Goal: Task Accomplishment & Management: Use online tool/utility

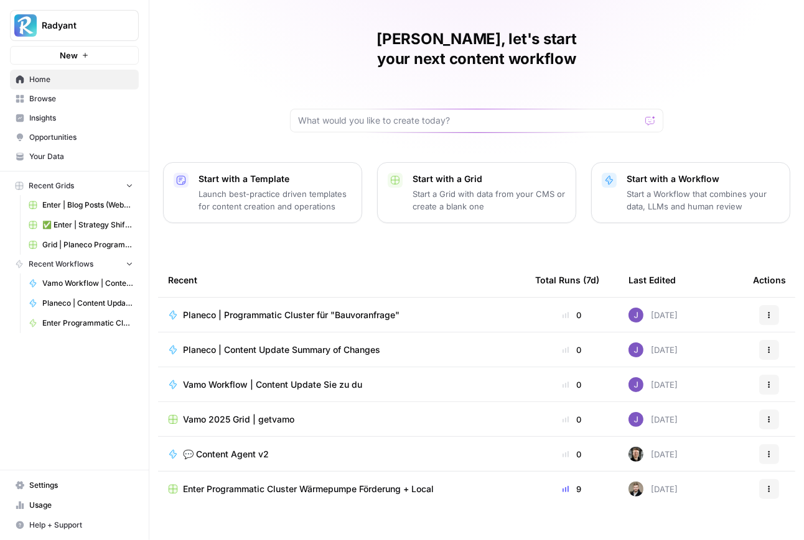
scroll to position [30, 0]
click at [57, 103] on span "Browse" at bounding box center [81, 98] width 104 height 11
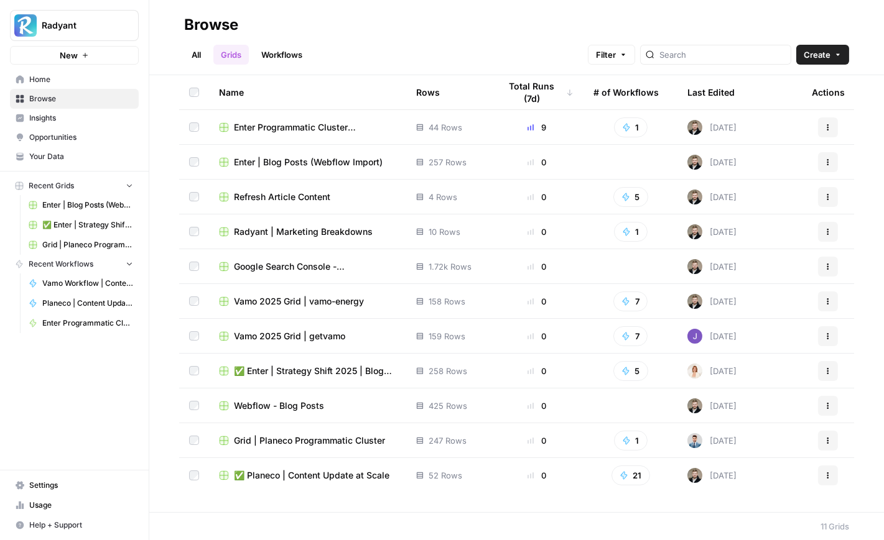
click at [283, 129] on span "Enter Programmatic Cluster Wärmepumpe Förderung + Local" at bounding box center [315, 127] width 162 height 12
click at [274, 57] on link "Workflows" at bounding box center [282, 55] width 56 height 20
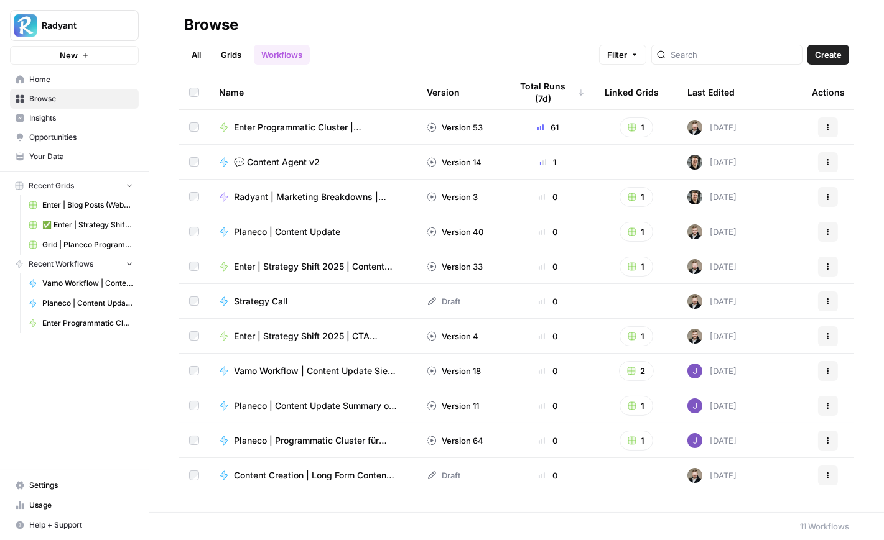
click at [315, 129] on span "Enter Programmatic Cluster | Wärmepumpe Förderung+ Location" at bounding box center [315, 127] width 163 height 12
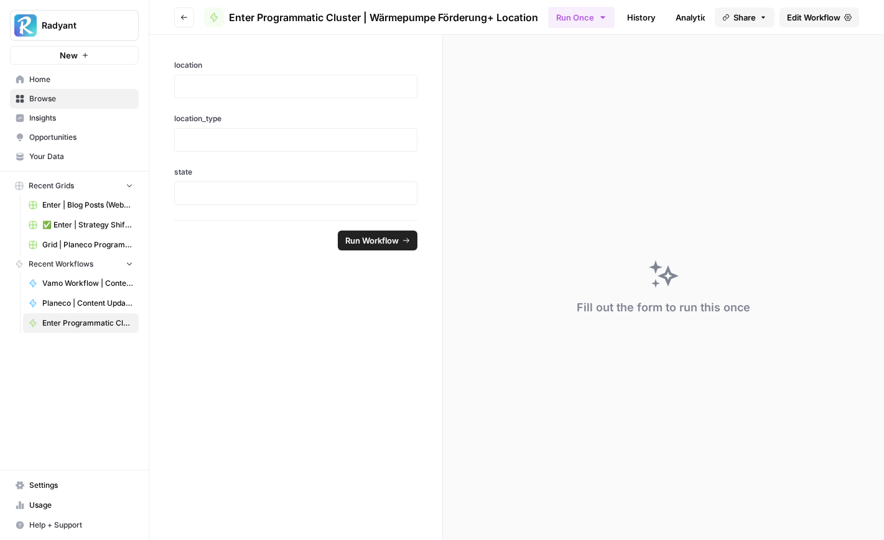
click at [803, 10] on link "Edit Workflow" at bounding box center [819, 17] width 80 height 20
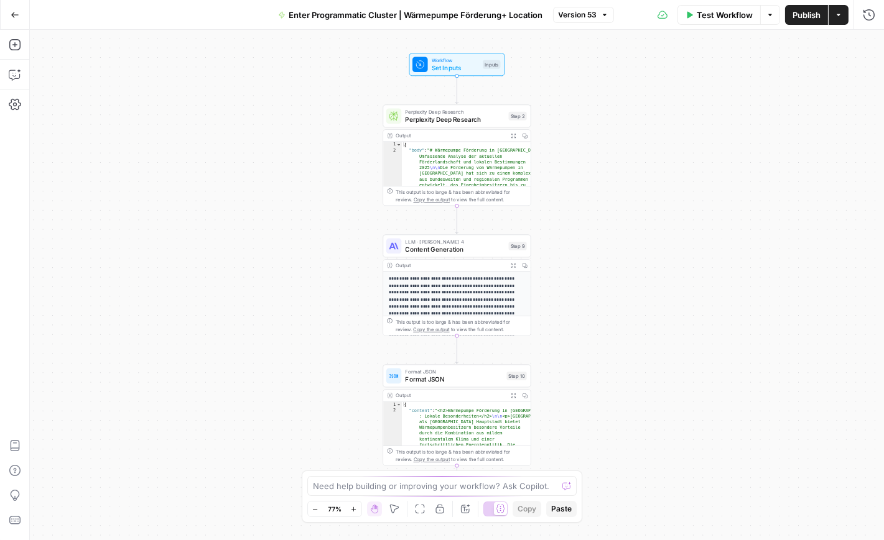
click at [494, 513] on div at bounding box center [500, 509] width 13 height 13
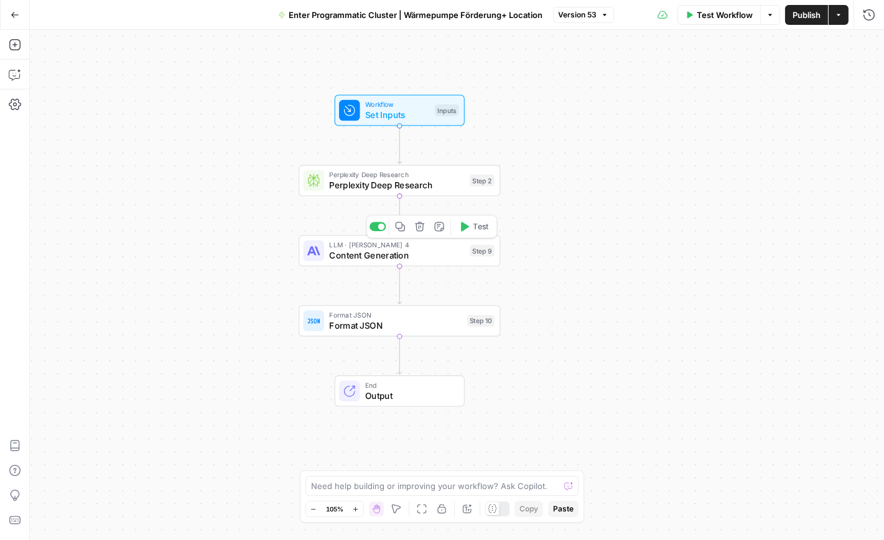
click at [387, 256] on span "Content Generation" at bounding box center [396, 255] width 135 height 13
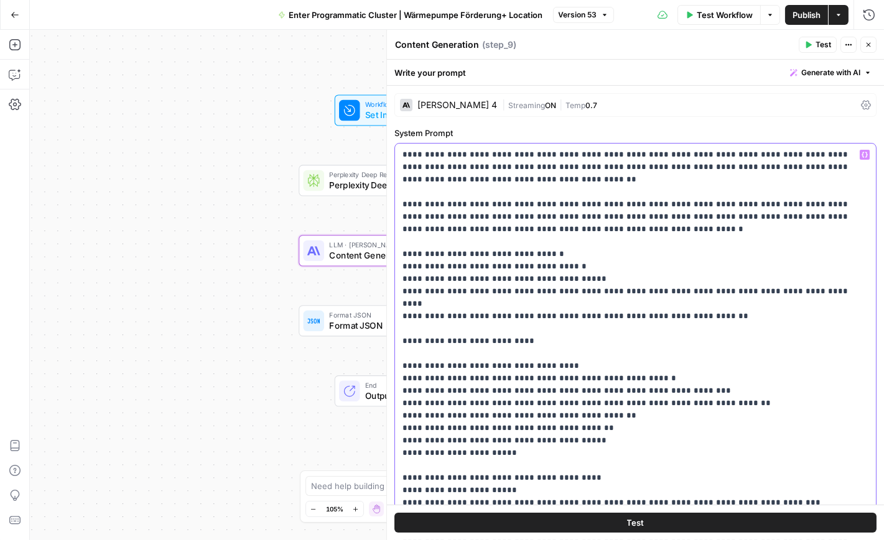
click at [400, 154] on div "**********" at bounding box center [635, 397] width 481 height 507
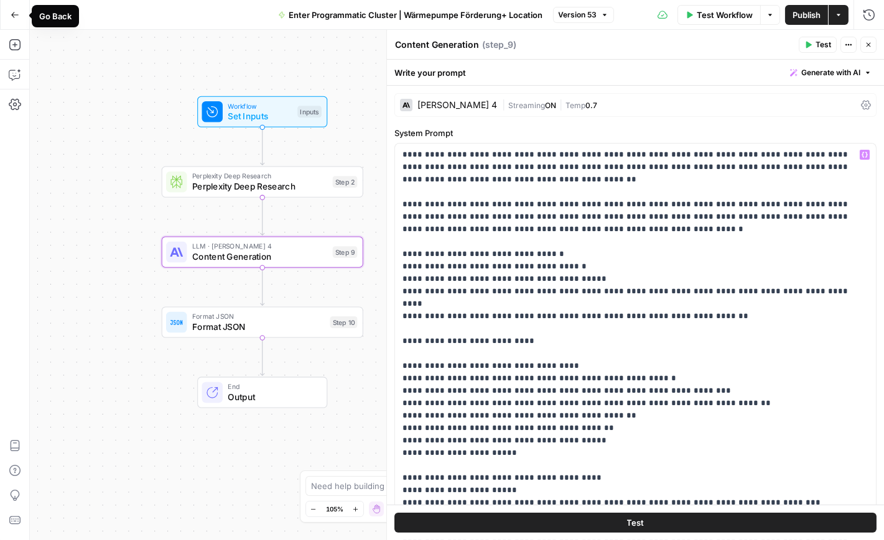
click at [16, 20] on button "Go Back" at bounding box center [15, 15] width 22 height 22
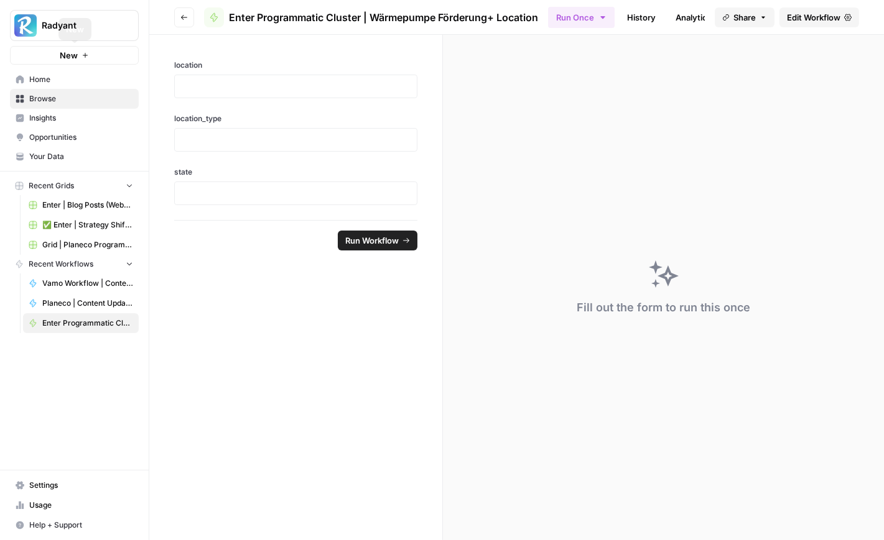
click at [58, 75] on span "Home" at bounding box center [81, 79] width 104 height 11
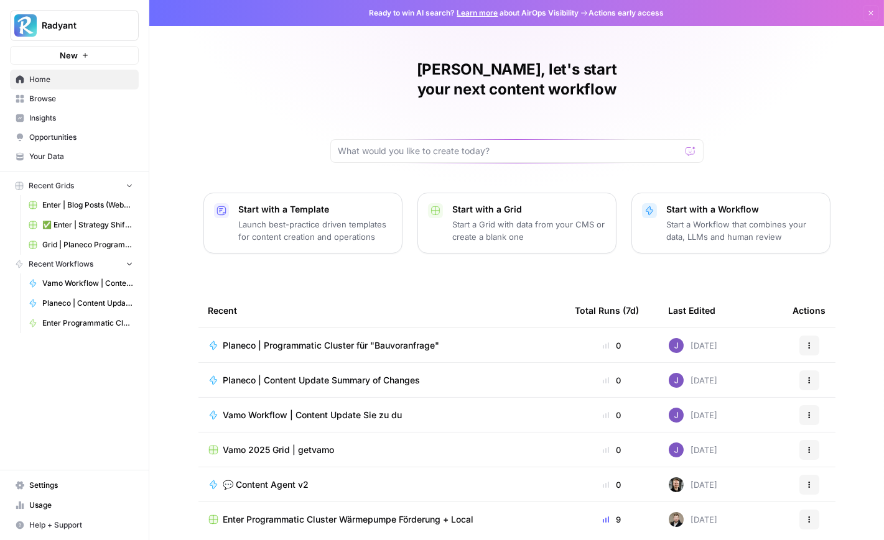
click at [63, 100] on span "Browse" at bounding box center [81, 98] width 104 height 11
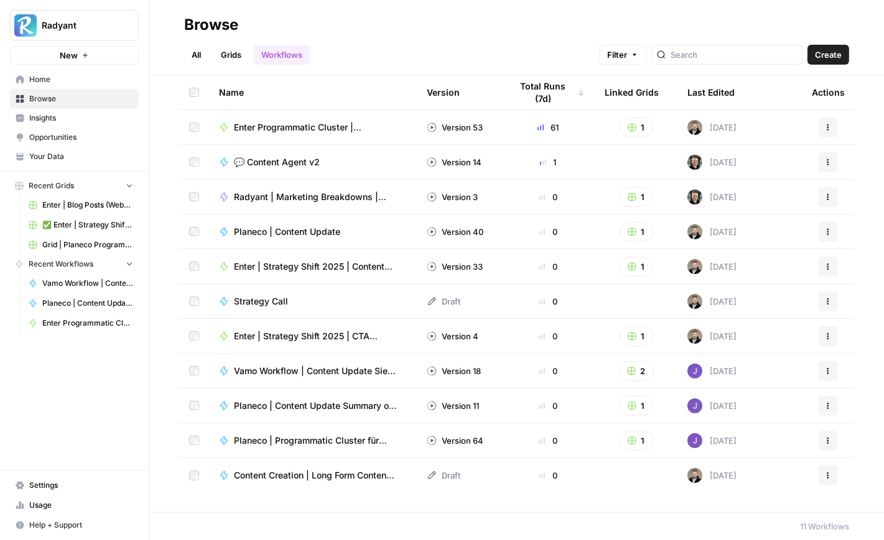
click at [231, 55] on link "Grids" at bounding box center [230, 55] width 35 height 20
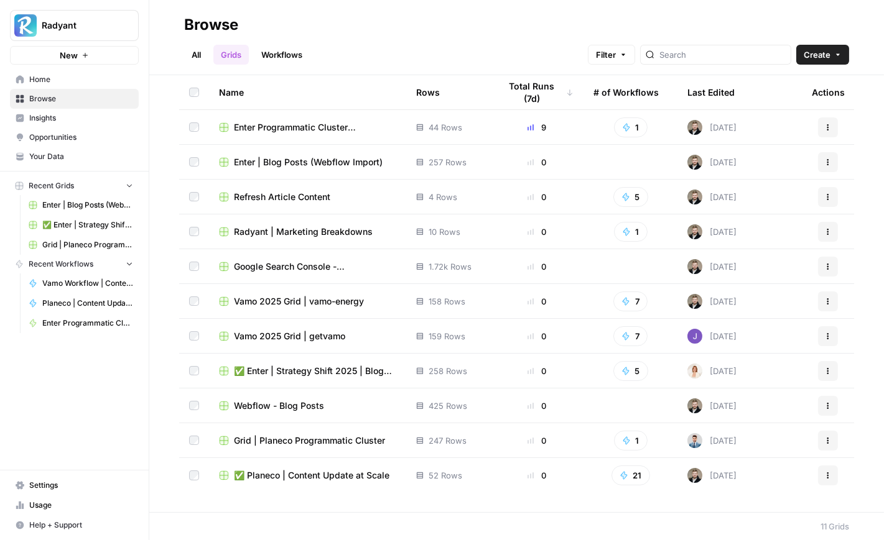
click at [326, 129] on span "Enter Programmatic Cluster Wärmepumpe Förderung + Local" at bounding box center [315, 127] width 162 height 12
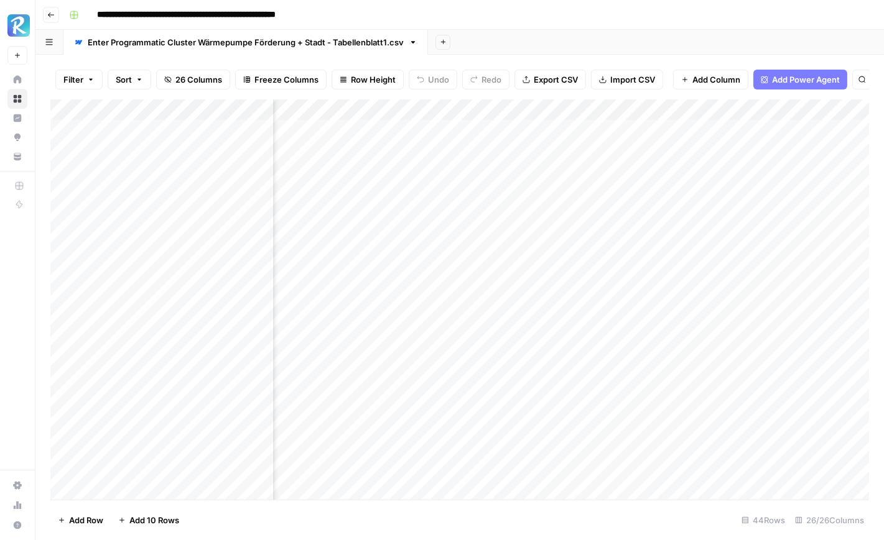
scroll to position [0, 949]
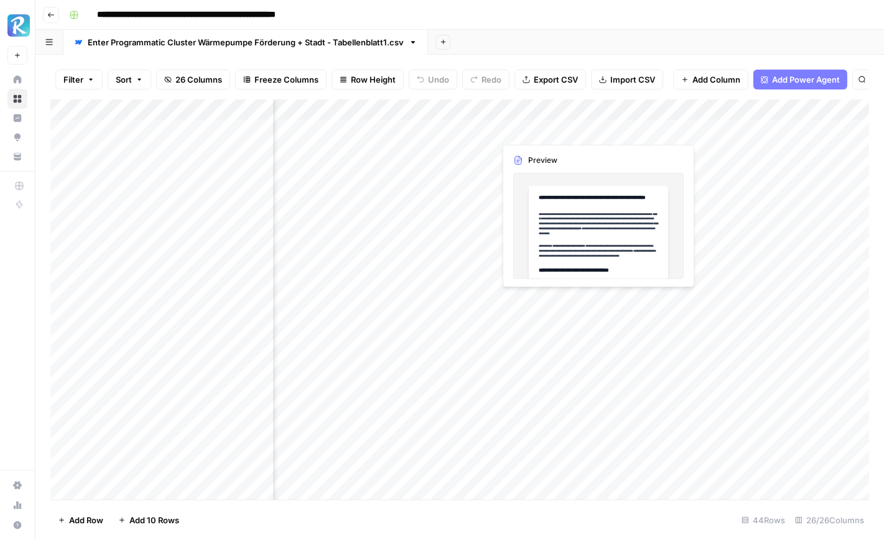
click at [562, 129] on div "Add Column" at bounding box center [459, 300] width 819 height 401
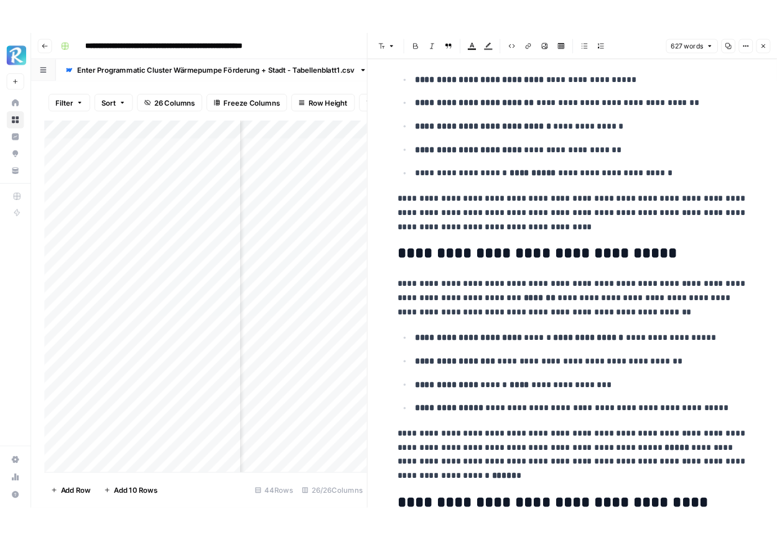
scroll to position [1800, 0]
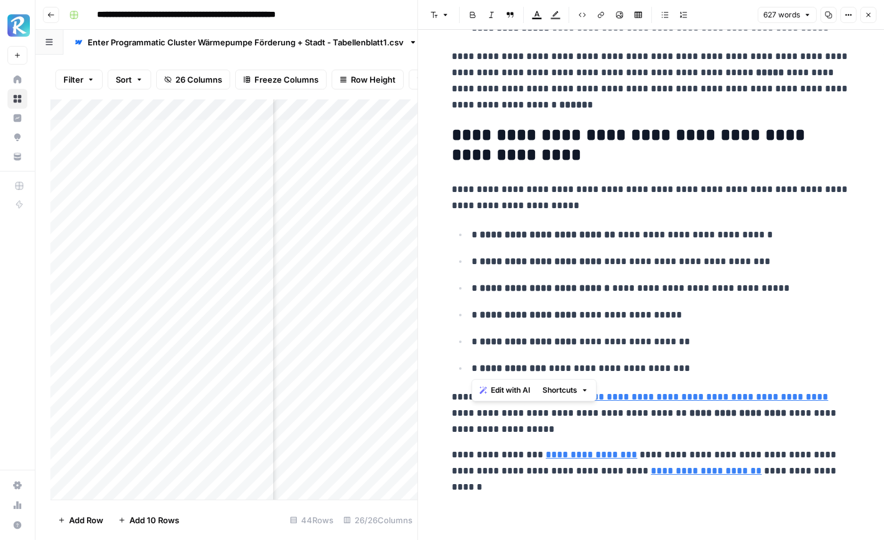
drag, startPoint x: 710, startPoint y: 372, endPoint x: 437, endPoint y: 227, distance: 309.1
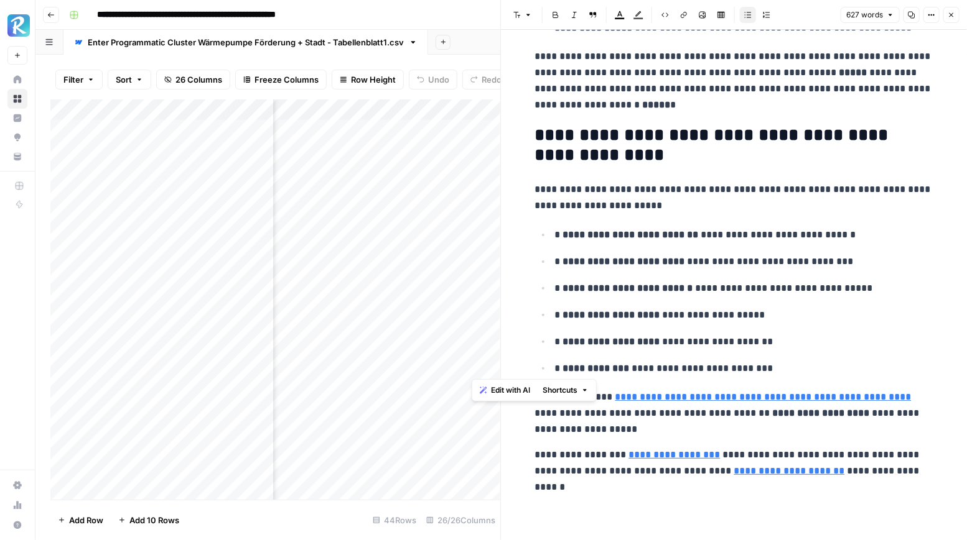
click at [803, 14] on icon "button" at bounding box center [951, 15] width 4 height 4
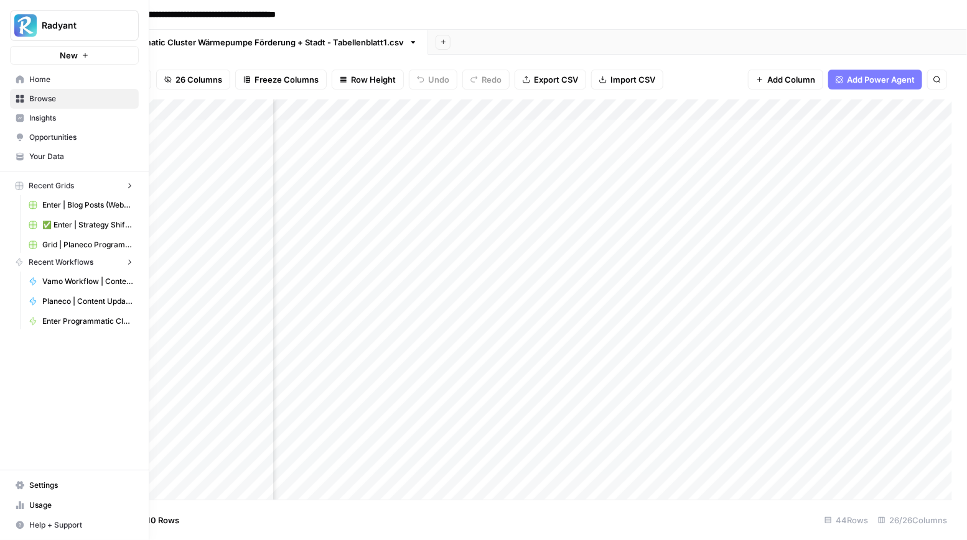
click at [17, 76] on icon at bounding box center [20, 79] width 8 height 8
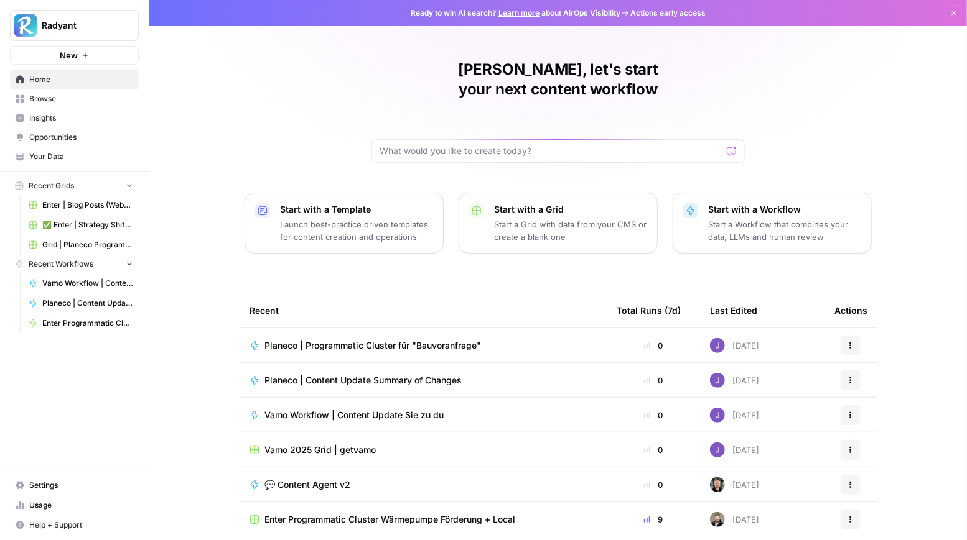
click at [59, 93] on span "Browse" at bounding box center [81, 98] width 104 height 11
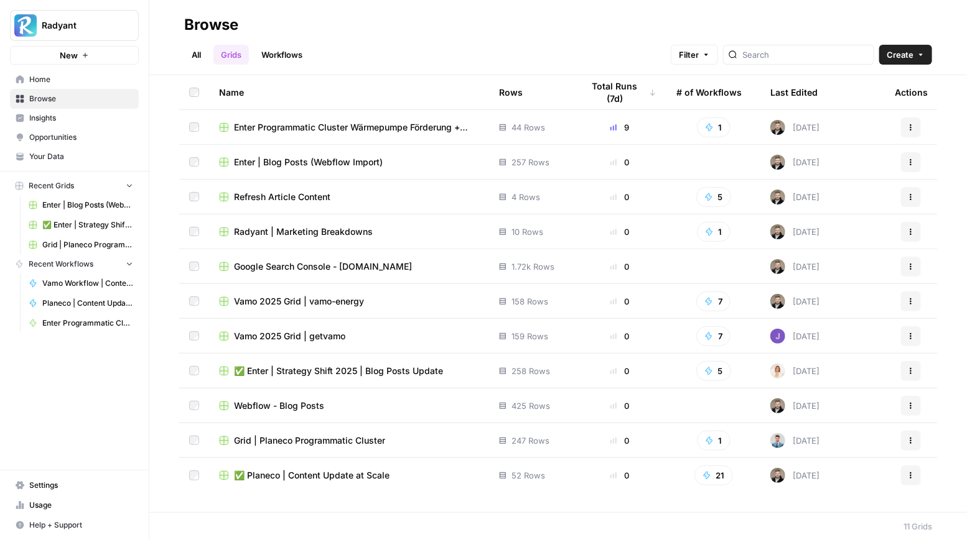
click at [275, 60] on link "Workflows" at bounding box center [282, 55] width 56 height 20
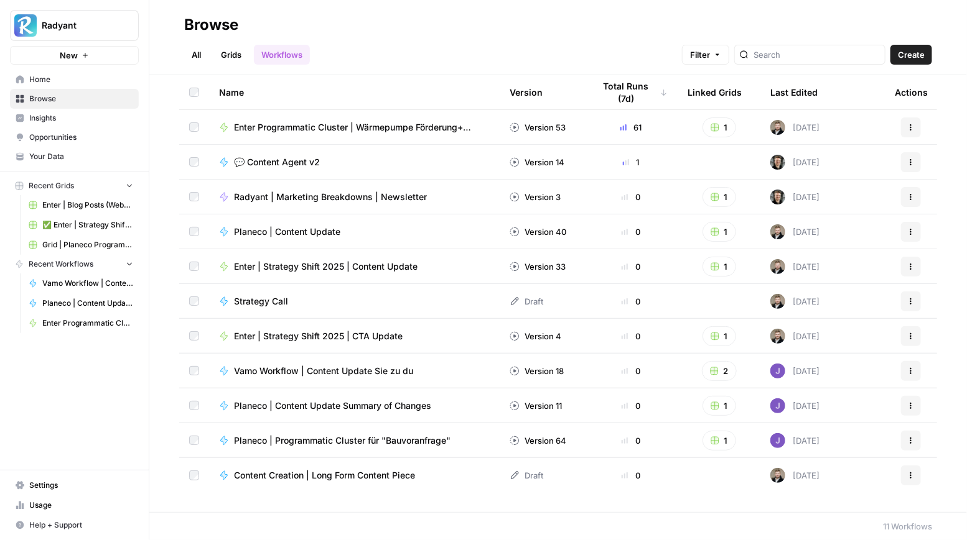
click at [296, 125] on span "Enter Programmatic Cluster | Wärmepumpe Förderung+ Location" at bounding box center [357, 127] width 246 height 12
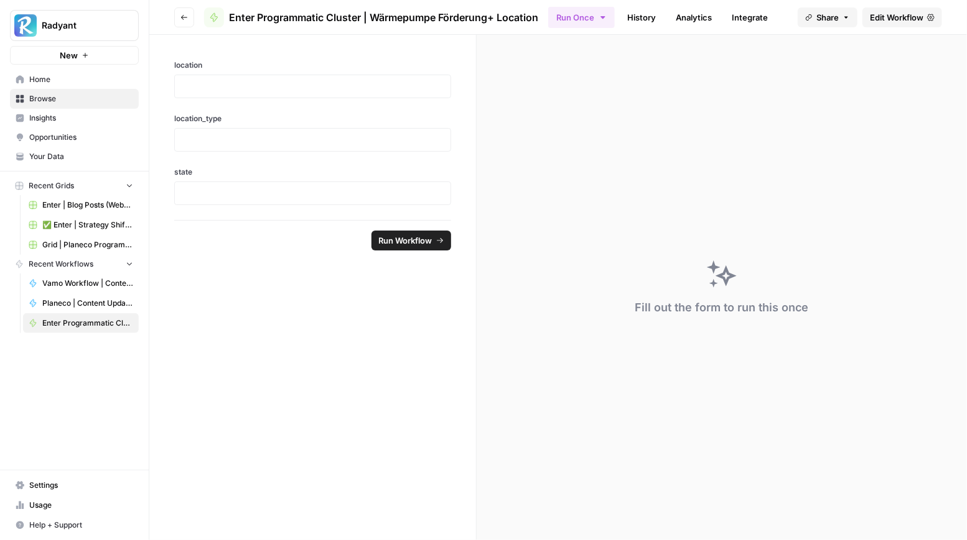
click at [803, 17] on span "Edit Workflow" at bounding box center [896, 17] width 53 height 12
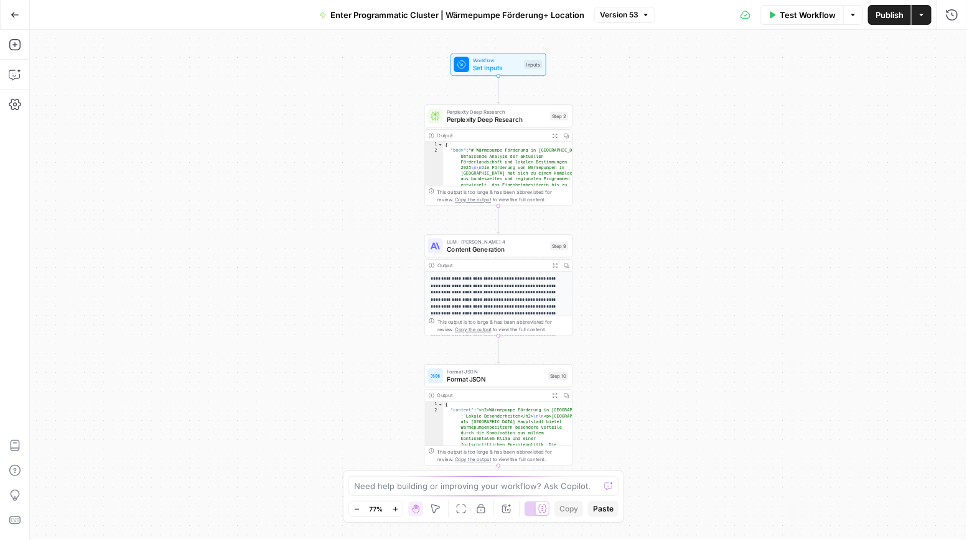
click at [534, 508] on div at bounding box center [536, 509] width 25 height 15
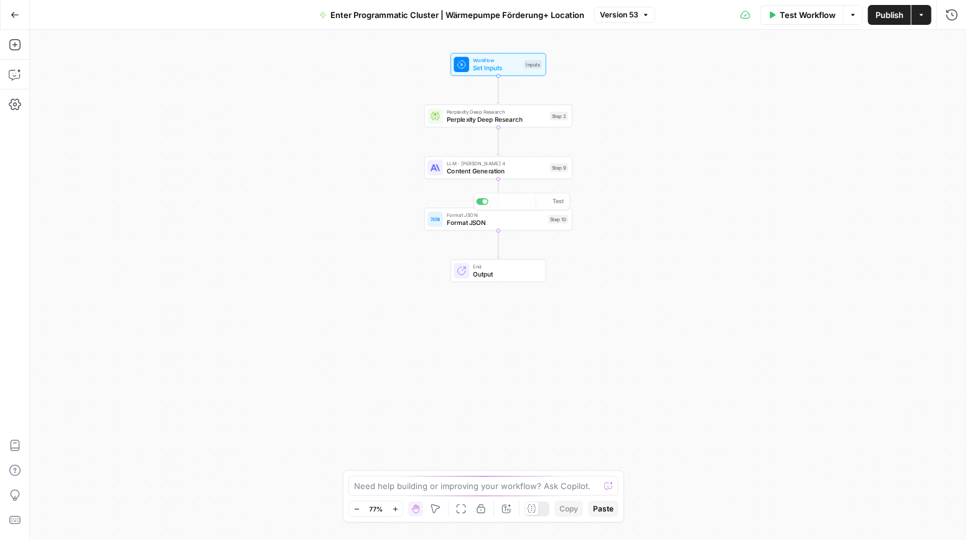
click at [473, 174] on span "Content Generation" at bounding box center [497, 170] width 100 height 9
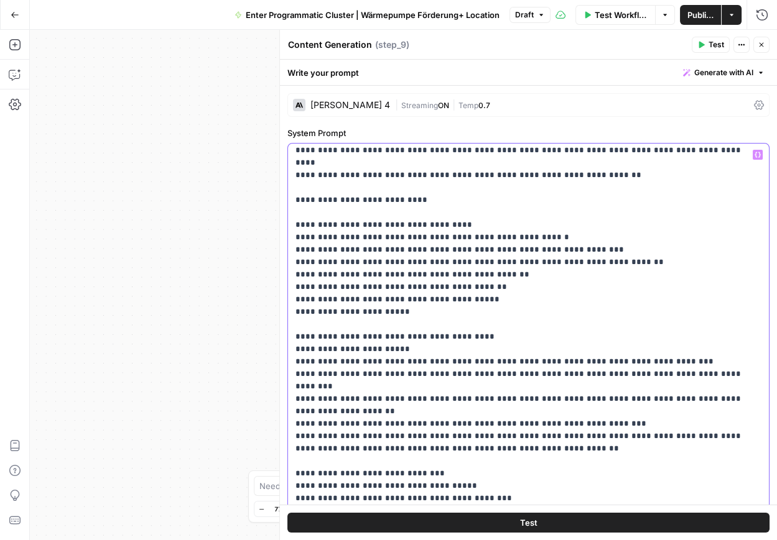
scroll to position [139, 0]
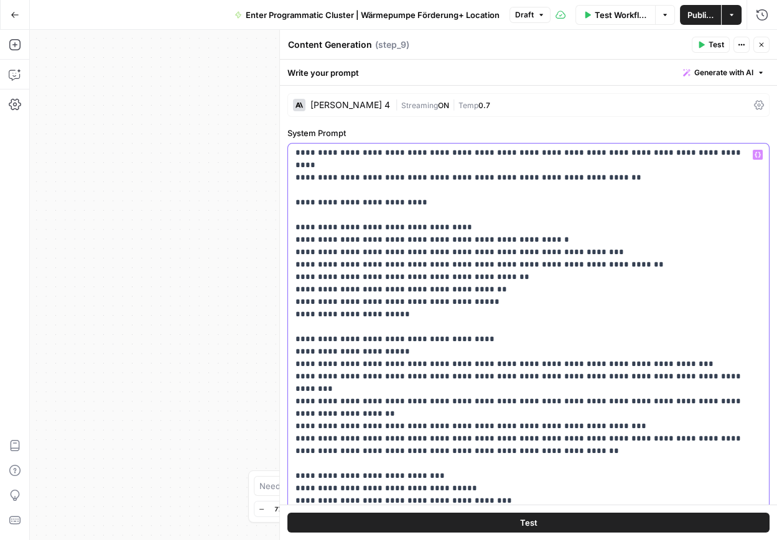
drag, startPoint x: 567, startPoint y: 402, endPoint x: 505, endPoint y: 405, distance: 62.3
drag, startPoint x: 640, startPoint y: 412, endPoint x: 606, endPoint y: 413, distance: 33.6
copy p "********"
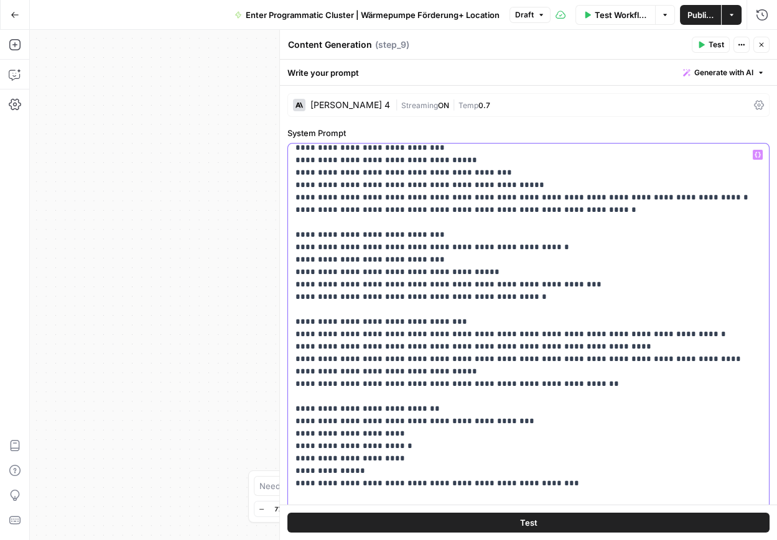
scroll to position [470, 0]
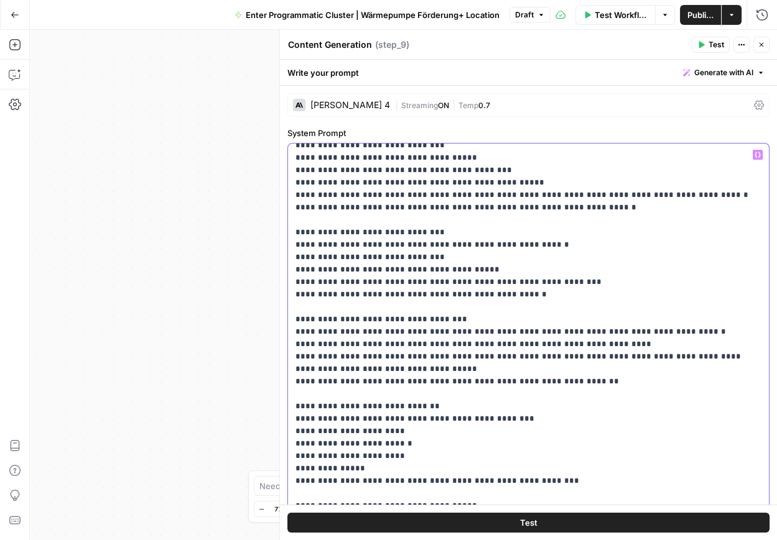
drag, startPoint x: 404, startPoint y: 406, endPoint x: 294, endPoint y: 409, distance: 110.8
click at [292, 408] on div "**********" at bounding box center [528, 397] width 481 height 506
copy p "**********"
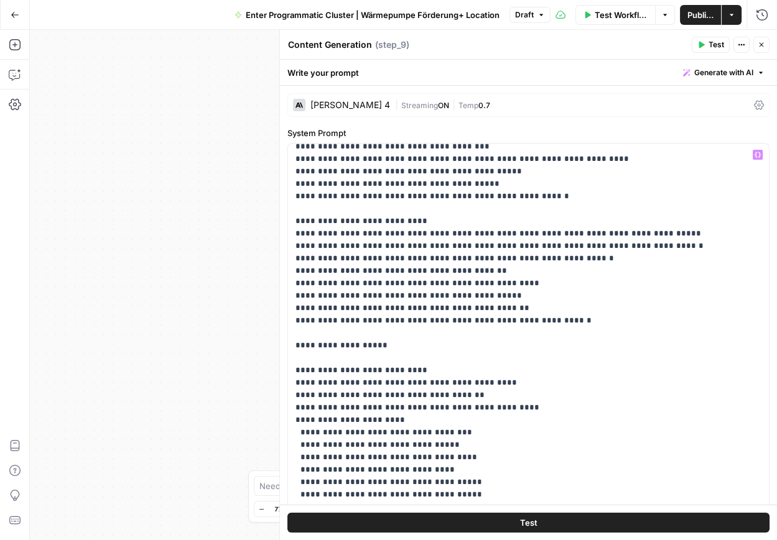
scroll to position [884, 0]
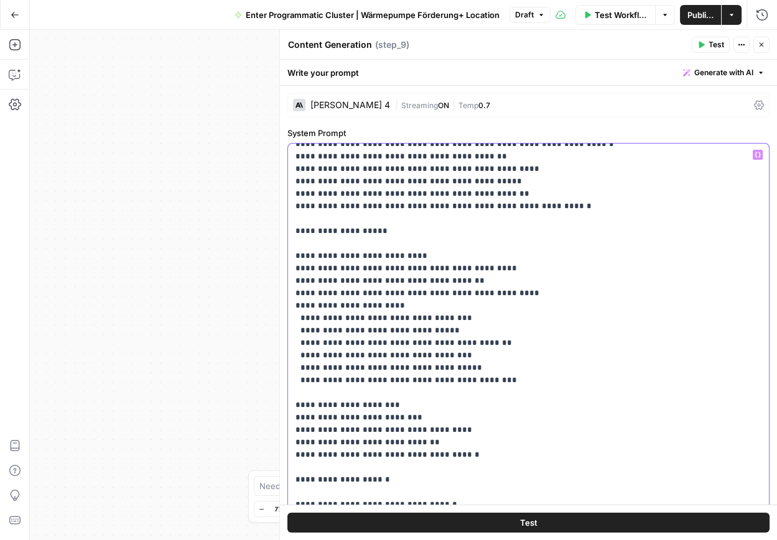
scroll to position [981, 0]
drag, startPoint x: 447, startPoint y: 429, endPoint x: 305, endPoint y: 433, distance: 142.5
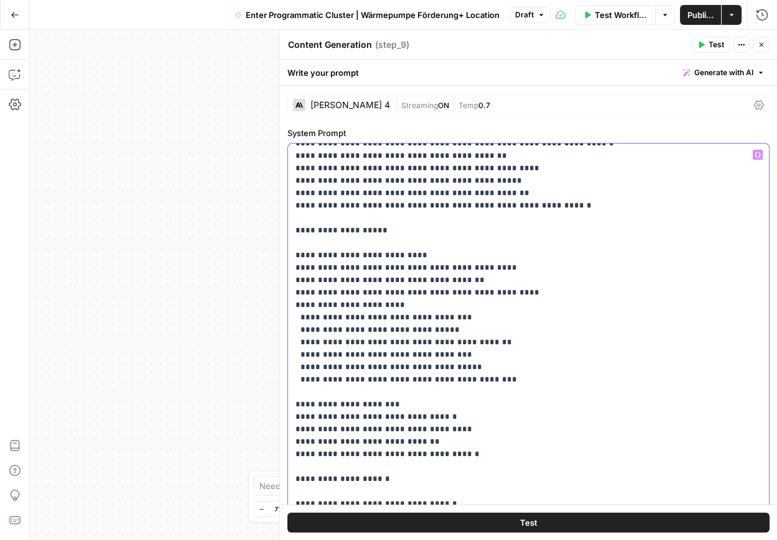
drag, startPoint x: 454, startPoint y: 427, endPoint x: 278, endPoint y: 433, distance: 176.1
click at [279, 433] on div "**********" at bounding box center [528, 285] width 498 height 511
copy p "**********"
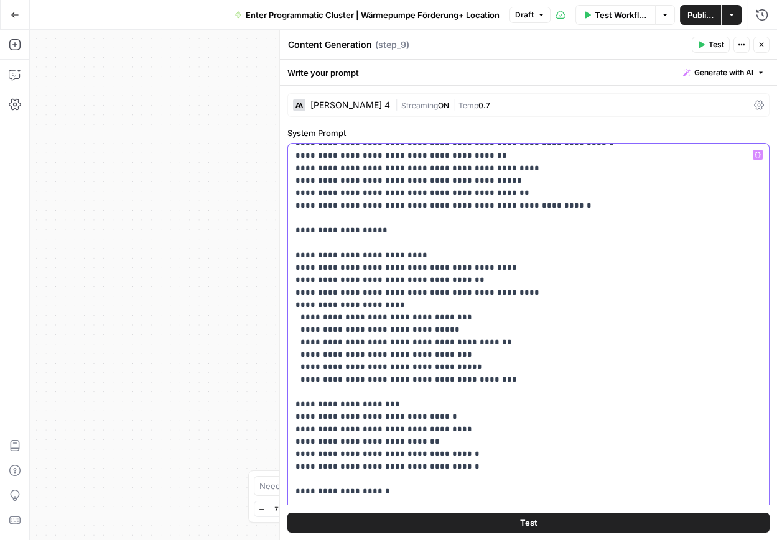
drag, startPoint x: 366, startPoint y: 444, endPoint x: 309, endPoint y: 448, distance: 56.8
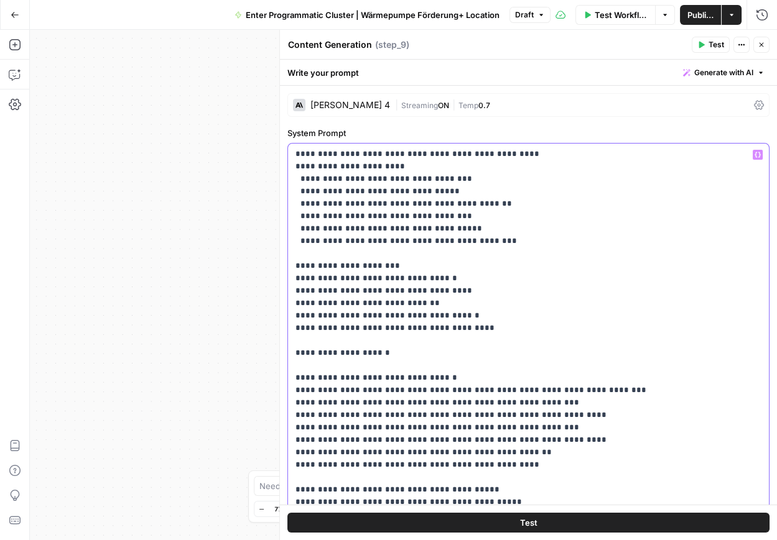
scroll to position [1120, 0]
drag, startPoint x: 577, startPoint y: 390, endPoint x: 292, endPoint y: 395, distance: 285.5
click at [292, 393] on div "**********" at bounding box center [528, 397] width 481 height 506
copy p "**********"
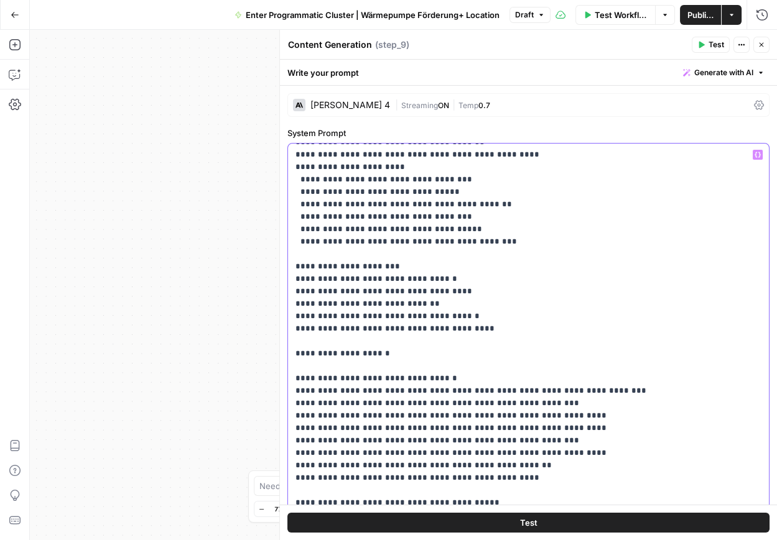
drag, startPoint x: 472, startPoint y: 404, endPoint x: 416, endPoint y: 404, distance: 56.0
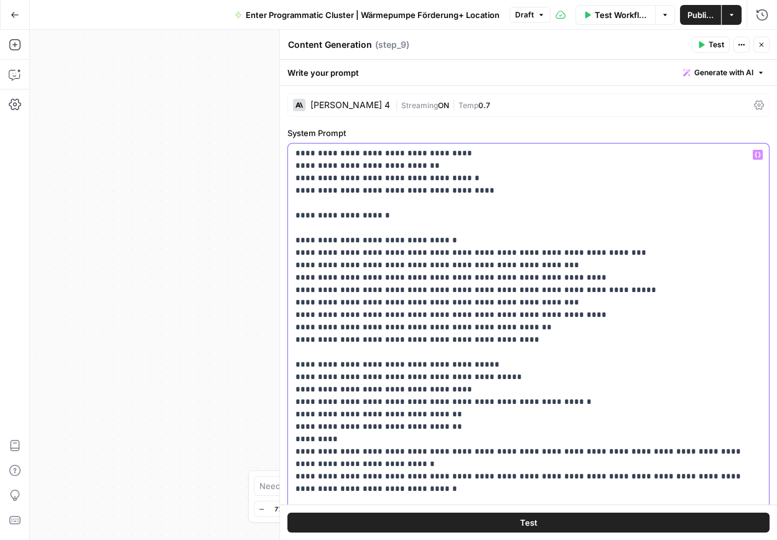
scroll to position [1259, 0]
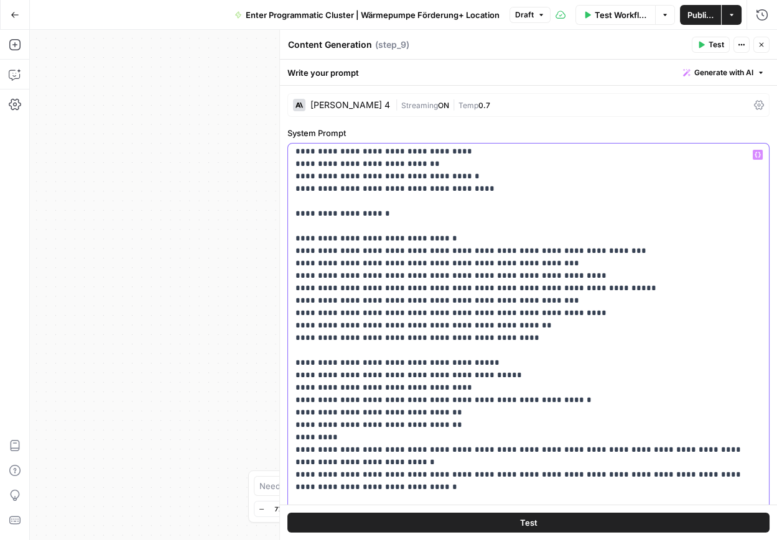
click at [588, 425] on p "**********" at bounding box center [528, 549] width 466 height 3321
click at [718, 425] on p "**********" at bounding box center [528, 549] width 466 height 3321
click at [466, 461] on p "**********" at bounding box center [528, 549] width 466 height 3321
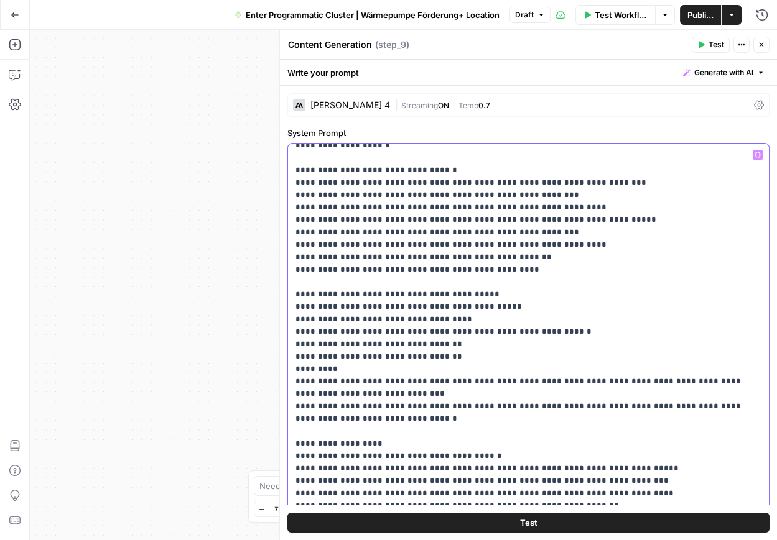
scroll to position [1329, 0]
drag, startPoint x: 385, startPoint y: 396, endPoint x: 292, endPoint y: 386, distance: 93.8
click at [291, 386] on div "**********" at bounding box center [528, 397] width 481 height 506
copy p "**********"
click at [397, 395] on p "**********" at bounding box center [528, 480] width 466 height 3321
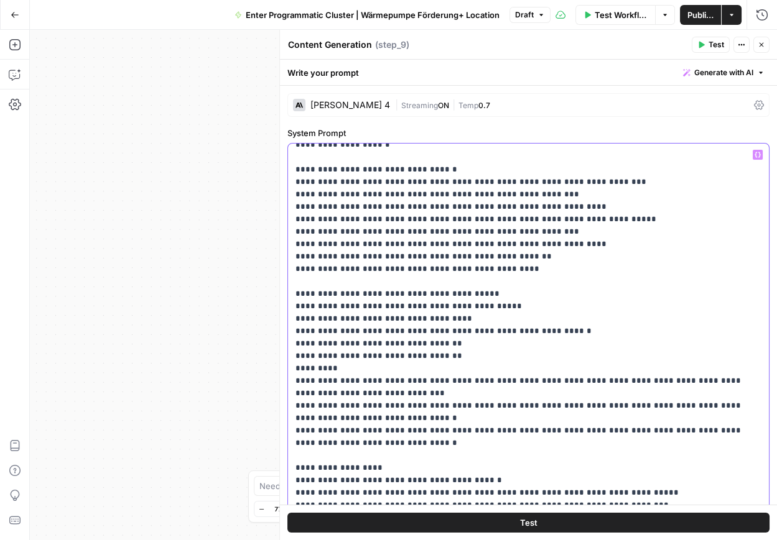
drag, startPoint x: 415, startPoint y: 194, endPoint x: 510, endPoint y: 194, distance: 94.5
click at [510, 194] on p "**********" at bounding box center [528, 493] width 466 height 3346
copy p "**********"
click at [550, 426] on p "**********" at bounding box center [528, 493] width 466 height 3346
drag, startPoint x: 545, startPoint y: 406, endPoint x: 641, endPoint y: 404, distance: 95.8
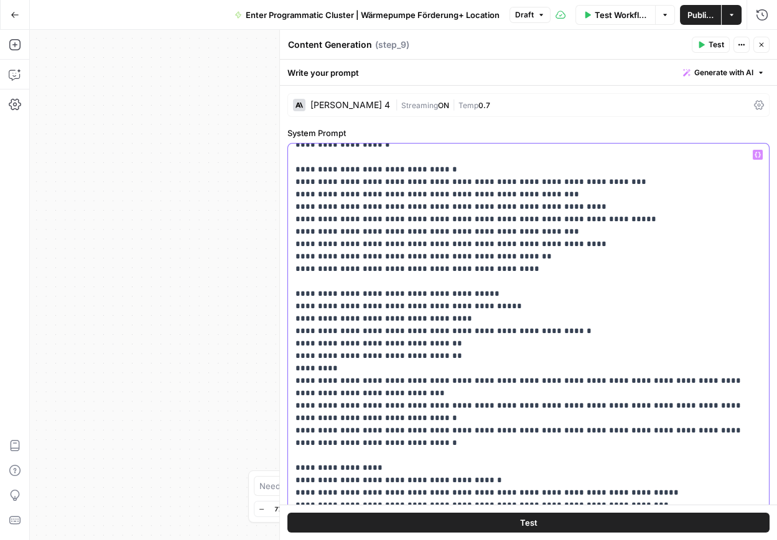
click at [641, 404] on p "**********" at bounding box center [528, 493] width 466 height 3346
drag, startPoint x: 545, startPoint y: 379, endPoint x: 642, endPoint y: 378, distance: 97.0
click at [642, 378] on p "**********" at bounding box center [528, 493] width 466 height 3346
copy p "**********"
click at [669, 420] on p "**********" at bounding box center [528, 493] width 466 height 3346
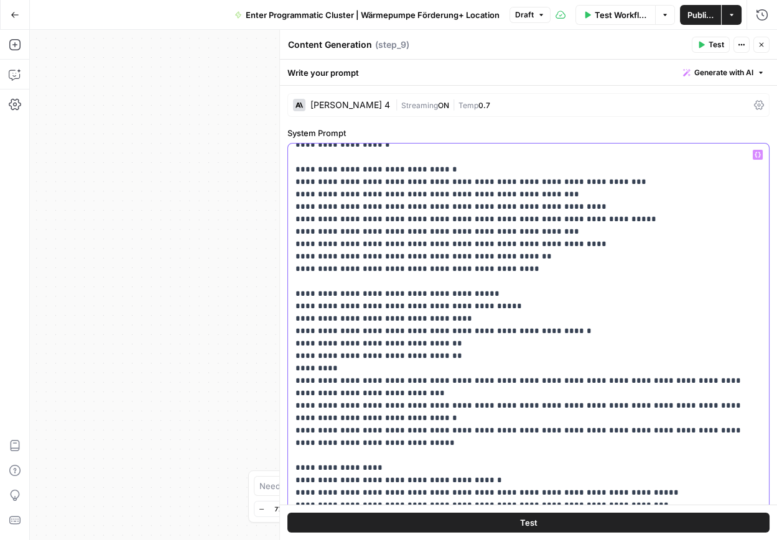
drag, startPoint x: 655, startPoint y: 405, endPoint x: 746, endPoint y: 404, distance: 91.4
click at [746, 404] on p "**********" at bounding box center [528, 493] width 466 height 3346
click at [438, 423] on p "**********" at bounding box center [528, 493] width 466 height 3346
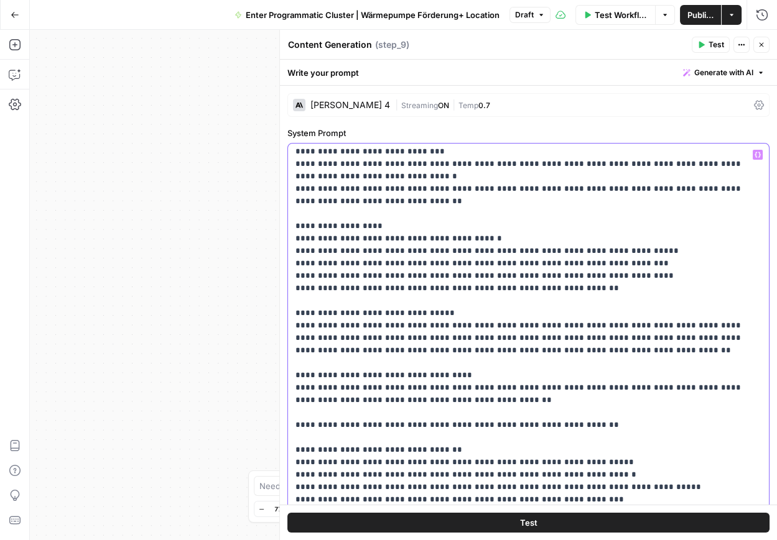
scroll to position [1572, 0]
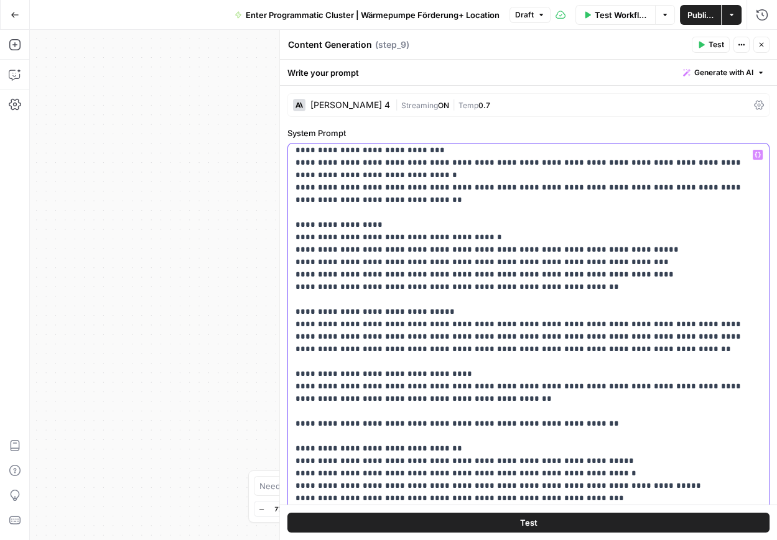
click at [445, 374] on p "**********" at bounding box center [528, 250] width 466 height 3346
drag, startPoint x: 356, startPoint y: 299, endPoint x: 292, endPoint y: 301, distance: 64.7
click at [290, 300] on div "**********" at bounding box center [528, 397] width 481 height 506
copy p "**********"
click at [449, 369] on p "**********" at bounding box center [528, 250] width 466 height 3346
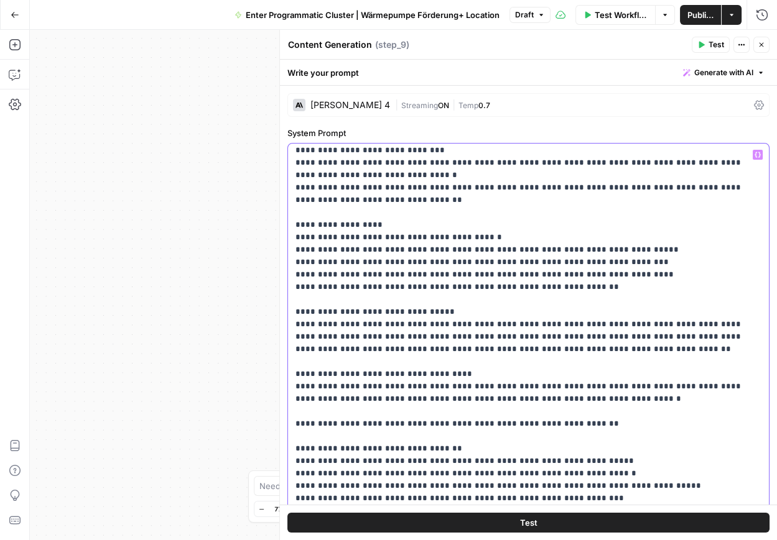
click at [493, 377] on p "**********" at bounding box center [528, 250] width 466 height 3346
click at [558, 374] on p "**********" at bounding box center [528, 250] width 466 height 3346
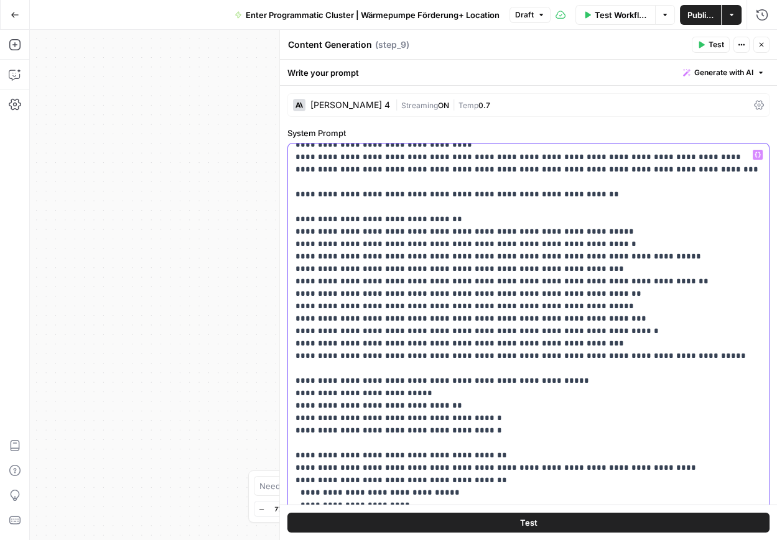
scroll to position [1802, 0]
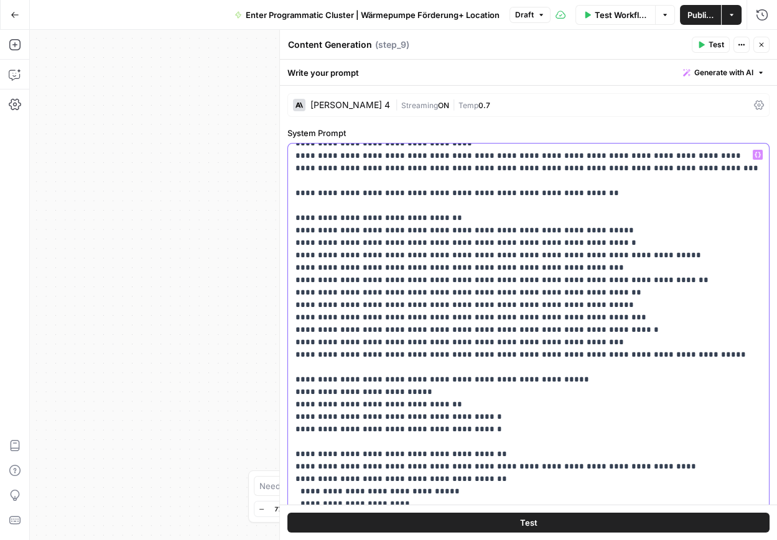
click at [471, 403] on p "**********" at bounding box center [528, 19] width 466 height 3346
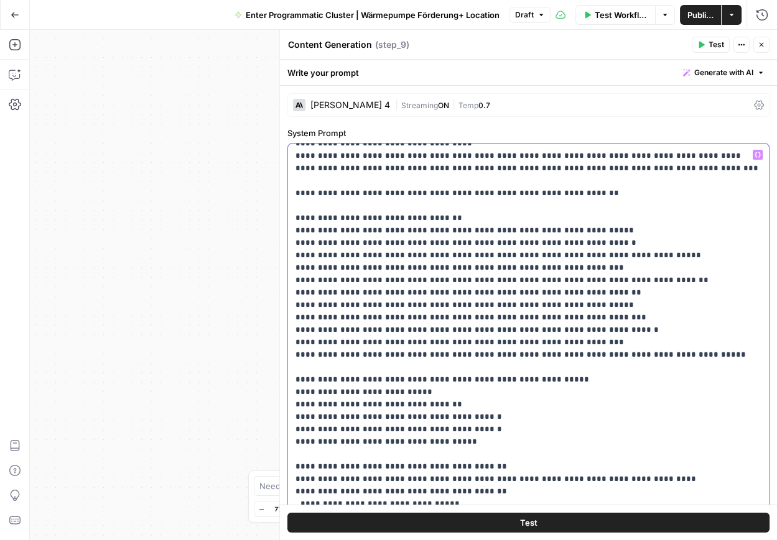
click at [305, 415] on p "**********" at bounding box center [528, 25] width 466 height 3359
drag, startPoint x: 448, startPoint y: 418, endPoint x: 396, endPoint y: 418, distance: 51.6
click at [396, 418] on p "**********" at bounding box center [528, 25] width 466 height 3359
drag, startPoint x: 399, startPoint y: 417, endPoint x: 303, endPoint y: 418, distance: 96.4
click at [302, 417] on p "**********" at bounding box center [528, 25] width 466 height 3359
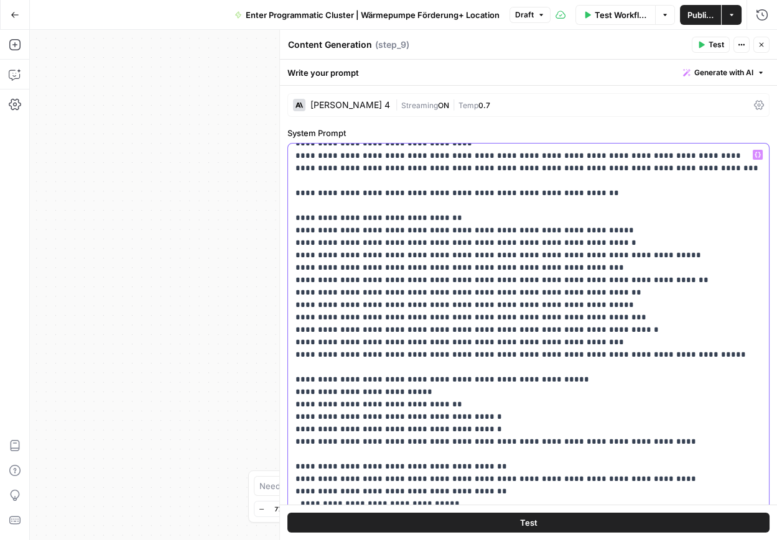
click at [460, 419] on p "**********" at bounding box center [528, 25] width 466 height 3359
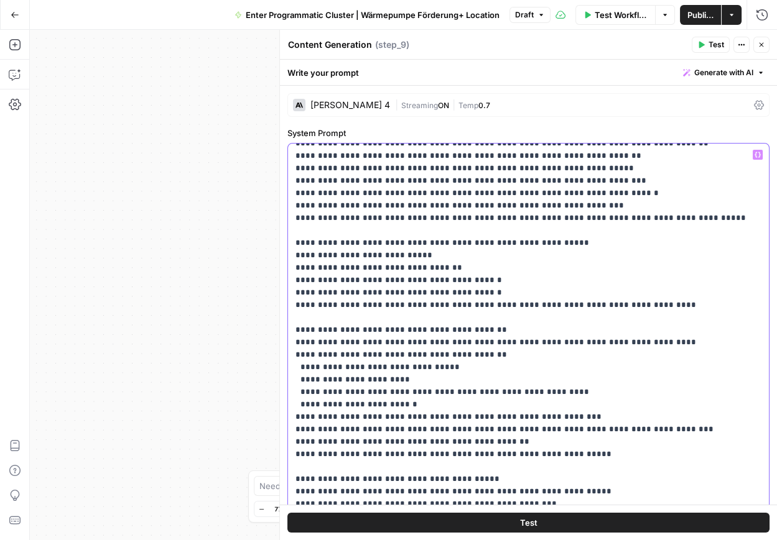
scroll to position [1942, 0]
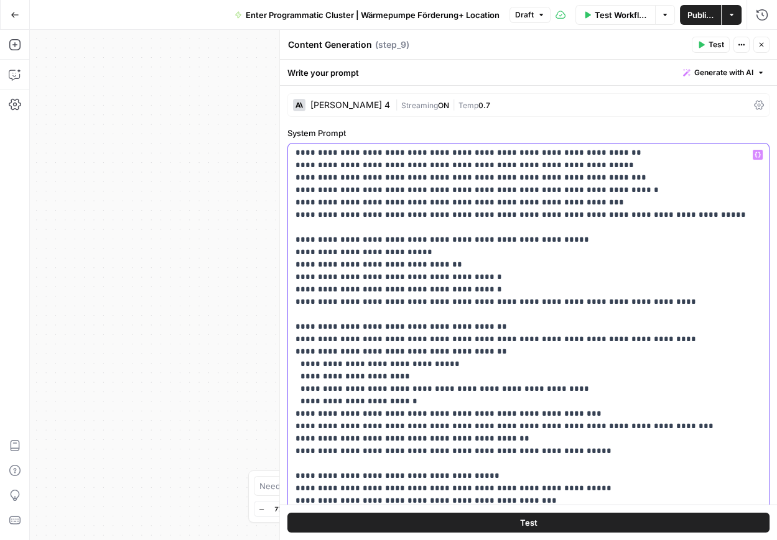
drag, startPoint x: 326, startPoint y: 301, endPoint x: 290, endPoint y: 301, distance: 36.1
click at [290, 301] on div "**********" at bounding box center [528, 397] width 481 height 506
copy p "*******"
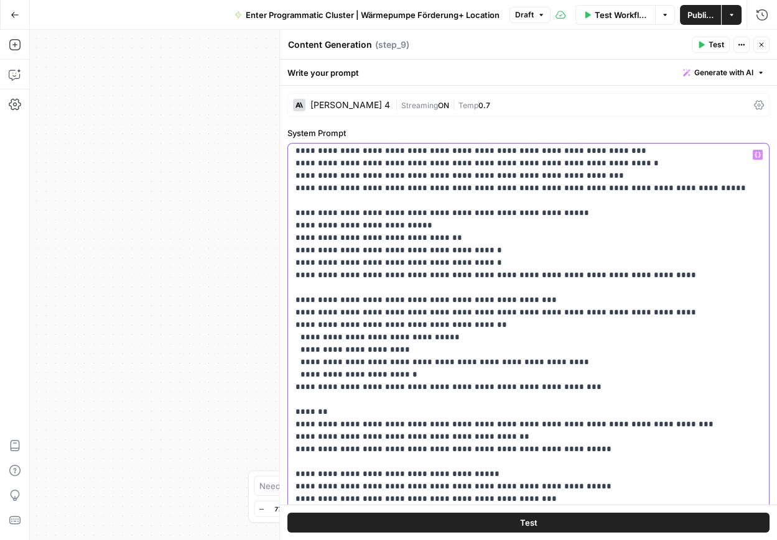
scroll to position [1969, 0]
drag, startPoint x: 301, startPoint y: 399, endPoint x: 409, endPoint y: 401, distance: 107.6
copy p "**********"
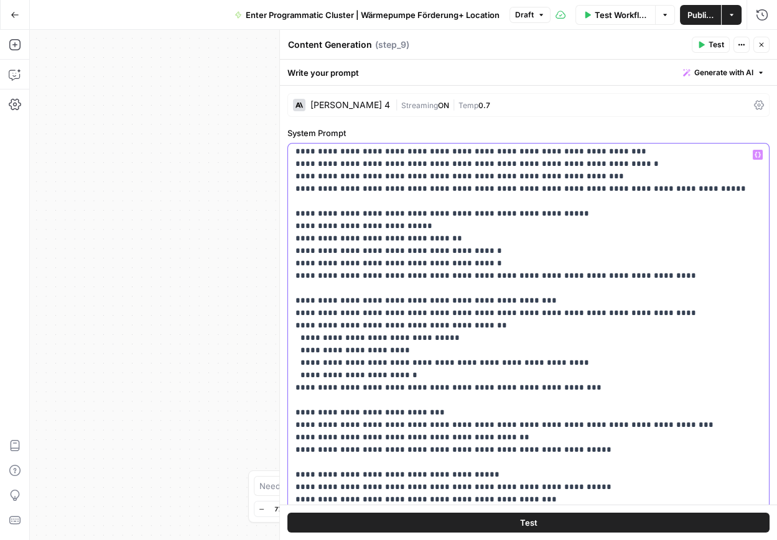
drag, startPoint x: 539, startPoint y: 276, endPoint x: 483, endPoint y: 277, distance: 56.0
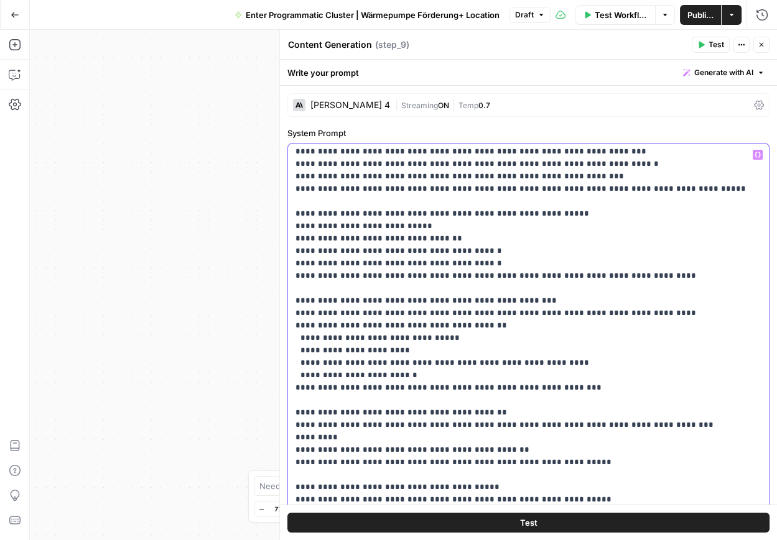
drag, startPoint x: 327, startPoint y: 412, endPoint x: 300, endPoint y: 413, distance: 26.2
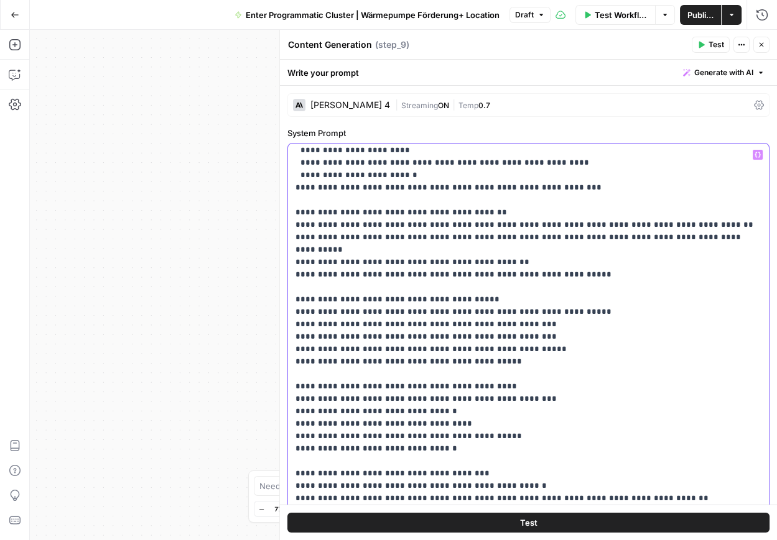
scroll to position [2156, 0]
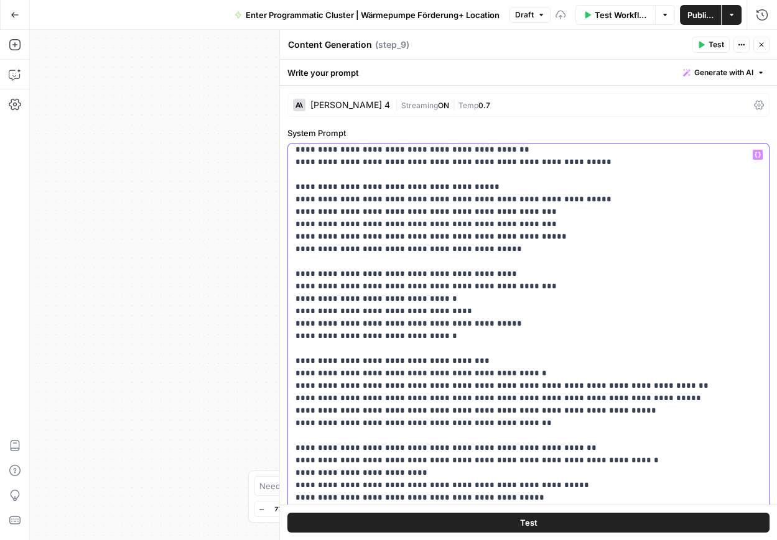
scroll to position [2281, 0]
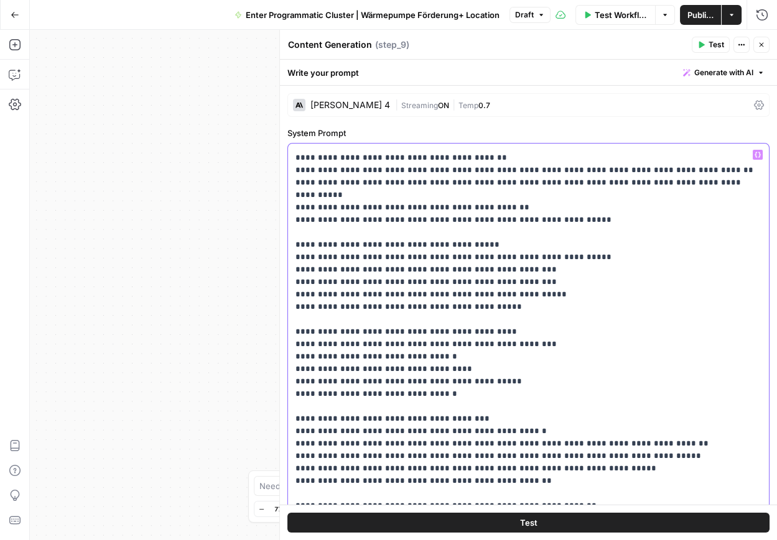
scroll to position [2212, 0]
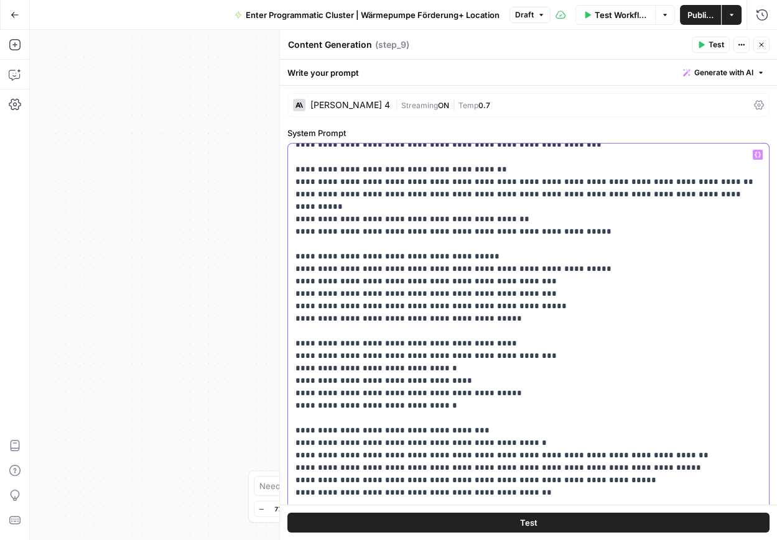
drag, startPoint x: 612, startPoint y: 320, endPoint x: 577, endPoint y: 320, distance: 35.5
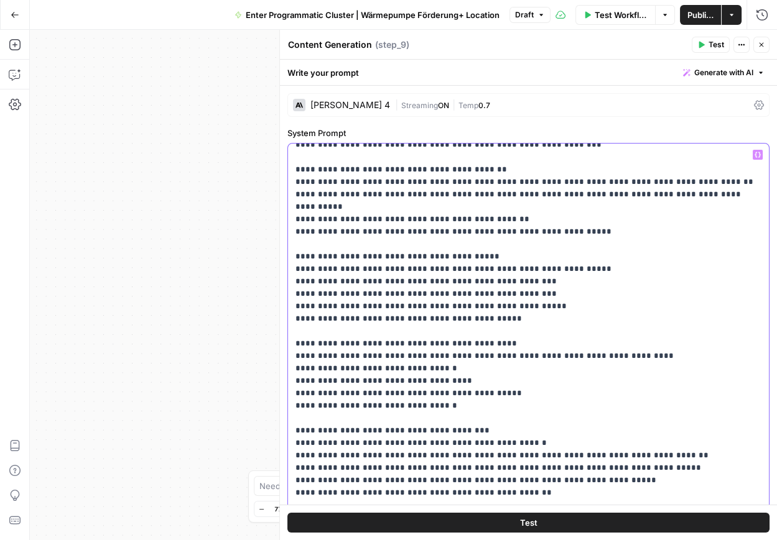
drag, startPoint x: 574, startPoint y: 330, endPoint x: 477, endPoint y: 335, distance: 97.2
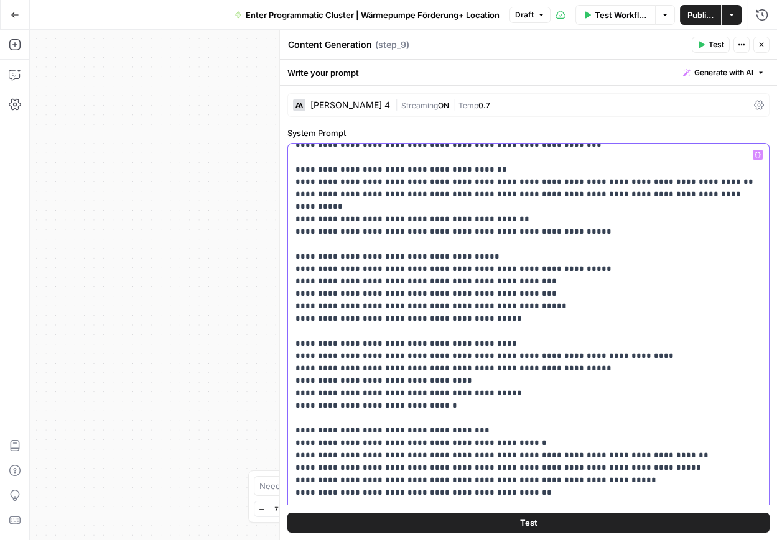
drag, startPoint x: 616, startPoint y: 317, endPoint x: 286, endPoint y: 319, distance: 329.7
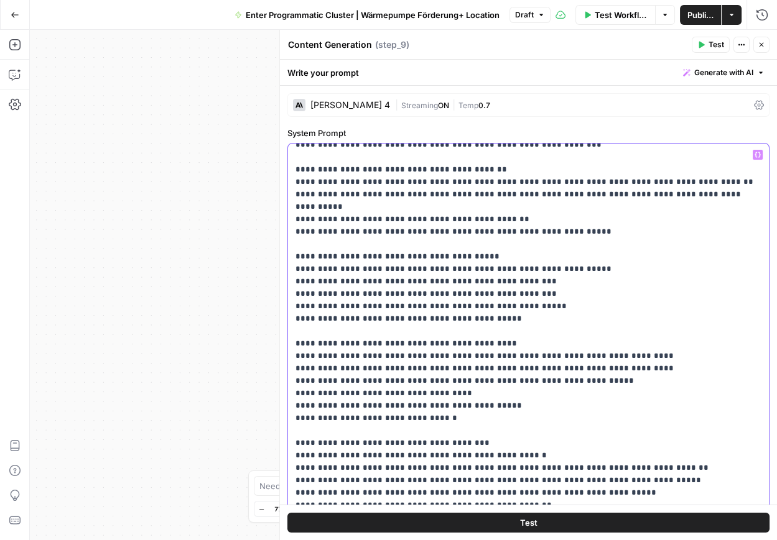
drag, startPoint x: 617, startPoint y: 317, endPoint x: 302, endPoint y: 323, distance: 314.8
drag, startPoint x: 490, startPoint y: 218, endPoint x: 442, endPoint y: 219, distance: 47.9
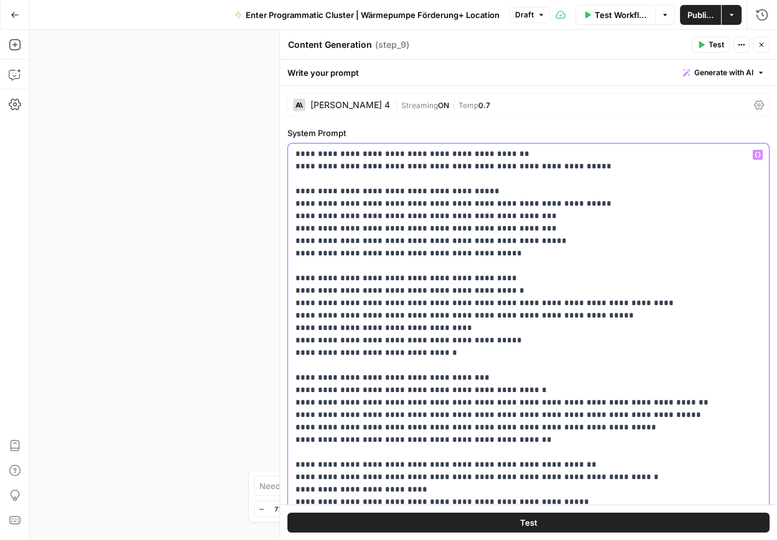
scroll to position [2278, 0]
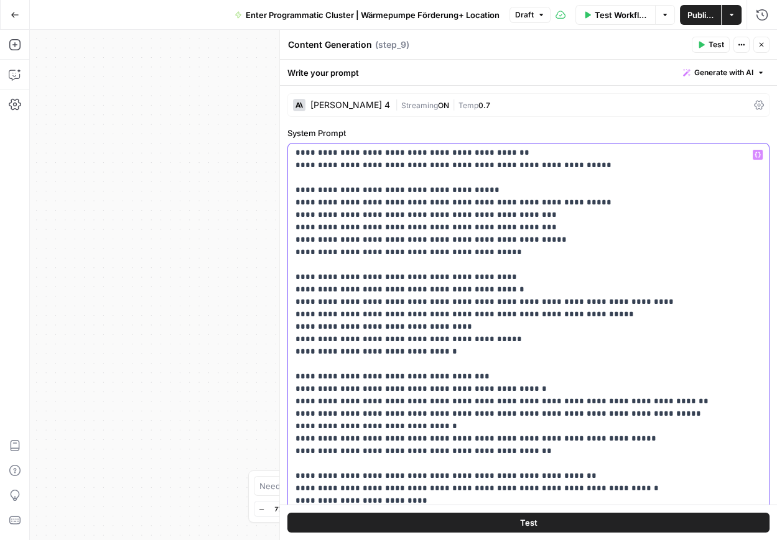
drag, startPoint x: 410, startPoint y: 350, endPoint x: 517, endPoint y: 348, distance: 107.0
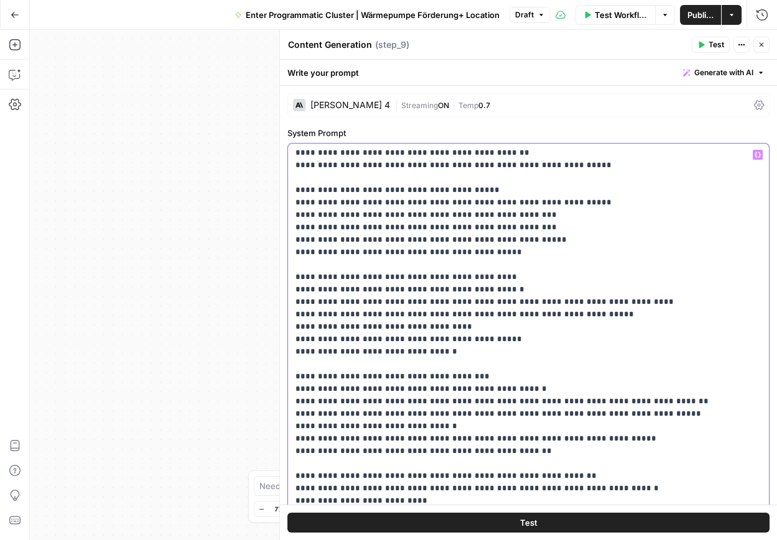
drag, startPoint x: 307, startPoint y: 401, endPoint x: 292, endPoint y: 400, distance: 14.9
click at [292, 400] on div "**********" at bounding box center [528, 397] width 481 height 506
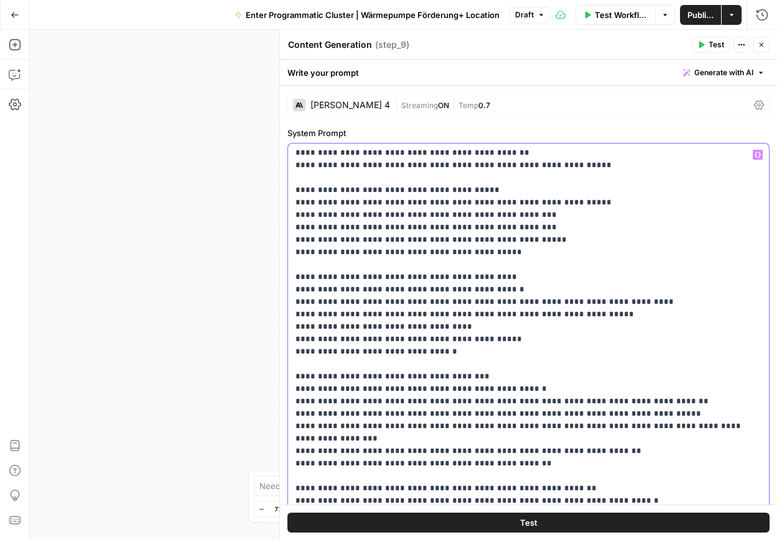
drag, startPoint x: 644, startPoint y: 391, endPoint x: 600, endPoint y: 393, distance: 44.9
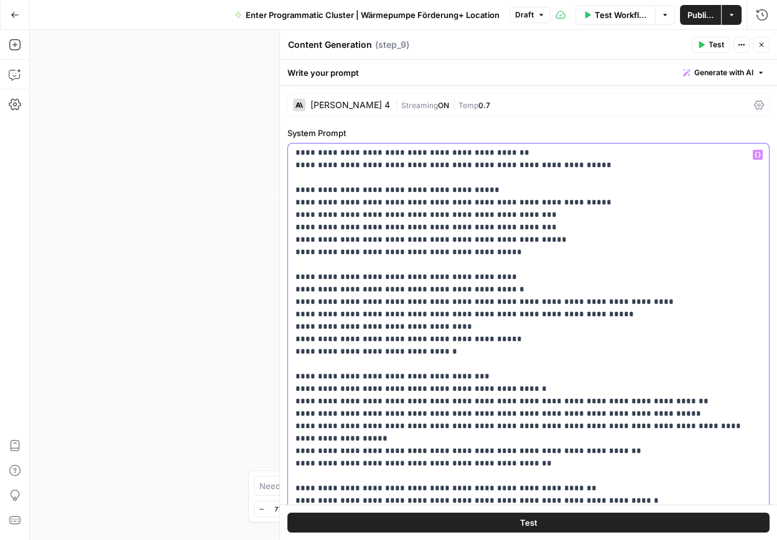
click at [293, 401] on div "**********" at bounding box center [528, 397] width 481 height 506
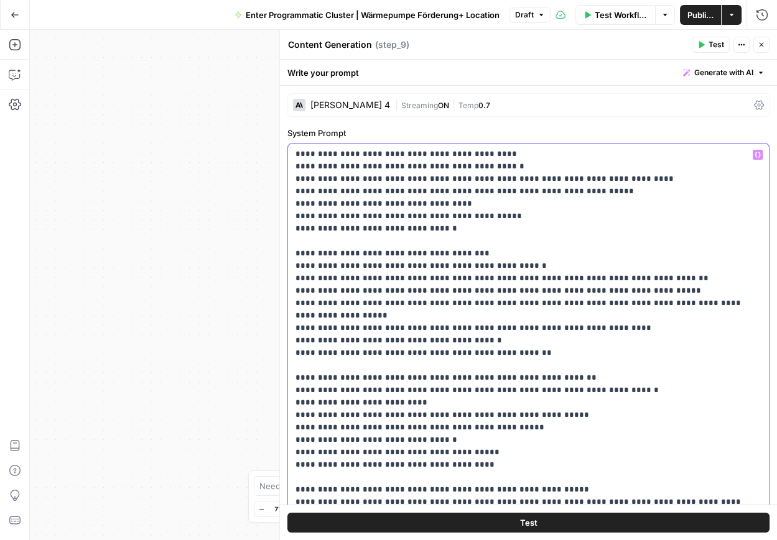
scroll to position [2405, 0]
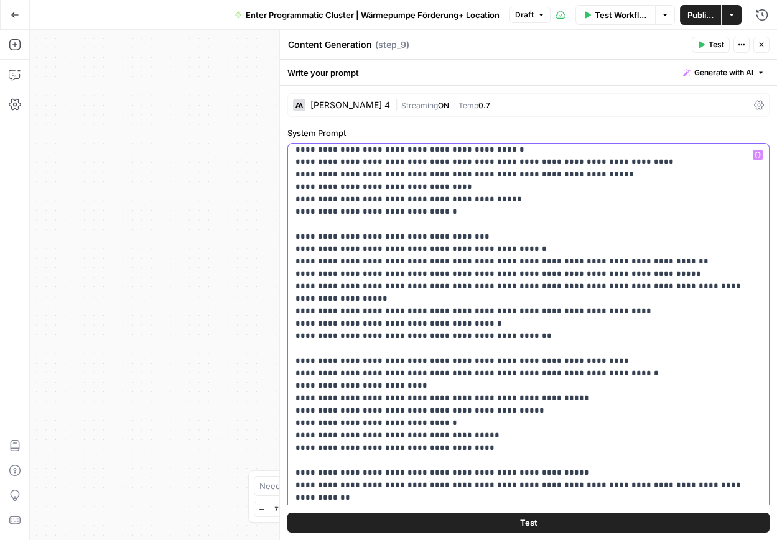
scroll to position [2421, 0]
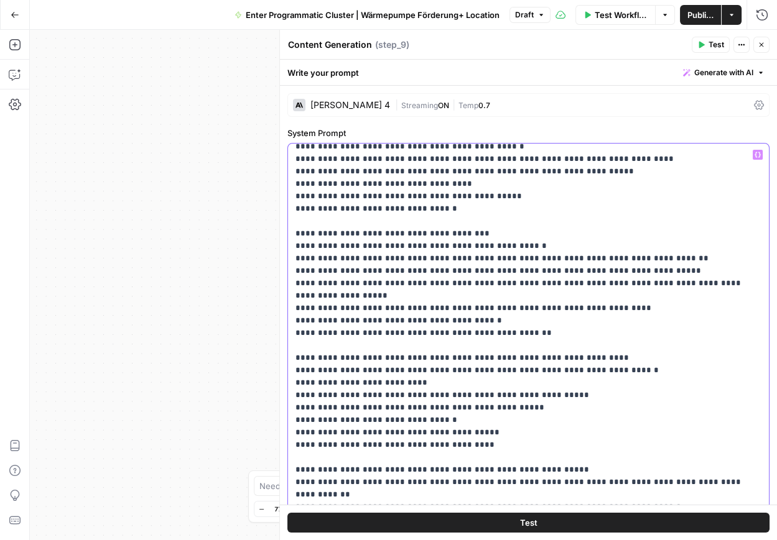
drag, startPoint x: 378, startPoint y: 357, endPoint x: 302, endPoint y: 357, distance: 76.5
drag, startPoint x: 361, startPoint y: 345, endPoint x: 327, endPoint y: 346, distance: 33.6
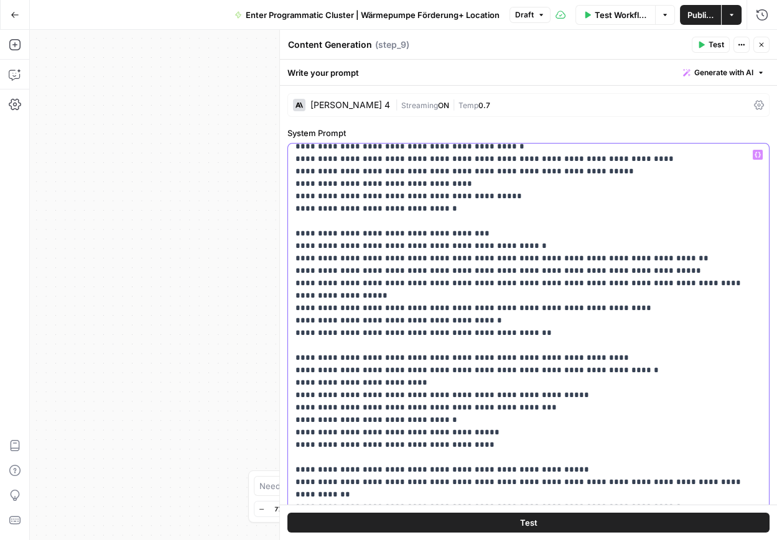
drag, startPoint x: 429, startPoint y: 345, endPoint x: 390, endPoint y: 346, distance: 38.6
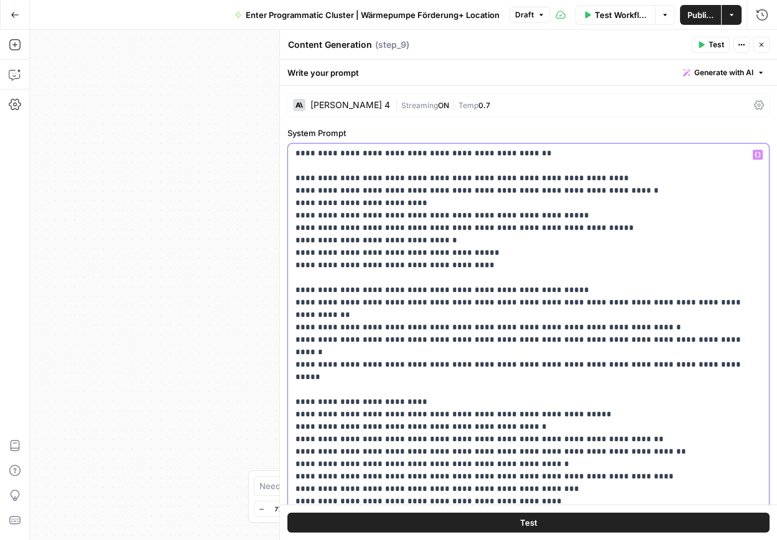
scroll to position [2602, 0]
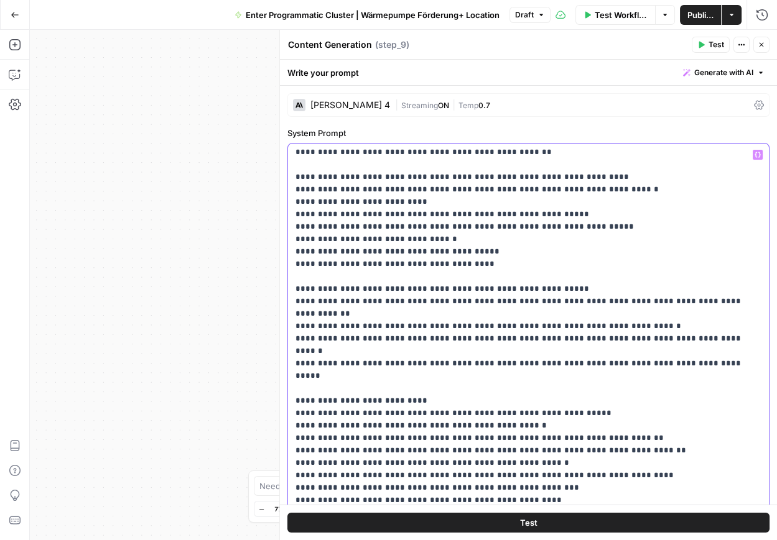
drag, startPoint x: 343, startPoint y: 337, endPoint x: 302, endPoint y: 337, distance: 41.7
drag, startPoint x: 344, startPoint y: 363, endPoint x: 301, endPoint y: 364, distance: 42.9
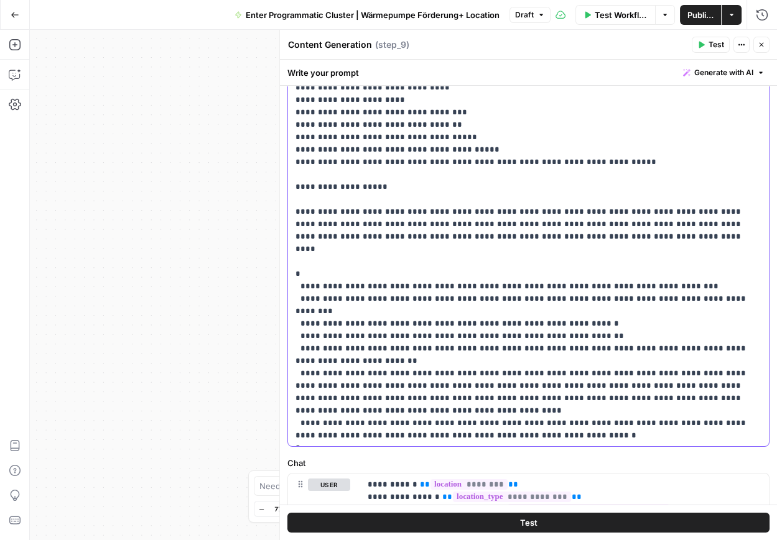
scroll to position [214, 0]
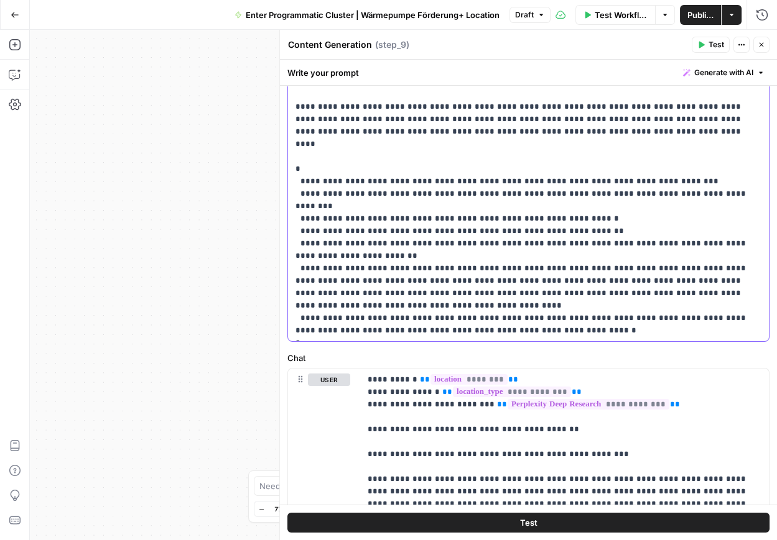
scroll to position [311, 0]
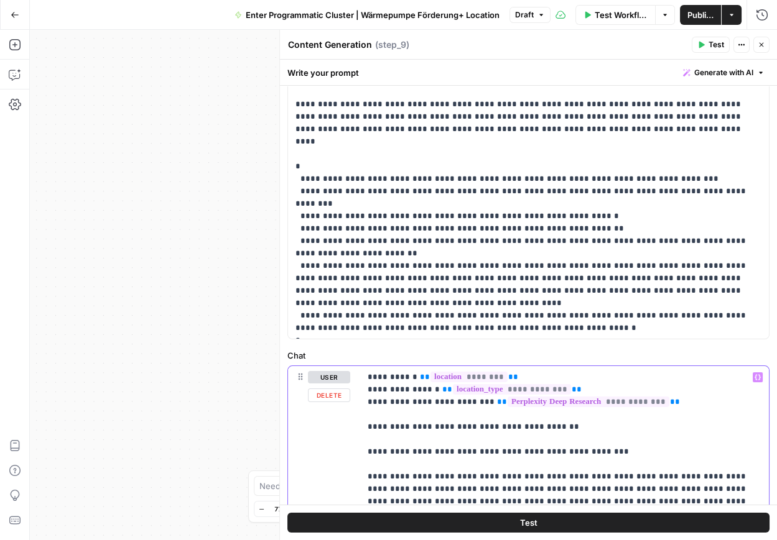
drag, startPoint x: 445, startPoint y: 428, endPoint x: 374, endPoint y: 429, distance: 71.5
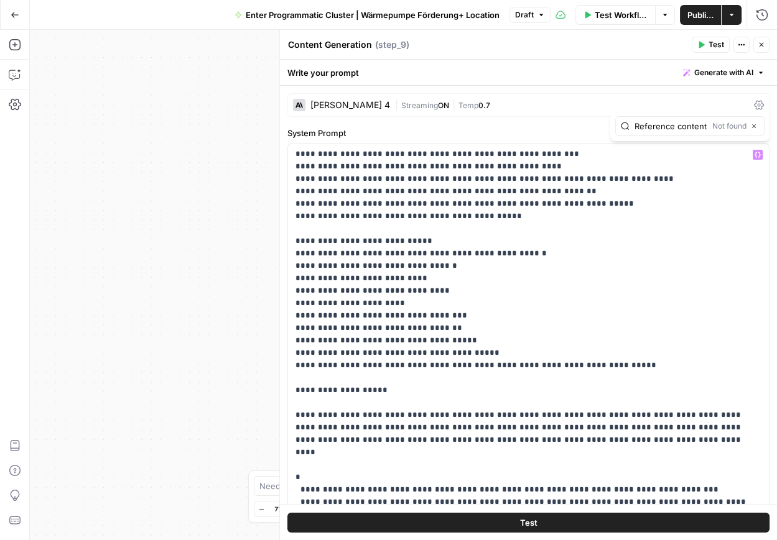
click at [676, 126] on input "Reference content" at bounding box center [670, 126] width 73 height 12
type input "Reference_content"
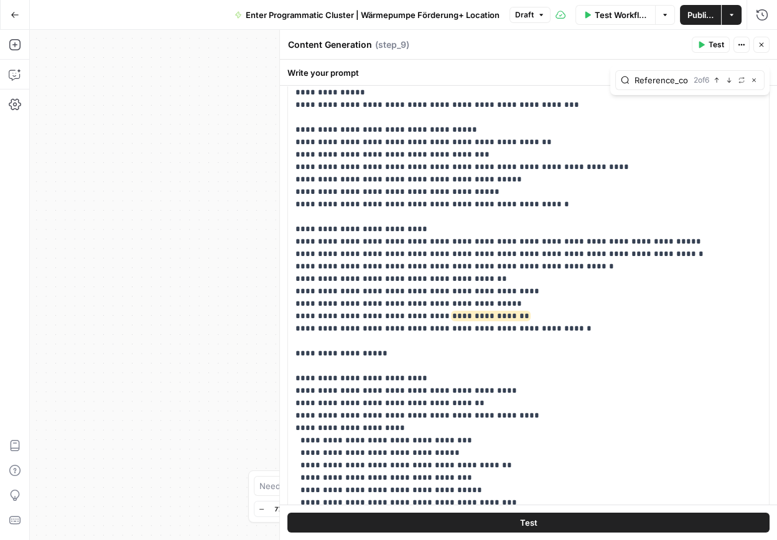
scroll to position [130, 0]
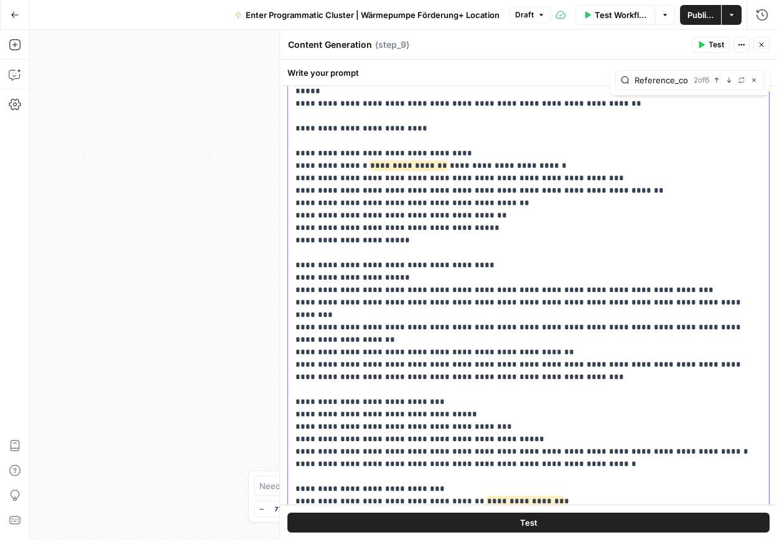
drag, startPoint x: 367, startPoint y: 152, endPoint x: 438, endPoint y: 151, distance: 71.5
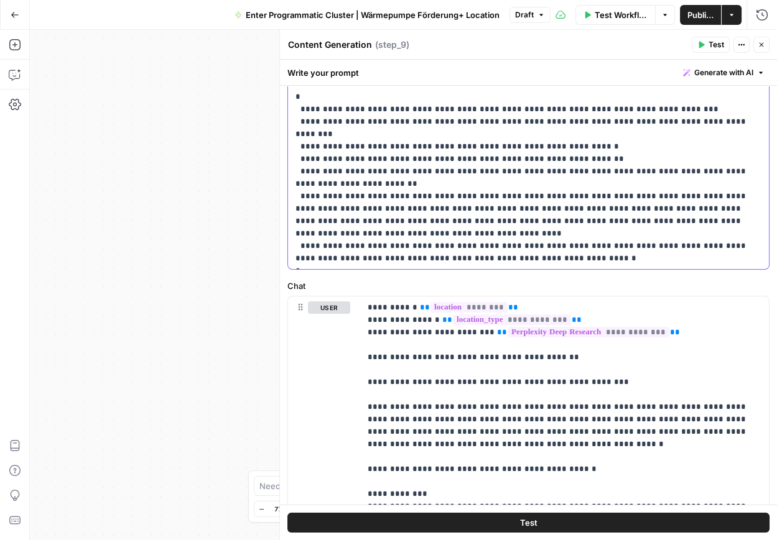
scroll to position [383, 0]
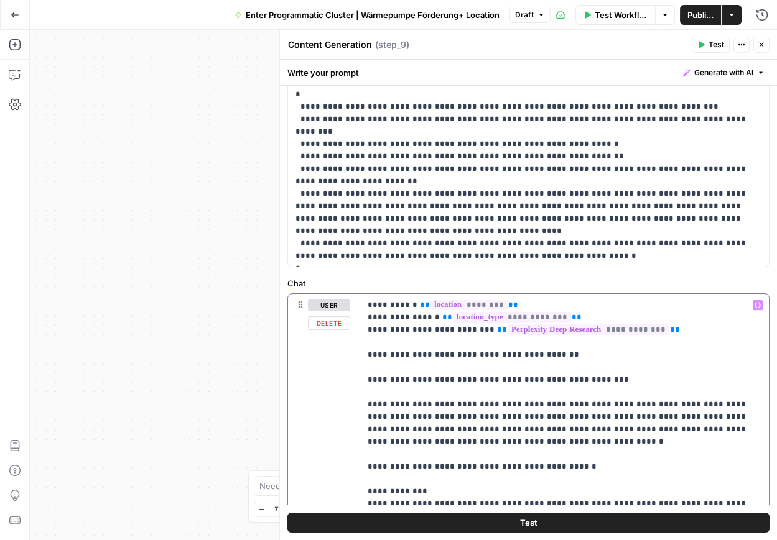
drag, startPoint x: 444, startPoint y: 355, endPoint x: 375, endPoint y: 355, distance: 69.0
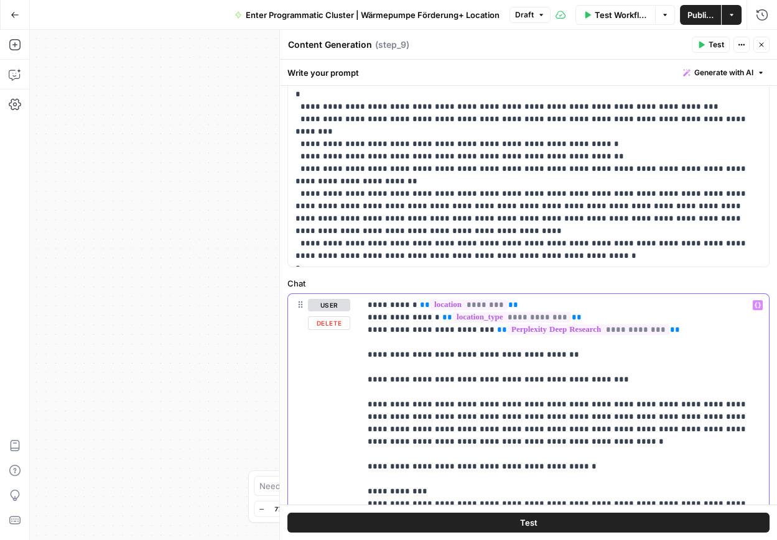
drag, startPoint x: 516, startPoint y: 441, endPoint x: 640, endPoint y: 433, distance: 124.7
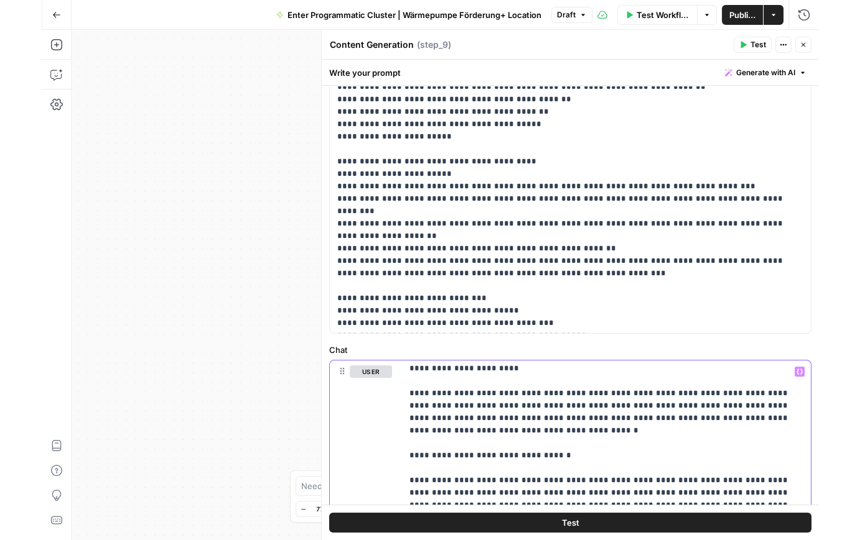
scroll to position [0, 0]
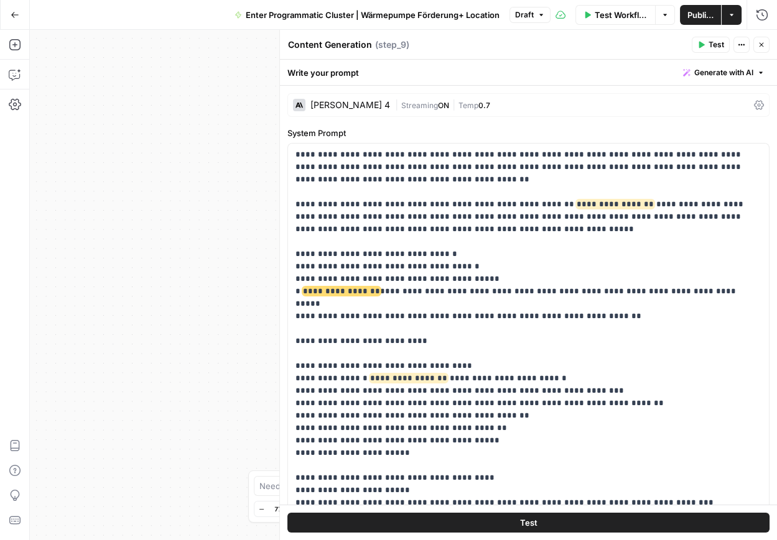
click at [708, 24] on button "Publish" at bounding box center [700, 15] width 41 height 20
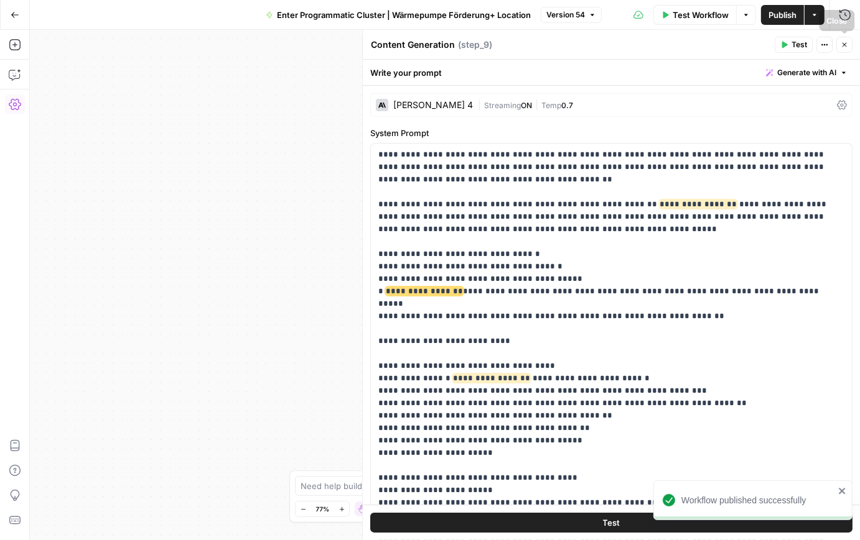
click at [803, 40] on button "Close" at bounding box center [844, 45] width 16 height 16
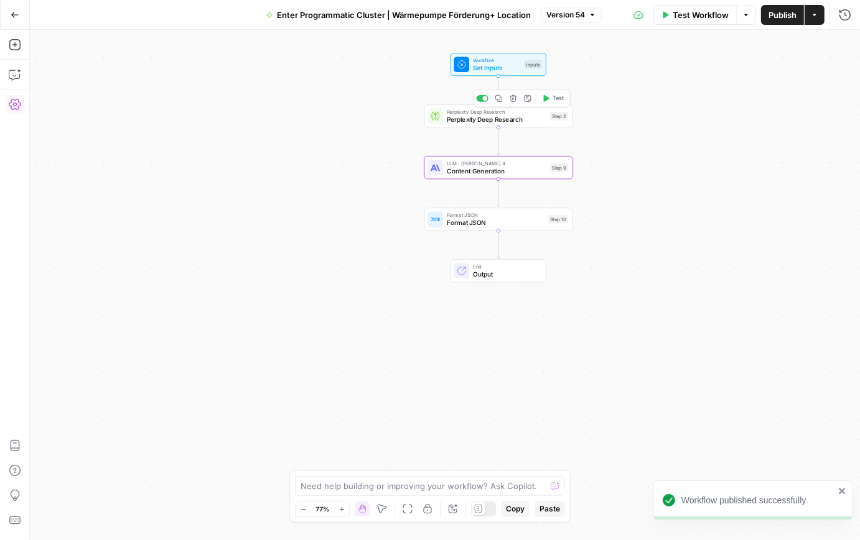
click at [498, 126] on div "Perplexity Deep Research Perplexity Deep Research Step 2 Copy step Delete step …" at bounding box center [498, 115] width 148 height 23
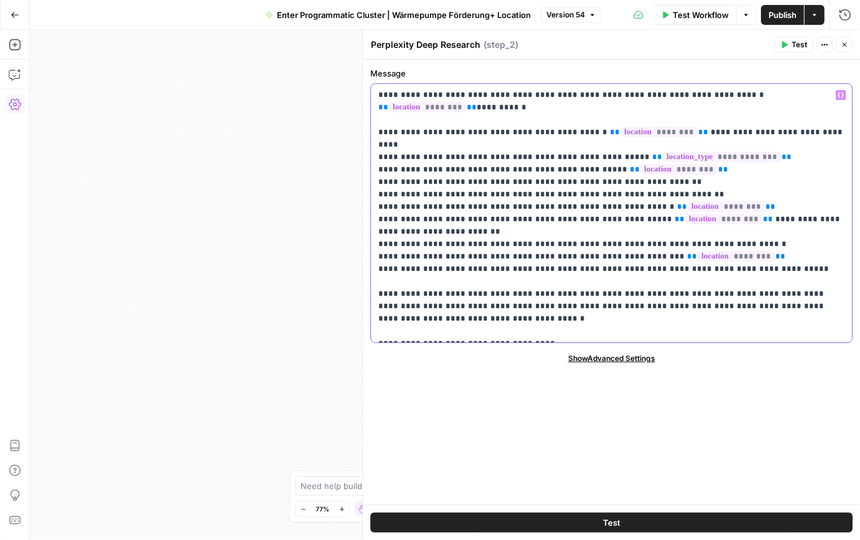
click at [422, 305] on p "**********" at bounding box center [611, 213] width 466 height 249
click at [399, 295] on p "**********" at bounding box center [611, 213] width 466 height 249
click at [495, 309] on p "**********" at bounding box center [611, 213] width 466 height 249
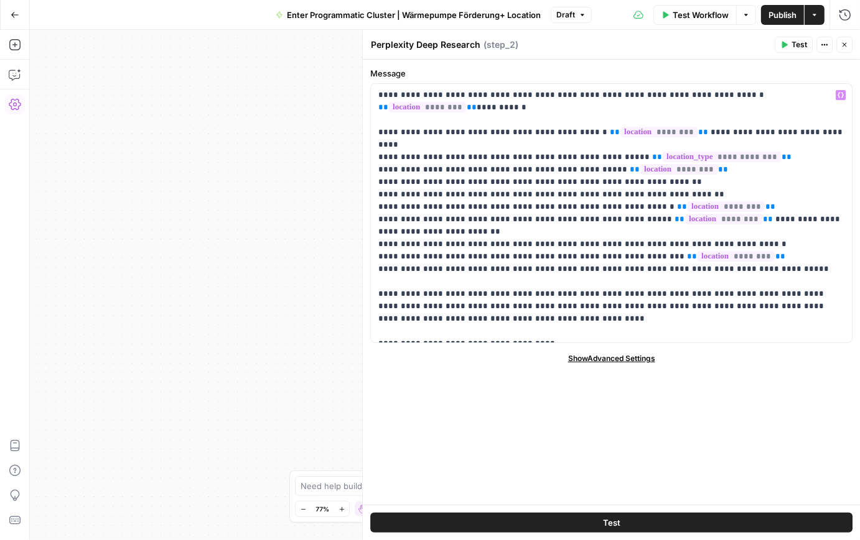
click at [776, 21] on span "Publish" at bounding box center [782, 15] width 28 height 12
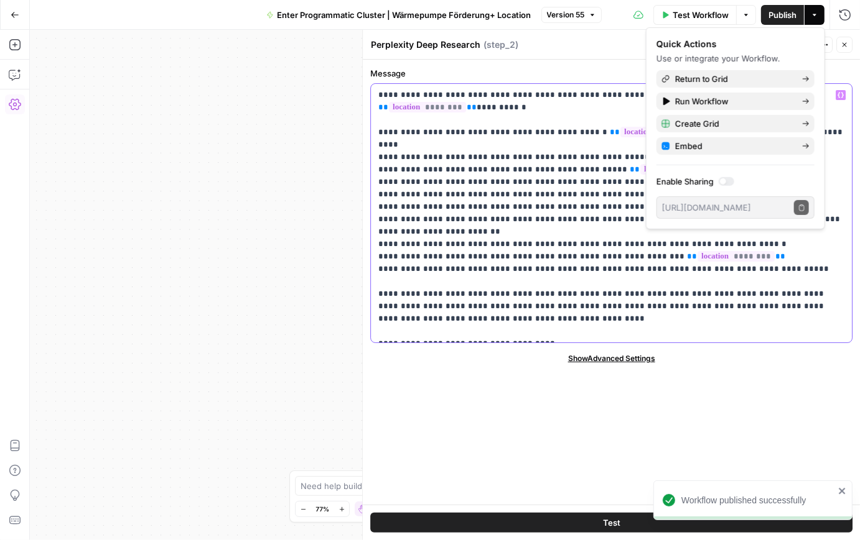
click at [496, 302] on p "**********" at bounding box center [611, 213] width 466 height 249
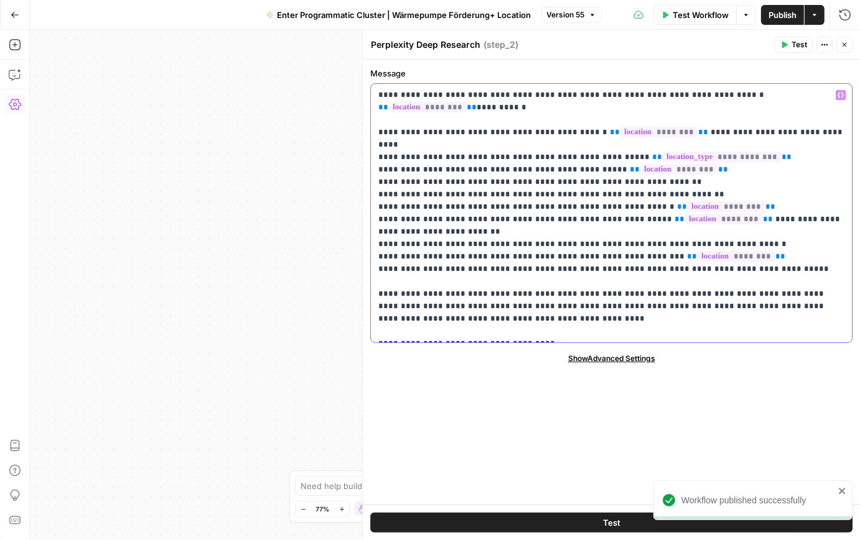
click at [488, 304] on p "**********" at bounding box center [611, 213] width 466 height 249
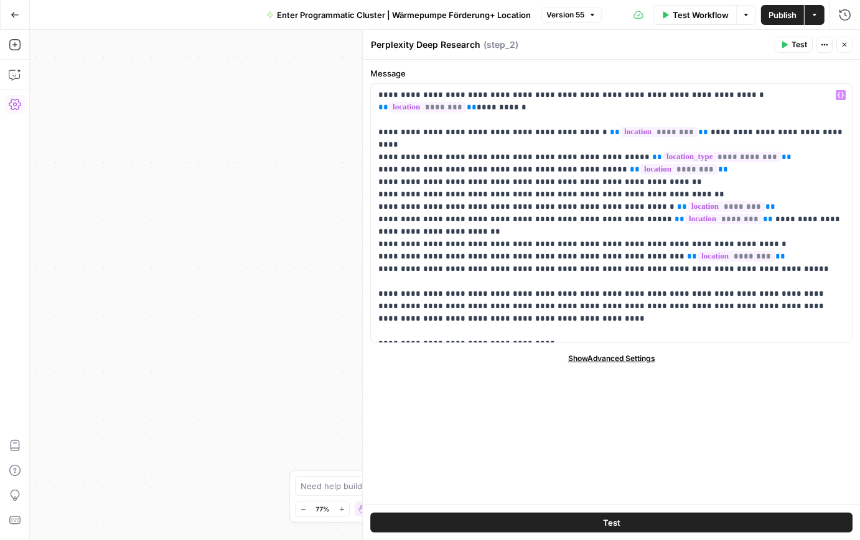
click at [803, 45] on icon "button" at bounding box center [844, 45] width 4 height 4
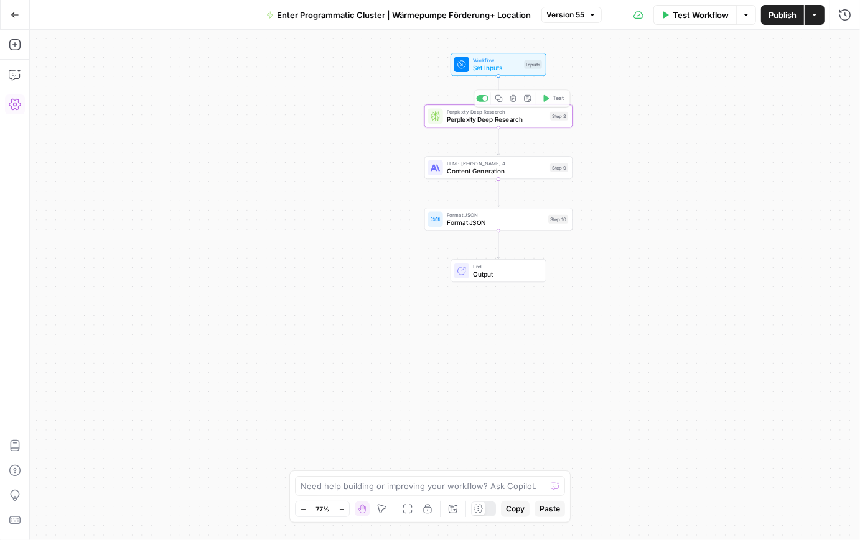
click at [504, 169] on span "Content Generation" at bounding box center [497, 170] width 100 height 9
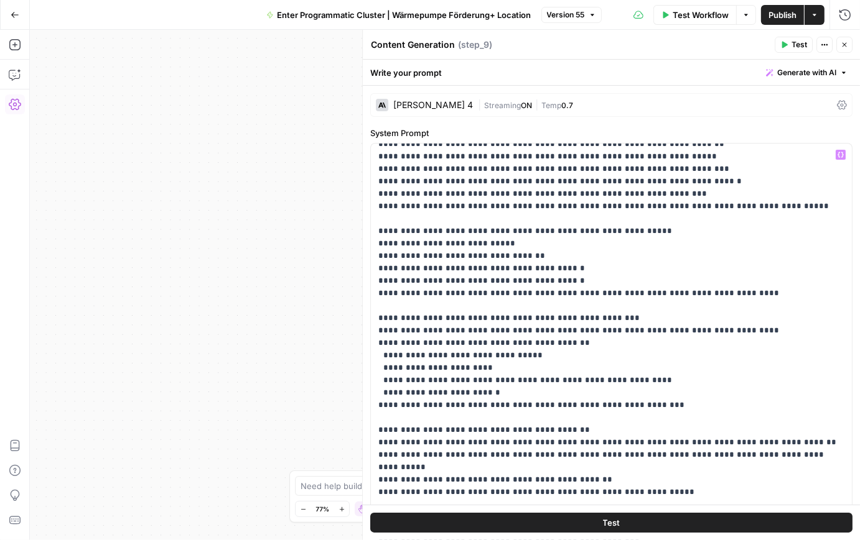
scroll to position [1956, 0]
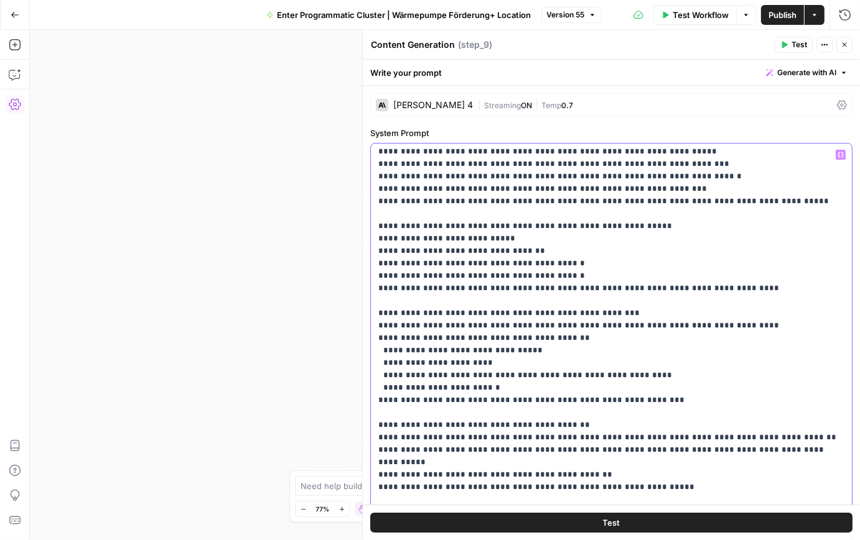
drag, startPoint x: 384, startPoint y: 424, endPoint x: 545, endPoint y: 420, distance: 161.7
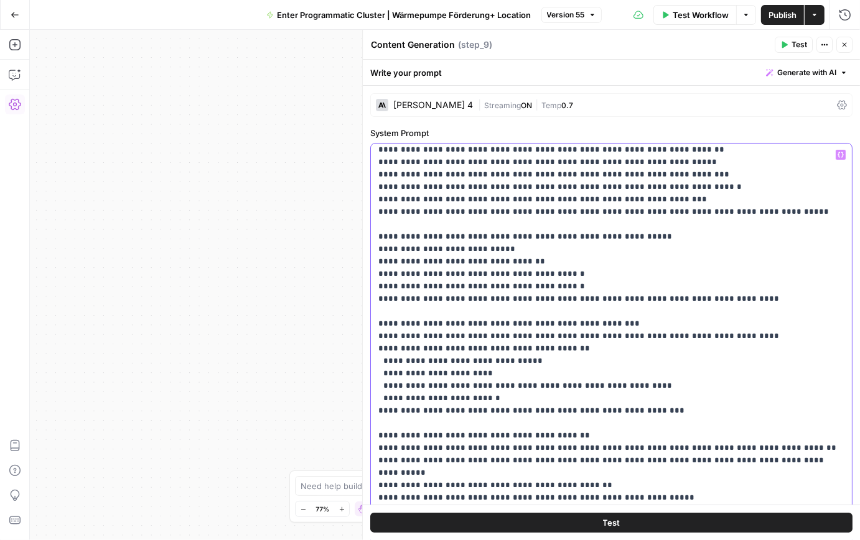
scroll to position [1944, 0]
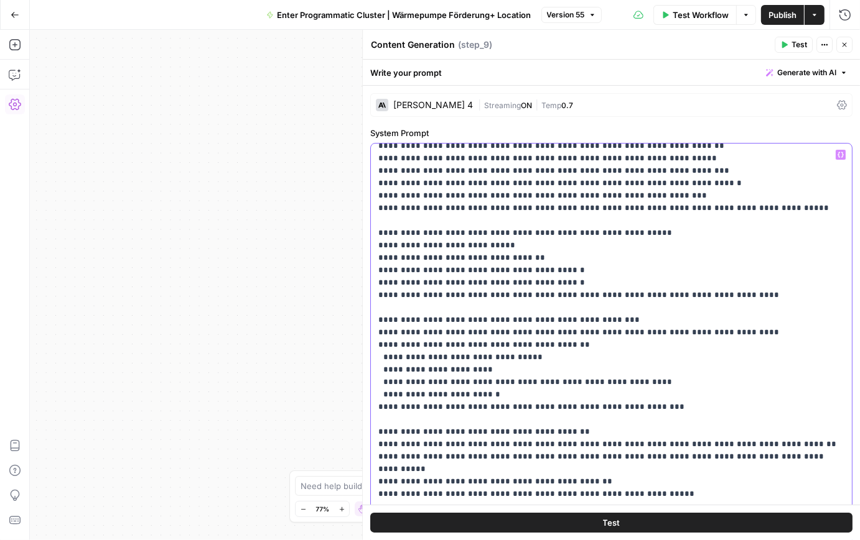
scroll to position [1945, 0]
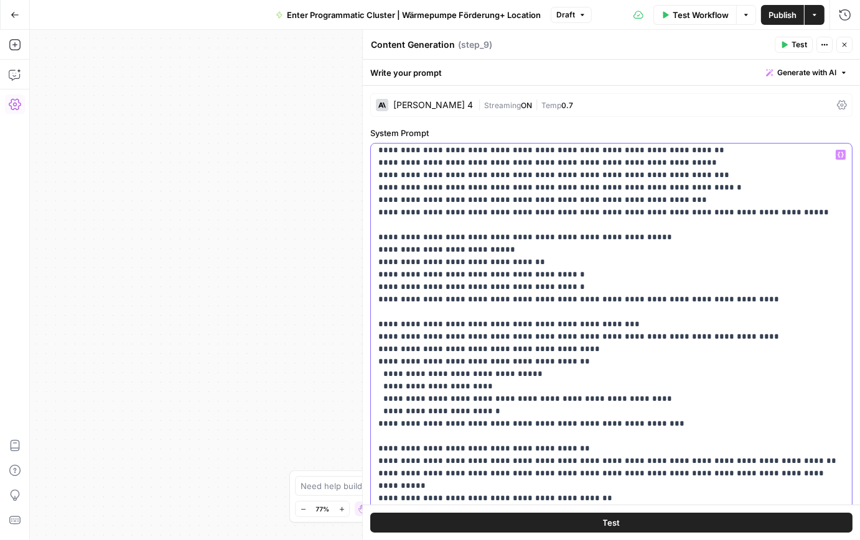
drag, startPoint x: 385, startPoint y: 309, endPoint x: 477, endPoint y: 311, distance: 92.1
drag, startPoint x: 565, startPoint y: 323, endPoint x: 413, endPoint y: 327, distance: 152.4
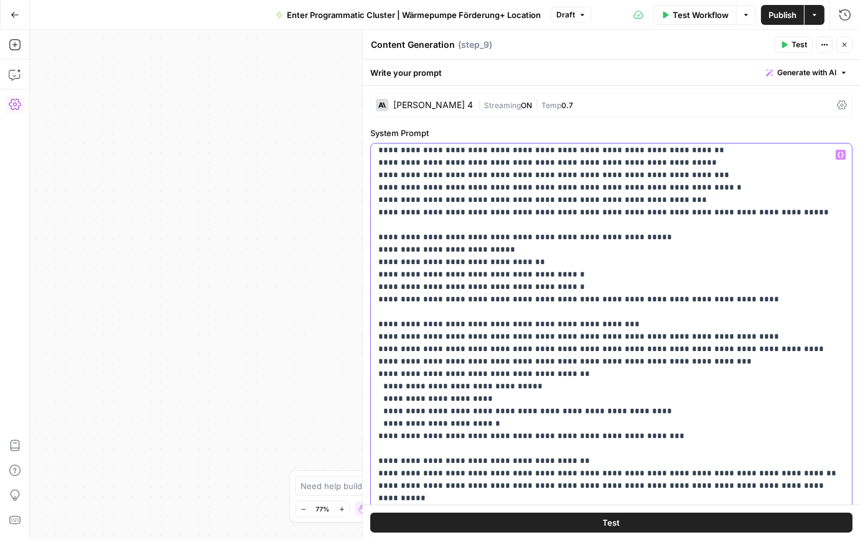
drag, startPoint x: 412, startPoint y: 348, endPoint x: 374, endPoint y: 328, distance: 42.8
click at [373, 328] on div "**********" at bounding box center [611, 397] width 481 height 506
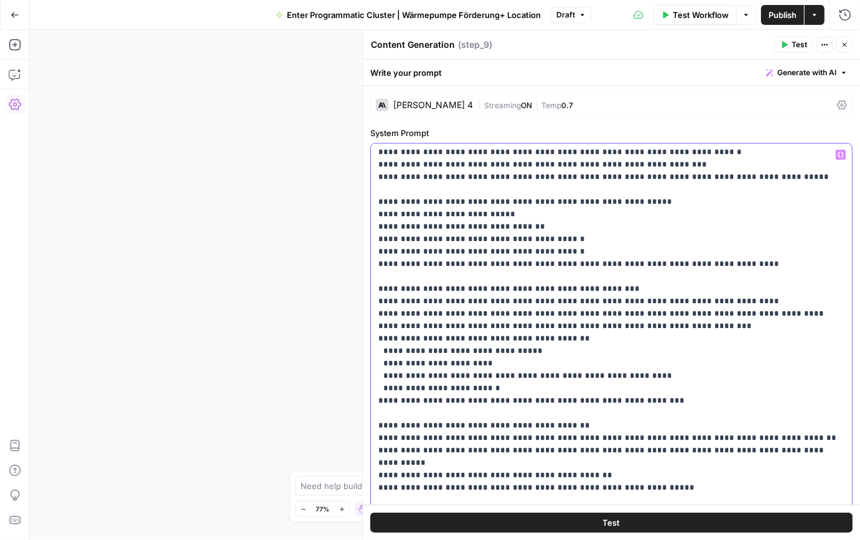
scroll to position [1982, 0]
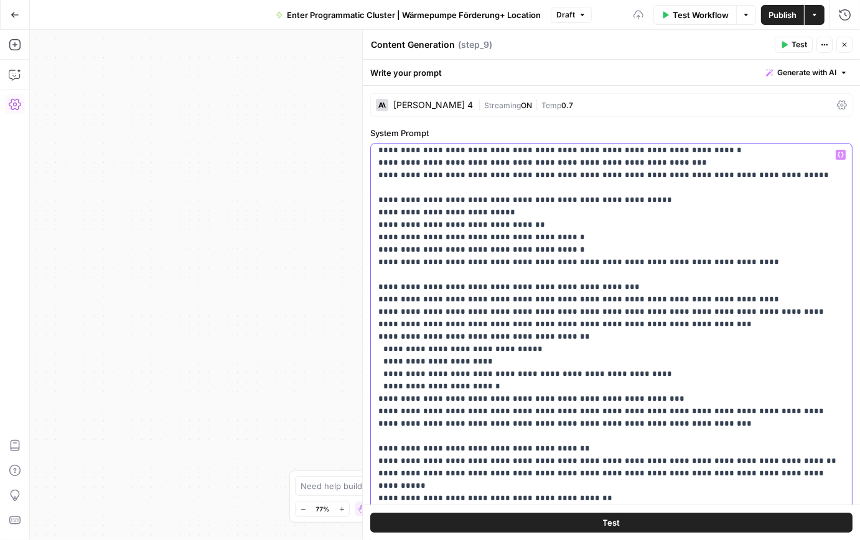
drag, startPoint x: 417, startPoint y: 419, endPoint x: 458, endPoint y: 401, distance: 44.6
click at [784, 19] on span "Publish" at bounding box center [782, 15] width 28 height 12
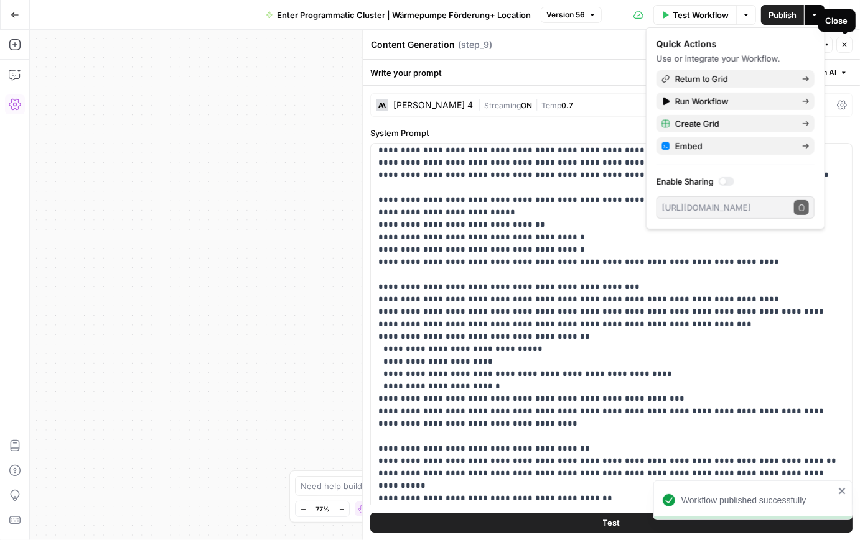
click at [803, 45] on button "Close" at bounding box center [844, 45] width 16 height 16
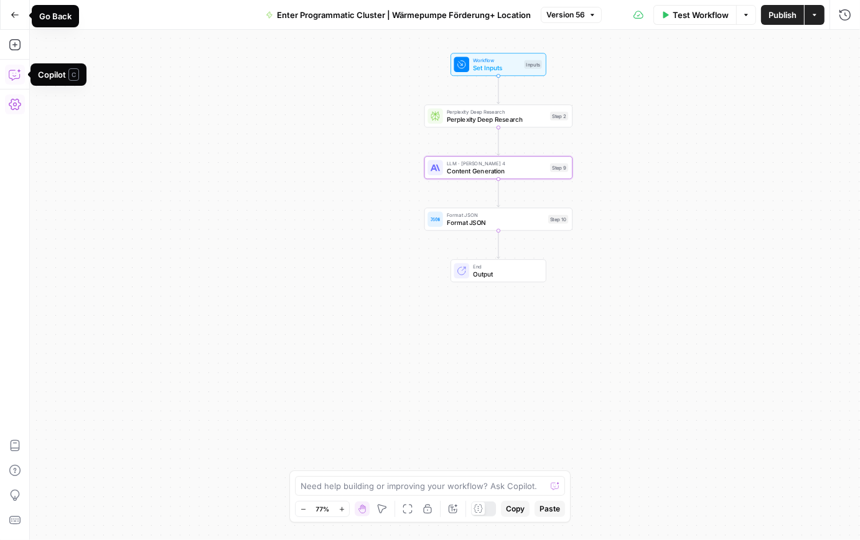
click at [17, 23] on button "Go Back" at bounding box center [15, 15] width 22 height 22
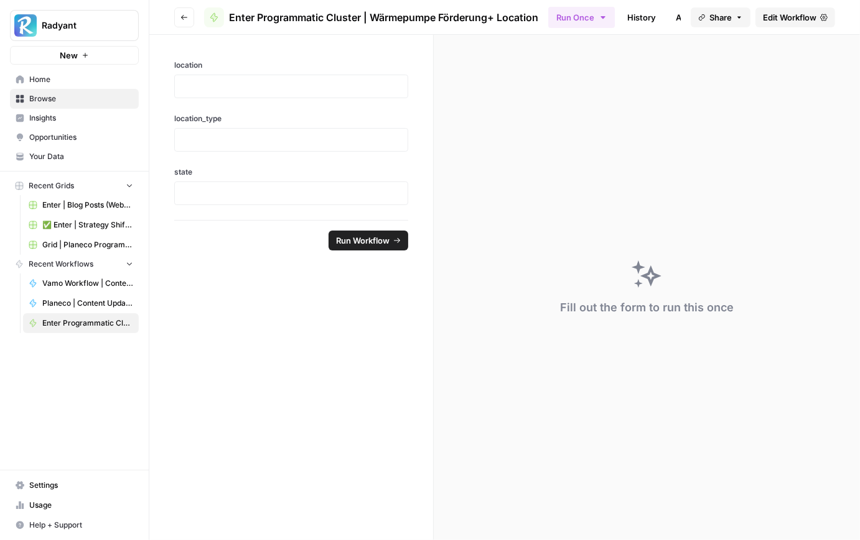
click at [56, 85] on link "Home" at bounding box center [74, 80] width 129 height 20
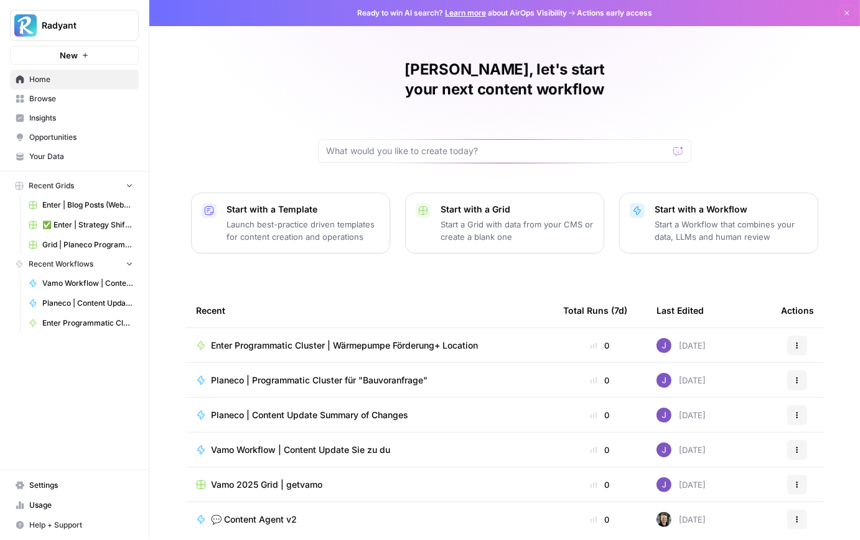
click at [84, 108] on div "Home Browse Insights Opportunities Your Data" at bounding box center [74, 118] width 129 height 96
click at [84, 108] on link "Browse" at bounding box center [74, 99] width 129 height 20
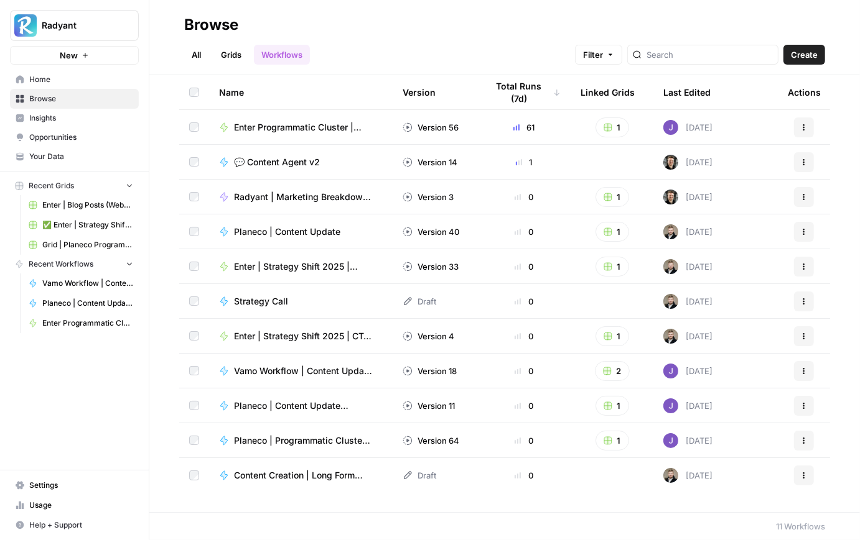
click at [231, 60] on link "Grids" at bounding box center [230, 55] width 35 height 20
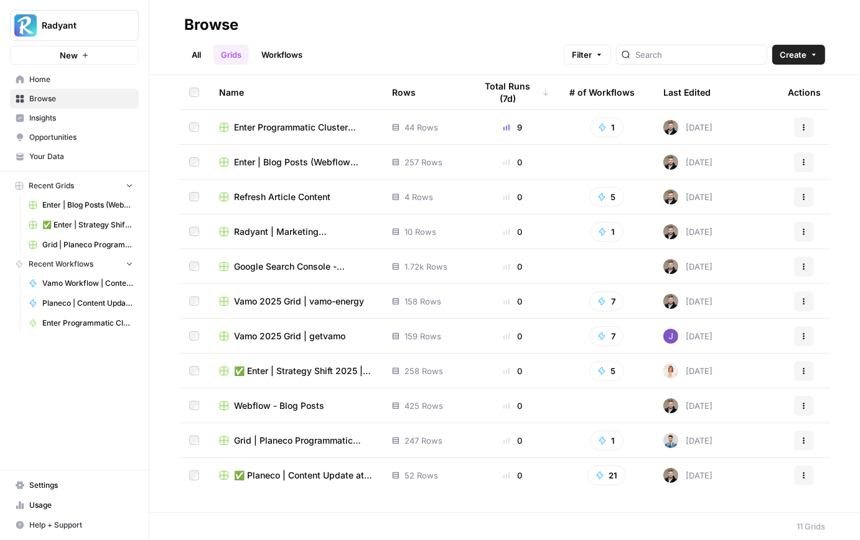
click at [282, 126] on span "Enter Programmatic Cluster Wärmepumpe Förderung + Local" at bounding box center [303, 127] width 138 height 12
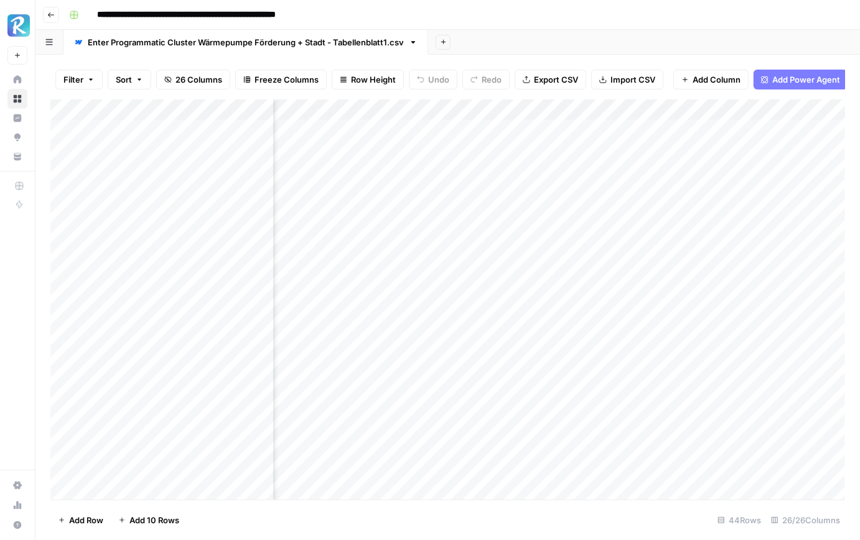
scroll to position [0, 448]
click at [426, 130] on div "Add Column" at bounding box center [447, 300] width 794 height 401
click at [426, 149] on div "Add Column" at bounding box center [447, 300] width 794 height 401
click at [425, 175] on div "Add Column" at bounding box center [447, 300] width 794 height 401
click at [427, 197] on div "Add Column" at bounding box center [447, 300] width 794 height 401
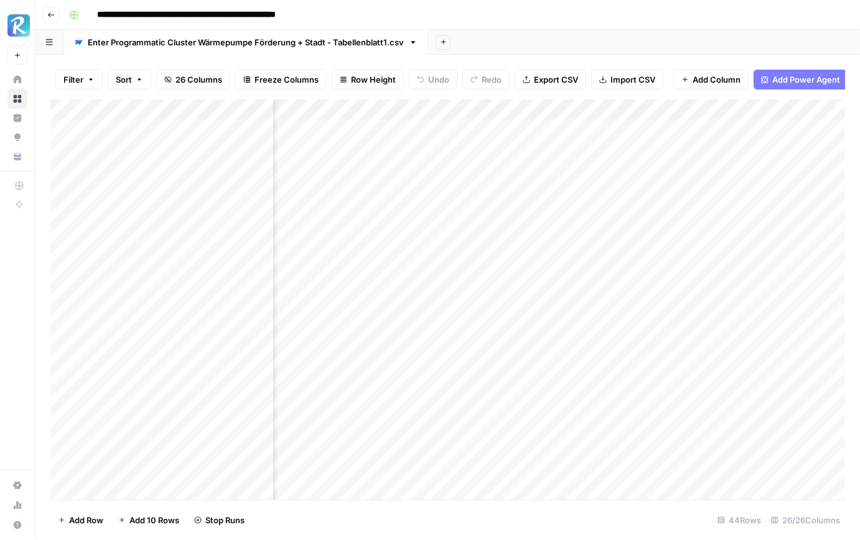
click at [426, 215] on div "Add Column" at bounding box center [447, 300] width 794 height 401
click at [427, 239] on div "Add Column" at bounding box center [447, 300] width 794 height 401
click at [427, 257] on div "Add Column" at bounding box center [447, 300] width 794 height 401
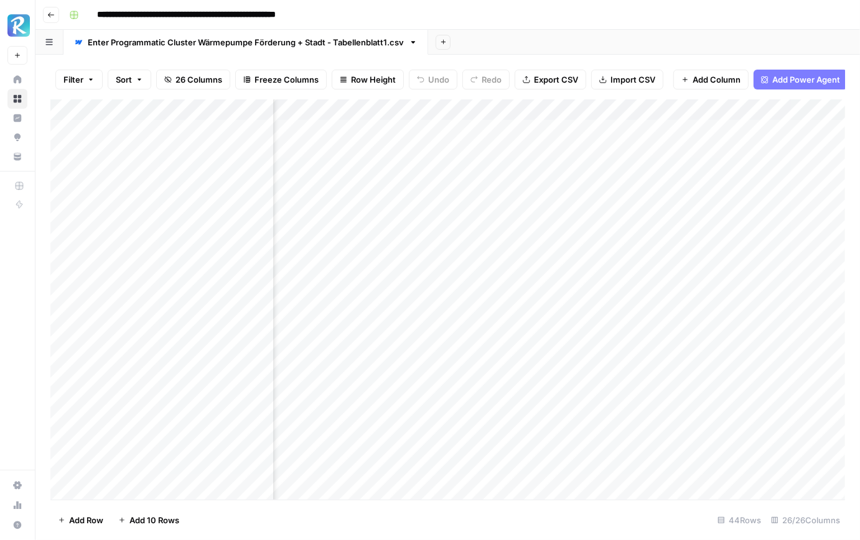
click at [491, 126] on div "Add Column" at bounding box center [447, 300] width 794 height 401
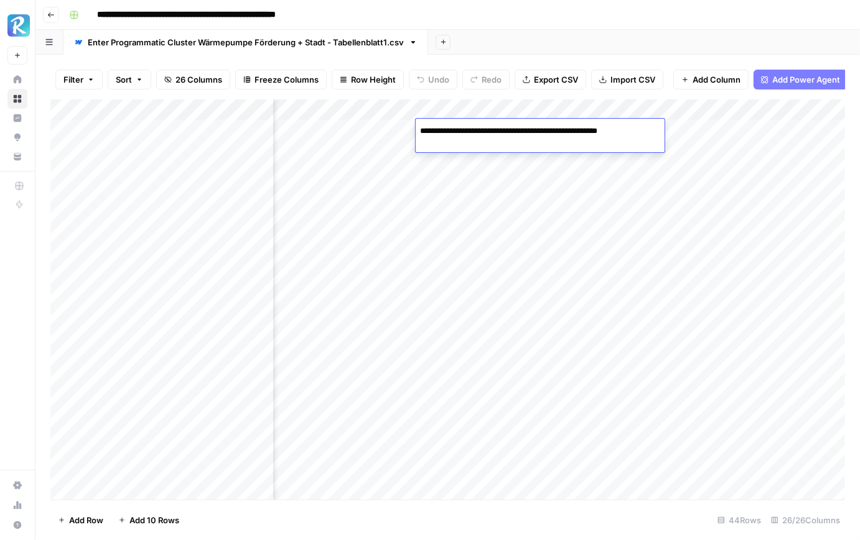
click at [480, 155] on div "Add Column" at bounding box center [447, 300] width 794 height 401
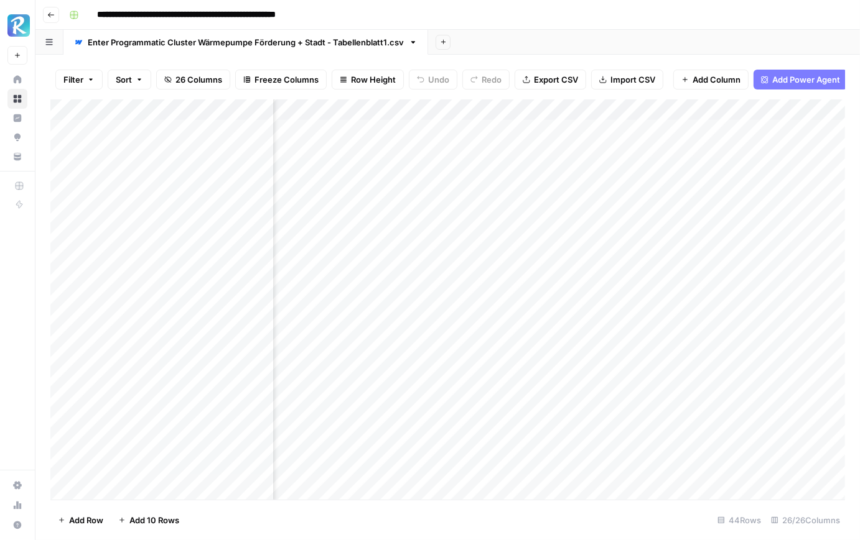
click at [480, 155] on div "Add Column" at bounding box center [447, 300] width 794 height 401
click at [483, 175] on div "Add Column" at bounding box center [447, 300] width 794 height 401
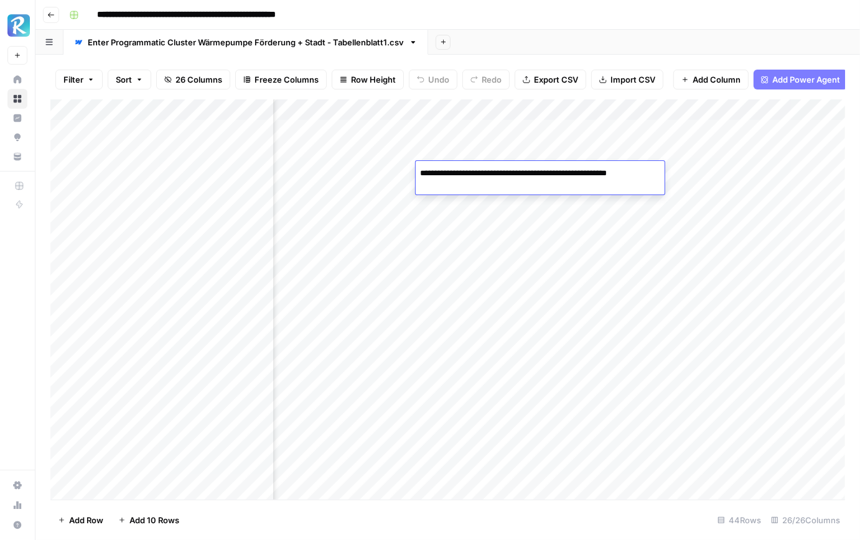
click at [489, 198] on div "Add Column" at bounding box center [447, 300] width 794 height 401
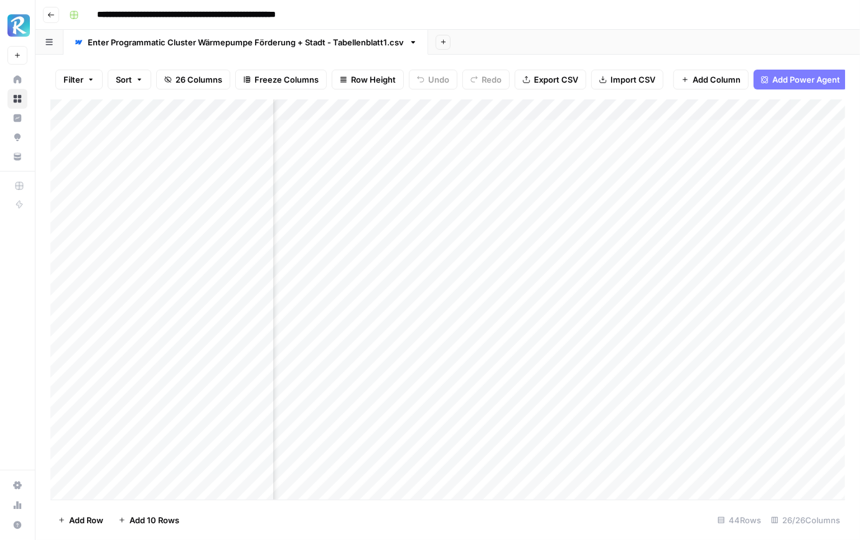
click at [489, 198] on div "Add Column" at bounding box center [447, 300] width 794 height 401
click at [494, 220] on div "Add Column" at bounding box center [447, 300] width 794 height 401
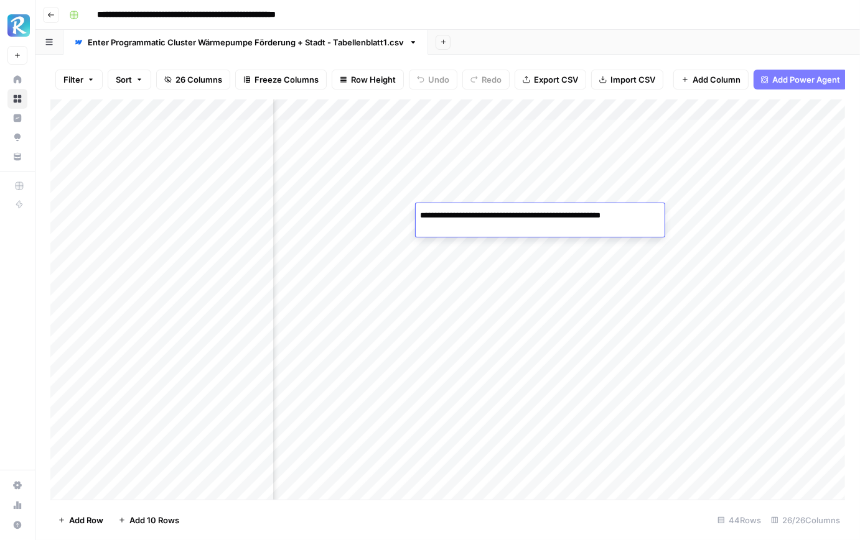
click at [585, 37] on div "Add Sheet" at bounding box center [644, 42] width 432 height 25
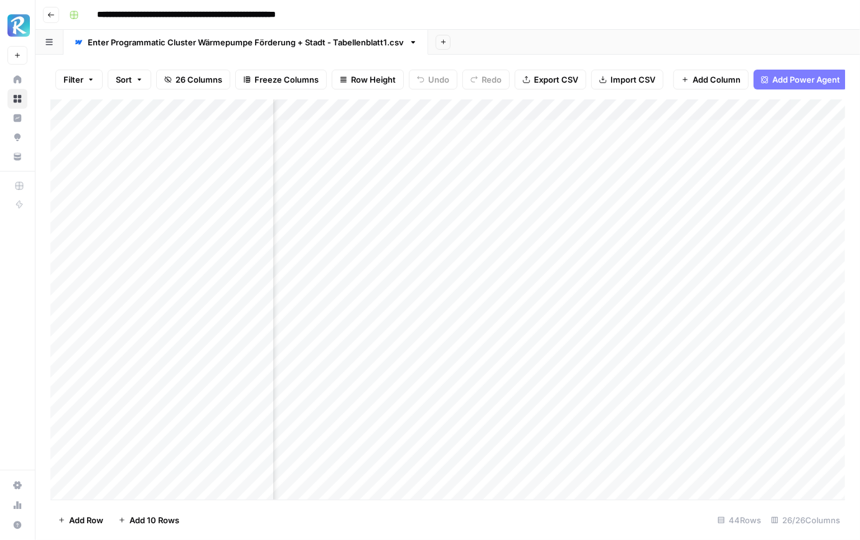
scroll to position [0, 558]
click at [502, 133] on div "Add Column" at bounding box center [447, 300] width 794 height 401
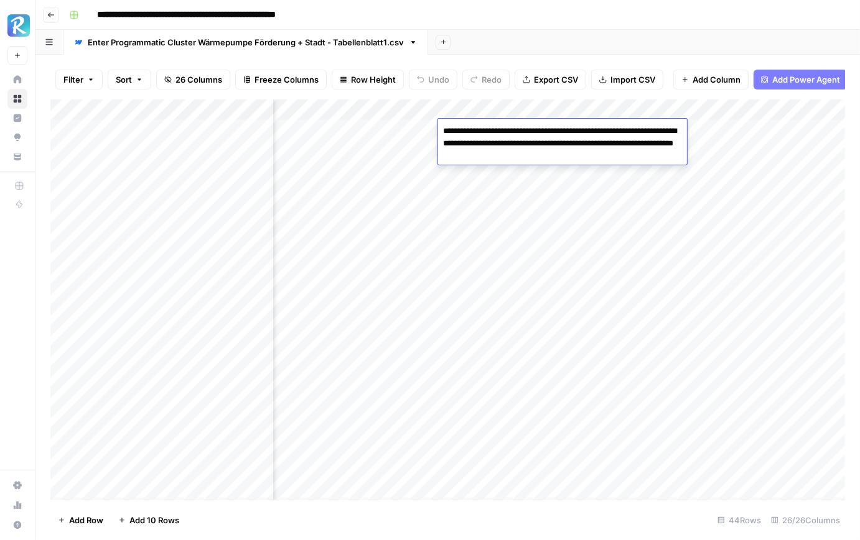
click at [507, 175] on div "Add Column" at bounding box center [447, 300] width 794 height 401
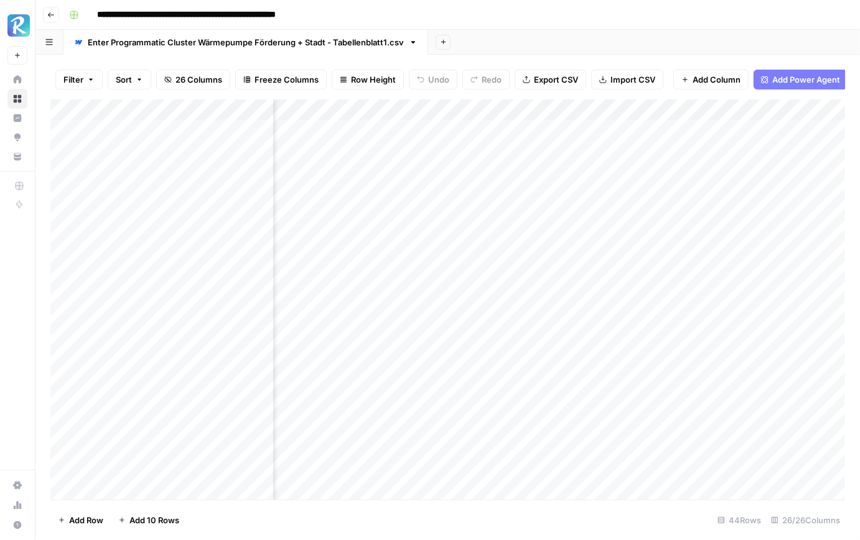
click at [507, 175] on div "Add Column" at bounding box center [447, 300] width 794 height 401
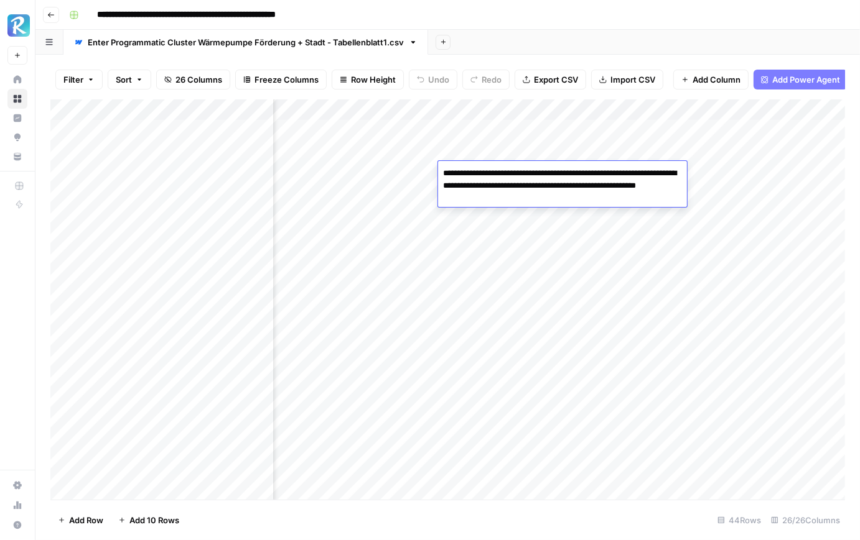
click at [585, 24] on div "**********" at bounding box center [455, 15] width 783 height 20
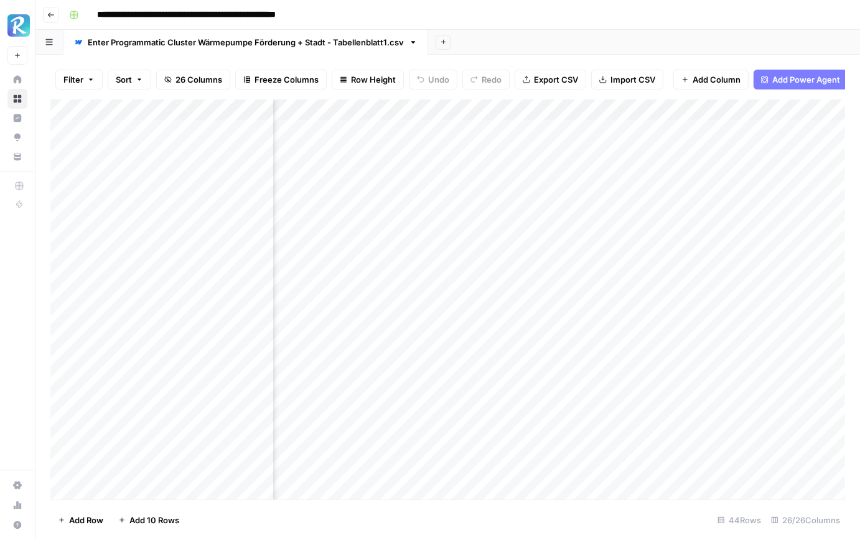
scroll to position [0, 739]
click at [440, 132] on div "Add Column" at bounding box center [447, 300] width 794 height 401
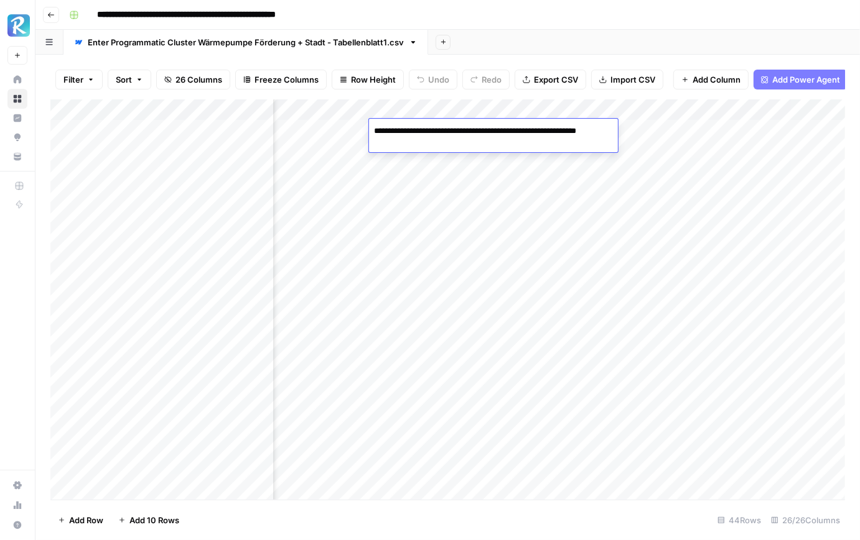
click at [438, 155] on div "Add Column" at bounding box center [447, 300] width 794 height 401
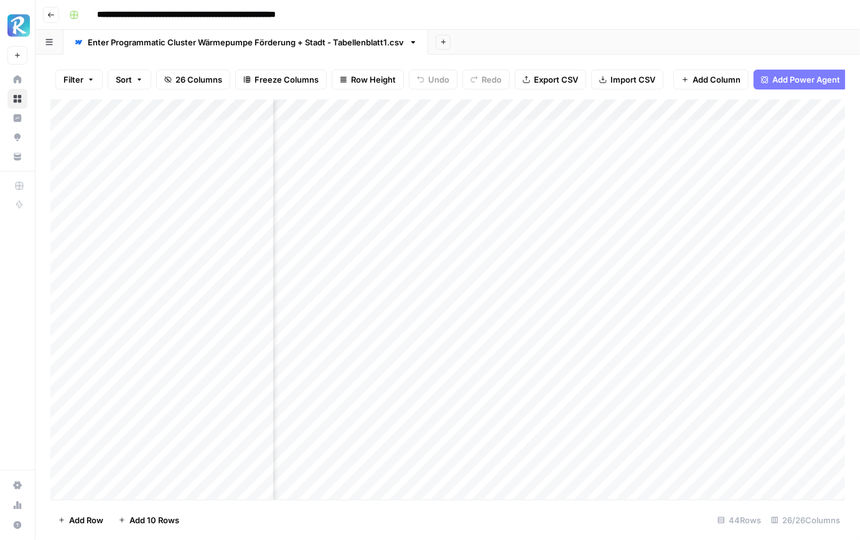
click at [438, 155] on div "Add Column" at bounding box center [447, 300] width 794 height 401
click at [447, 179] on div "Add Column" at bounding box center [447, 300] width 794 height 401
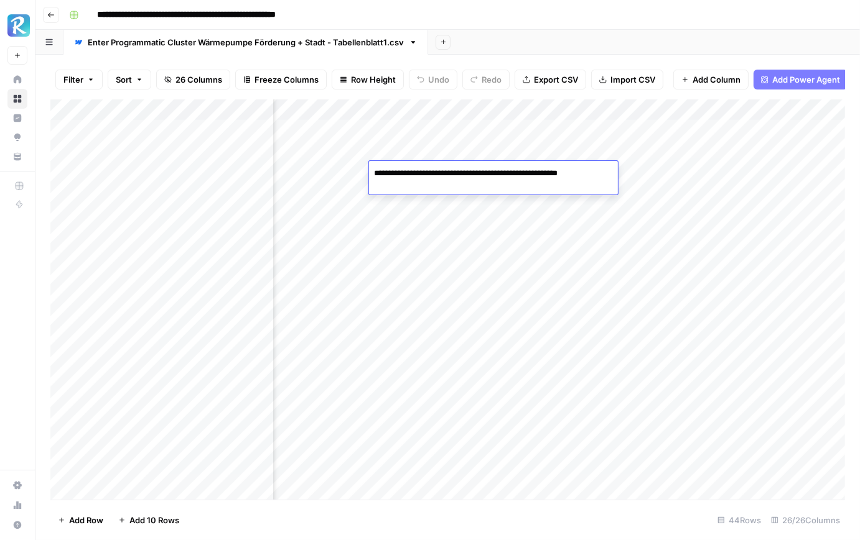
click at [450, 197] on div "Add Column" at bounding box center [447, 300] width 794 height 401
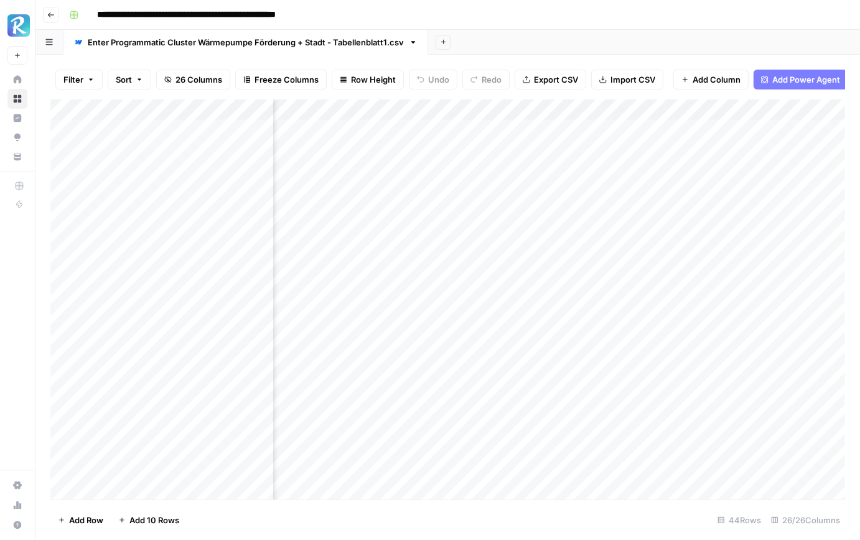
click at [450, 197] on div "Add Column" at bounding box center [447, 300] width 794 height 401
click at [461, 218] on div "Add Column" at bounding box center [447, 300] width 794 height 401
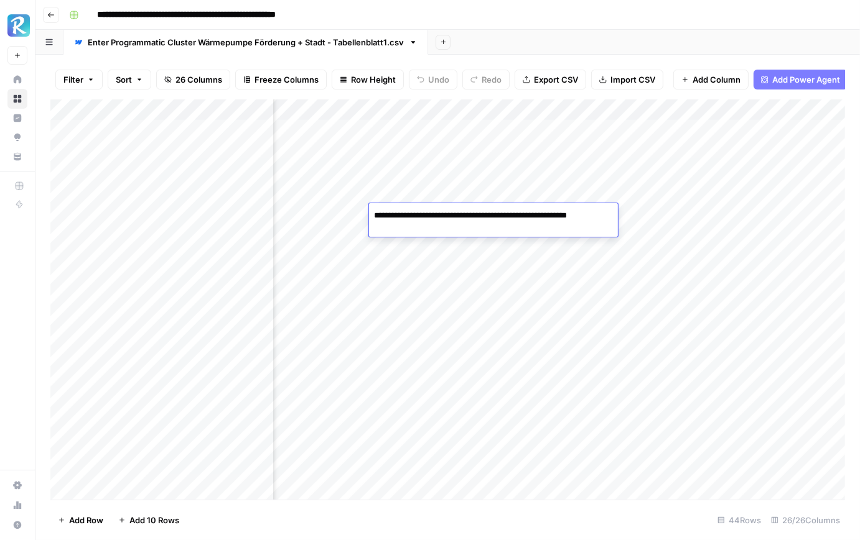
click at [501, 53] on div "Add Sheet" at bounding box center [644, 42] width 432 height 25
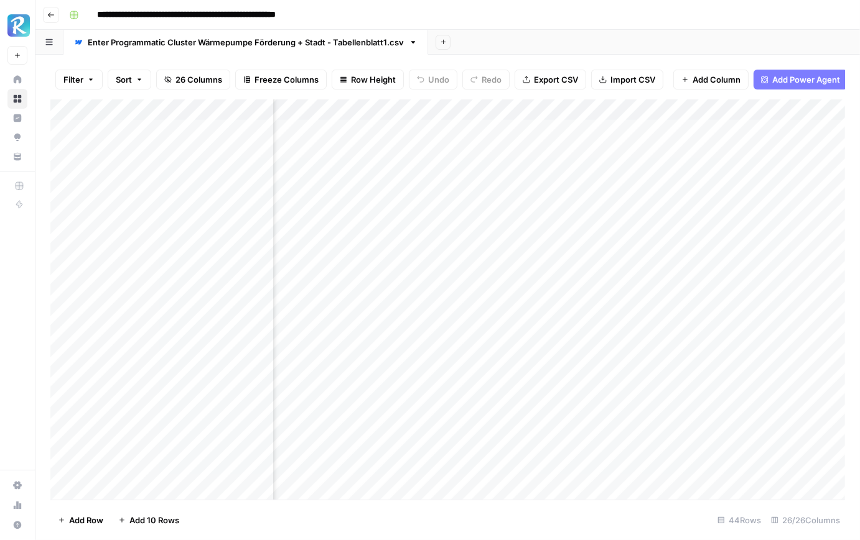
scroll to position [0, 874]
click at [420, 126] on div "Add Column" at bounding box center [447, 300] width 794 height 401
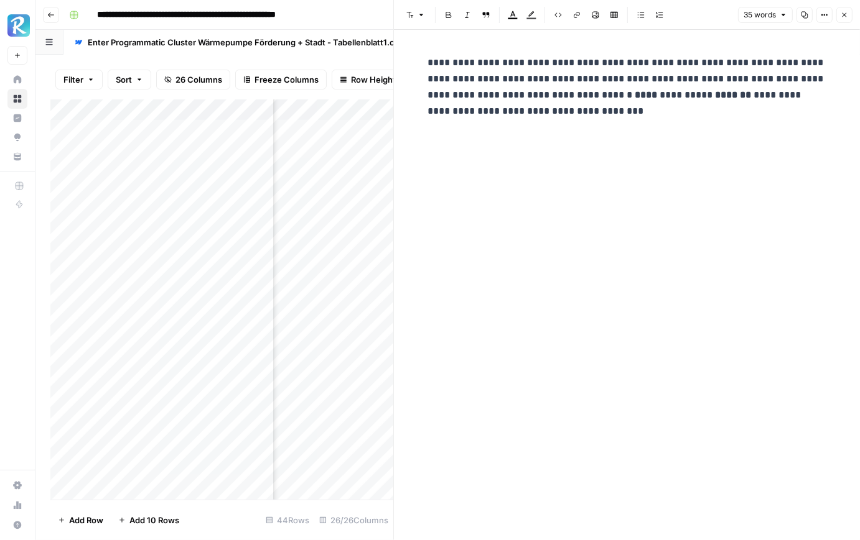
click at [846, 9] on button "Close" at bounding box center [844, 15] width 16 height 16
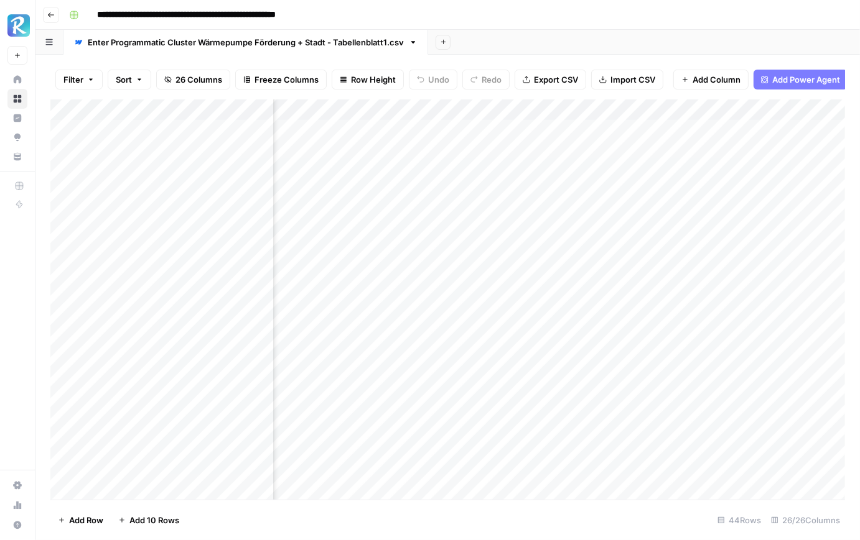
click at [391, 151] on div "Add Column" at bounding box center [447, 300] width 794 height 401
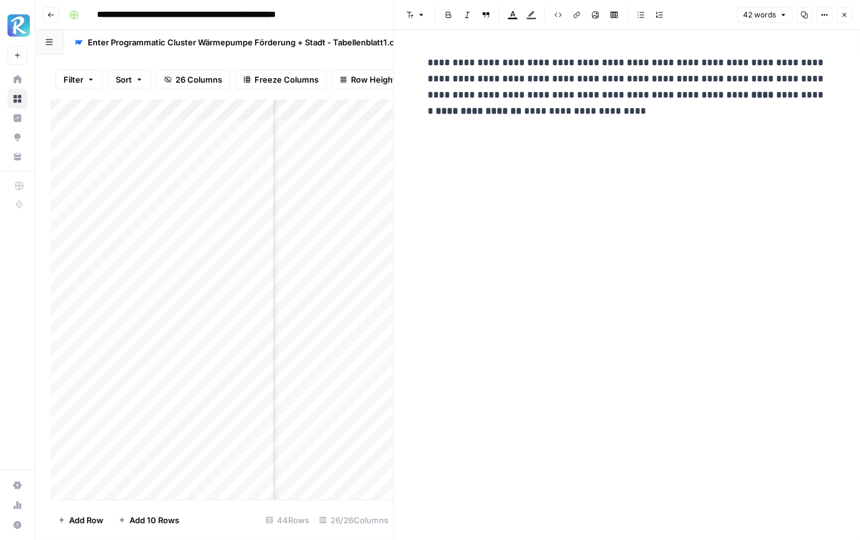
click at [839, 16] on button "Close" at bounding box center [844, 15] width 16 height 16
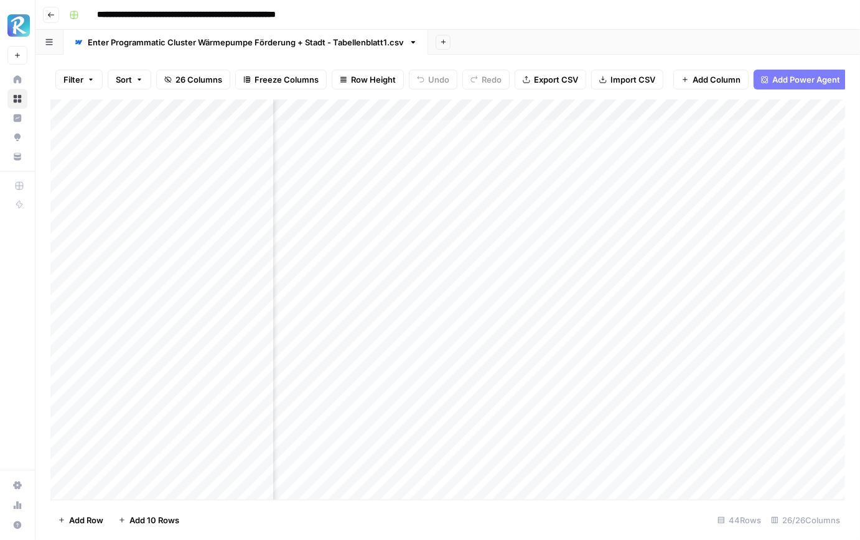
click at [400, 177] on div "Add Column" at bounding box center [447, 300] width 794 height 401
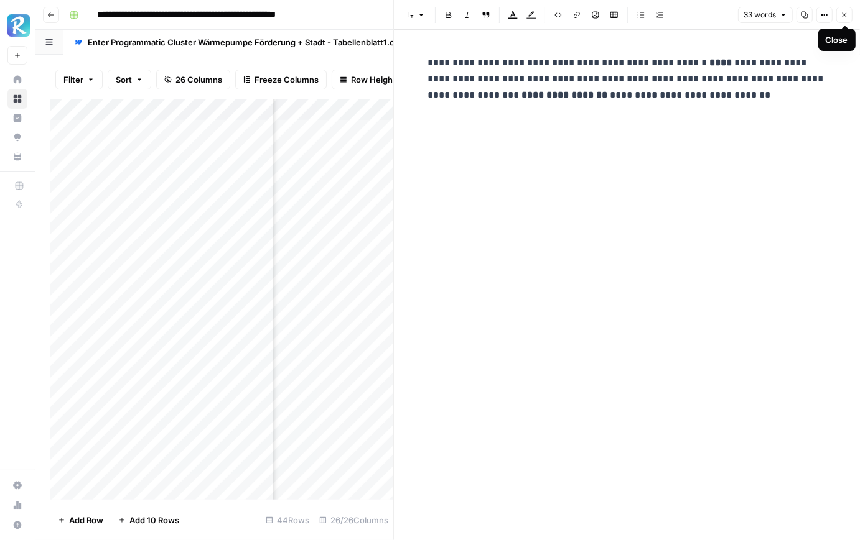
click at [846, 12] on icon "button" at bounding box center [843, 14] width 7 height 7
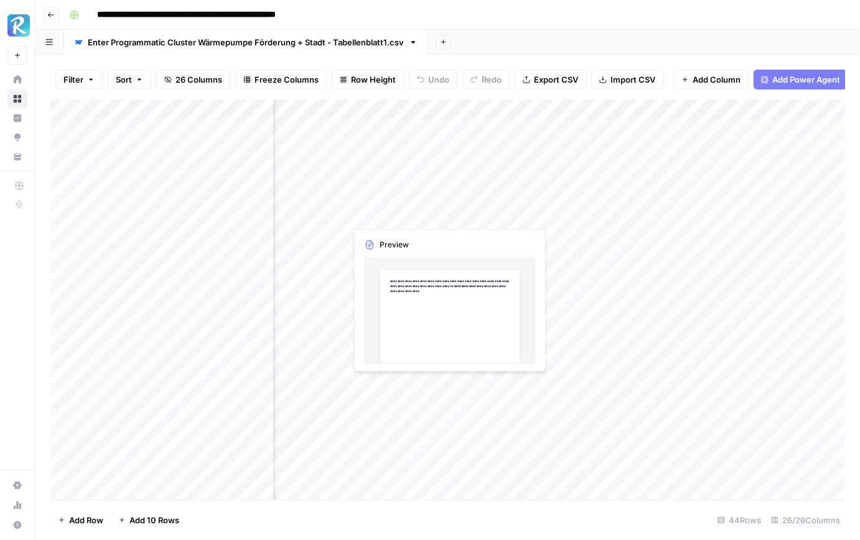
click at [403, 195] on div "Add Column" at bounding box center [447, 300] width 794 height 401
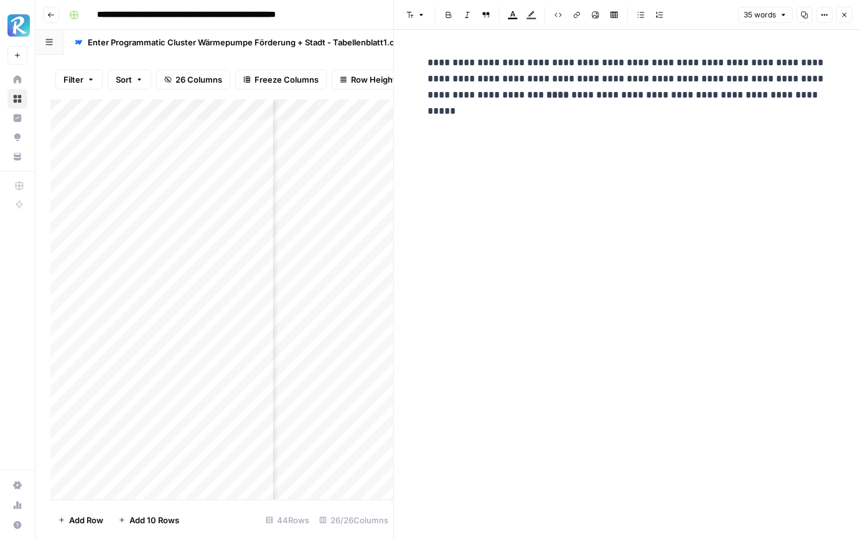
click at [841, 19] on icon "button" at bounding box center [843, 14] width 7 height 7
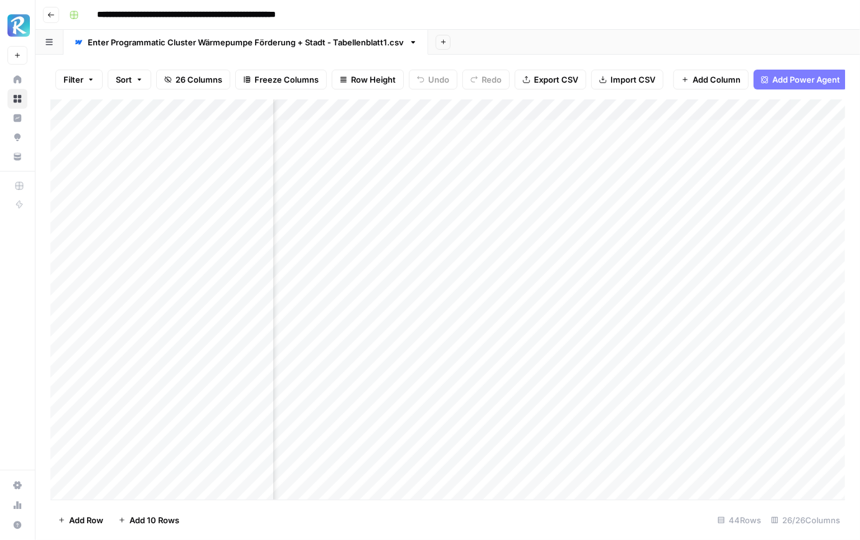
click at [404, 215] on div "Add Column" at bounding box center [447, 300] width 794 height 401
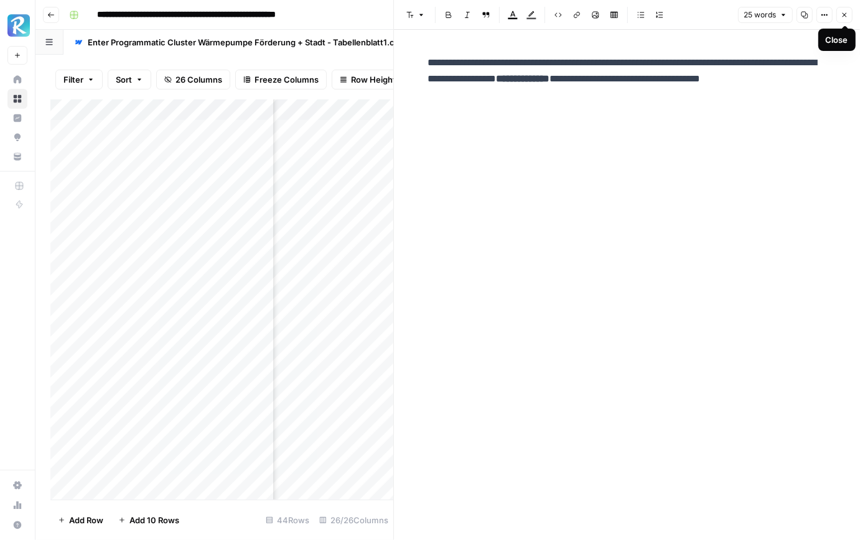
click at [844, 16] on icon "button" at bounding box center [843, 14] width 7 height 7
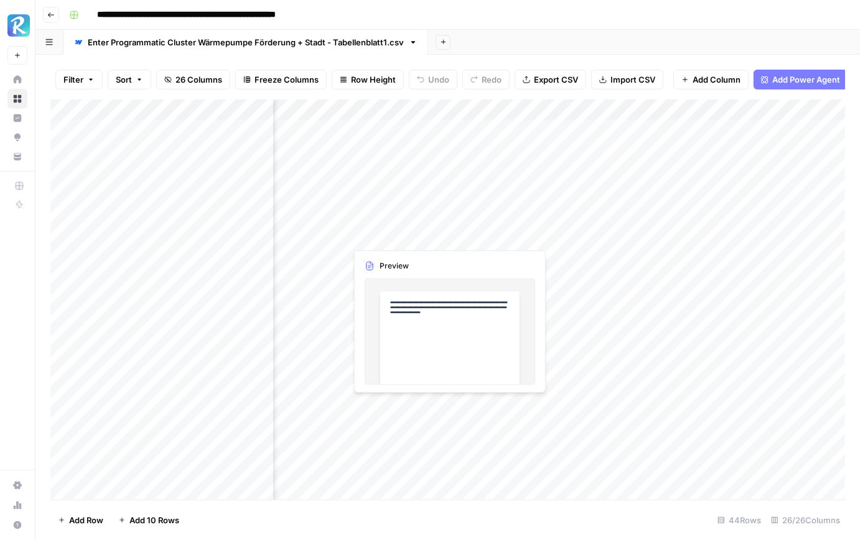
click at [408, 237] on div "Add Column" at bounding box center [447, 300] width 794 height 401
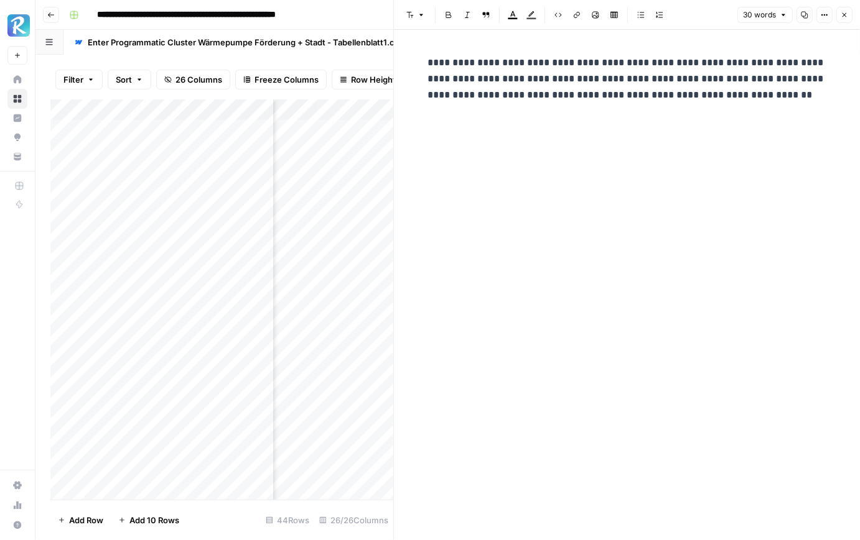
click at [846, 10] on button "Close" at bounding box center [844, 15] width 16 height 16
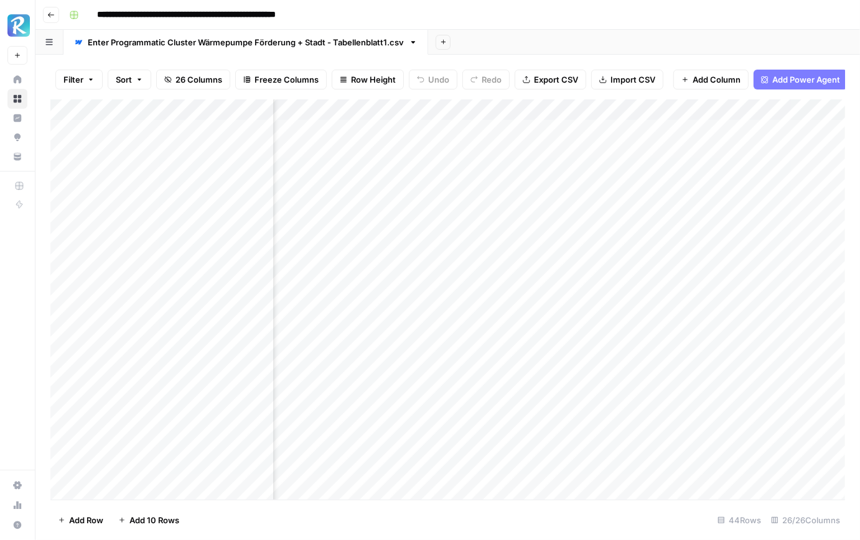
scroll to position [0, 668]
click at [496, 234] on div "Add Column" at bounding box center [447, 300] width 794 height 401
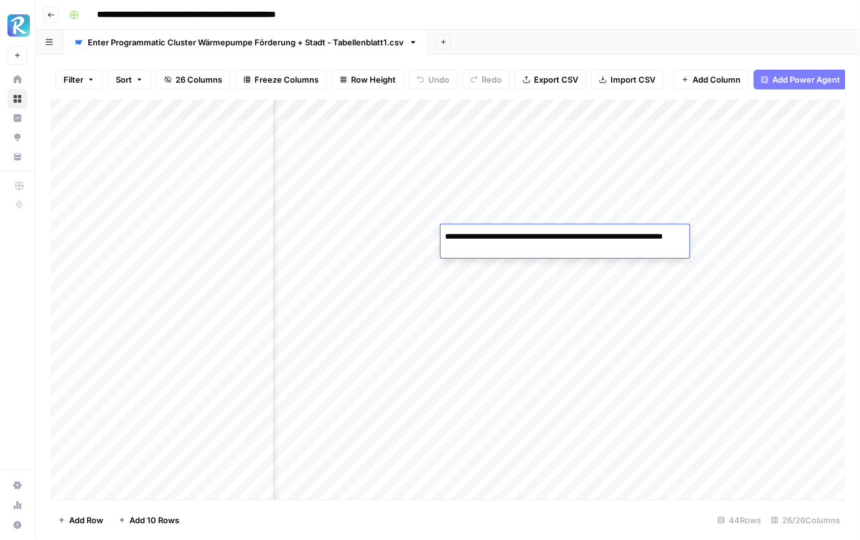
click at [402, 243] on div "Add Column" at bounding box center [447, 300] width 794 height 401
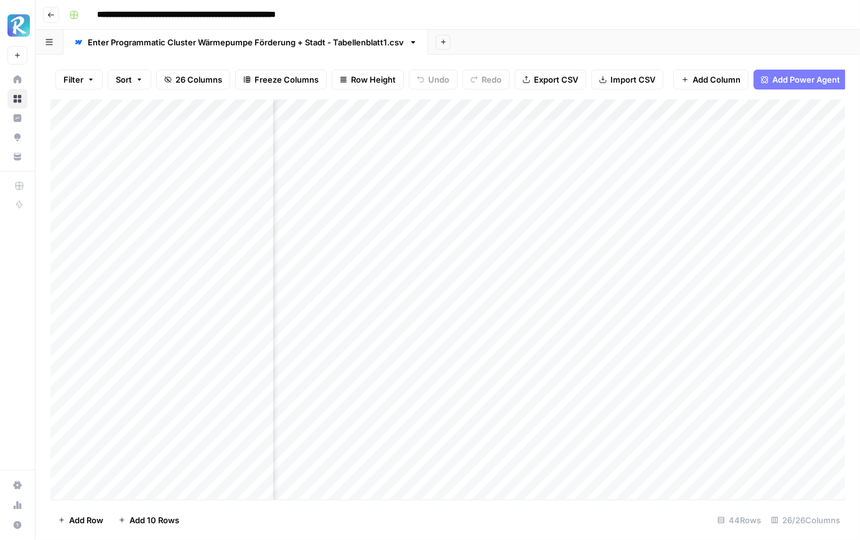
click at [402, 243] on div "Add Column" at bounding box center [447, 300] width 794 height 401
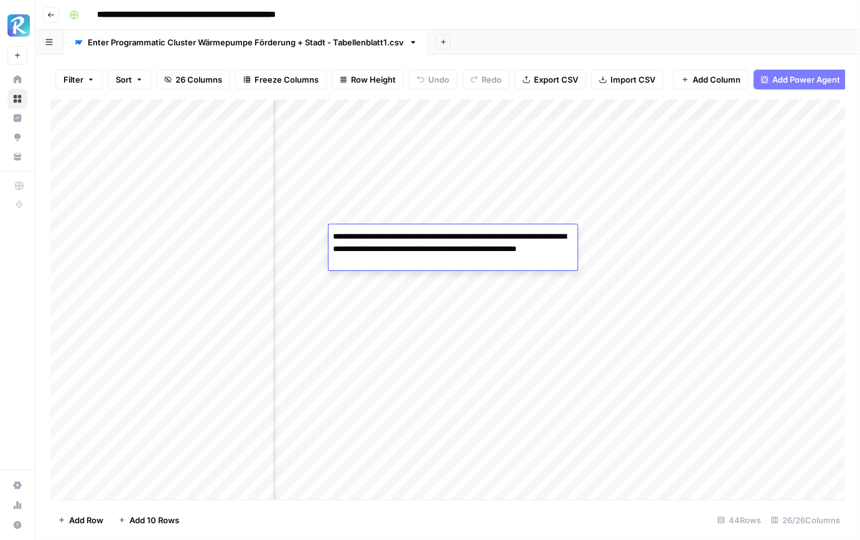
click at [396, 317] on div "Add Column" at bounding box center [447, 300] width 794 height 401
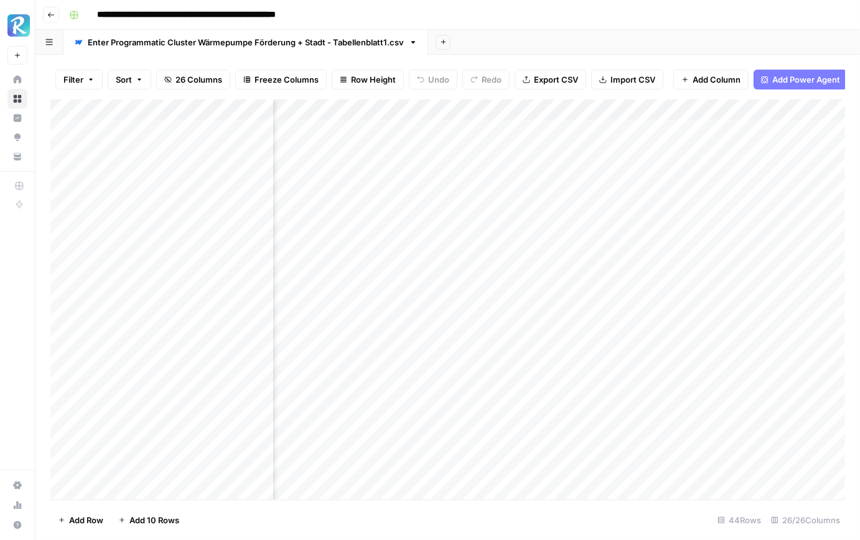
scroll to position [0, 467]
click at [475, 242] on div "Add Column" at bounding box center [447, 300] width 794 height 401
click at [488, 261] on div "Add Column" at bounding box center [447, 300] width 794 height 401
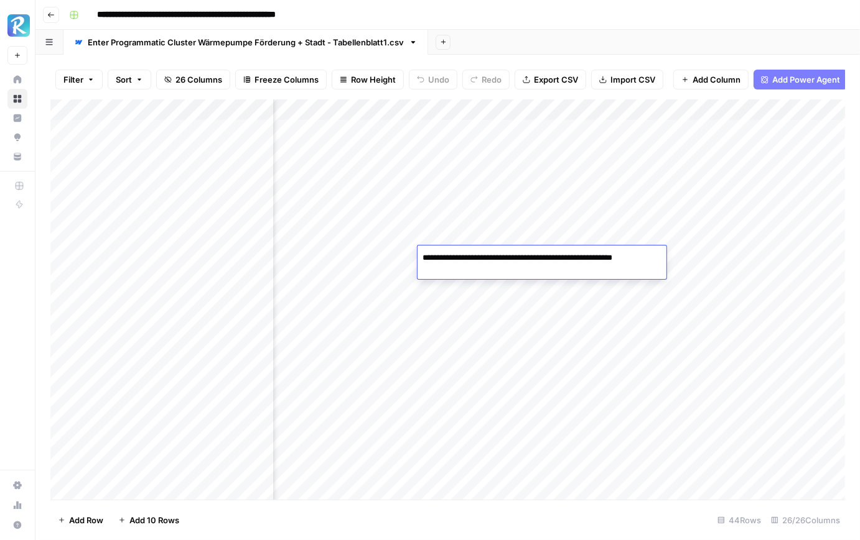
click at [503, 305] on div "Add Column" at bounding box center [447, 300] width 794 height 401
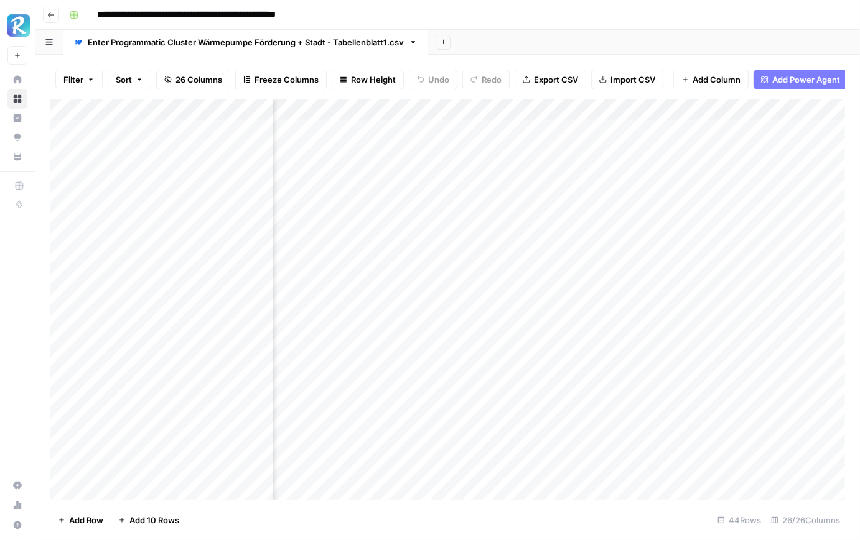
scroll to position [0, 826]
click at [449, 263] on div "Add Column" at bounding box center [447, 300] width 794 height 401
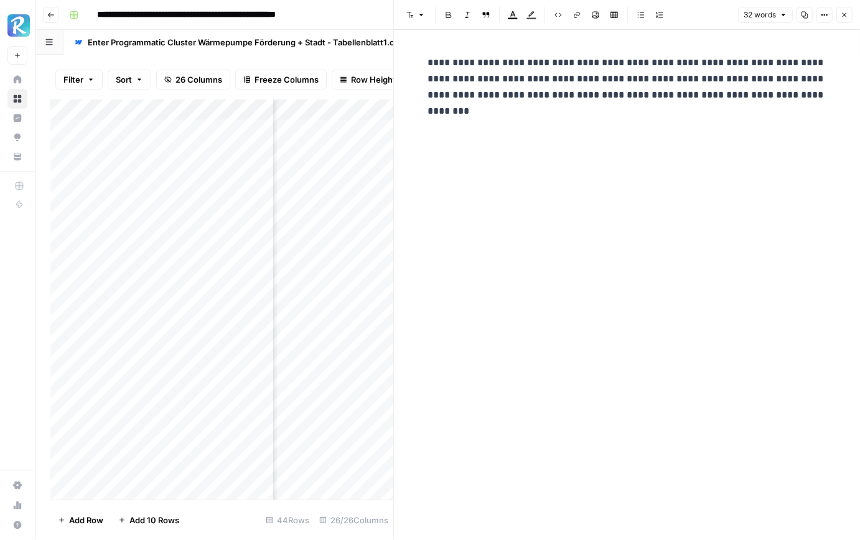
click at [842, 21] on button "Close" at bounding box center [844, 15] width 16 height 16
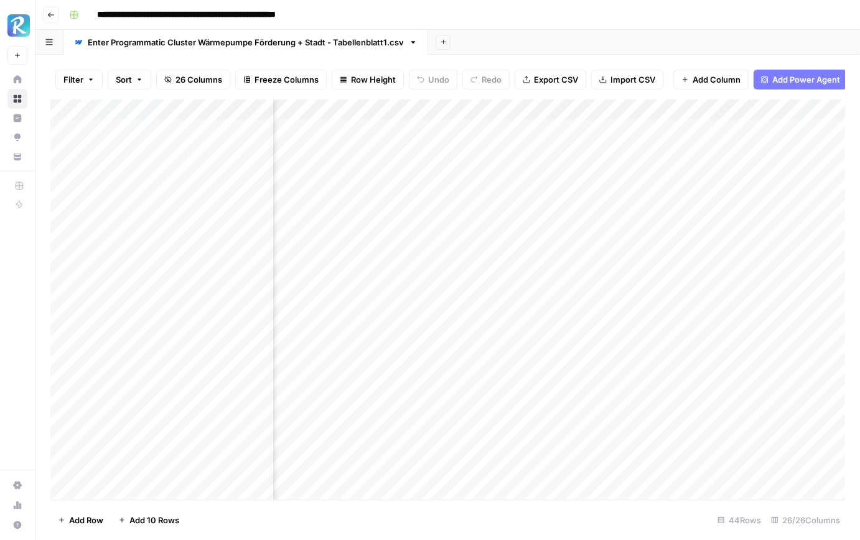
scroll to position [0, 971]
click at [399, 129] on div "Add Column" at bounding box center [447, 300] width 794 height 401
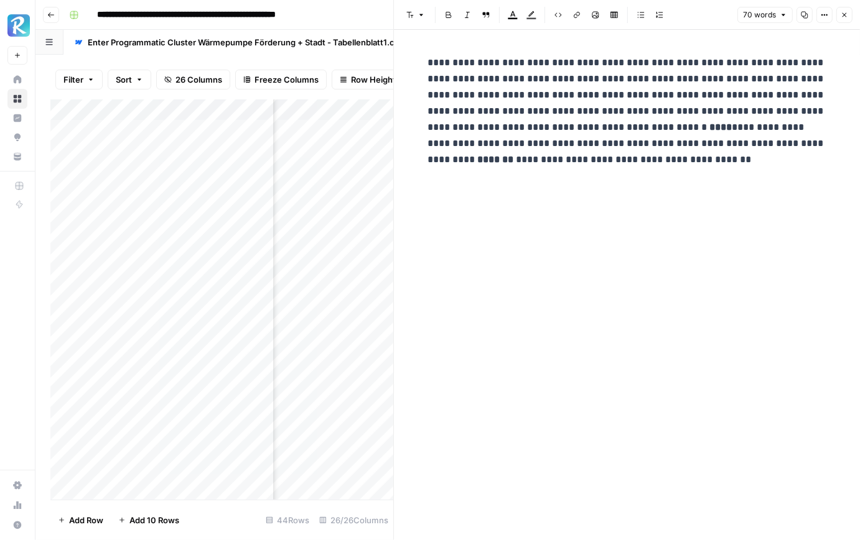
click at [379, 148] on div "Add Column" at bounding box center [221, 300] width 343 height 401
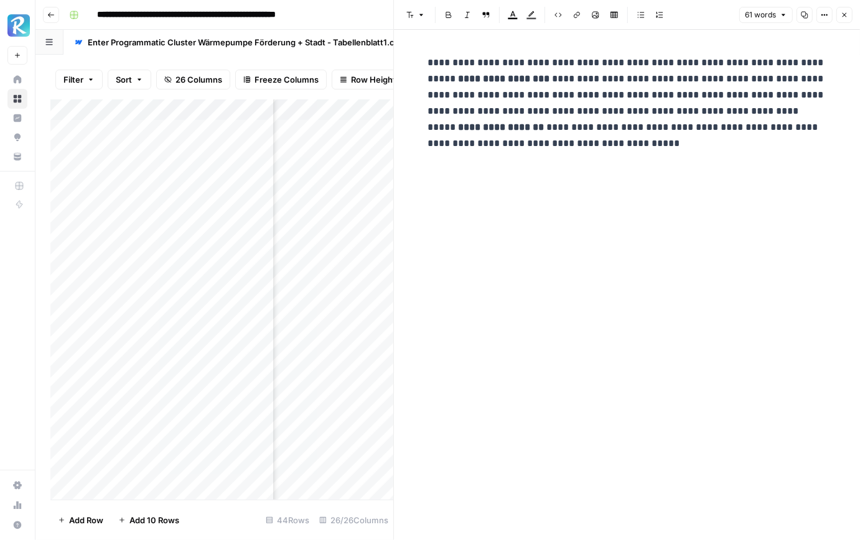
scroll to position [0, 1059]
click at [350, 179] on div "Add Column" at bounding box center [221, 300] width 343 height 401
click at [353, 190] on div "Add Column" at bounding box center [221, 300] width 343 height 401
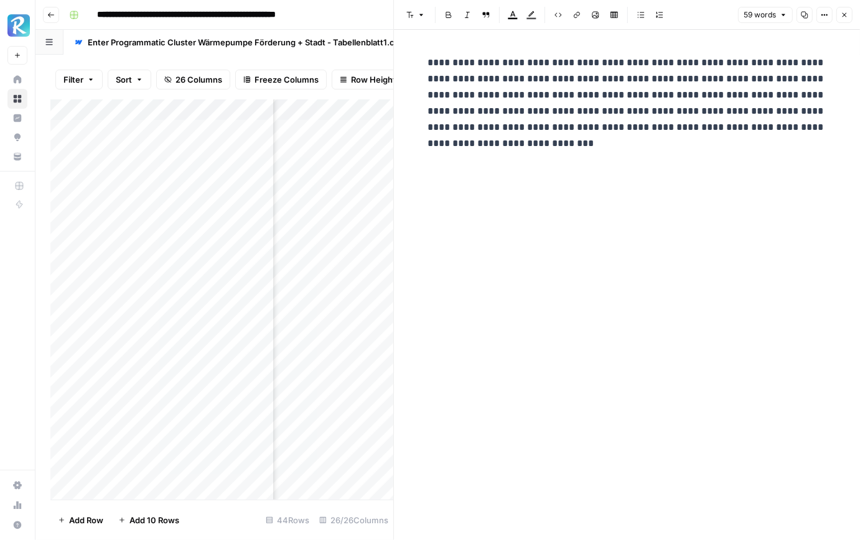
click at [341, 216] on div "Add Column" at bounding box center [221, 300] width 343 height 401
click at [342, 239] on div "Add Column" at bounding box center [221, 300] width 343 height 401
click at [342, 254] on div "Add Column" at bounding box center [221, 300] width 343 height 401
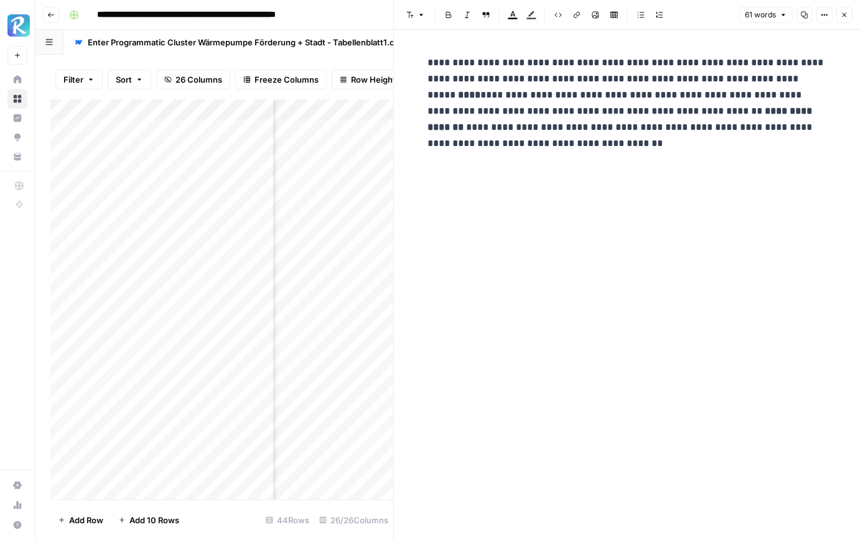
click at [342, 254] on div "Add Column" at bounding box center [221, 300] width 343 height 401
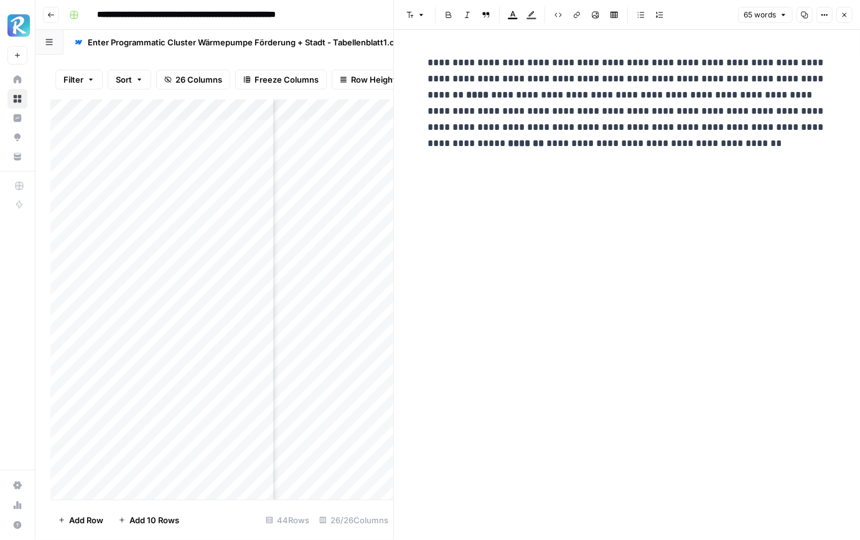
click at [843, 11] on icon "button" at bounding box center [843, 14] width 7 height 7
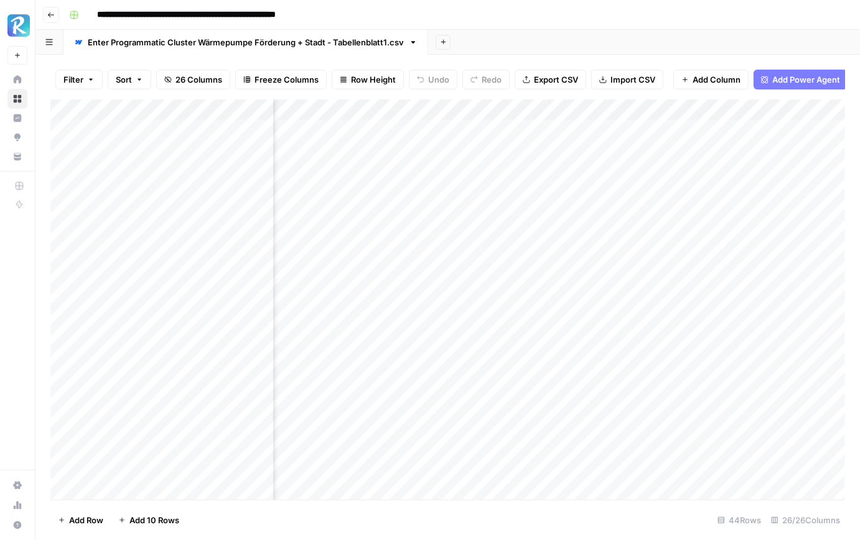
scroll to position [0, 1159]
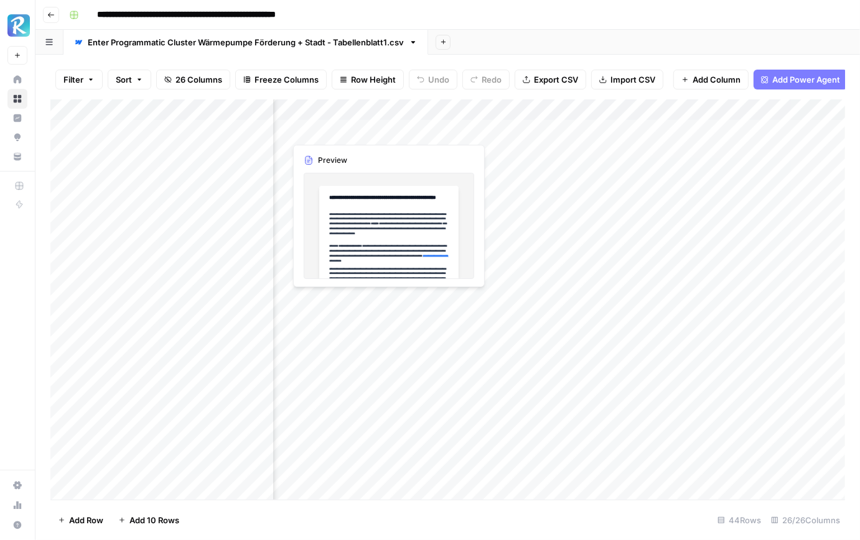
click at [351, 135] on div "Add Column" at bounding box center [447, 300] width 794 height 401
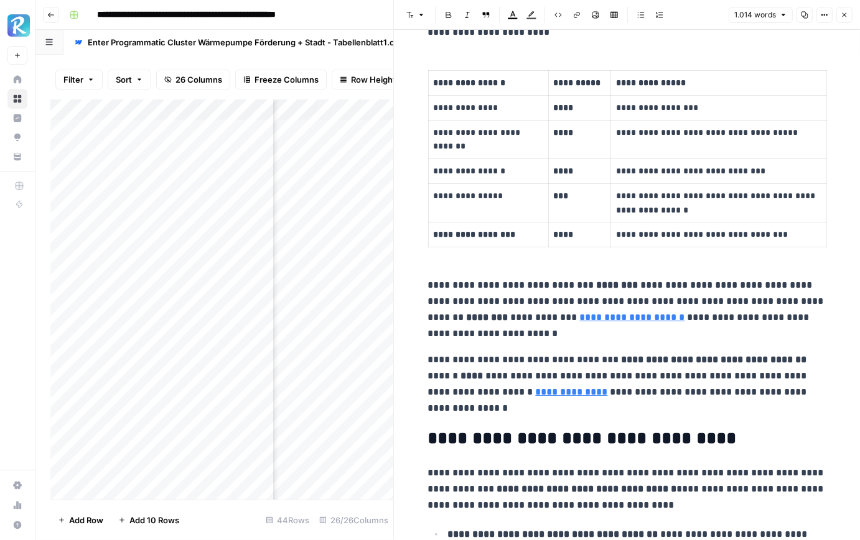
scroll to position [463, 0]
click at [589, 394] on link "**********" at bounding box center [572, 391] width 72 height 9
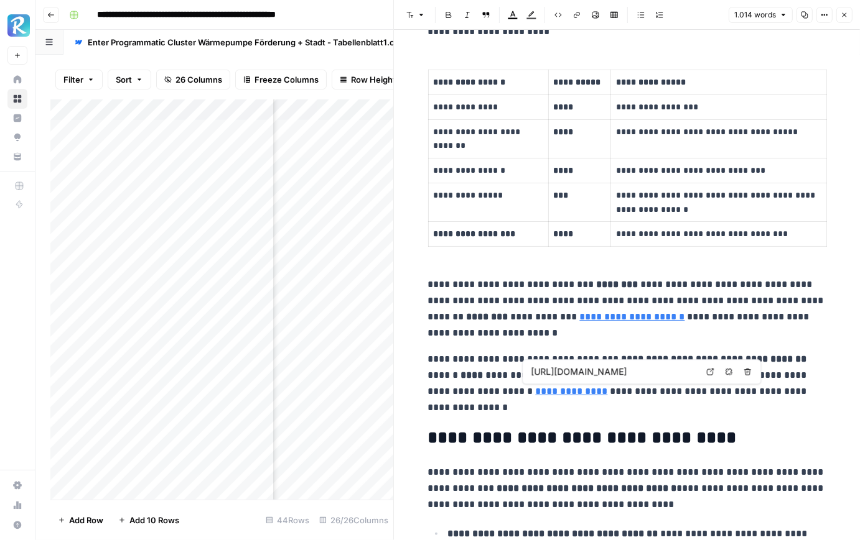
type input "https://www.kfw.de/inlandsfoerderung/Privatpersonen/Bestehende-Immobilie/F%C3%B…"
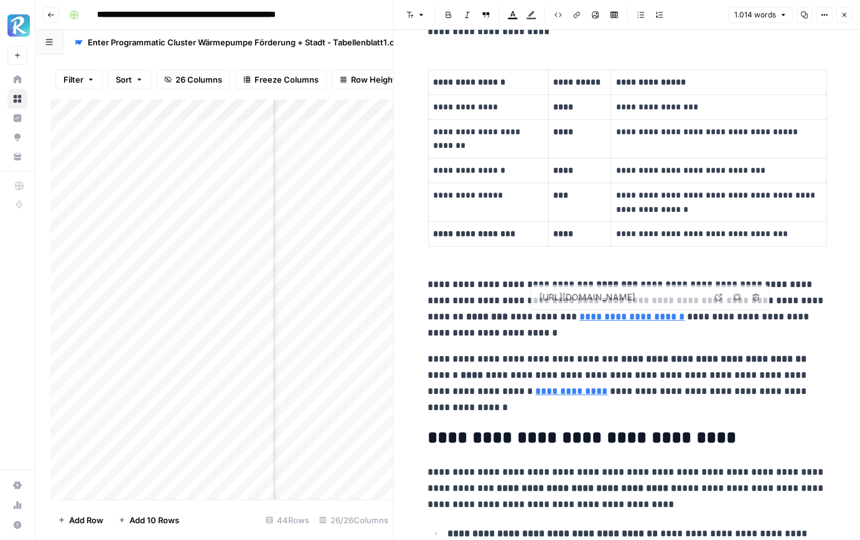
click at [614, 316] on link "**********" at bounding box center [632, 316] width 105 height 9
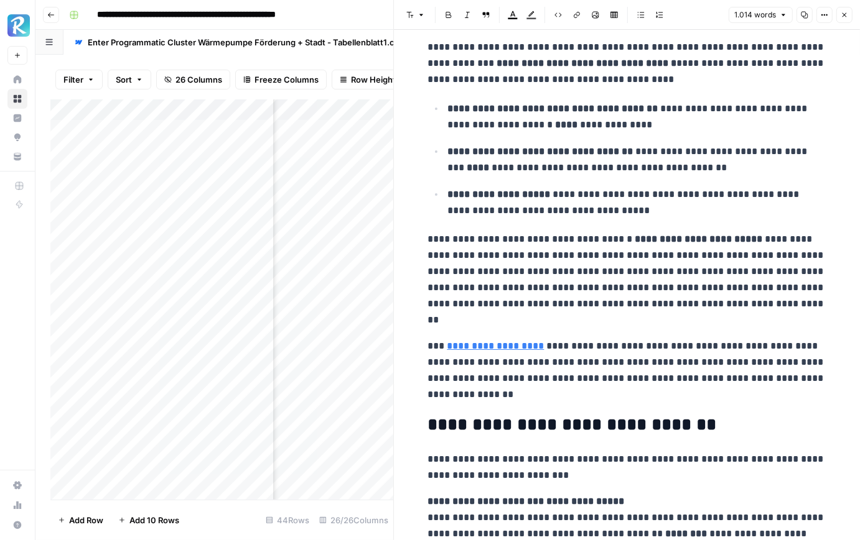
scroll to position [892, 0]
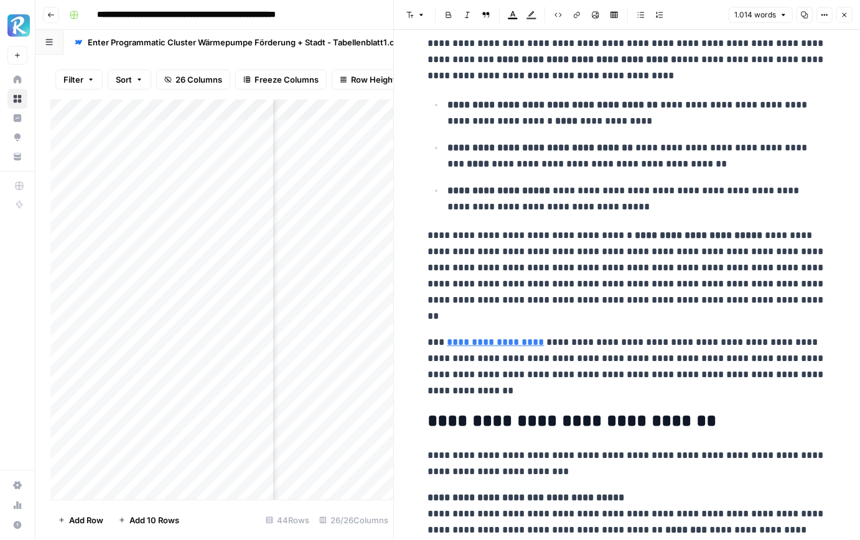
click at [526, 347] on p "**********" at bounding box center [627, 367] width 398 height 65
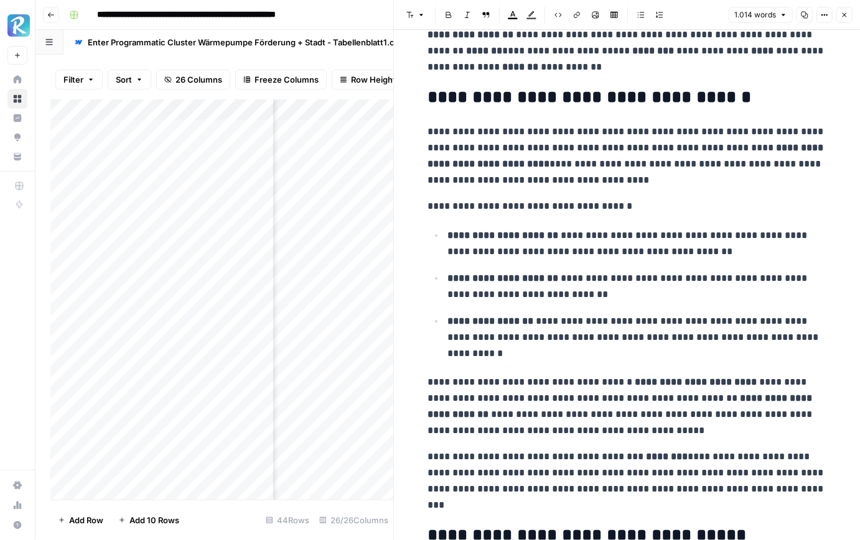
scroll to position [1584, 0]
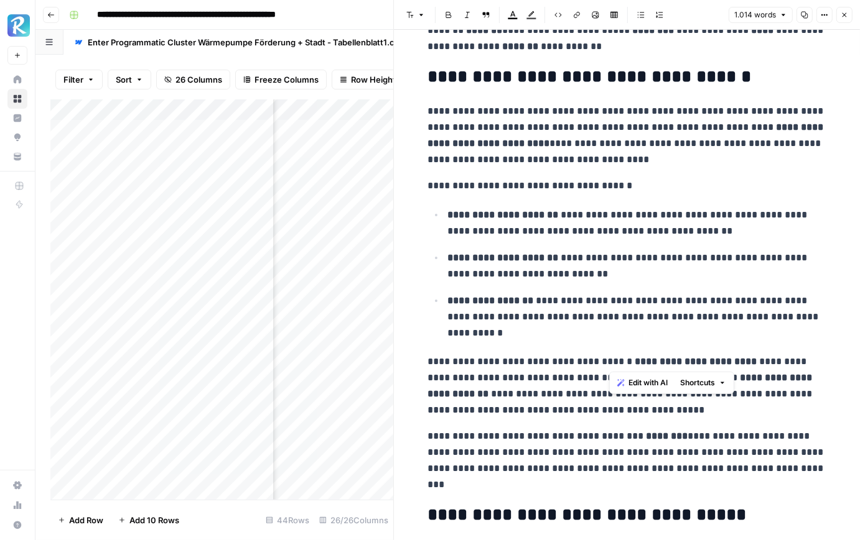
drag, startPoint x: 610, startPoint y: 362, endPoint x: 720, endPoint y: 355, distance: 110.3
click at [720, 357] on strong "**********" at bounding box center [696, 361] width 122 height 9
copy strong "**********"
click at [703, 299] on p "**********" at bounding box center [637, 317] width 378 height 49
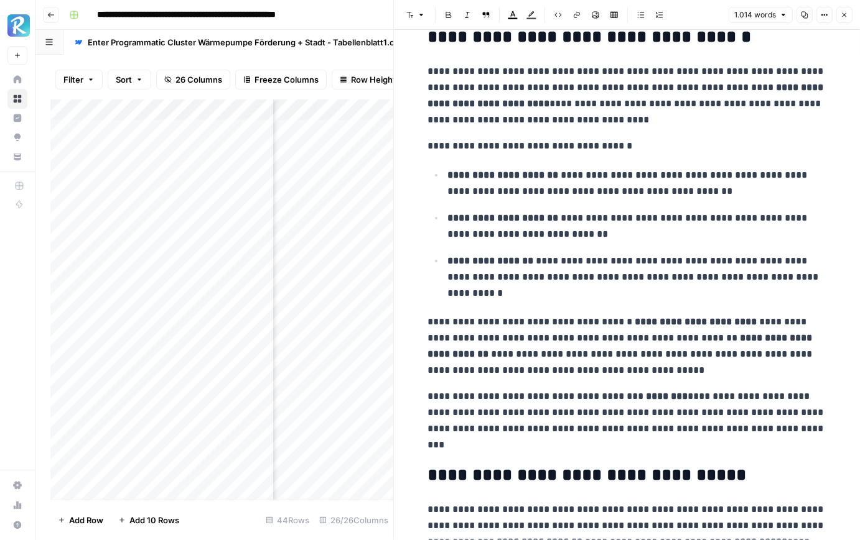
scroll to position [1473, 0]
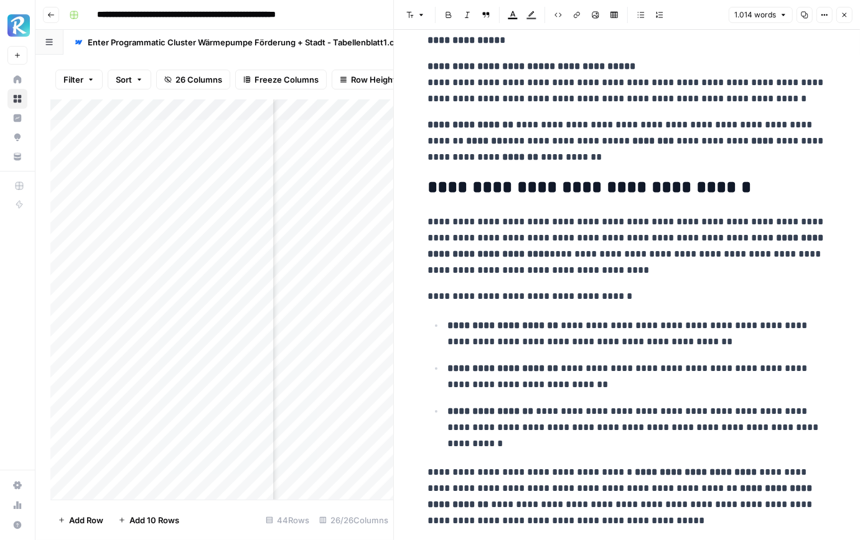
click at [436, 188] on h2 "**********" at bounding box center [627, 188] width 398 height 20
drag, startPoint x: 429, startPoint y: 185, endPoint x: 651, endPoint y: 188, distance: 222.1
click at [651, 188] on h2 "**********" at bounding box center [627, 188] width 398 height 20
copy h2 "**********"
click at [615, 388] on p "**********" at bounding box center [637, 377] width 378 height 32
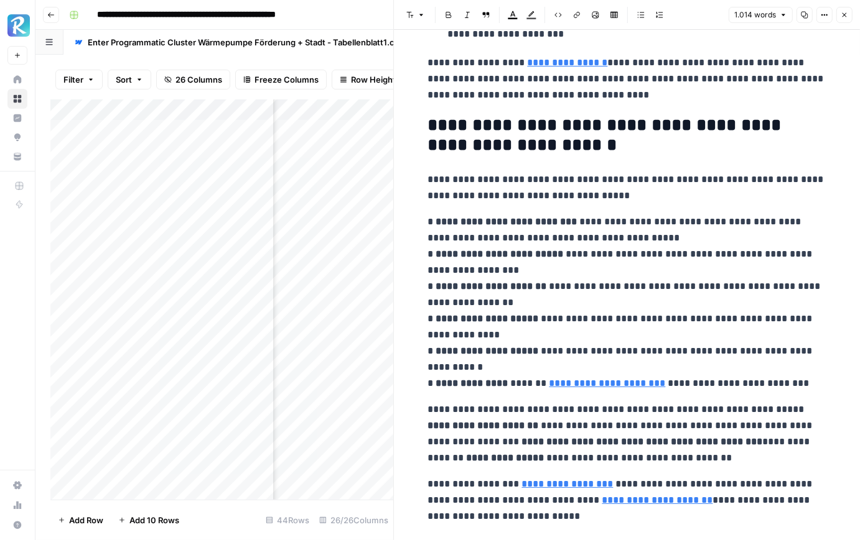
scroll to position [2424, 0]
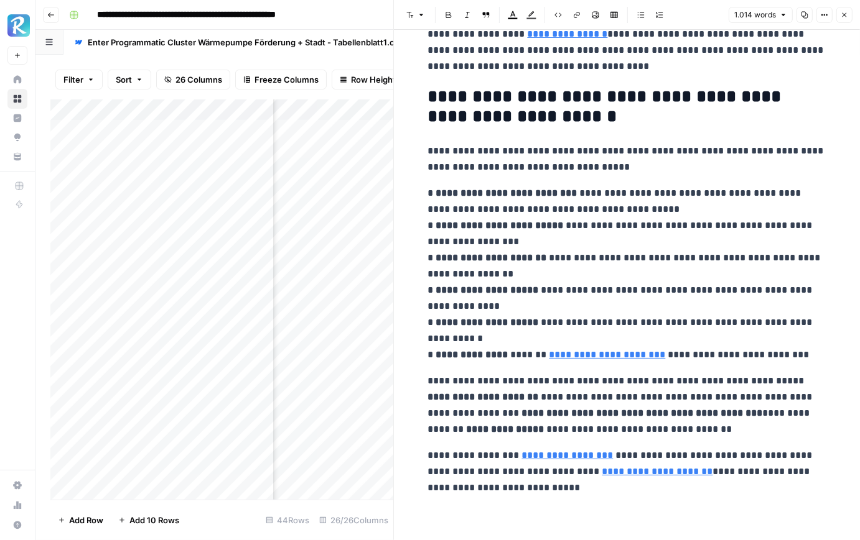
click at [602, 490] on p "**********" at bounding box center [627, 472] width 398 height 49
click at [846, 17] on icon "button" at bounding box center [844, 15] width 4 height 4
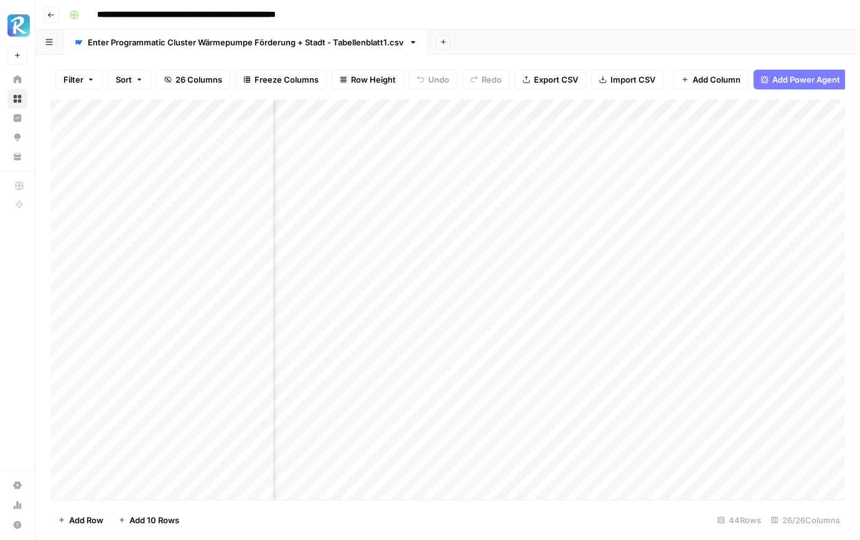
click at [369, 152] on div "Add Column" at bounding box center [447, 300] width 794 height 401
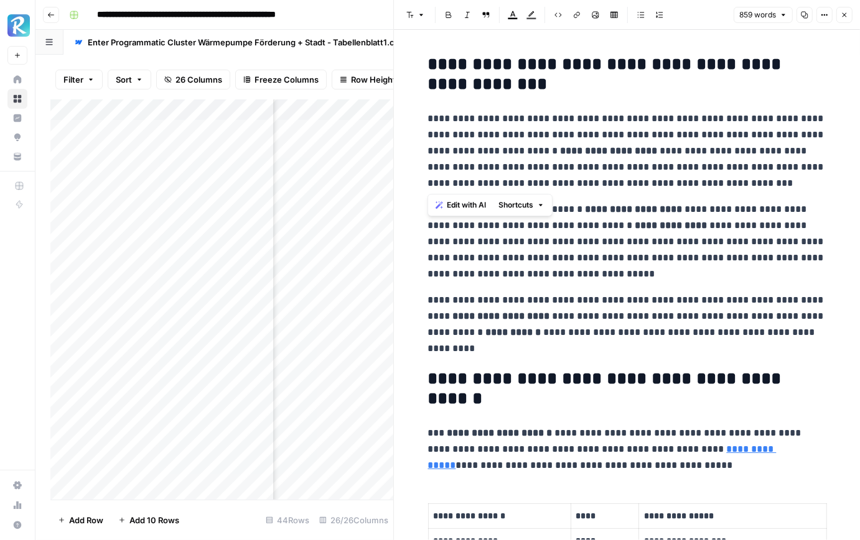
drag, startPoint x: 760, startPoint y: 183, endPoint x: 427, endPoint y: 127, distance: 338.0
click at [629, 292] on p "**********" at bounding box center [627, 324] width 398 height 65
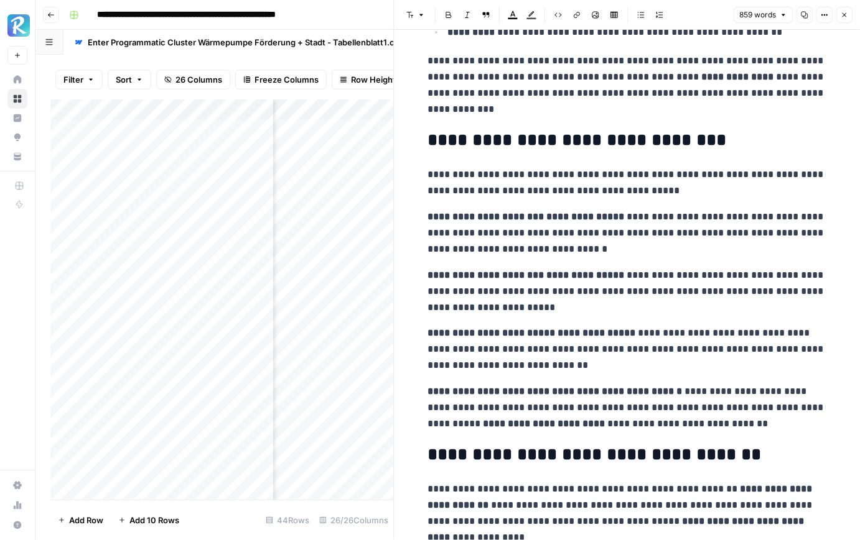
scroll to position [1048, 0]
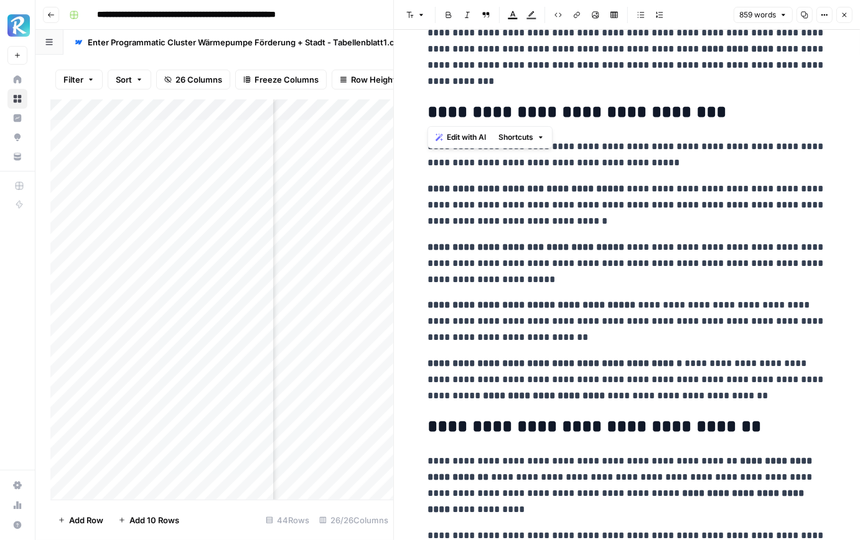
drag, startPoint x: 429, startPoint y: 110, endPoint x: 480, endPoint y: 108, distance: 51.7
click at [480, 108] on h2 "**********" at bounding box center [627, 113] width 398 height 20
copy h2 "******"
click at [623, 264] on p "**********" at bounding box center [627, 263] width 398 height 49
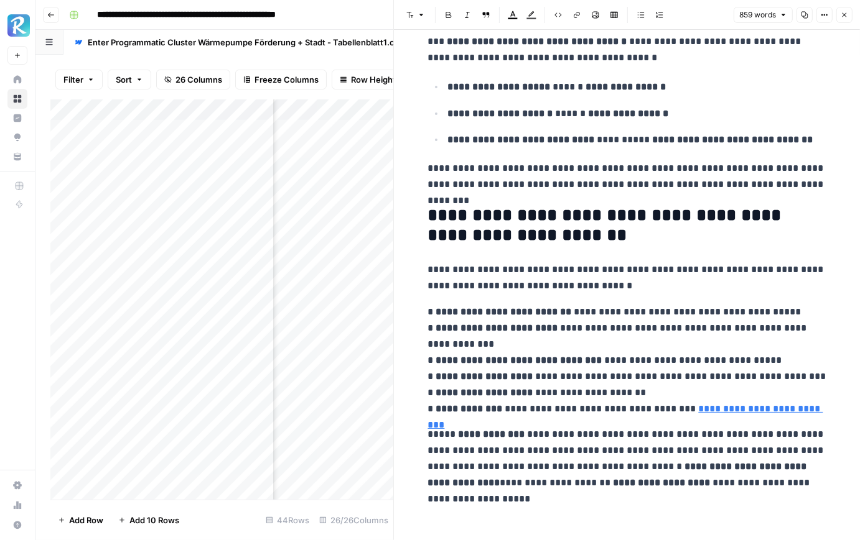
scroll to position [1966, 0]
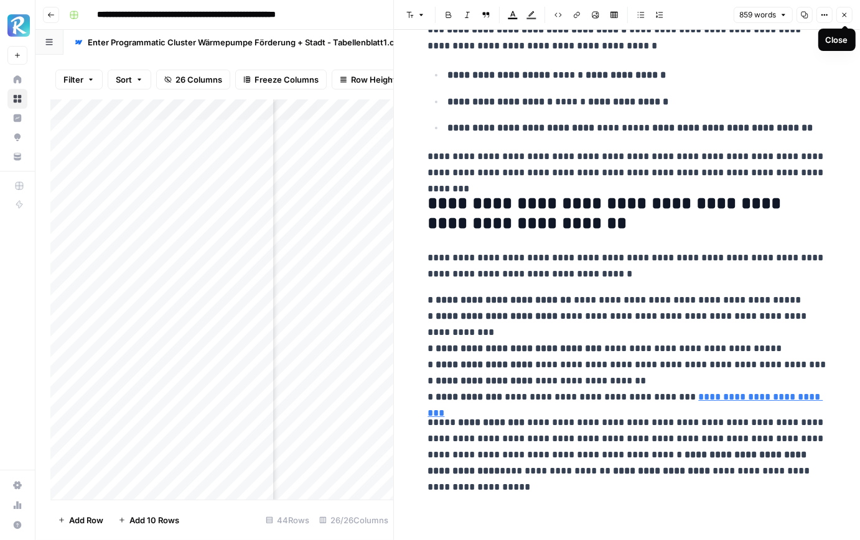
click at [846, 16] on icon "button" at bounding box center [843, 14] width 7 height 7
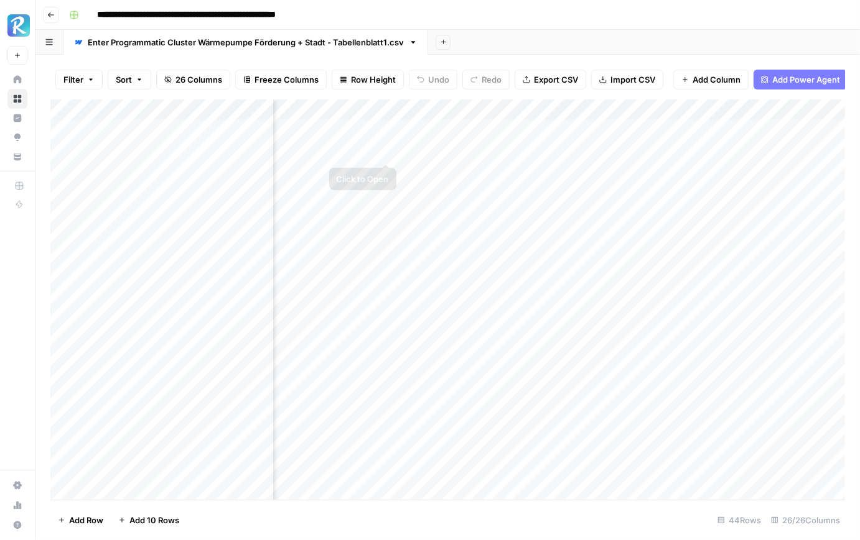
click at [369, 172] on div "Add Column" at bounding box center [447, 300] width 794 height 401
click at [361, 174] on div "Add Column" at bounding box center [447, 300] width 794 height 401
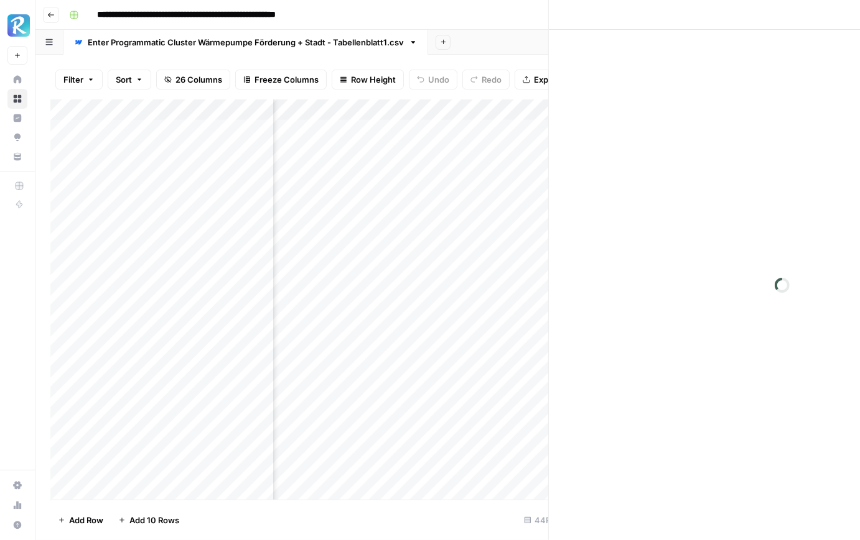
click at [361, 174] on div at bounding box center [342, 172] width 114 height 23
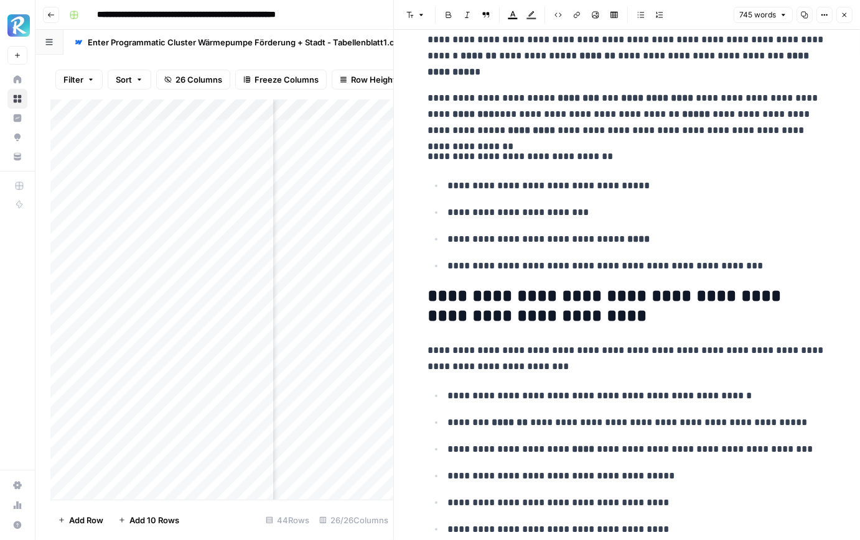
scroll to position [1689, 0]
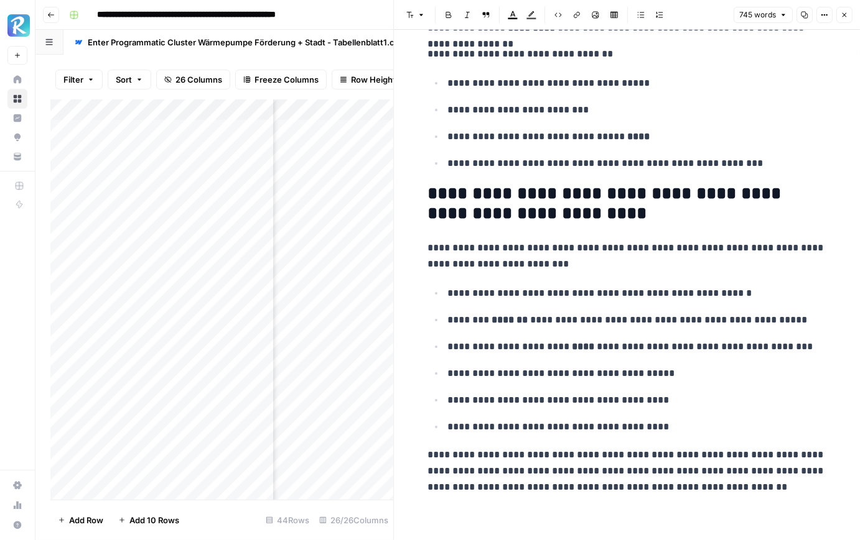
click at [432, 292] on ul "**********" at bounding box center [627, 360] width 398 height 150
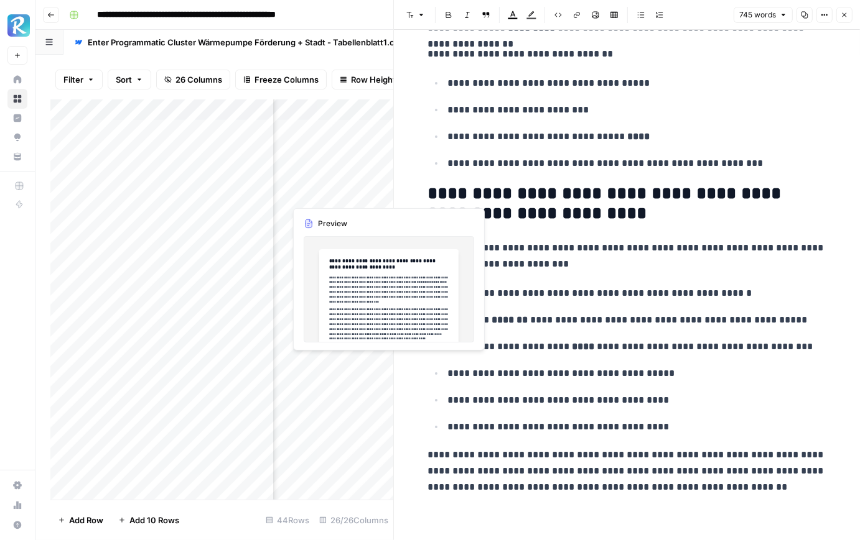
click at [366, 201] on div "Add Column" at bounding box center [221, 300] width 343 height 401
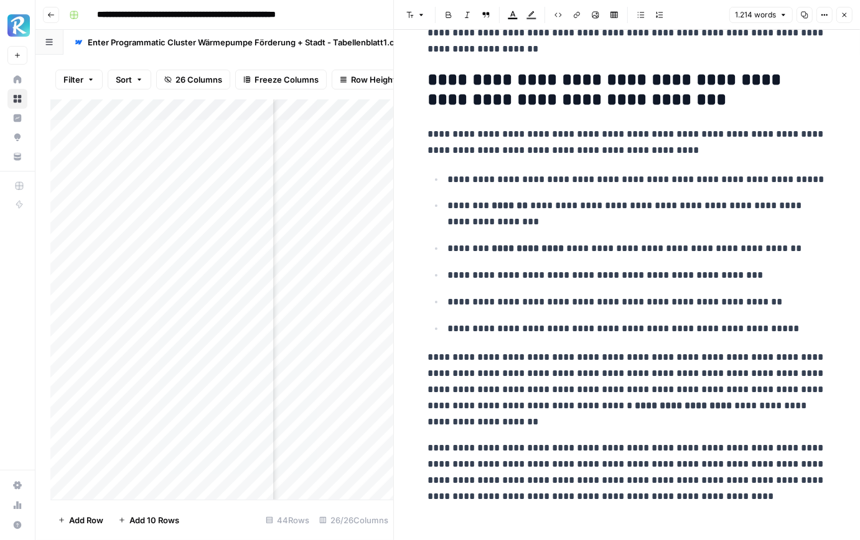
scroll to position [2607, 0]
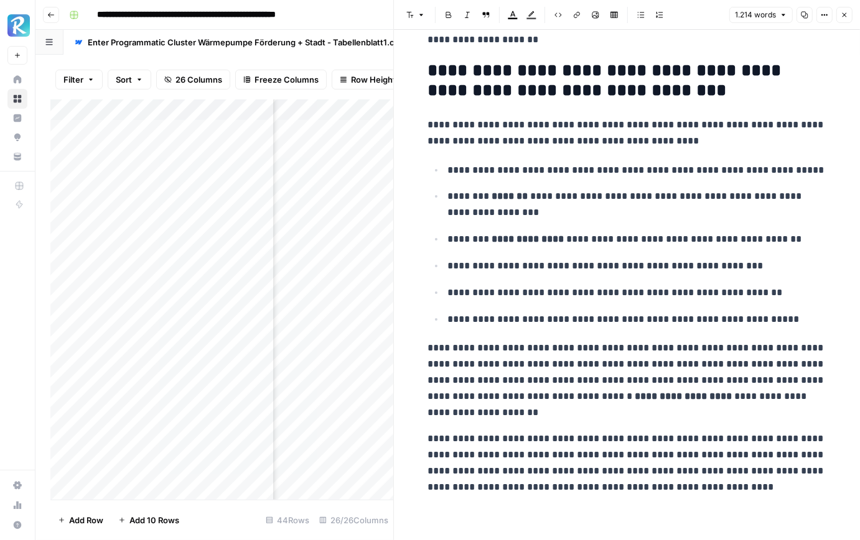
click at [333, 212] on div "Add Column" at bounding box center [221, 300] width 343 height 401
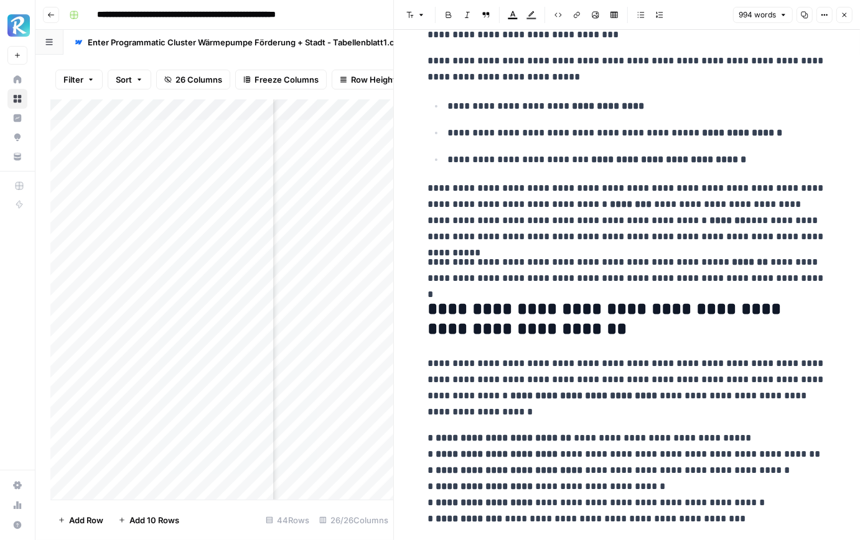
scroll to position [2229, 0]
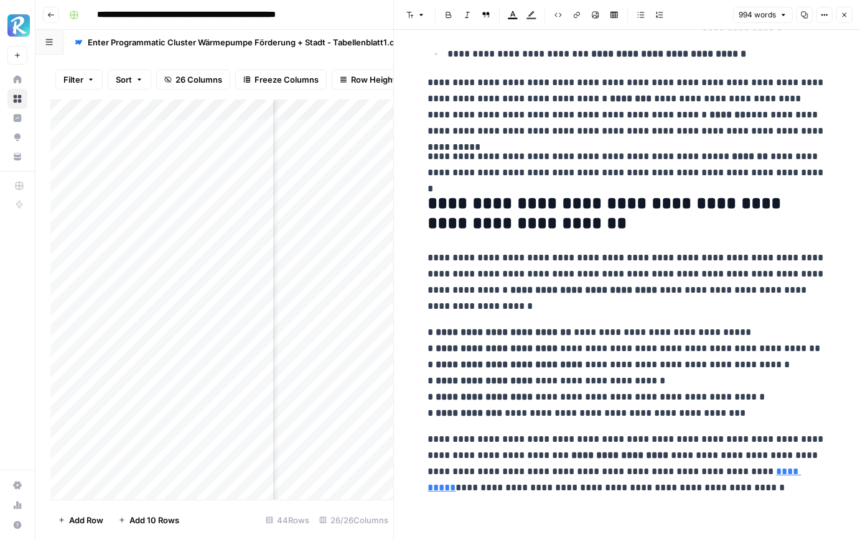
click at [562, 209] on h2 "**********" at bounding box center [627, 214] width 398 height 40
click at [585, 325] on p "**********" at bounding box center [627, 373] width 398 height 97
drag, startPoint x: 597, startPoint y: 224, endPoint x: 425, endPoint y: 198, distance: 174.2
copy h2 "**********"
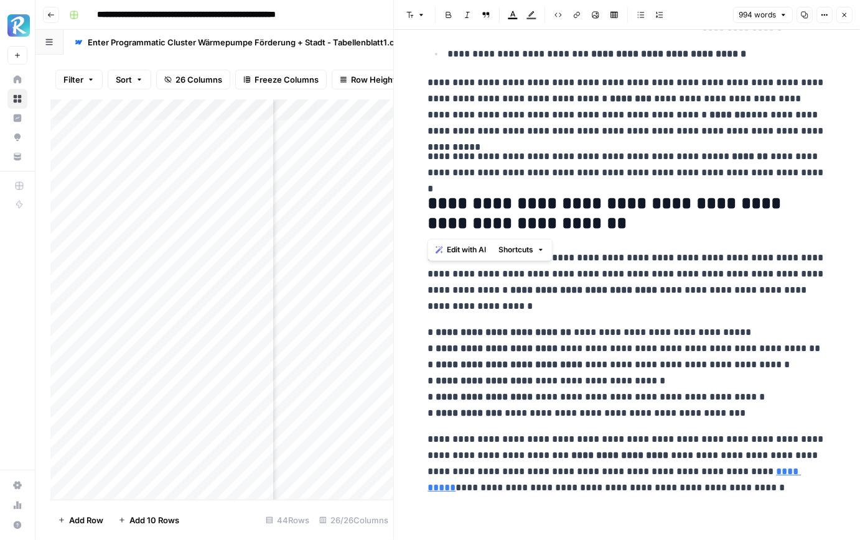
click at [843, 9] on button "Close" at bounding box center [844, 15] width 16 height 16
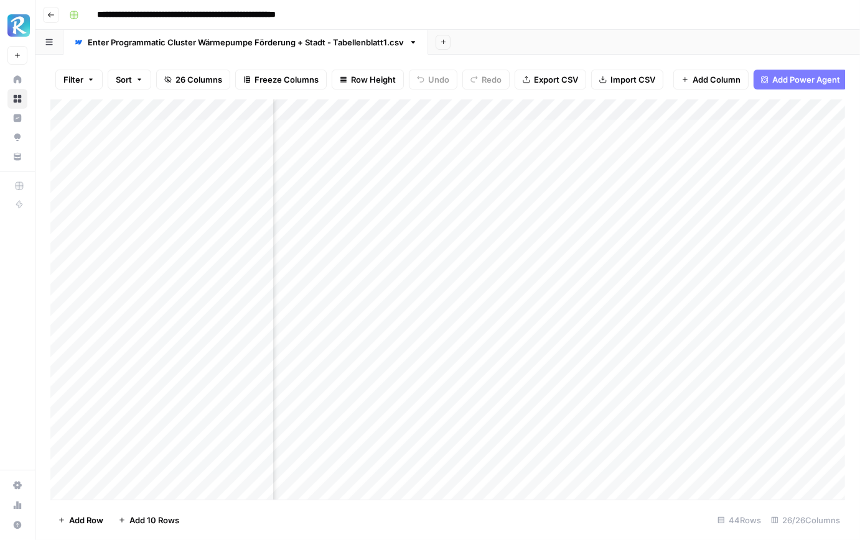
click at [356, 230] on div "Add Column" at bounding box center [447, 300] width 794 height 401
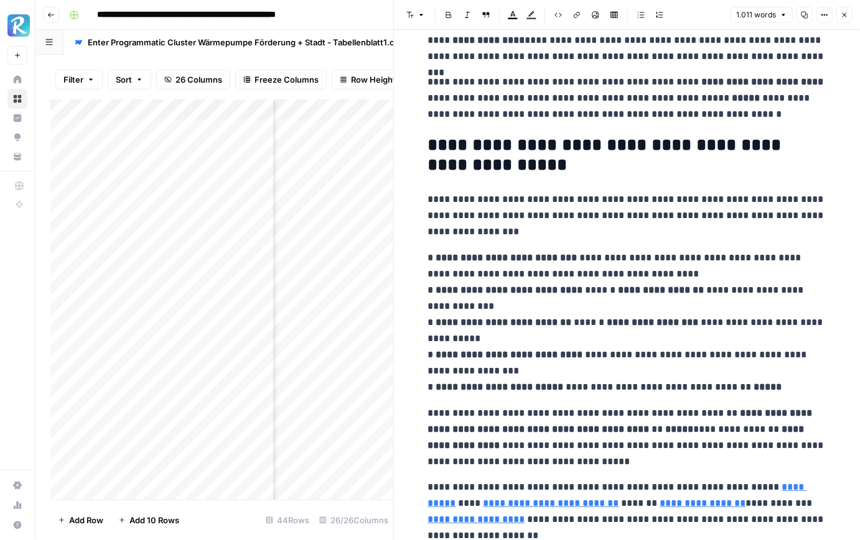
scroll to position [2347, 0]
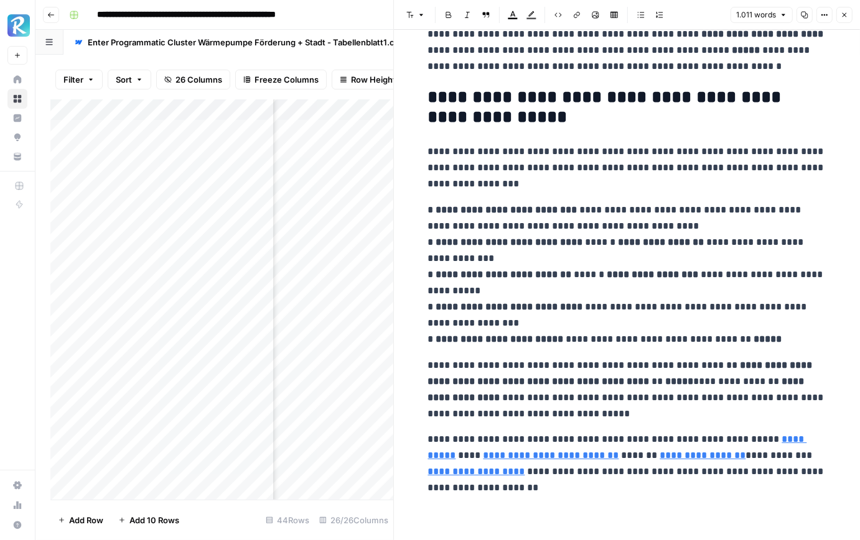
click at [354, 257] on div "Add Column" at bounding box center [221, 300] width 343 height 401
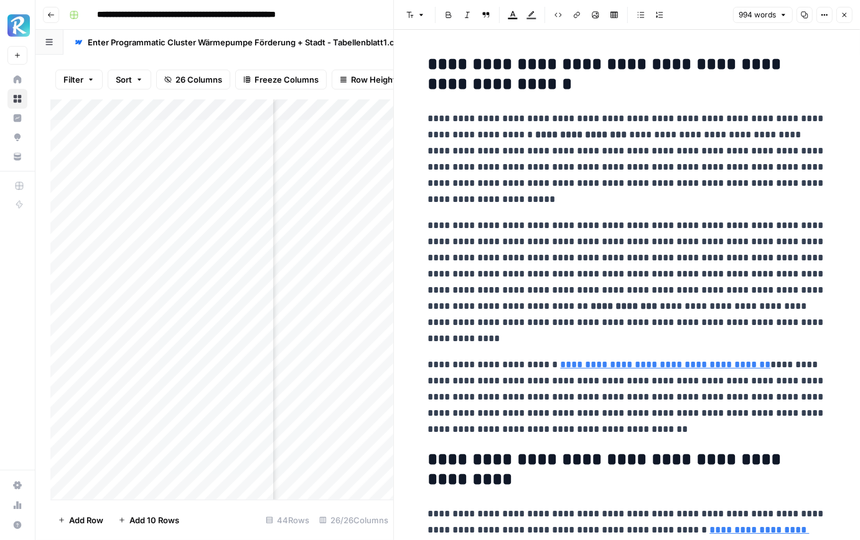
click at [366, 236] on div "Add Column" at bounding box center [221, 300] width 343 height 401
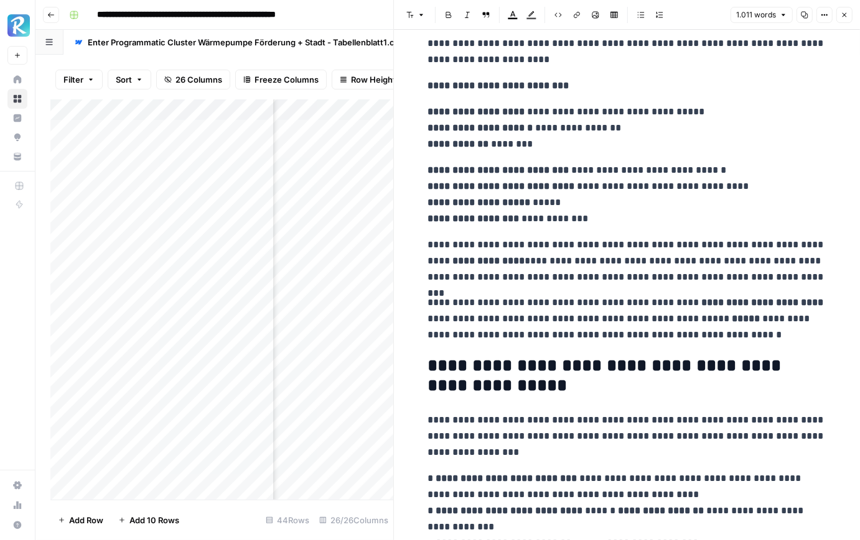
scroll to position [2347, 0]
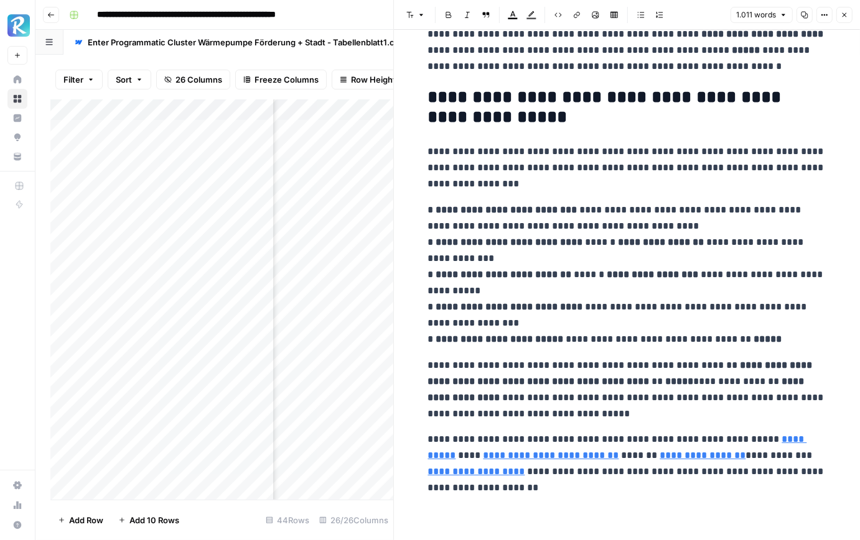
click at [338, 256] on div "Add Column" at bounding box center [221, 300] width 343 height 401
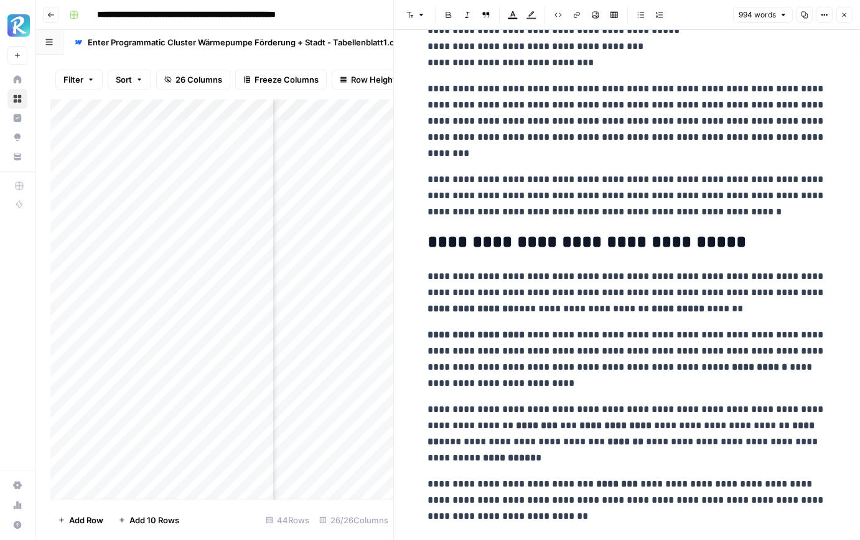
scroll to position [1795, 0]
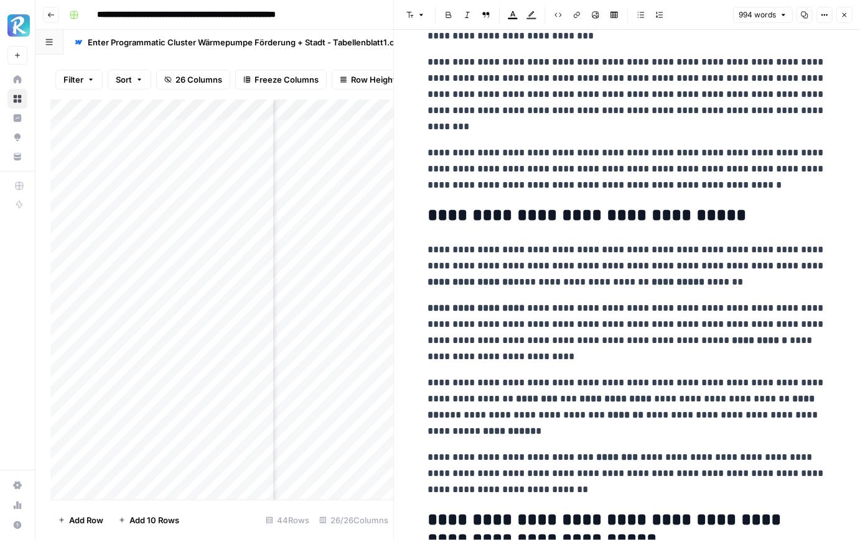
click at [850, 13] on button "Close" at bounding box center [844, 15] width 16 height 16
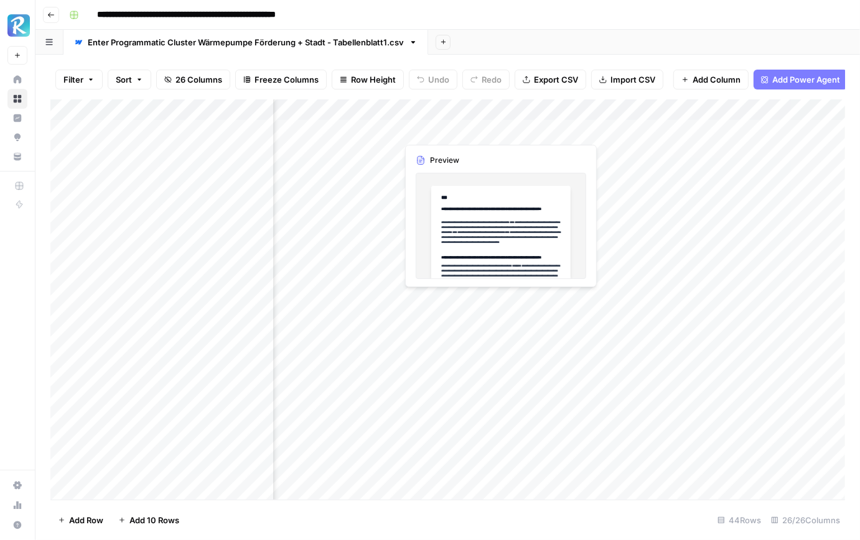
click at [449, 126] on div "Add Column" at bounding box center [447, 300] width 794 height 401
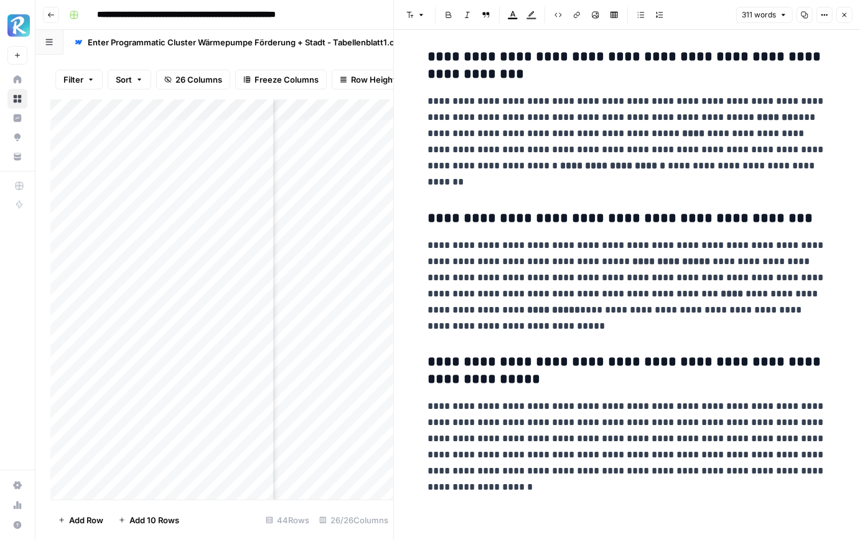
scroll to position [0, 1249]
click at [334, 148] on div "Add Column" at bounding box center [221, 300] width 343 height 401
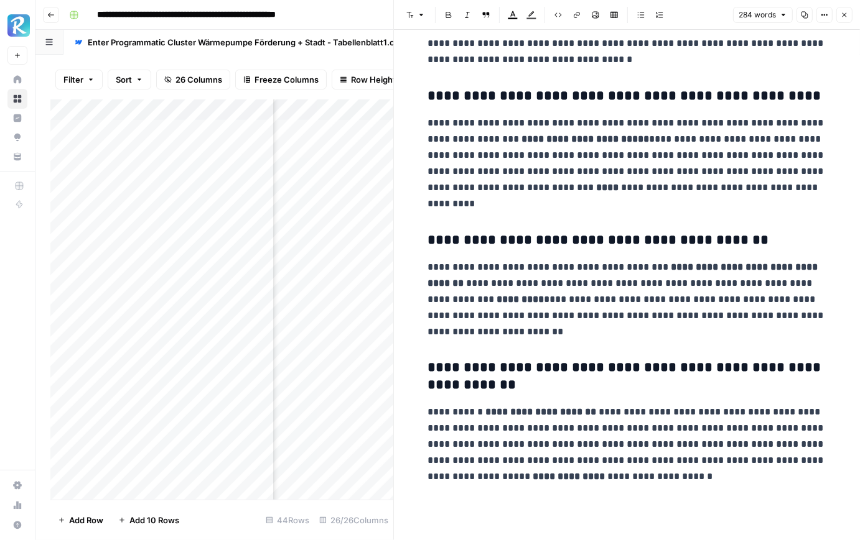
scroll to position [319, 0]
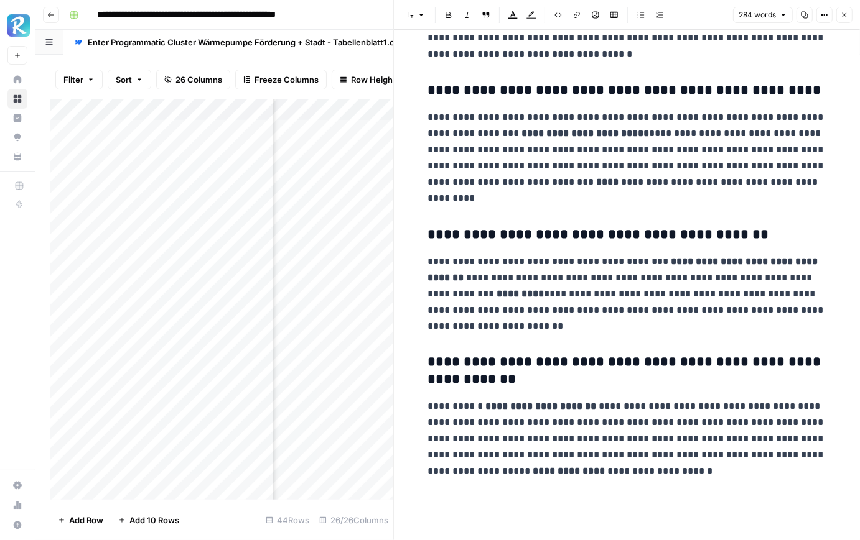
click at [846, 14] on icon "button" at bounding box center [843, 14] width 7 height 7
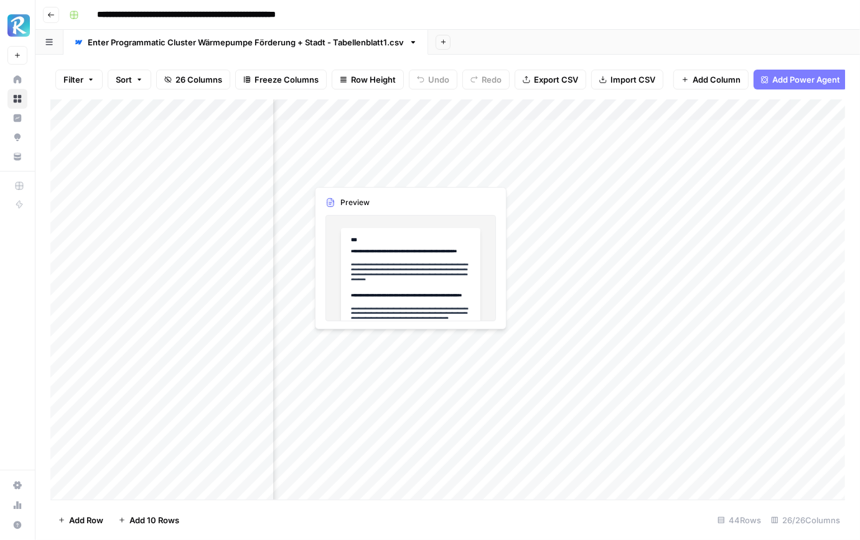
click at [367, 170] on div "Add Column" at bounding box center [447, 300] width 794 height 401
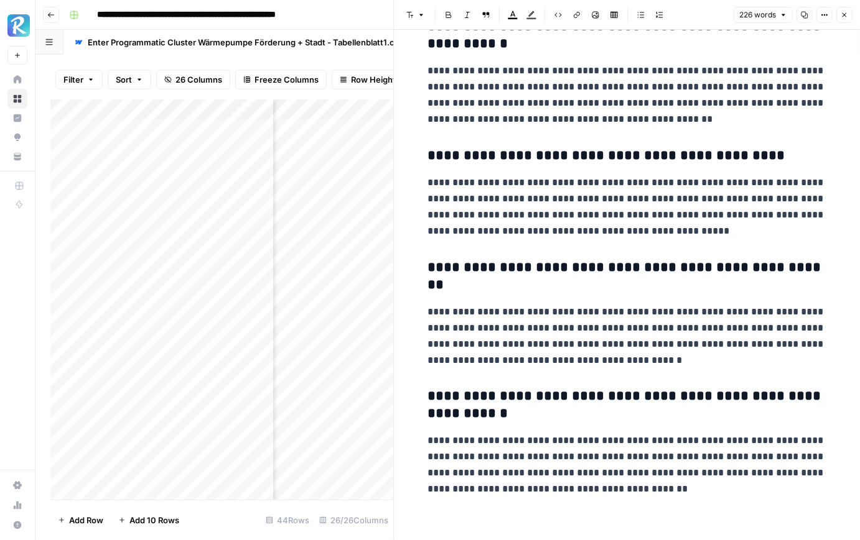
scroll to position [224, 0]
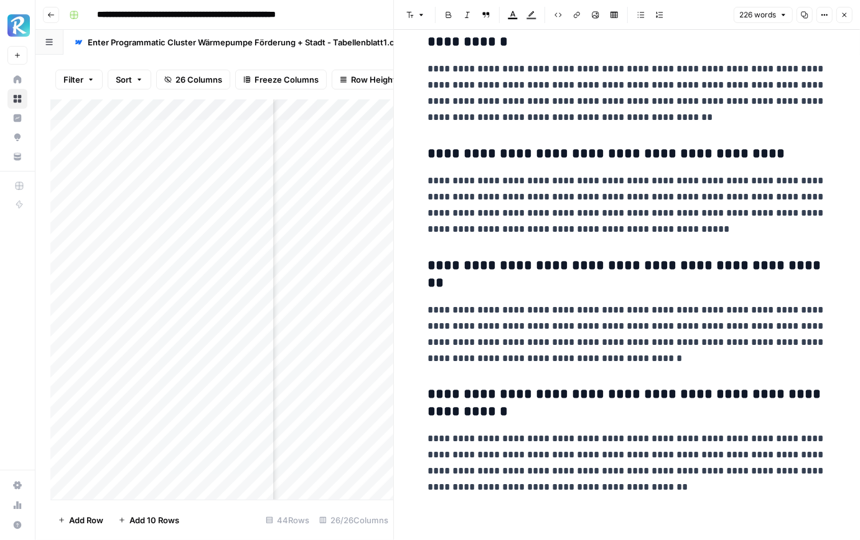
click at [356, 190] on div "Add Column" at bounding box center [221, 300] width 343 height 401
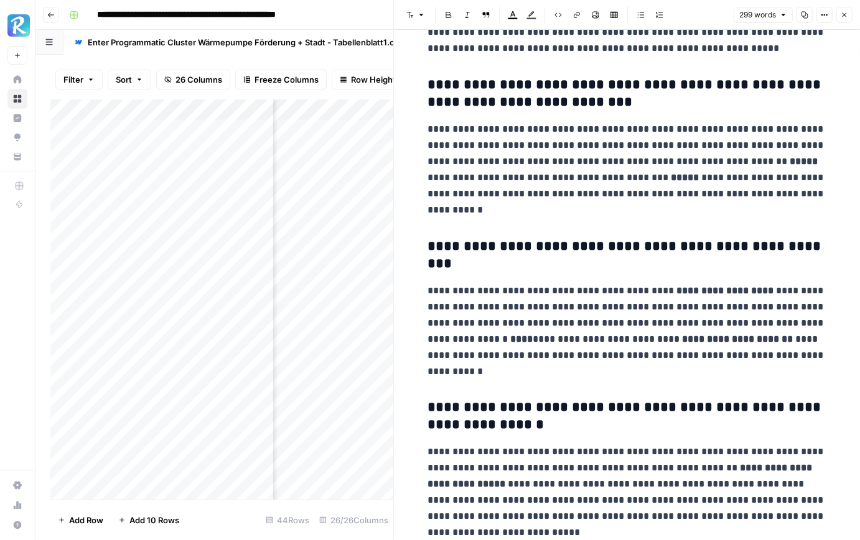
scroll to position [371, 0]
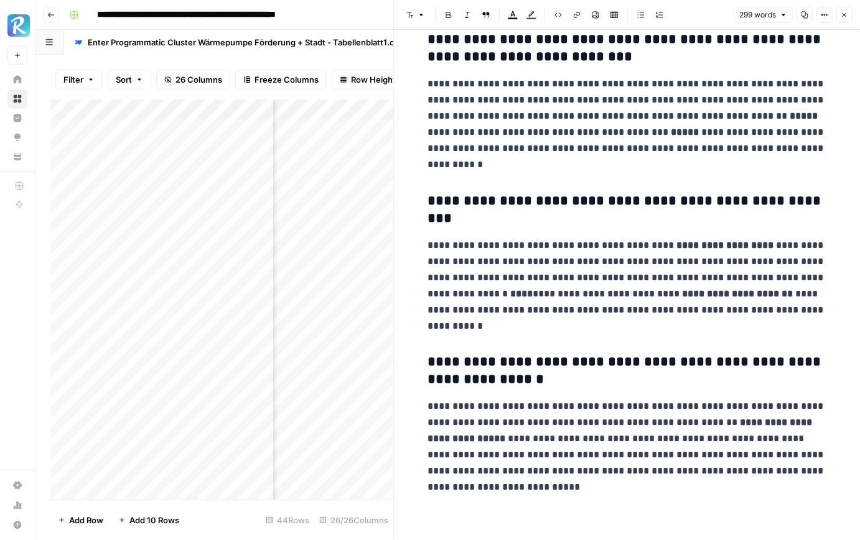
click at [350, 217] on div "Add Column" at bounding box center [221, 300] width 343 height 401
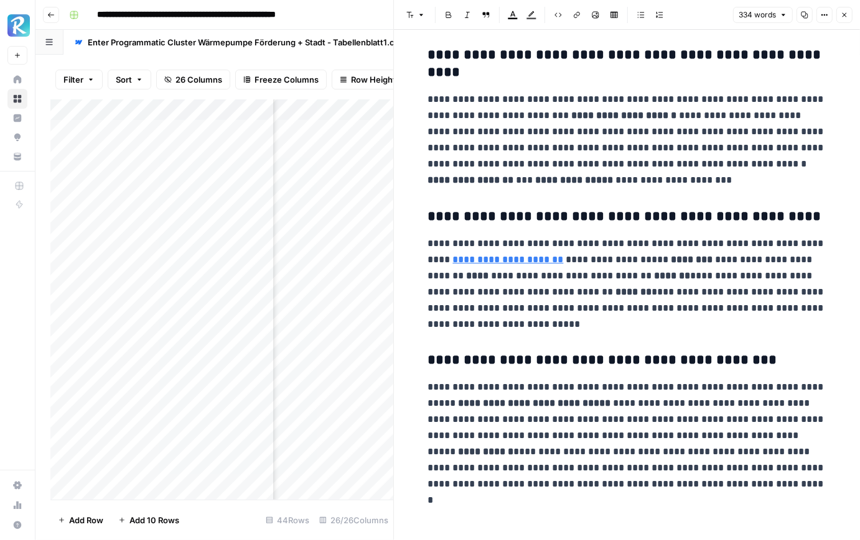
scroll to position [400, 0]
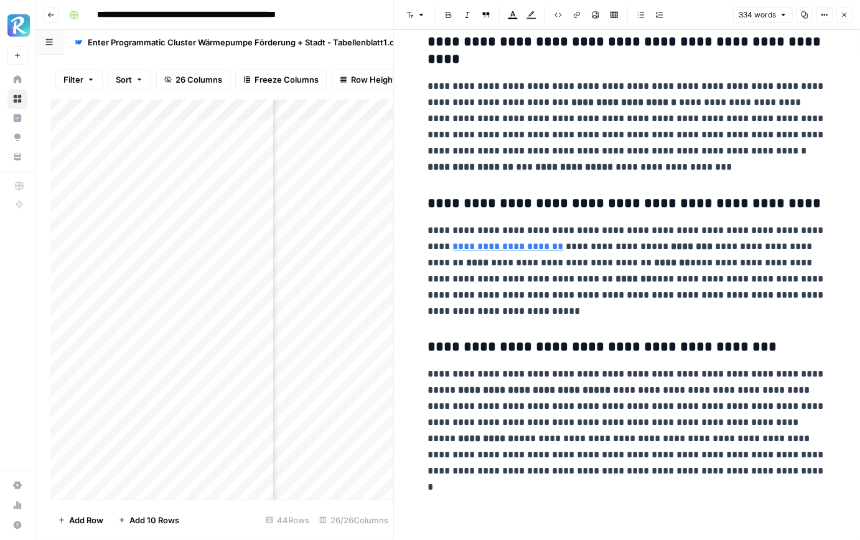
click at [350, 239] on div "Add Column" at bounding box center [221, 300] width 343 height 401
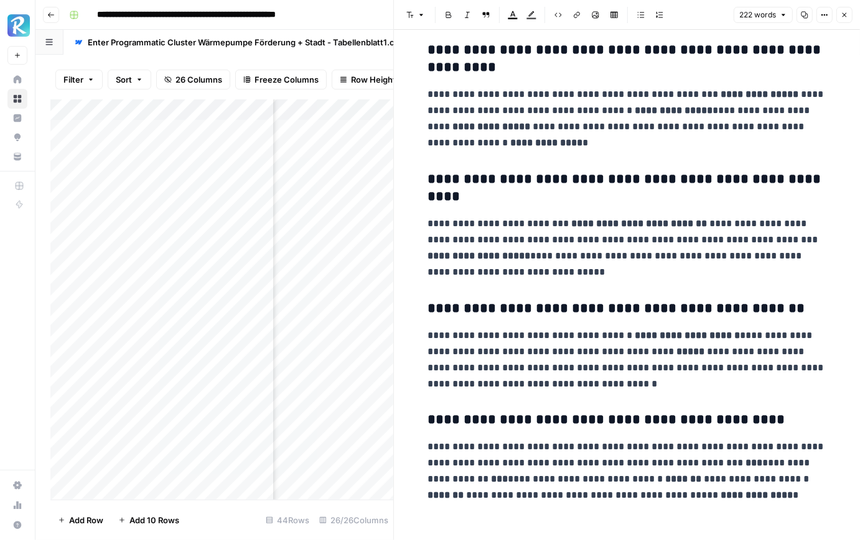
scroll to position [190, 0]
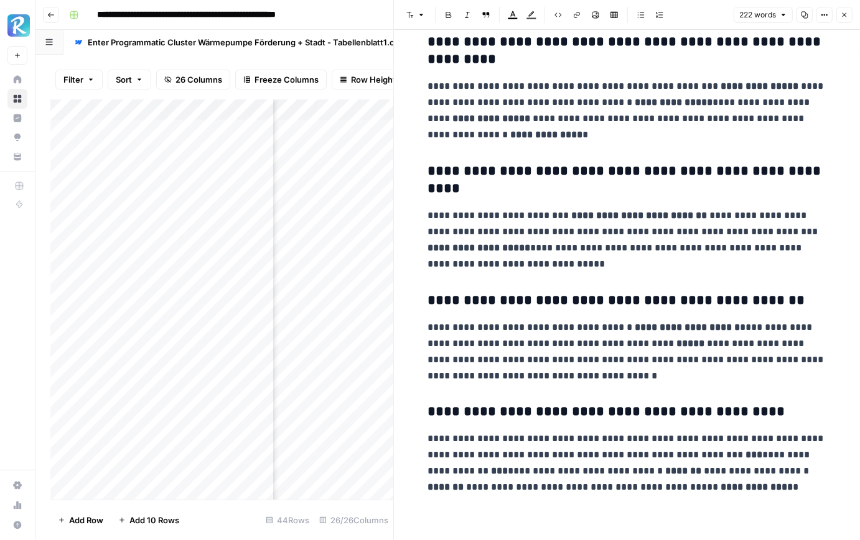
click at [348, 253] on div "Add Column" at bounding box center [221, 300] width 343 height 401
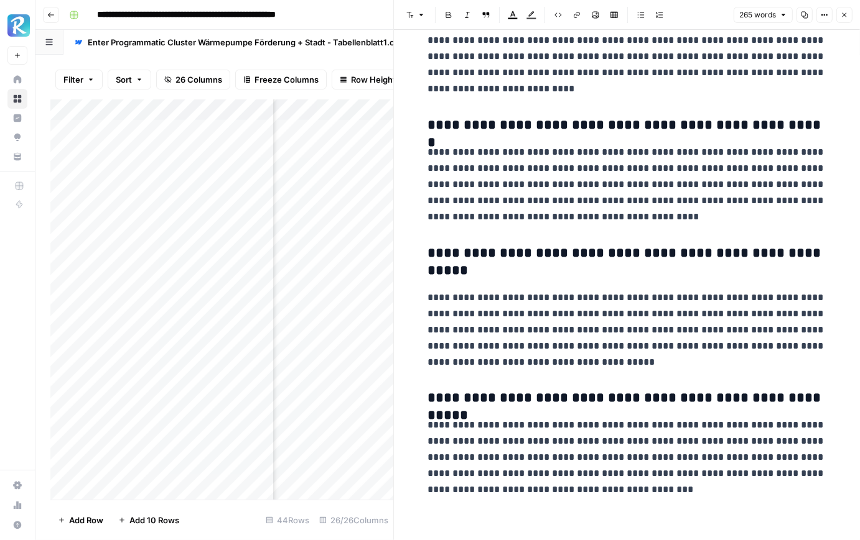
scroll to position [253, 0]
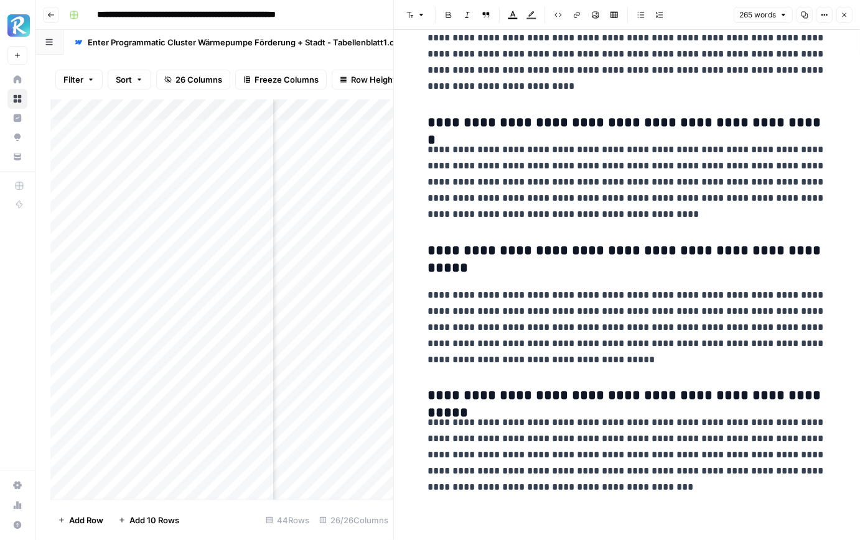
click at [845, 12] on icon "button" at bounding box center [843, 14] width 7 height 7
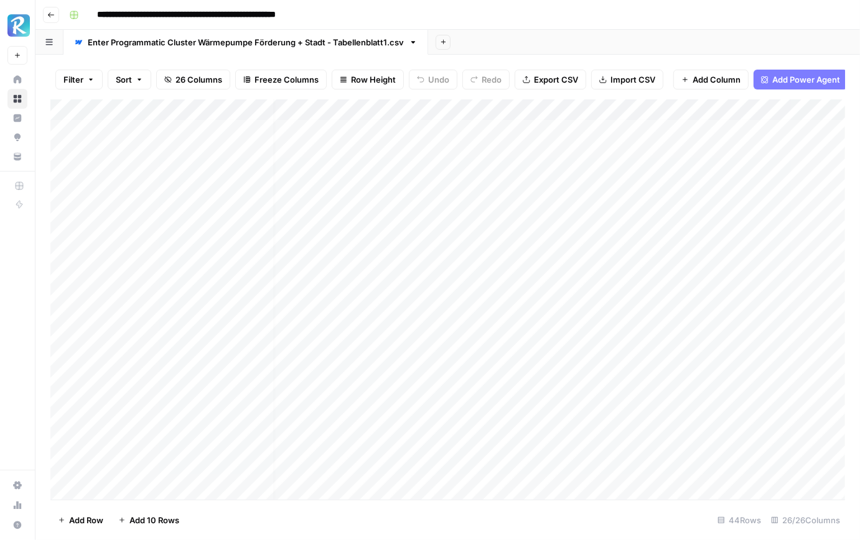
scroll to position [2, 0]
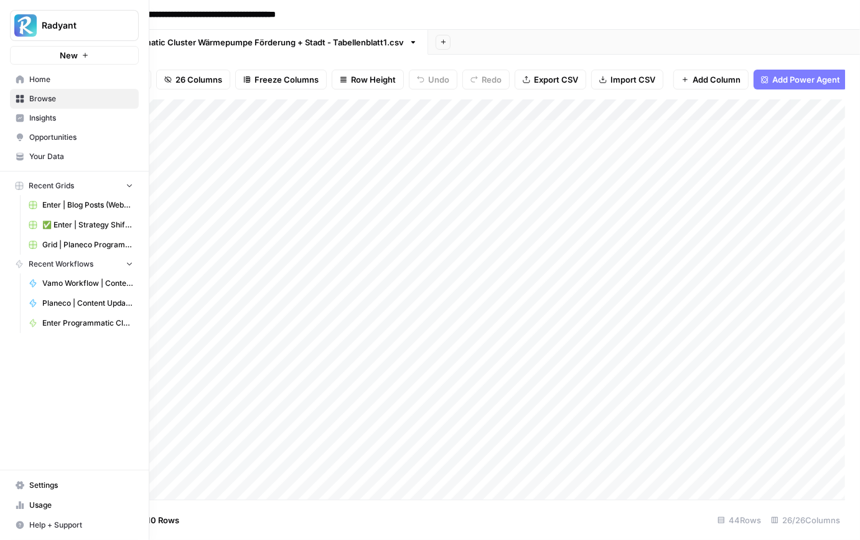
click at [63, 80] on span "Home" at bounding box center [81, 79] width 104 height 11
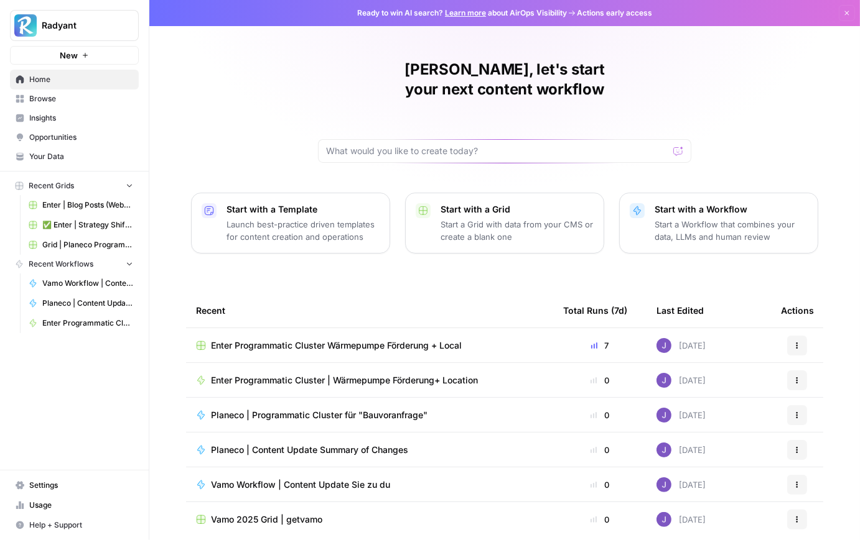
click at [350, 374] on span "Enter Programmatic Cluster | Wärmepumpe Förderung+ Location" at bounding box center [344, 380] width 267 height 12
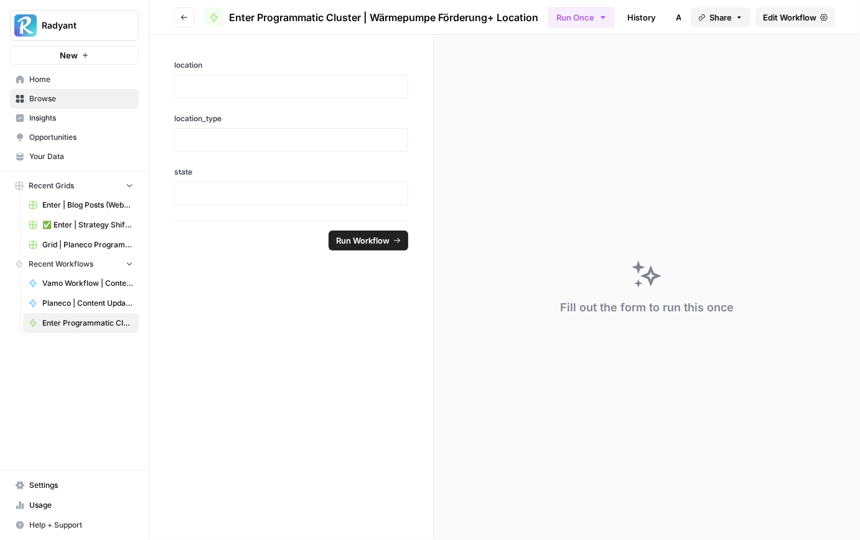
click at [784, 19] on span "Edit Workflow" at bounding box center [789, 17] width 53 height 12
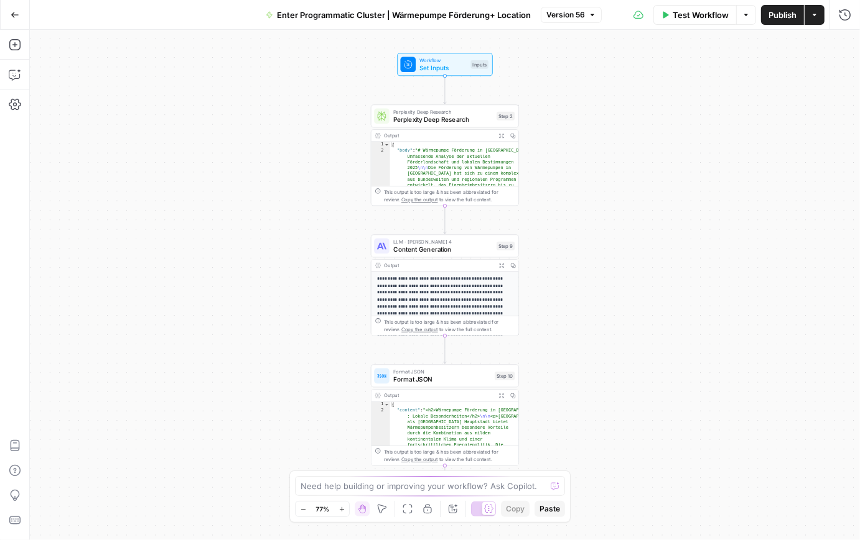
click at [482, 509] on div at bounding box center [488, 509] width 13 height 13
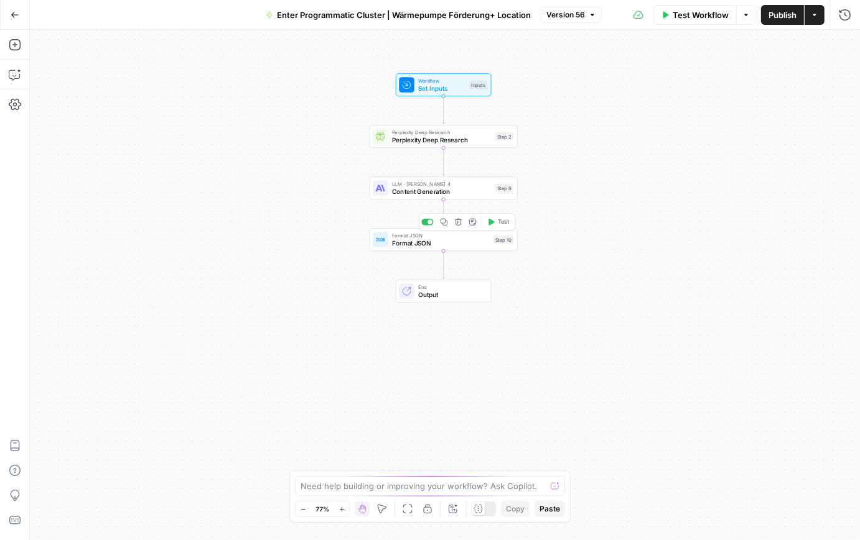
click at [431, 188] on span "Content Generation" at bounding box center [442, 191] width 100 height 9
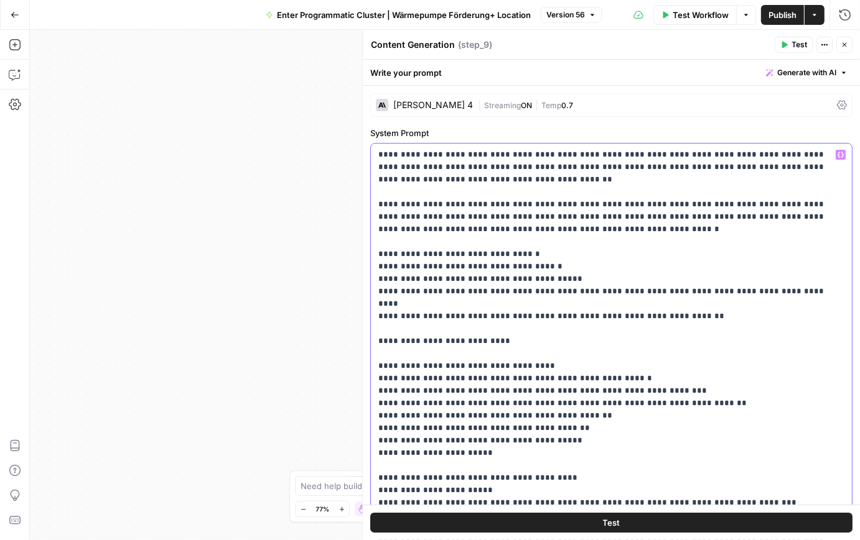
click at [376, 155] on div "**********" at bounding box center [611, 397] width 481 height 507
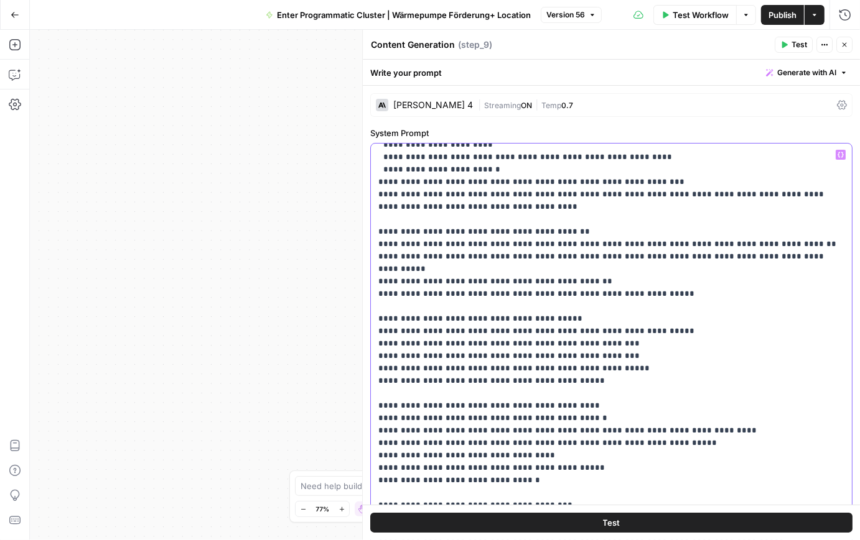
scroll to position [2230, 0]
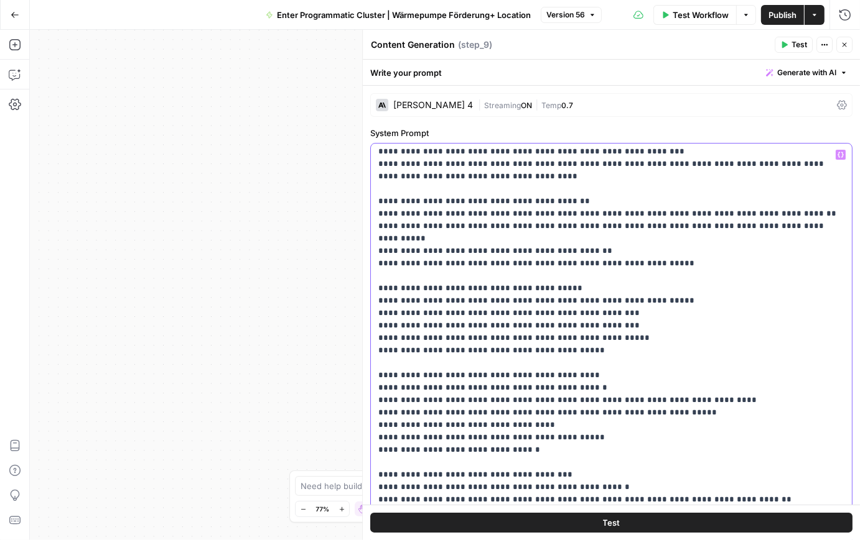
paste div
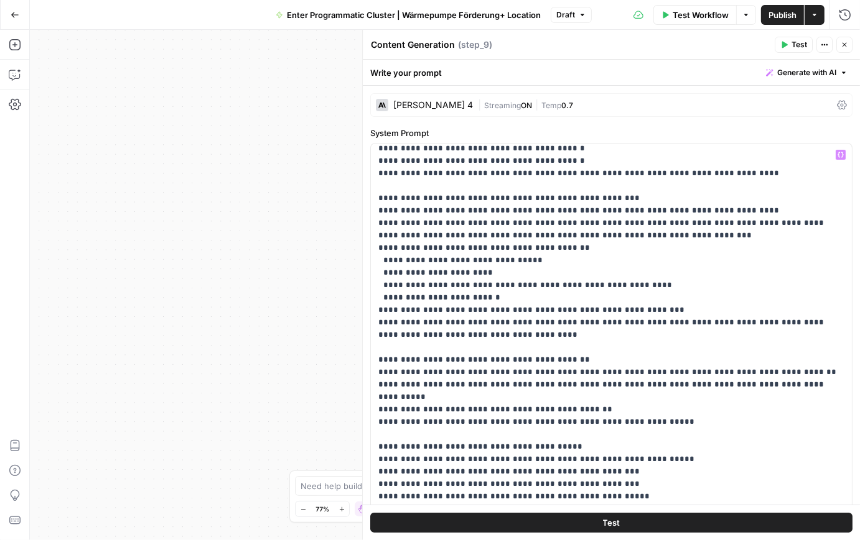
scroll to position [1964, 0]
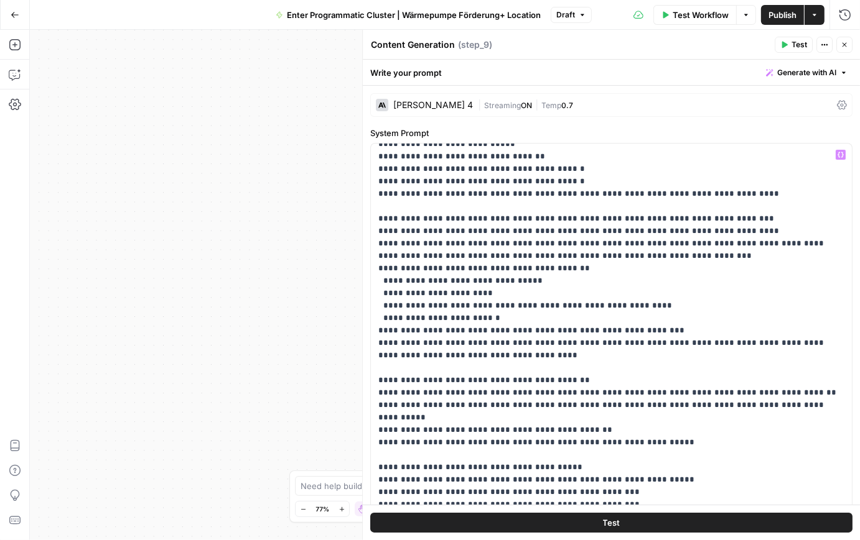
scroll to position [2041, 0]
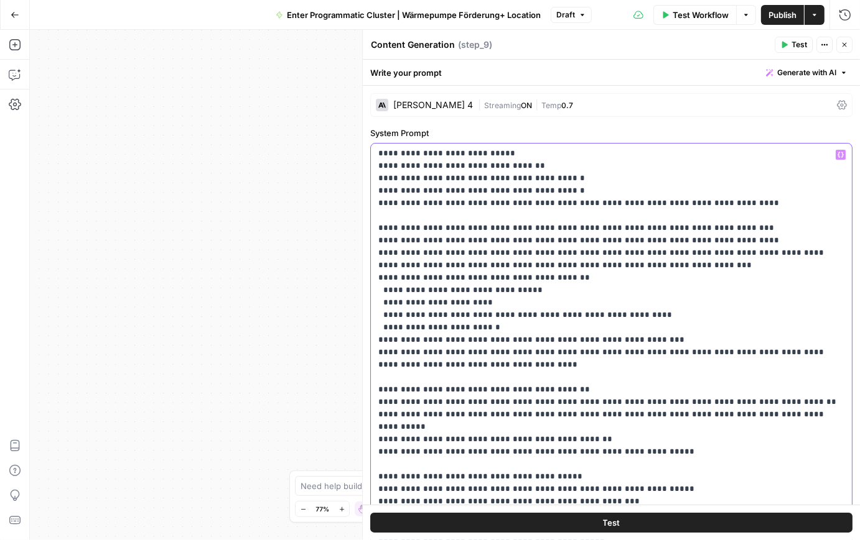
drag, startPoint x: 467, startPoint y: 275, endPoint x: 389, endPoint y: 275, distance: 78.4
copy p "**********"
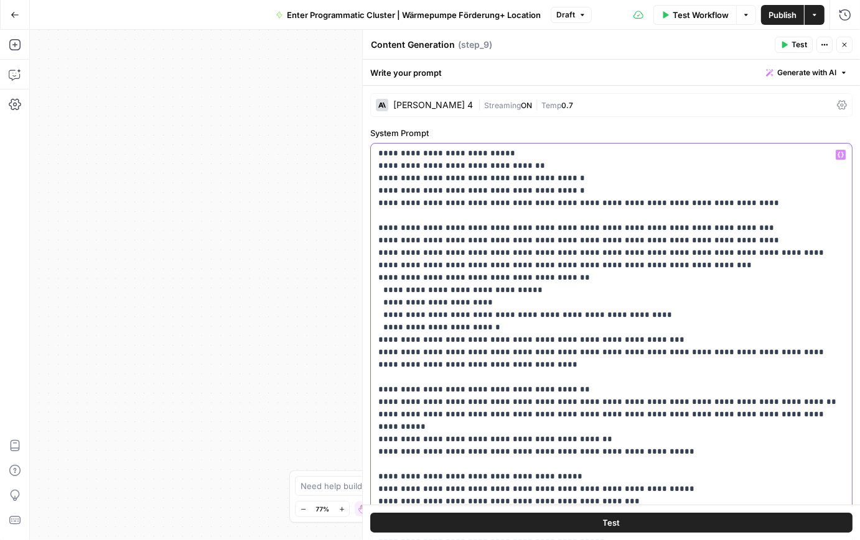
drag, startPoint x: 465, startPoint y: 276, endPoint x: 390, endPoint y: 276, distance: 75.3
copy p "**********"
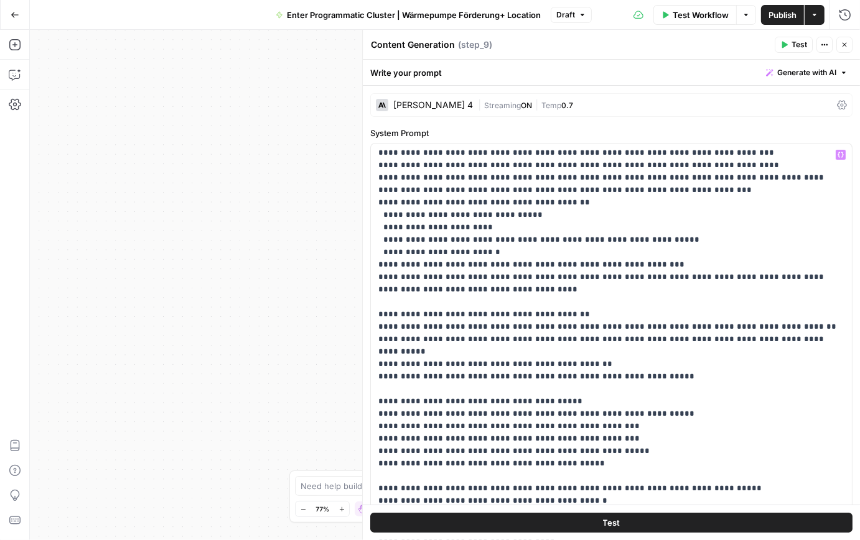
scroll to position [2123, 0]
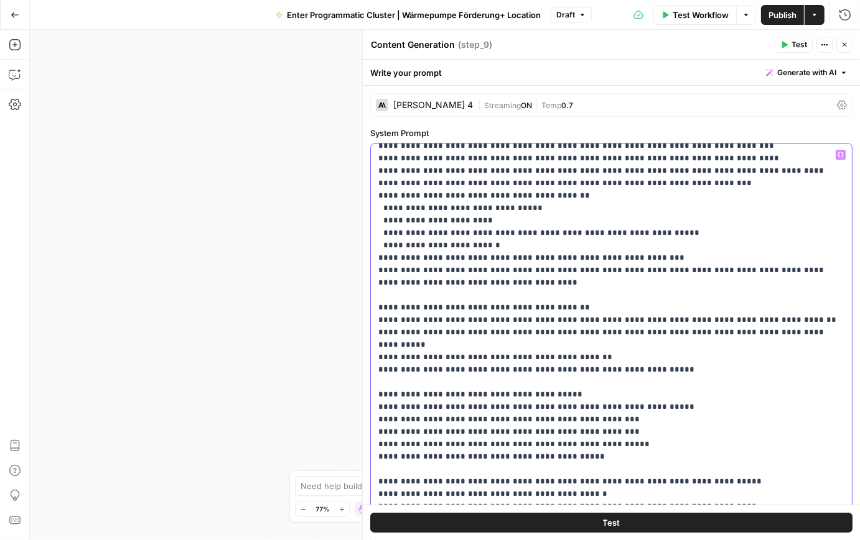
drag, startPoint x: 401, startPoint y: 394, endPoint x: 383, endPoint y: 394, distance: 18.7
drag, startPoint x: 480, startPoint y: 394, endPoint x: 442, endPoint y: 394, distance: 37.3
drag, startPoint x: 588, startPoint y: 394, endPoint x: 474, endPoint y: 393, distance: 113.8
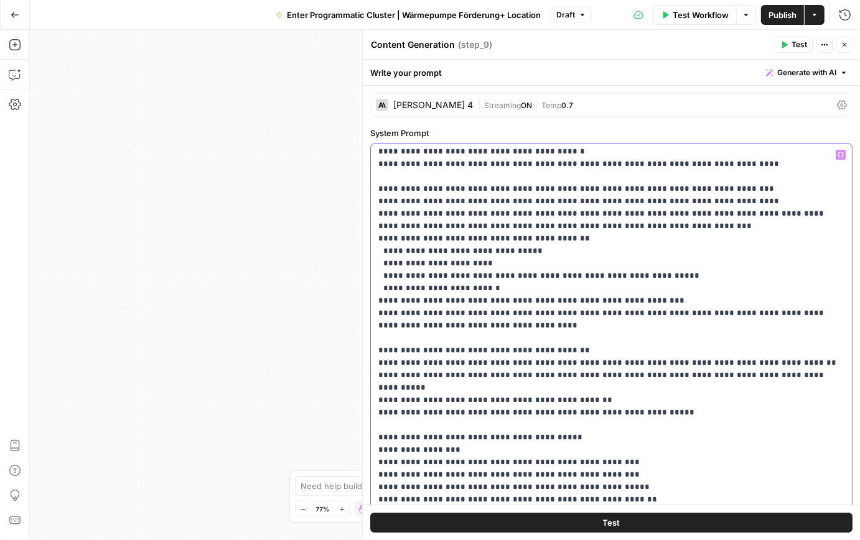
scroll to position [2075, 0]
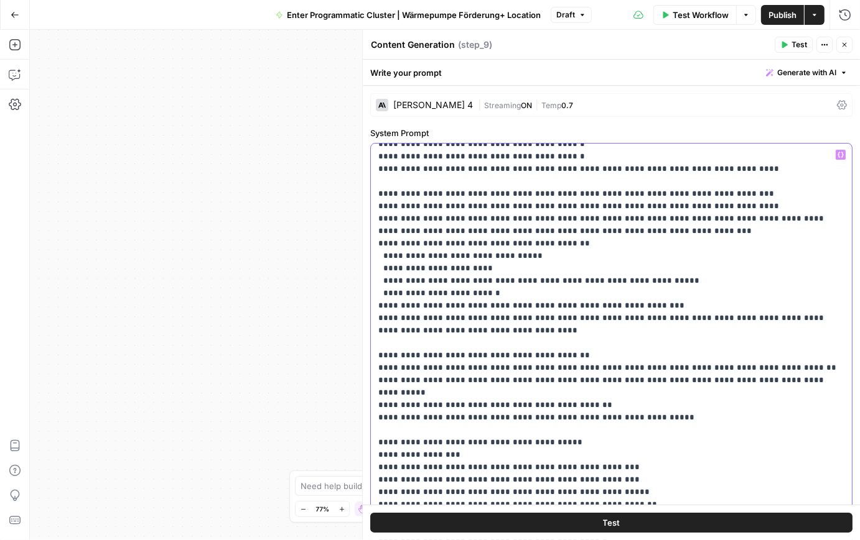
drag, startPoint x: 404, startPoint y: 253, endPoint x: 390, endPoint y: 253, distance: 13.7
drag, startPoint x: 404, startPoint y: 267, endPoint x: 389, endPoint y: 267, distance: 14.3
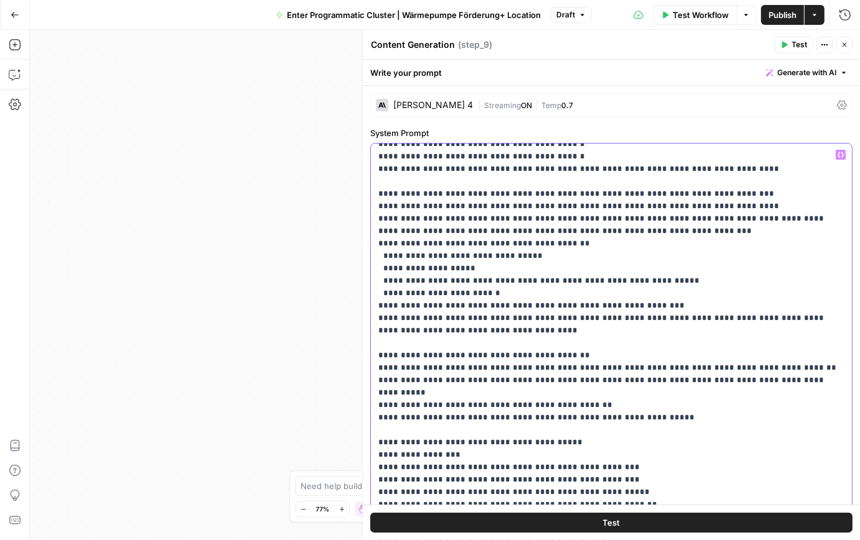
drag, startPoint x: 565, startPoint y: 268, endPoint x: 391, endPoint y: 268, distance: 173.5
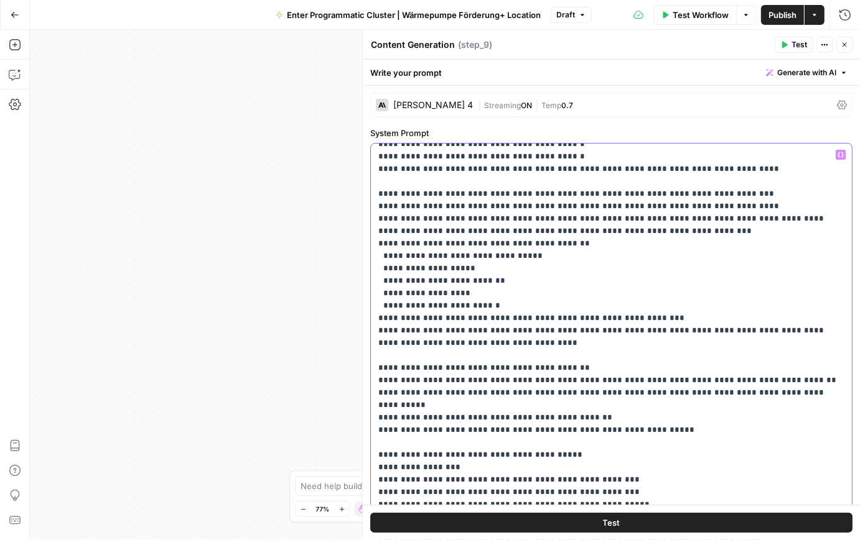
drag, startPoint x: 471, startPoint y: 256, endPoint x: 380, endPoint y: 254, distance: 90.8
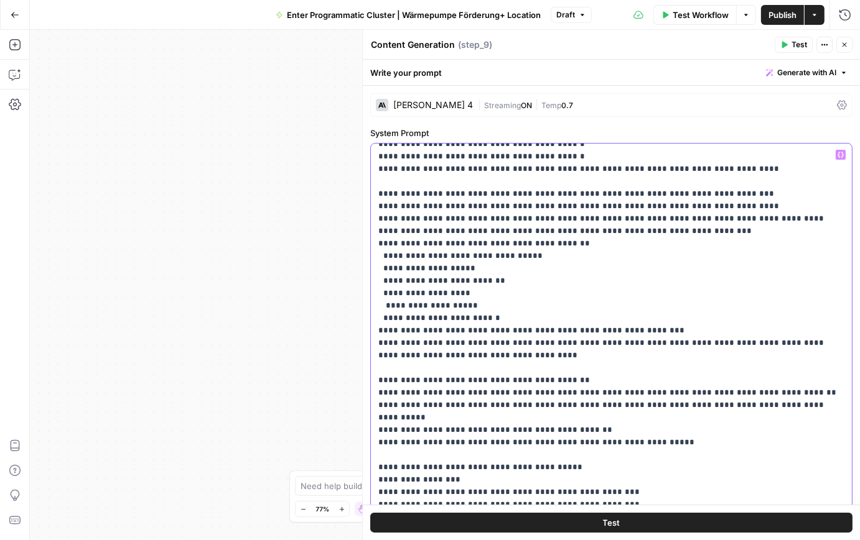
drag, startPoint x: 486, startPoint y: 293, endPoint x: 410, endPoint y: 293, distance: 76.5
drag, startPoint x: 547, startPoint y: 239, endPoint x: 375, endPoint y: 238, distance: 172.3
click at [375, 238] on div "**********" at bounding box center [611, 397] width 481 height 506
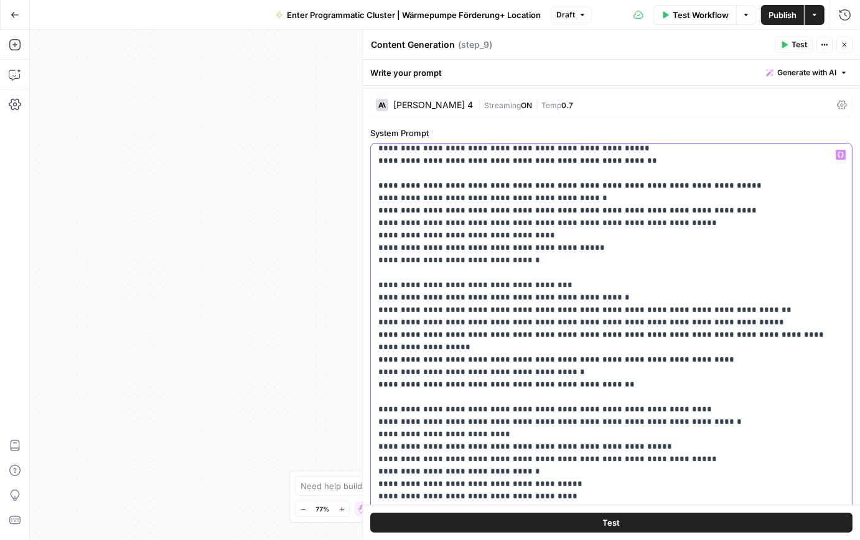
scroll to position [2436, 0]
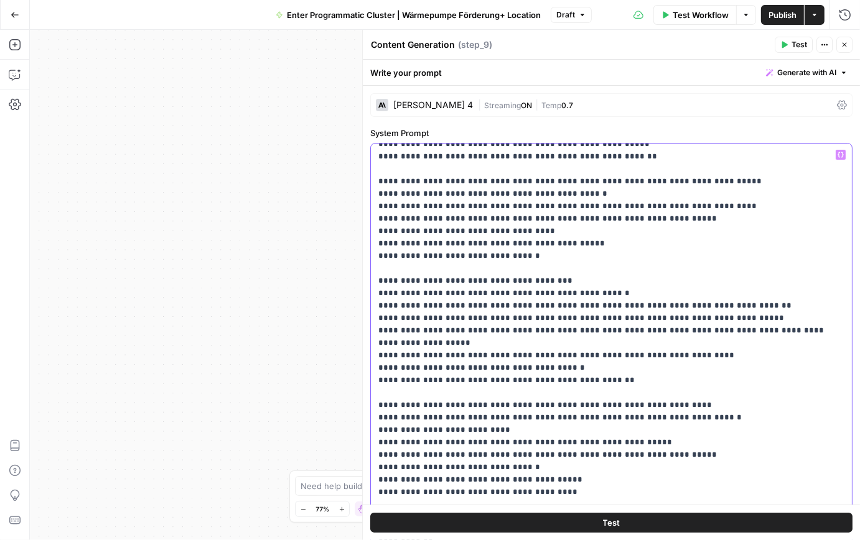
drag, startPoint x: 608, startPoint y: 391, endPoint x: 537, endPoint y: 391, distance: 70.3
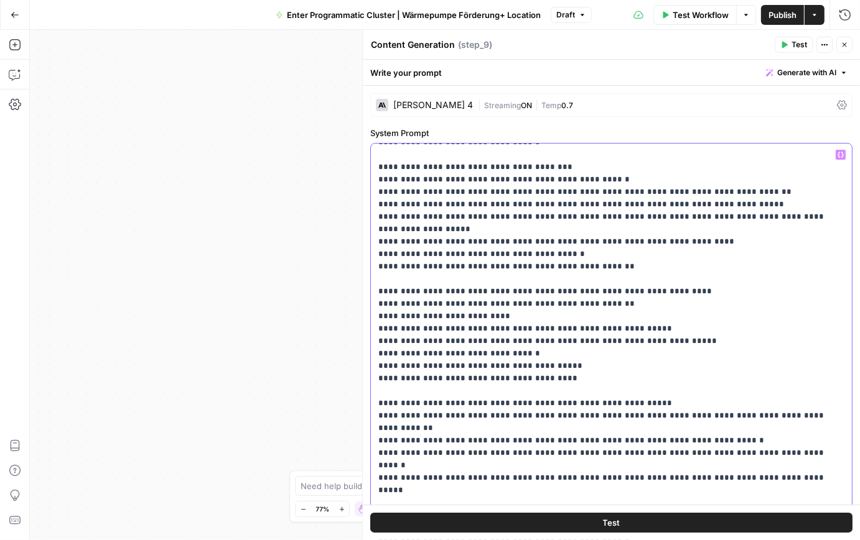
scroll to position [2548, 0]
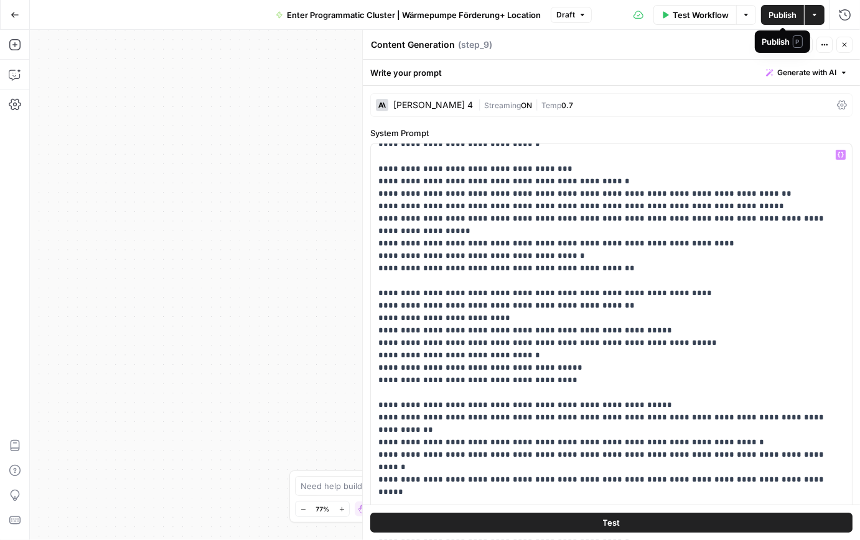
click at [783, 18] on span "Publish" at bounding box center [782, 15] width 28 height 12
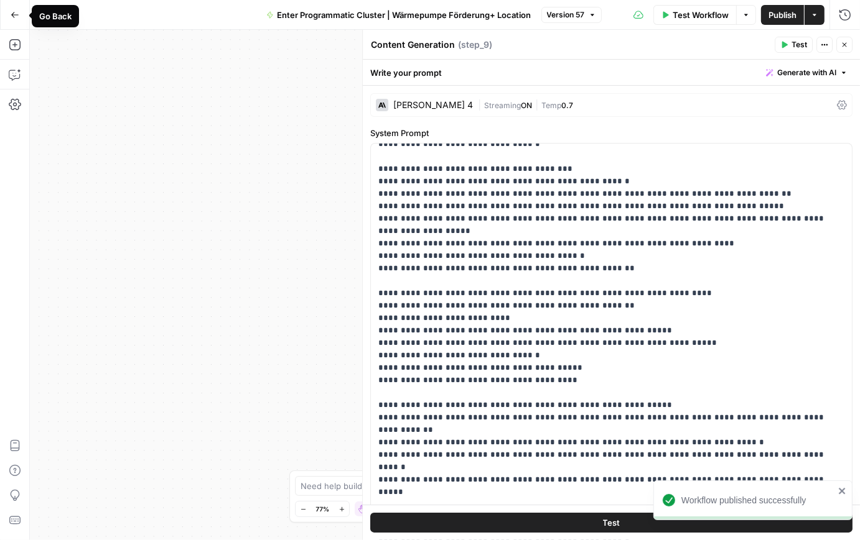
click at [18, 16] on icon "button" at bounding box center [15, 15] width 9 height 9
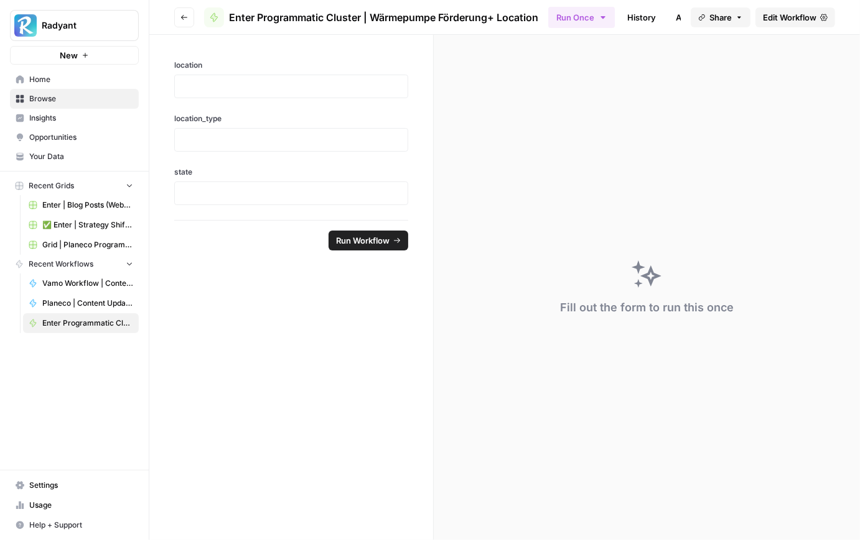
click at [72, 83] on span "Home" at bounding box center [81, 79] width 104 height 11
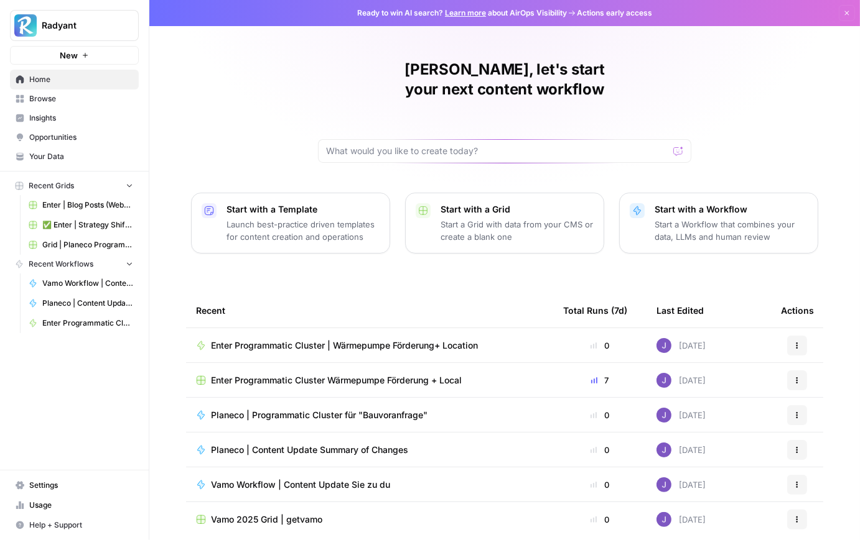
click at [354, 374] on span "Enter Programmatic Cluster Wärmepumpe Förderung + Local" at bounding box center [336, 380] width 251 height 12
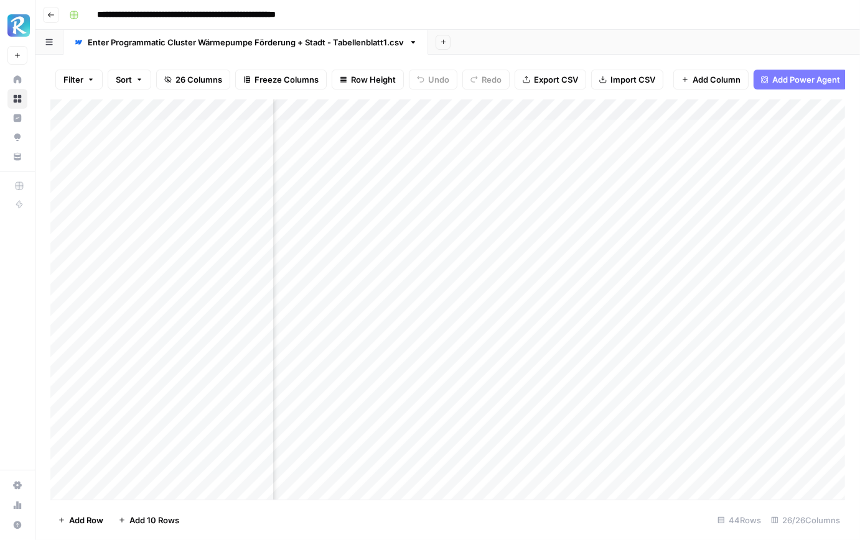
scroll to position [0, 454]
click at [420, 130] on div "Add Column" at bounding box center [447, 300] width 794 height 401
click at [420, 152] on div "Add Column" at bounding box center [447, 300] width 794 height 401
click at [420, 173] on div "Add Column" at bounding box center [447, 300] width 794 height 401
click at [420, 195] on div "Add Column" at bounding box center [447, 300] width 794 height 401
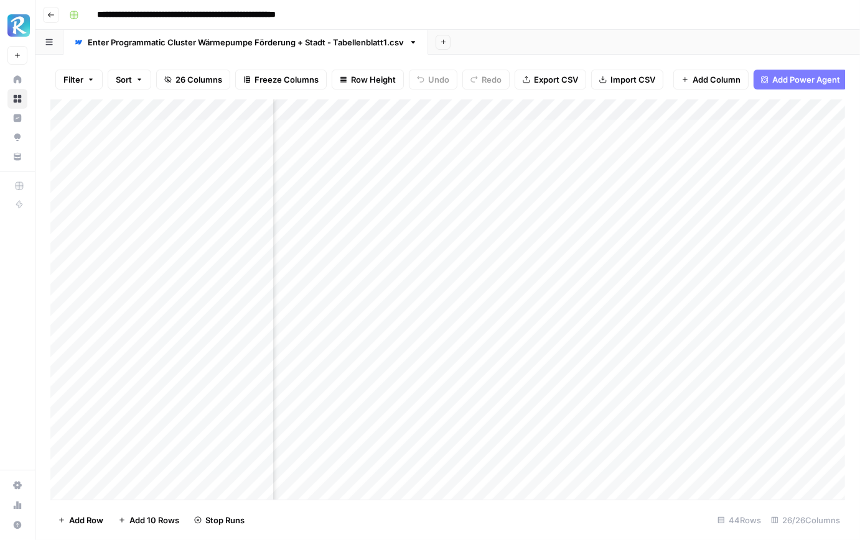
click at [418, 216] on div "Add Column" at bounding box center [447, 300] width 794 height 401
click at [418, 234] on div "Add Column" at bounding box center [447, 300] width 794 height 401
click at [419, 263] on div "Add Column" at bounding box center [447, 300] width 794 height 401
click at [473, 152] on div "Add Column" at bounding box center [447, 300] width 794 height 401
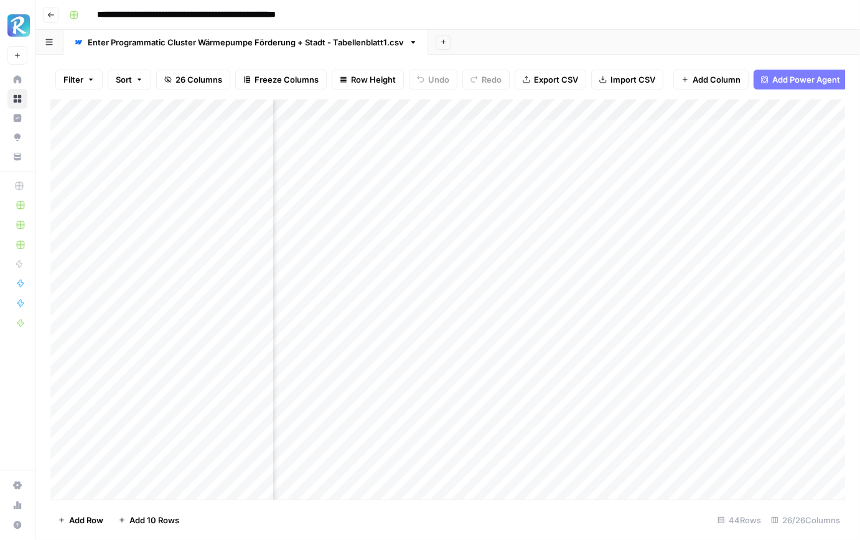
click at [533, 61] on div "Filter Sort 26 Columns Freeze Columns Row Height Undo Redo Export CSV Import CS…" at bounding box center [447, 80] width 794 height 40
click at [430, 128] on div "Add Column" at bounding box center [447, 300] width 794 height 401
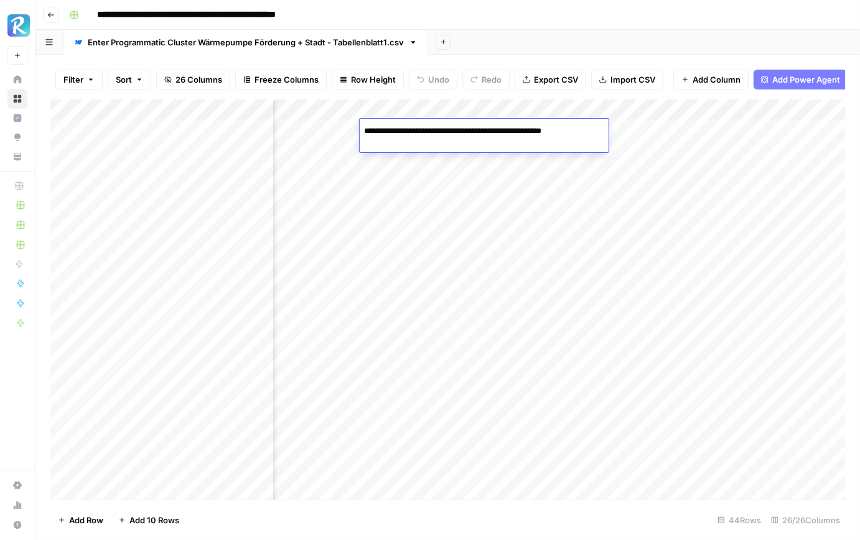
click at [431, 172] on div "Add Column" at bounding box center [447, 300] width 794 height 401
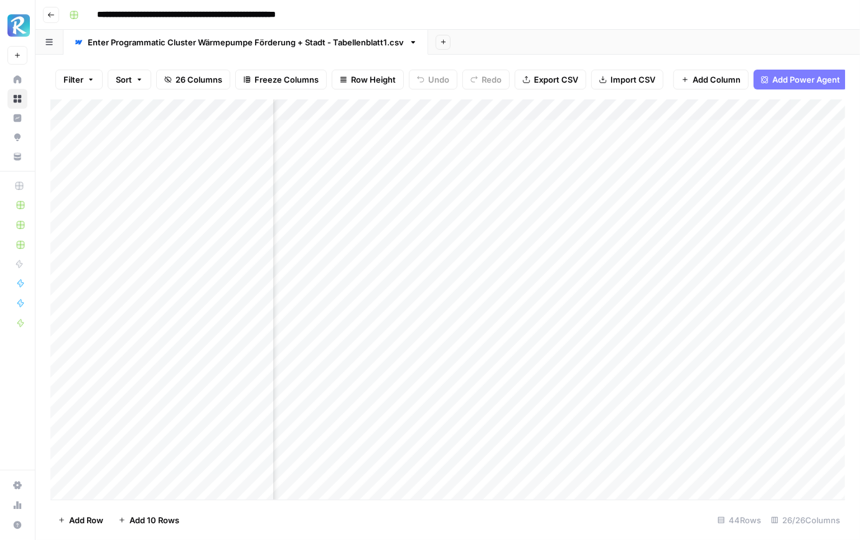
click at [431, 172] on div "Add Column" at bounding box center [447, 300] width 794 height 401
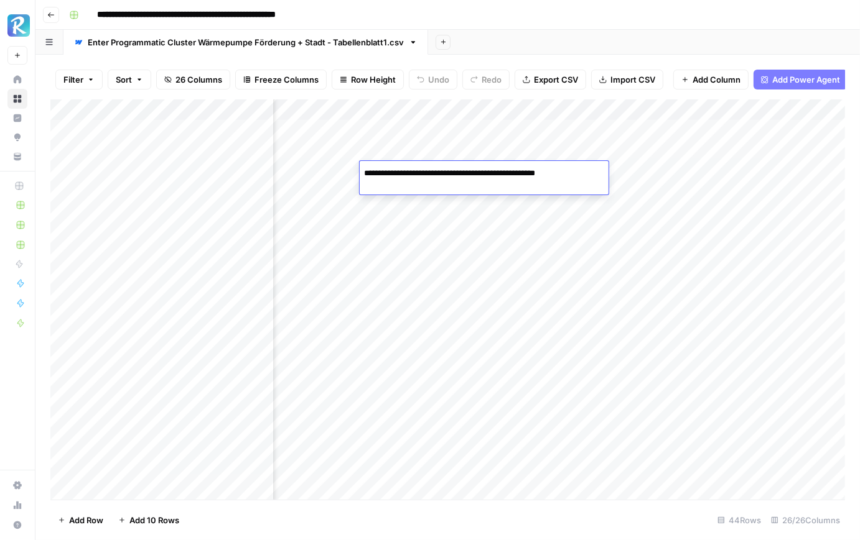
click at [432, 198] on div "Add Column" at bounding box center [447, 300] width 794 height 401
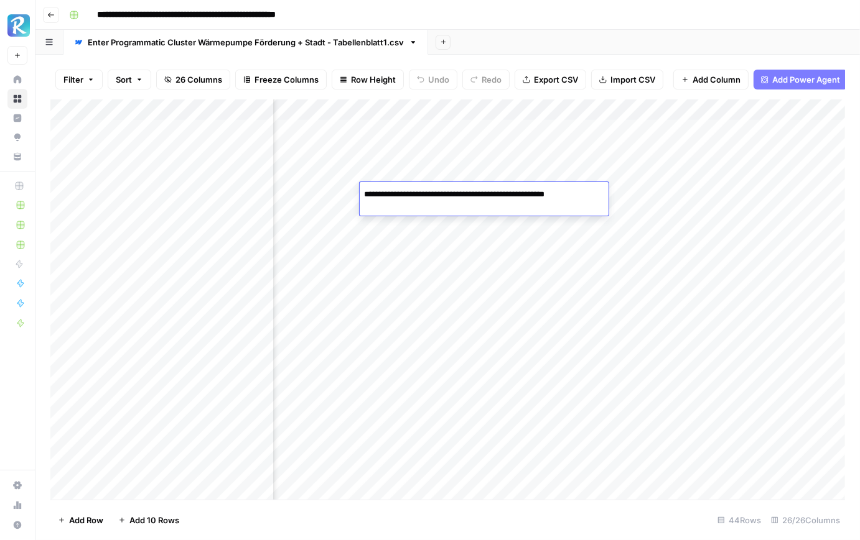
click at [433, 220] on div "Add Column" at bounding box center [447, 300] width 794 height 401
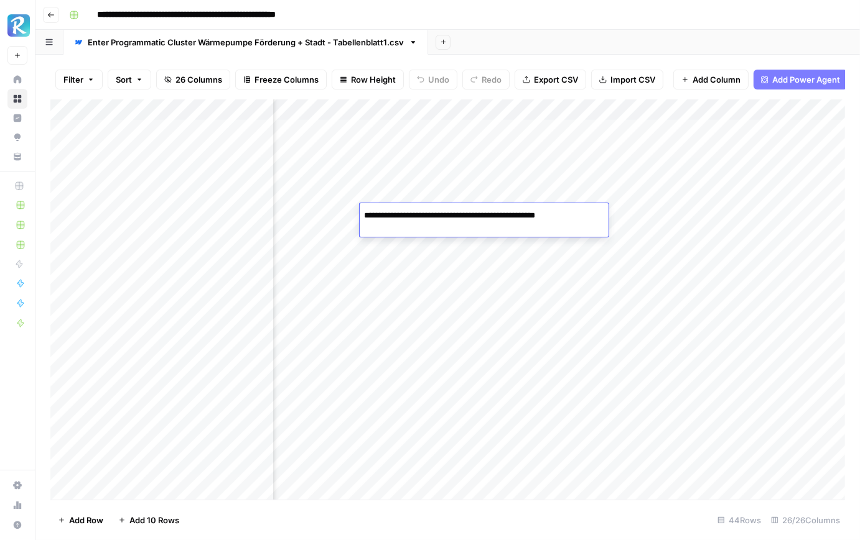
click at [438, 237] on div "Add Column" at bounding box center [447, 300] width 794 height 401
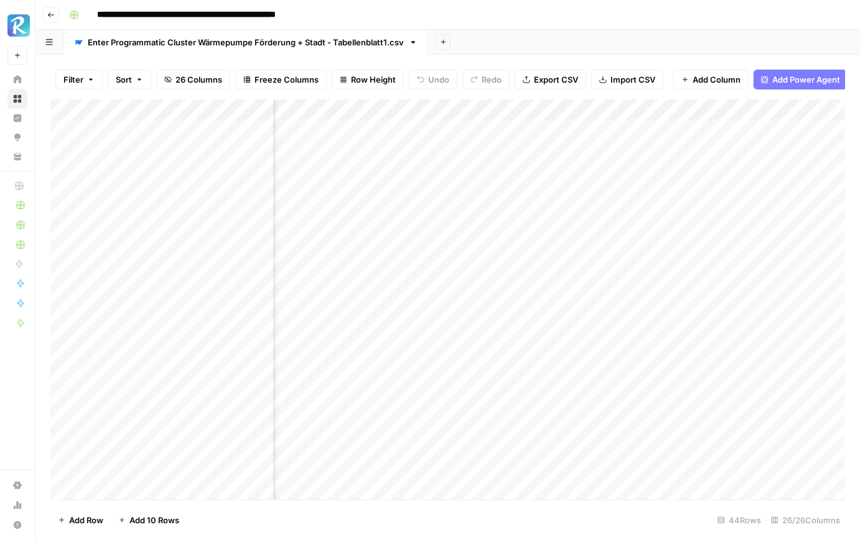
click at [438, 237] on div "Add Column" at bounding box center [447, 300] width 794 height 401
click at [442, 257] on div "Add Column" at bounding box center [447, 300] width 794 height 401
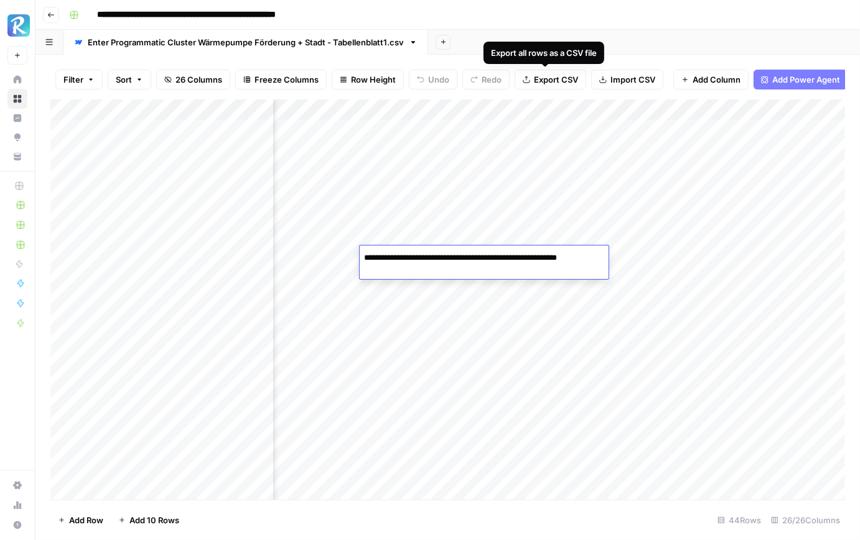
click at [514, 62] on div "Export all rows as a CSV file" at bounding box center [543, 53] width 121 height 22
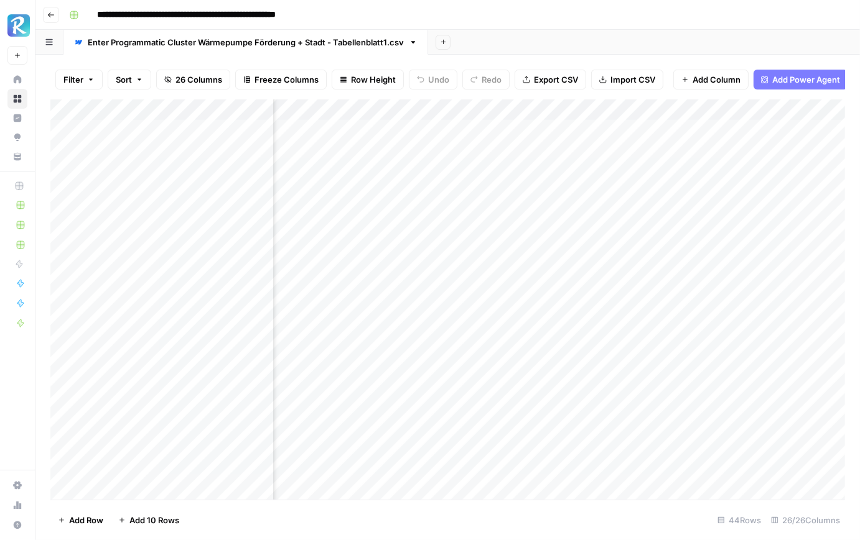
scroll to position [0, 618]
click at [440, 127] on div "Add Column" at bounding box center [447, 300] width 794 height 401
click at [445, 172] on div "Add Column" at bounding box center [447, 300] width 794 height 401
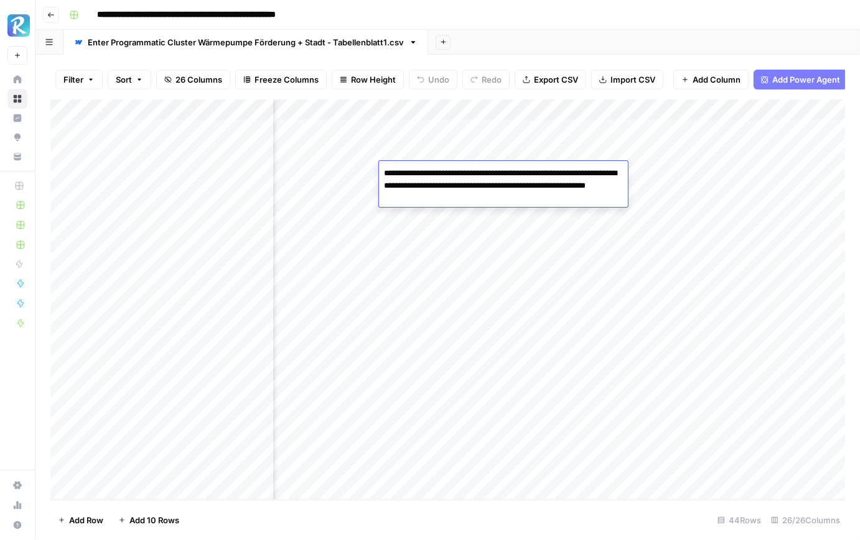
click at [444, 213] on div "Add Column" at bounding box center [447, 300] width 794 height 401
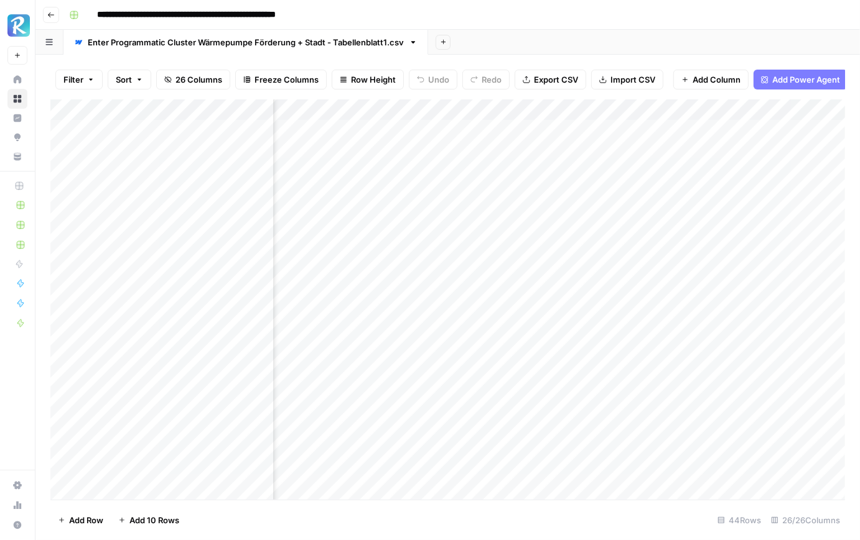
click at [444, 213] on div "Add Column" at bounding box center [447, 300] width 794 height 401
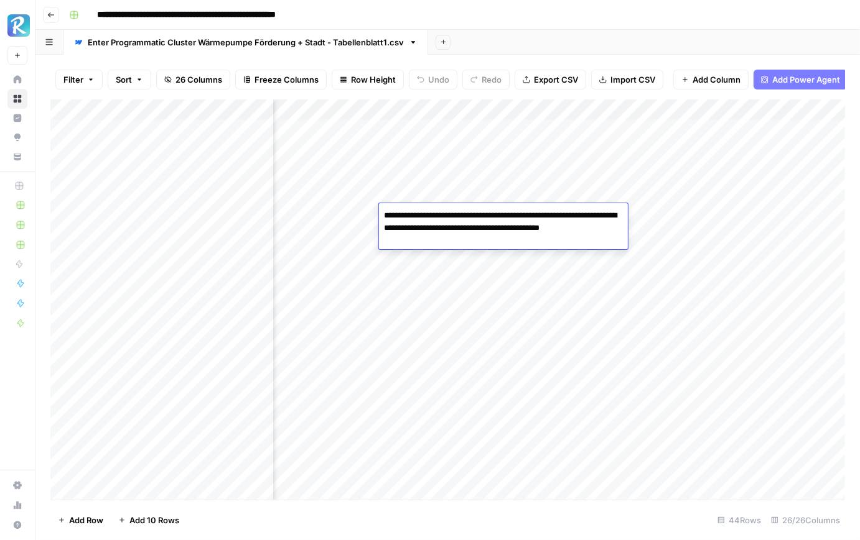
click at [445, 258] on div "Add Column" at bounding box center [447, 300] width 794 height 401
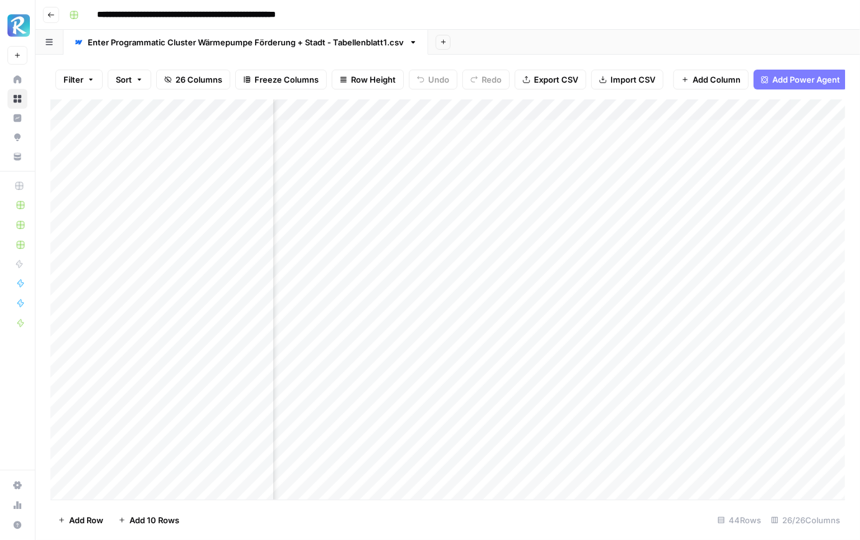
click at [445, 258] on div "Add Column" at bounding box center [447, 300] width 794 height 401
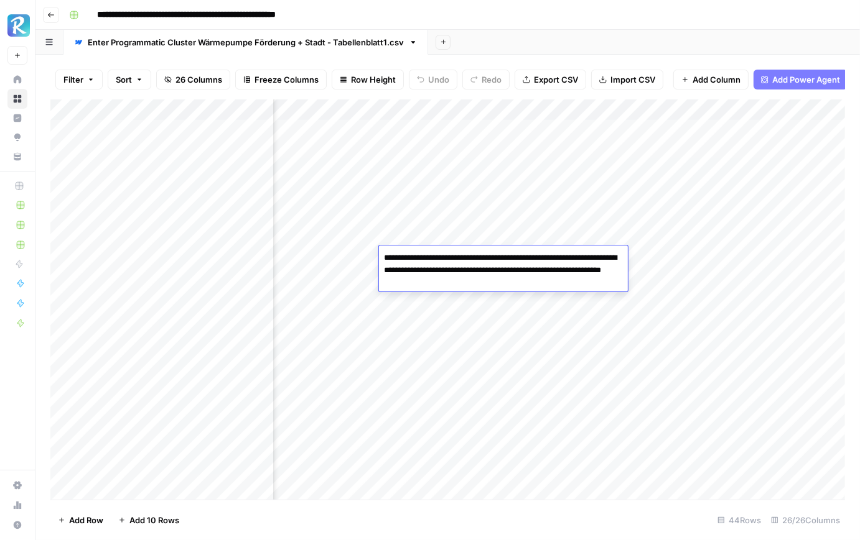
click at [445, 190] on div "Add Column" at bounding box center [447, 300] width 794 height 401
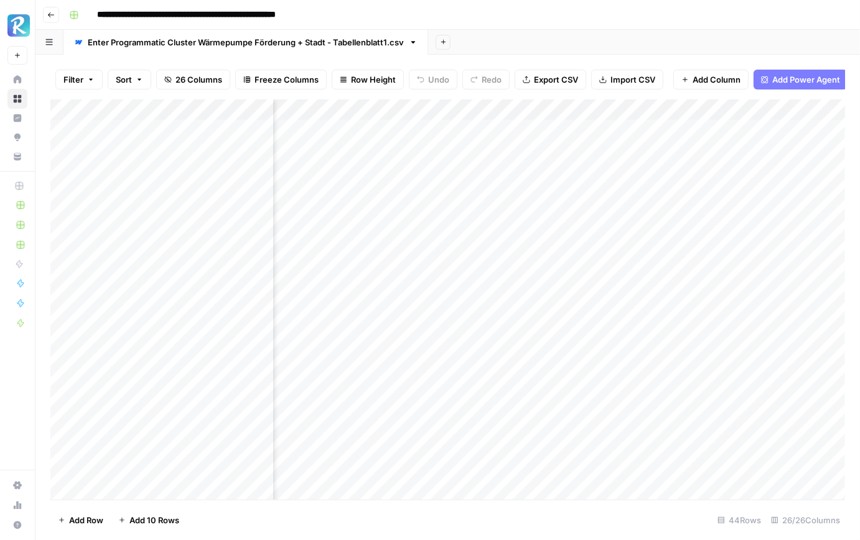
click at [440, 172] on div "Add Column" at bounding box center [447, 300] width 794 height 401
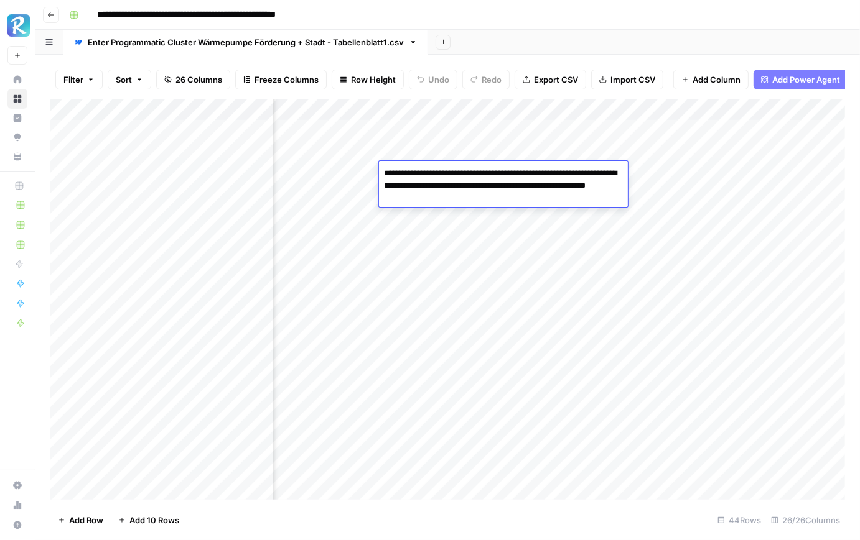
click at [463, 57] on div "Filter Sort 26 Columns Freeze Columns Row Height Undo Redo Export CSV Import CS…" at bounding box center [447, 298] width 824 height 486
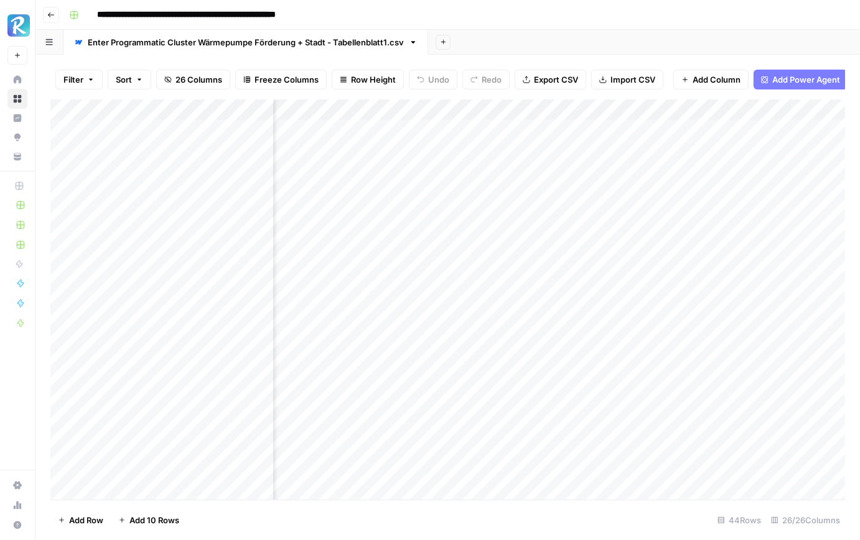
scroll to position [0, 440]
click at [431, 152] on div "Add Column" at bounding box center [447, 300] width 794 height 401
click at [454, 135] on div "Add Column" at bounding box center [447, 300] width 794 height 401
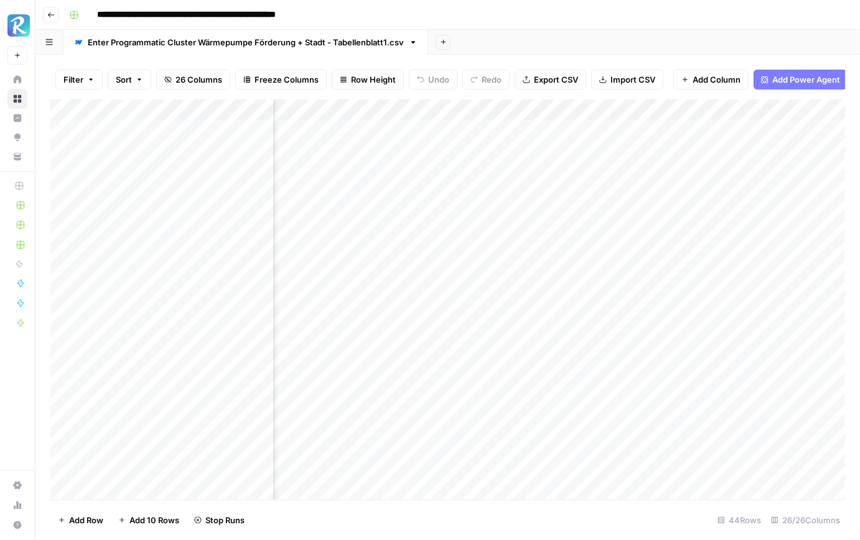
click at [453, 173] on div "Add Column" at bounding box center [447, 300] width 794 height 401
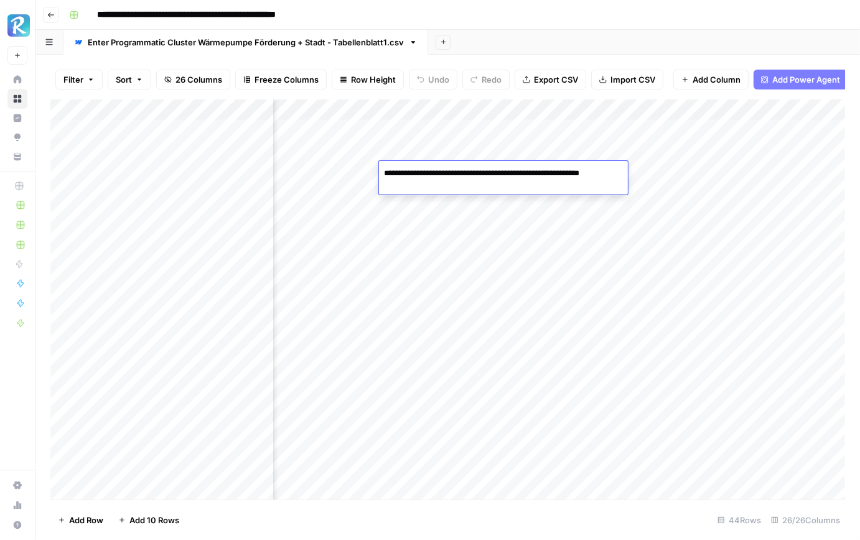
click at [452, 202] on div "Add Column" at bounding box center [447, 300] width 794 height 401
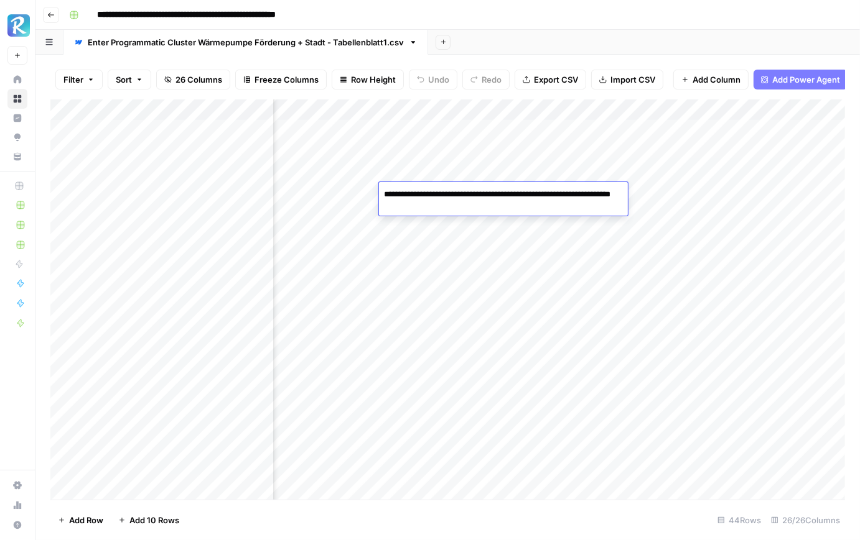
click at [453, 220] on div "Add Column" at bounding box center [447, 300] width 794 height 401
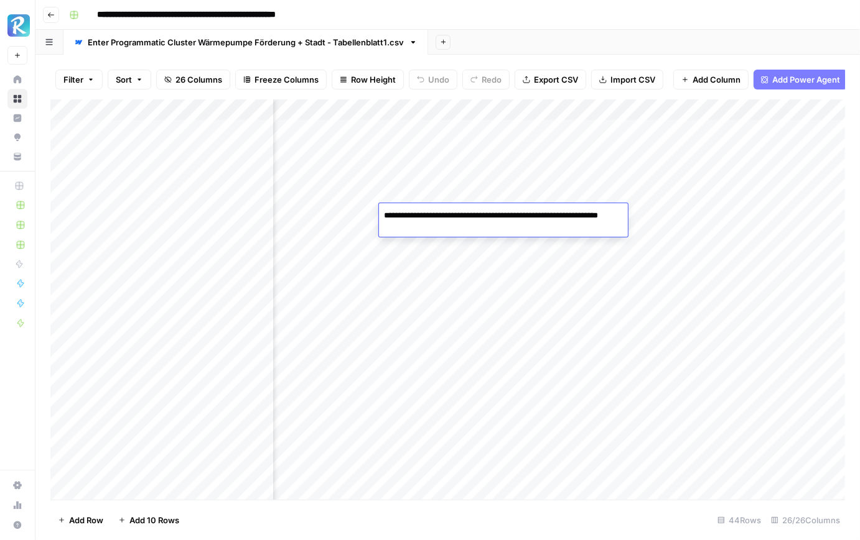
click at [453, 243] on div "Add Column" at bounding box center [447, 300] width 794 height 401
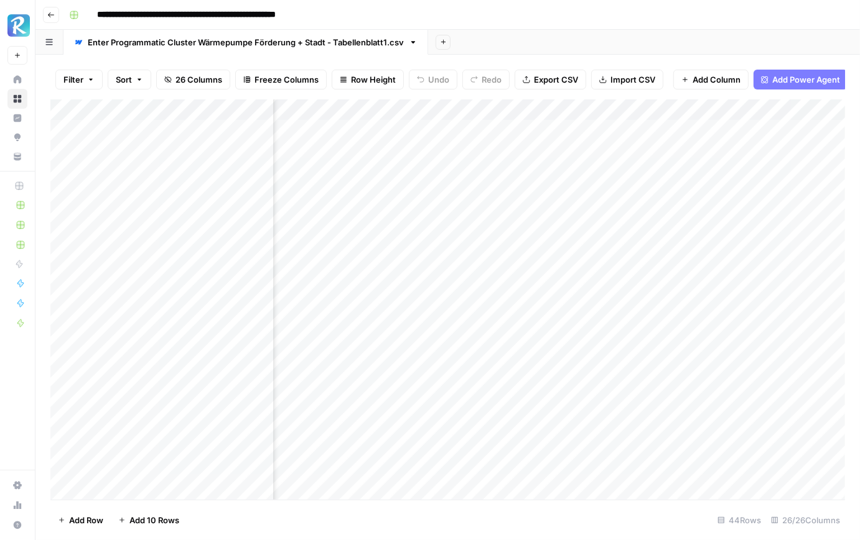
click at [453, 243] on div "Add Column" at bounding box center [447, 300] width 794 height 401
click at [457, 261] on div "Add Column" at bounding box center [447, 300] width 794 height 401
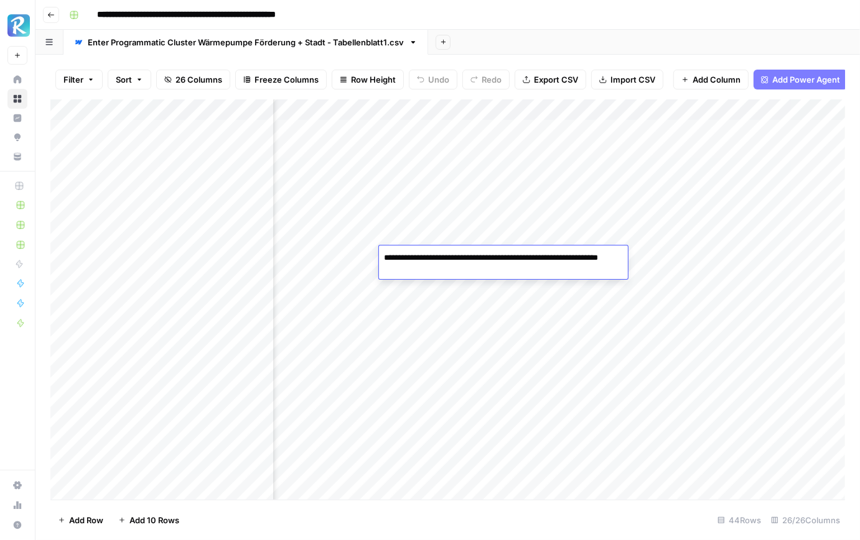
click at [541, 132] on div "Add Column" at bounding box center [447, 300] width 794 height 401
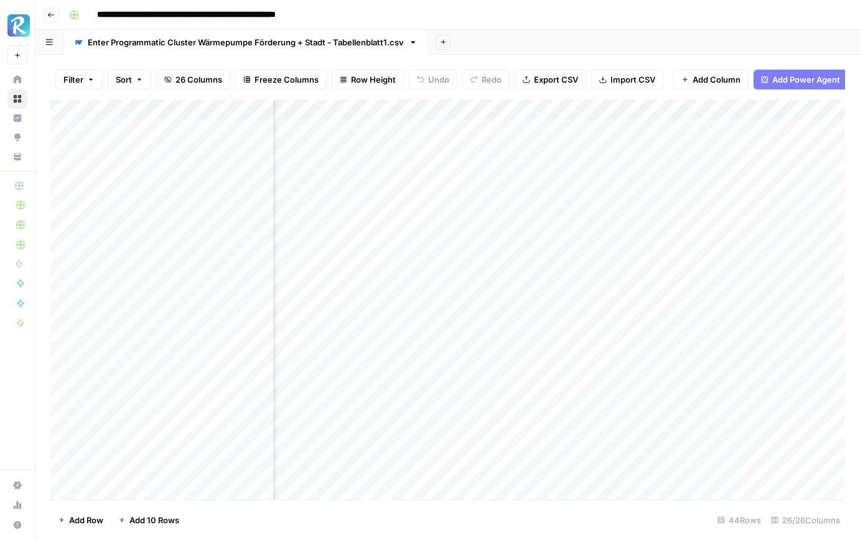
click at [541, 132] on div "Add Column" at bounding box center [447, 300] width 794 height 401
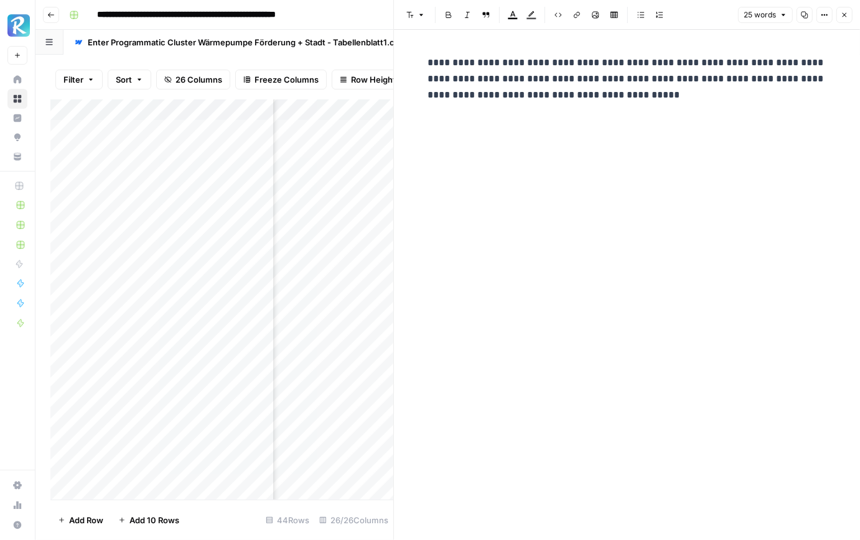
scroll to position [0, 929]
click at [336, 174] on div "Add Column" at bounding box center [221, 300] width 343 height 401
click at [340, 184] on div "Add Column" at bounding box center [221, 300] width 343 height 401
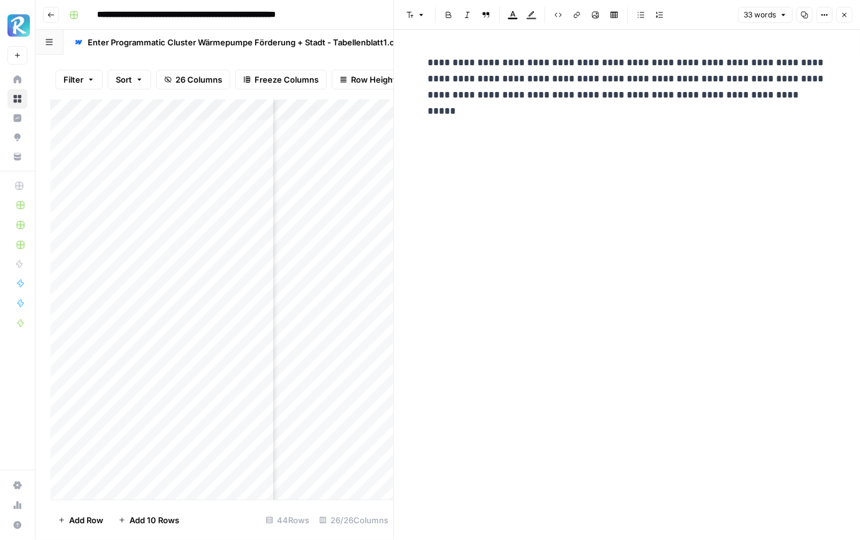
click at [349, 217] on div "Add Column" at bounding box center [221, 300] width 343 height 401
click at [352, 239] on div "Add Column" at bounding box center [221, 300] width 343 height 401
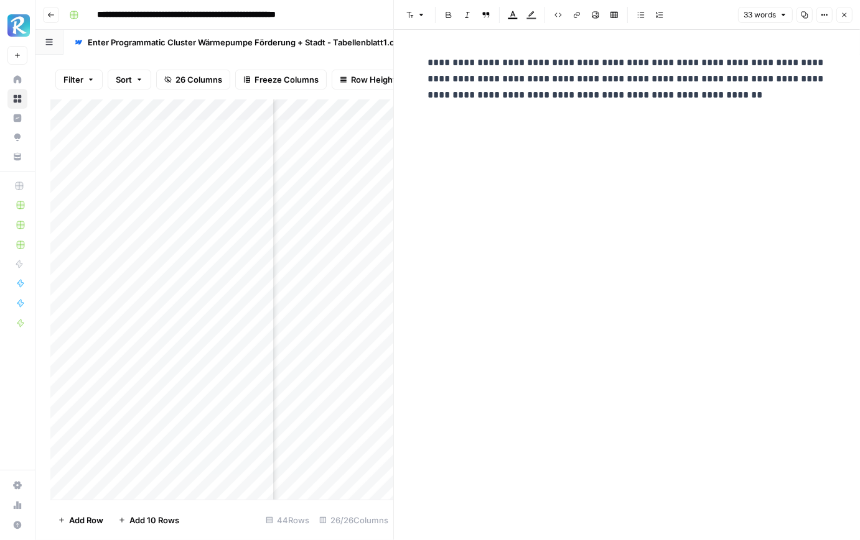
click at [354, 256] on div "Add Column" at bounding box center [221, 300] width 343 height 401
click at [845, 20] on button "Close" at bounding box center [844, 15] width 16 height 16
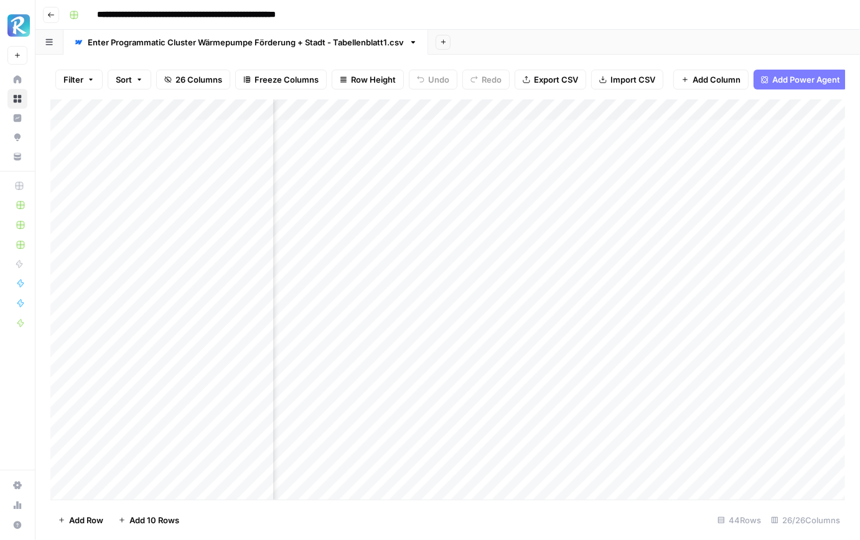
scroll to position [0, 998]
click at [401, 137] on div "Add Column" at bounding box center [447, 300] width 794 height 401
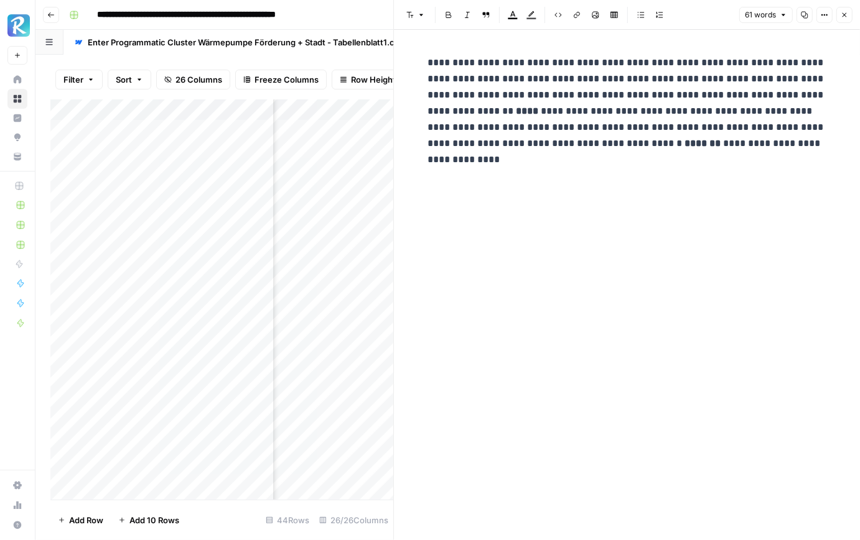
click at [355, 182] on div "Add Column" at bounding box center [221, 300] width 343 height 401
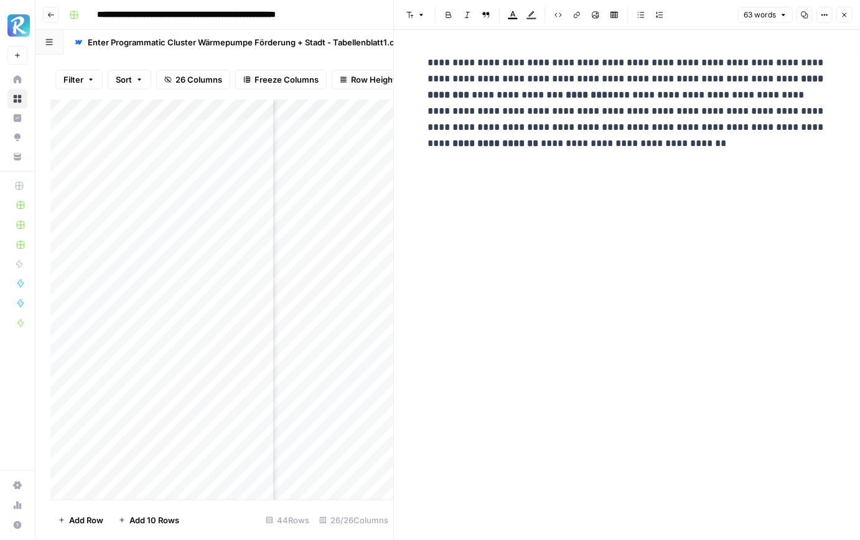
click at [366, 191] on div "Add Column" at bounding box center [221, 300] width 343 height 401
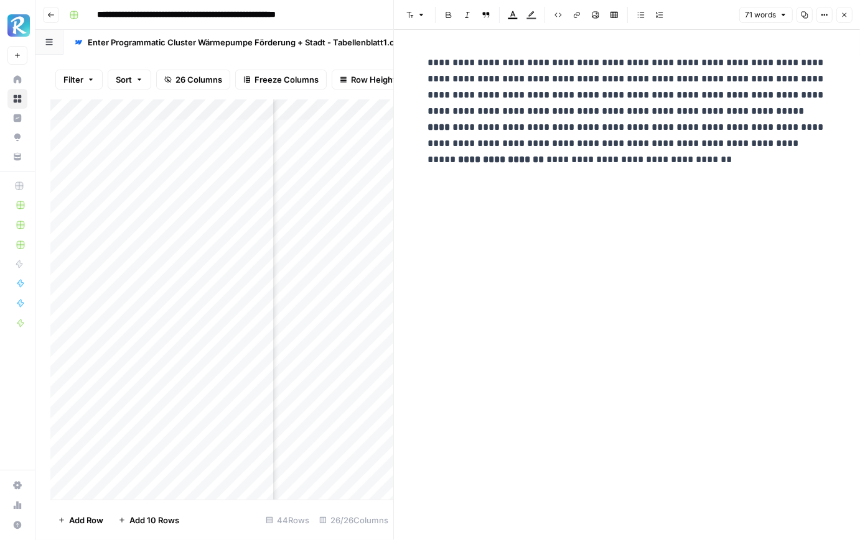
click at [373, 211] on div "Add Column" at bounding box center [221, 300] width 343 height 401
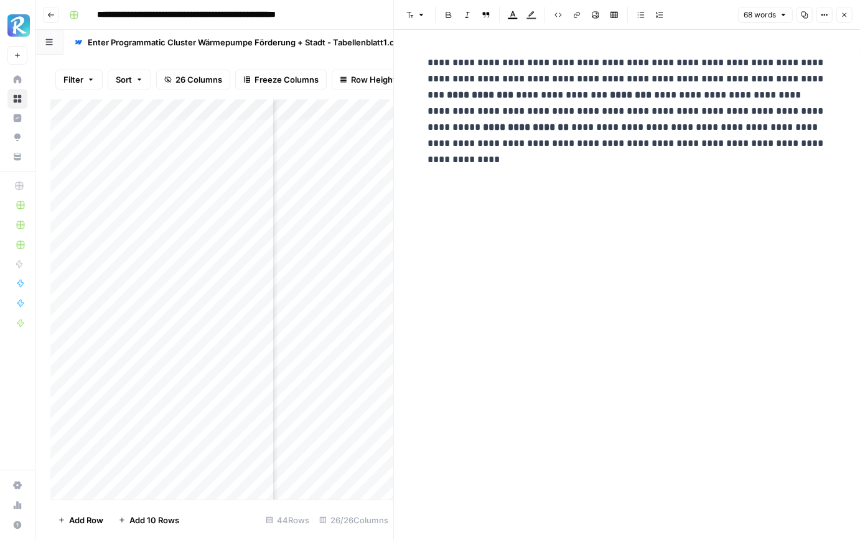
click at [375, 239] on div "Add Column" at bounding box center [221, 300] width 343 height 401
click at [378, 256] on div "Add Column" at bounding box center [221, 300] width 343 height 401
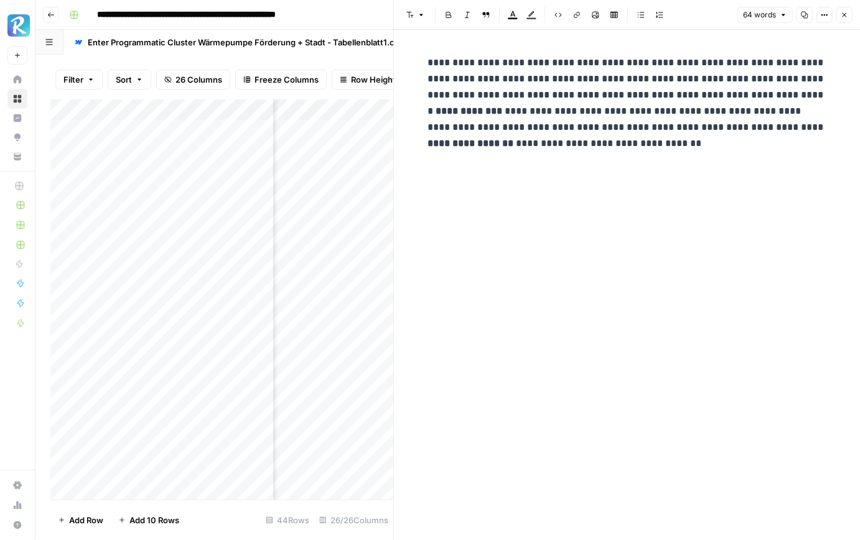
click at [847, 11] on button "Close" at bounding box center [844, 15] width 16 height 16
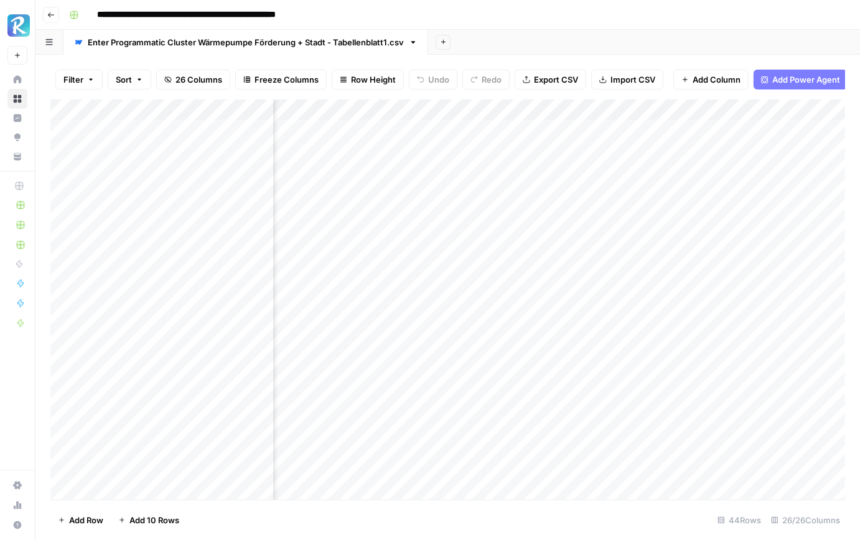
scroll to position [0, 1074]
click at [439, 133] on div "Add Column" at bounding box center [447, 300] width 794 height 401
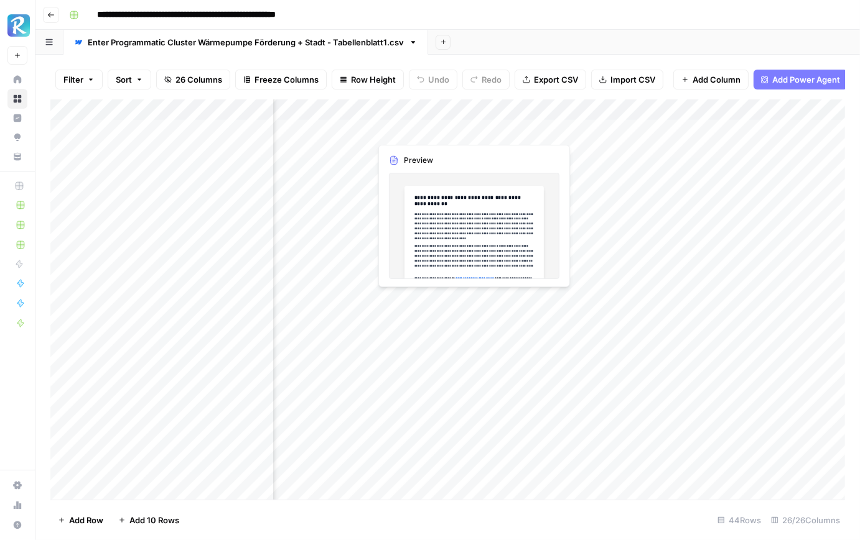
click at [439, 133] on div "Add Column" at bounding box center [447, 300] width 794 height 401
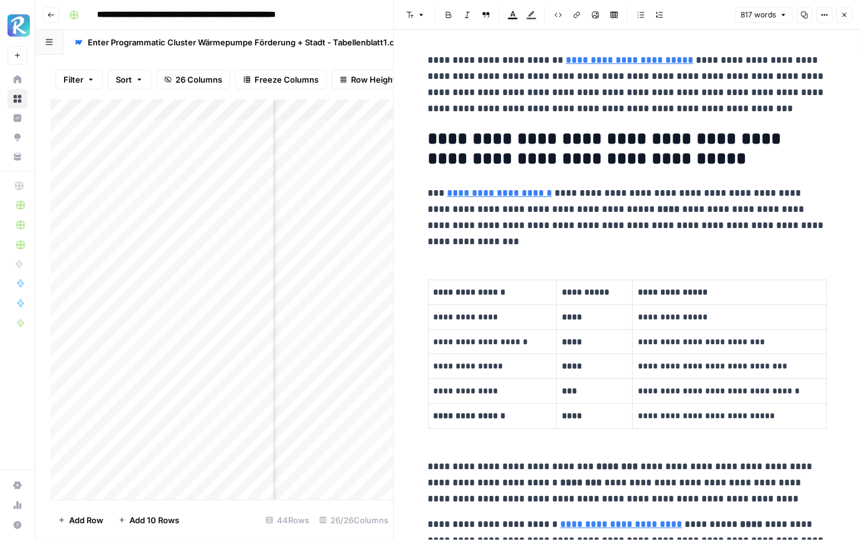
scroll to position [281, 0]
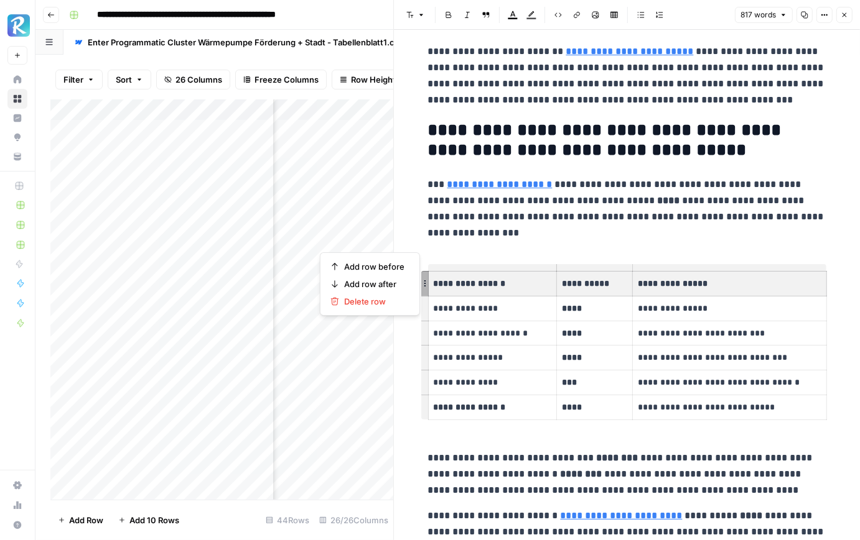
drag, startPoint x: 435, startPoint y: 284, endPoint x: 705, endPoint y: 280, distance: 270.0
click at [705, 280] on tr "**********" at bounding box center [627, 284] width 399 height 25
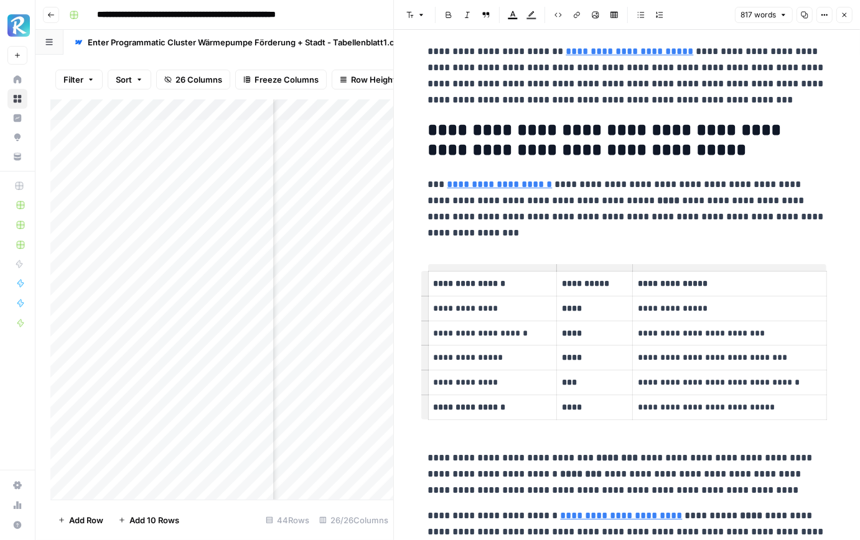
click at [482, 279] on p "**********" at bounding box center [493, 284] width 118 height 14
click at [539, 230] on p "**********" at bounding box center [627, 209] width 398 height 65
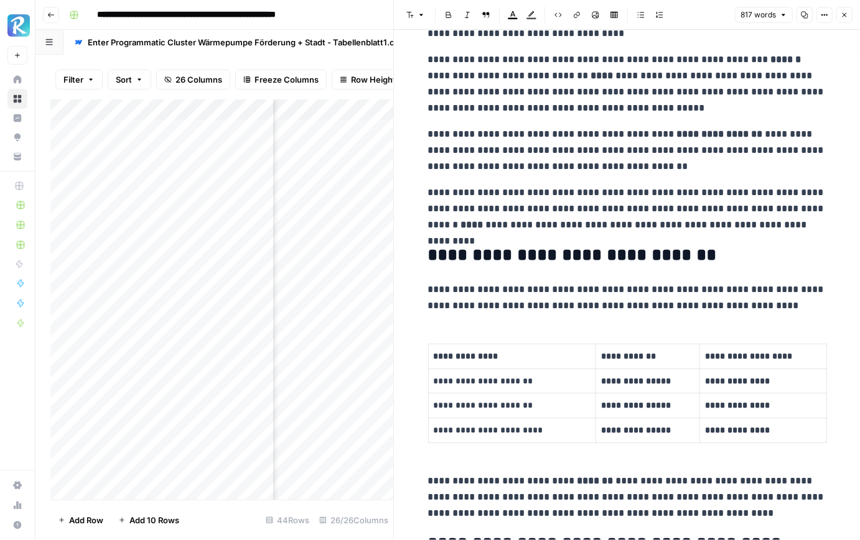
scroll to position [940, 0]
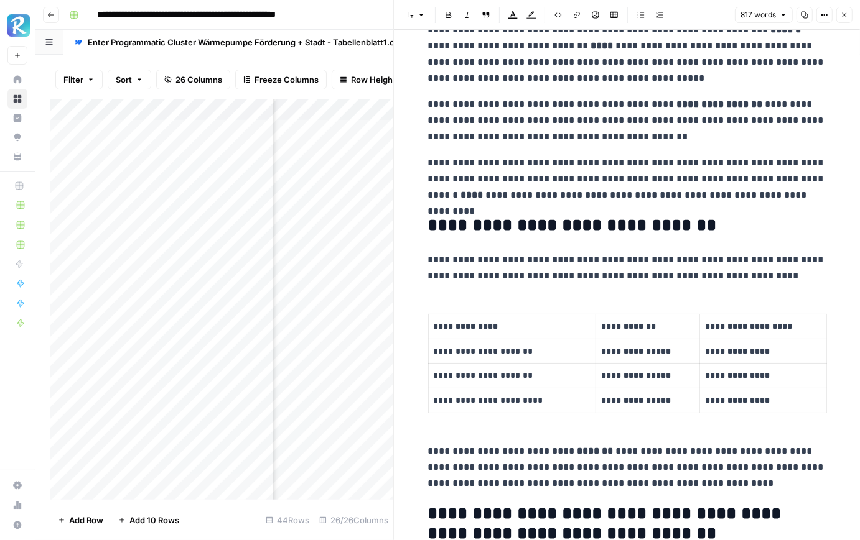
click at [475, 321] on p "**********" at bounding box center [512, 327] width 157 height 14
copy p "**********"
click at [644, 323] on p "**********" at bounding box center [647, 327] width 93 height 14
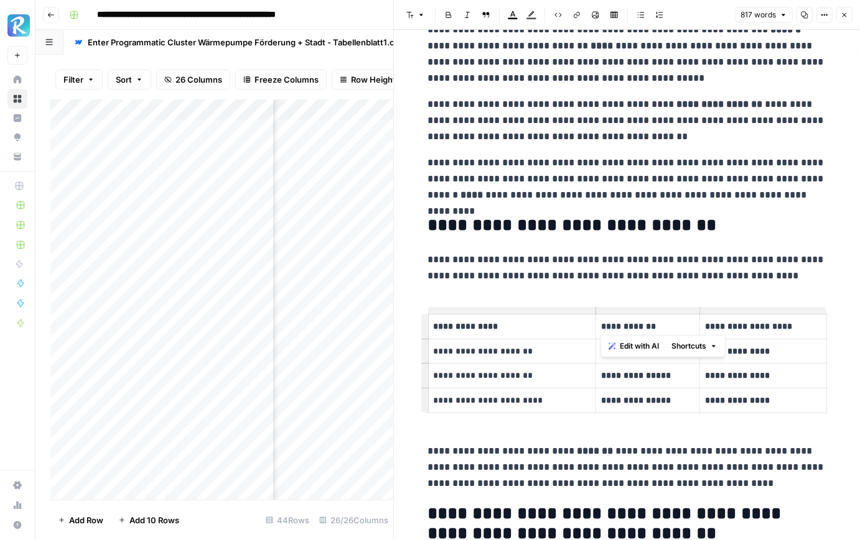
copy p "**********"
click at [755, 333] on th "**********" at bounding box center [763, 326] width 127 height 25
click at [755, 331] on p "**********" at bounding box center [763, 327] width 116 height 14
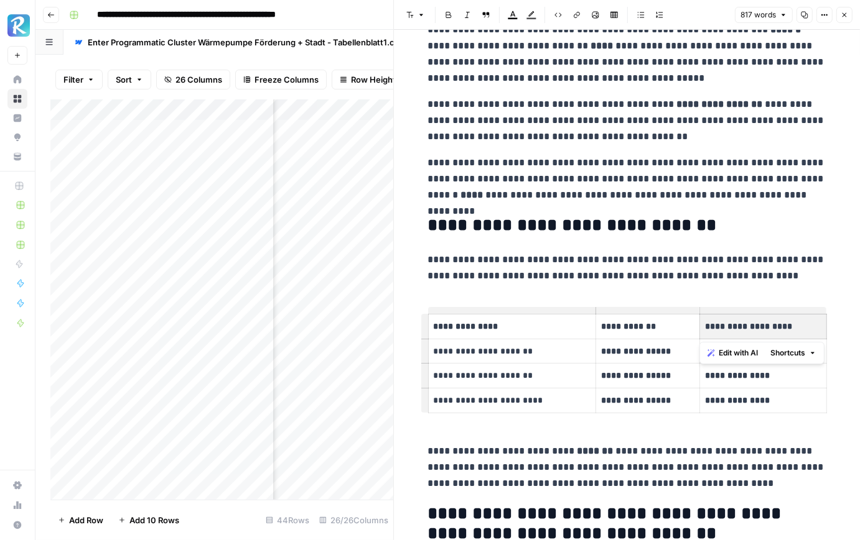
click at [757, 320] on p "**********" at bounding box center [763, 327] width 116 height 14
click at [727, 321] on p "**********" at bounding box center [763, 327] width 116 height 14
drag, startPoint x: 707, startPoint y: 321, endPoint x: 822, endPoint y: 327, distance: 115.2
click at [822, 327] on th "**********" at bounding box center [763, 326] width 127 height 25
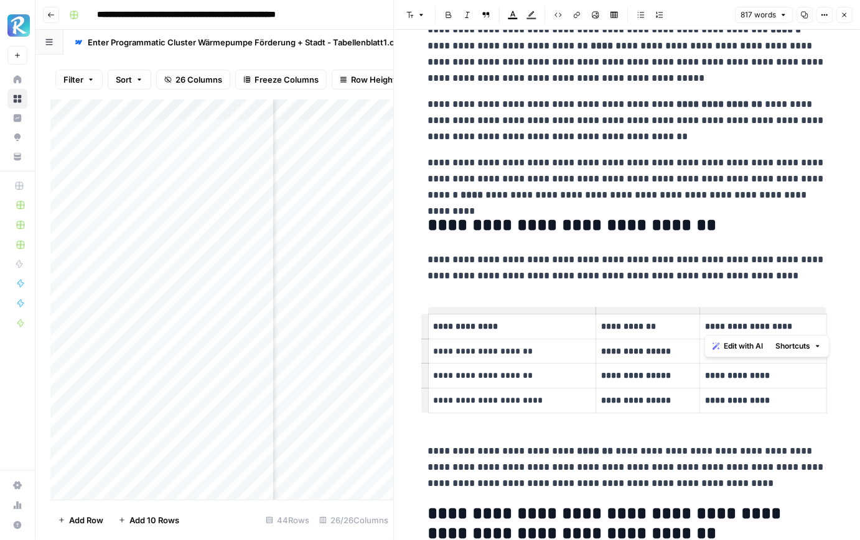
drag, startPoint x: 705, startPoint y: 323, endPoint x: 802, endPoint y: 325, distance: 96.4
click at [802, 325] on p "**********" at bounding box center [763, 327] width 116 height 14
copy p "**********"
click at [674, 295] on div "**********" at bounding box center [626, 285] width 413 height 2350
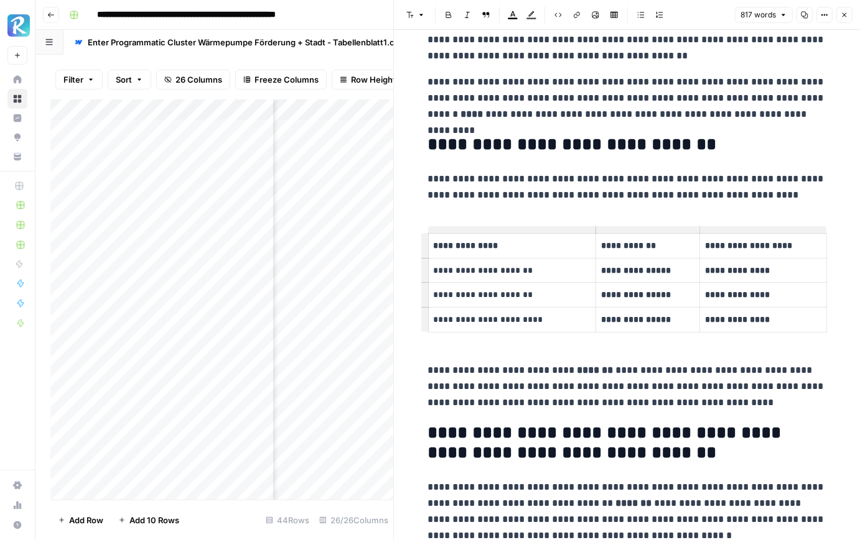
scroll to position [1054, 0]
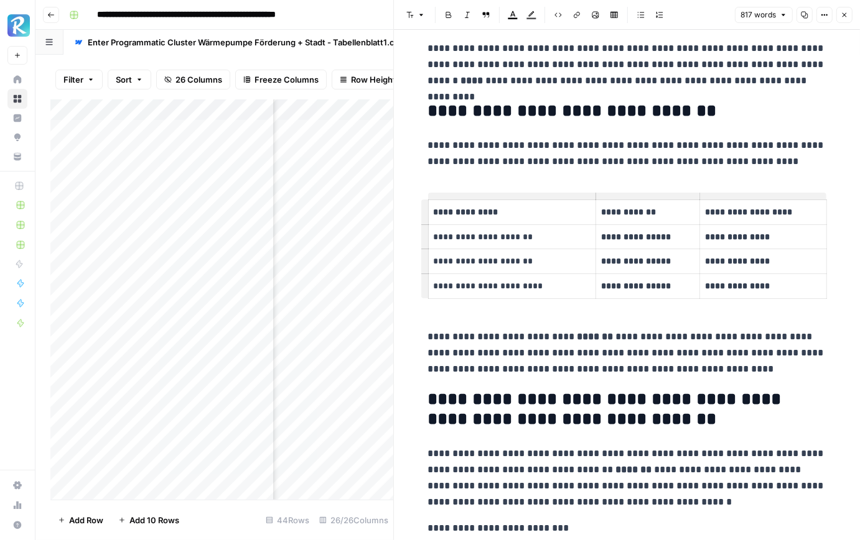
click at [665, 350] on p "**********" at bounding box center [627, 353] width 398 height 49
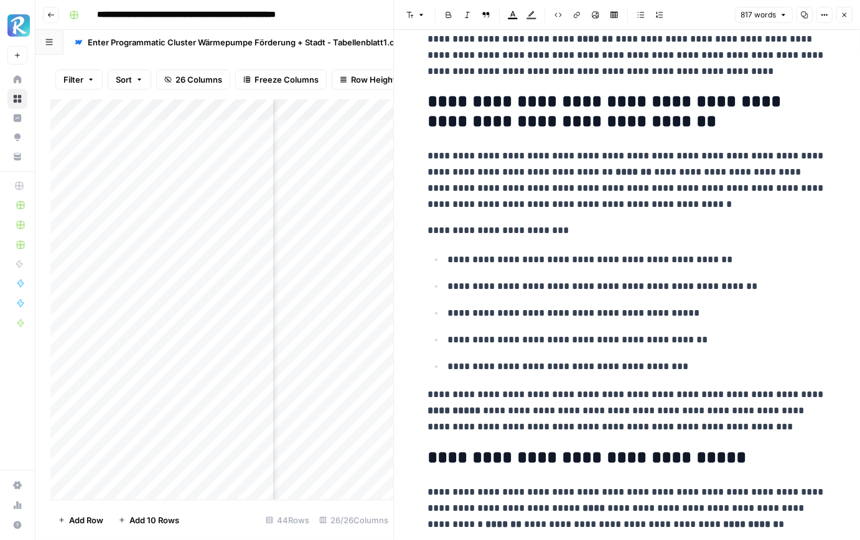
scroll to position [1336, 0]
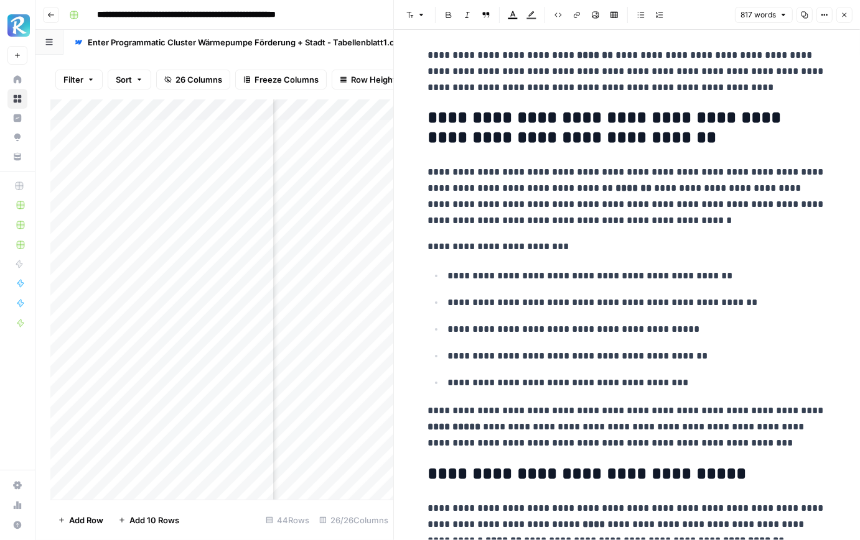
click at [638, 138] on h2 "**********" at bounding box center [627, 128] width 398 height 40
drag, startPoint x: 639, startPoint y: 137, endPoint x: 708, endPoint y: 116, distance: 71.6
click at [708, 116] on h2 "**********" at bounding box center [627, 128] width 398 height 40
copy h2 "**********"
click at [611, 333] on p "**********" at bounding box center [637, 330] width 378 height 16
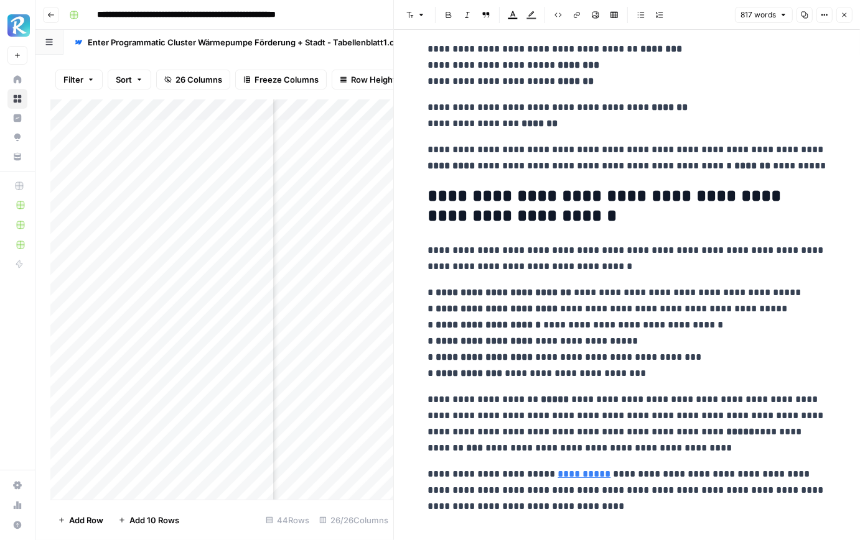
scroll to position [1898, 0]
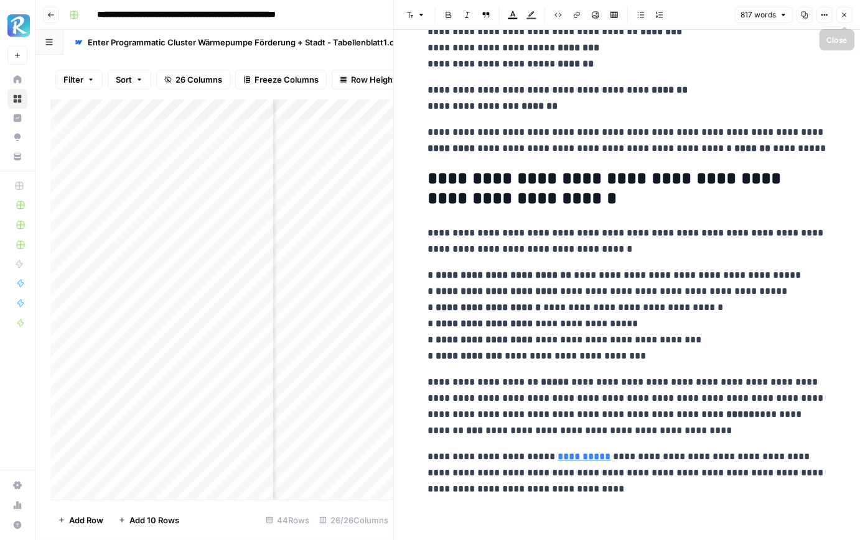
click at [843, 19] on icon "button" at bounding box center [843, 14] width 7 height 7
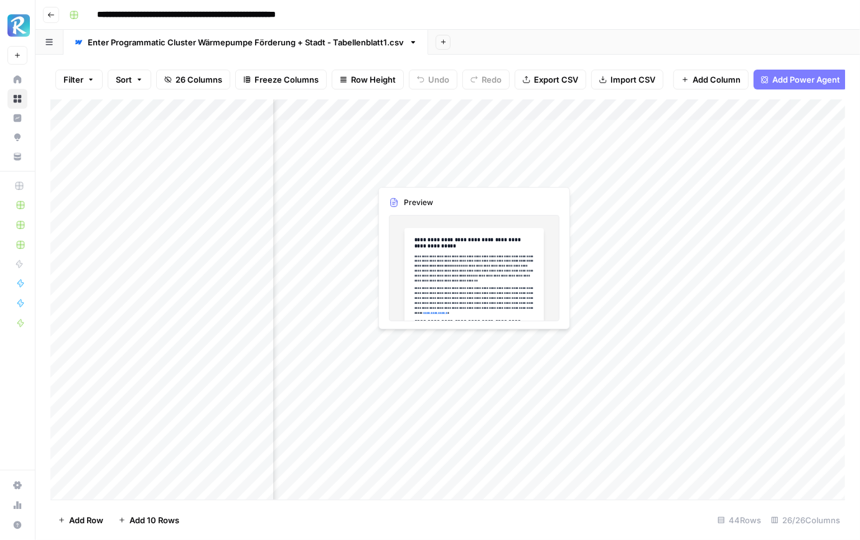
click at [444, 175] on div "Add Column" at bounding box center [447, 300] width 794 height 401
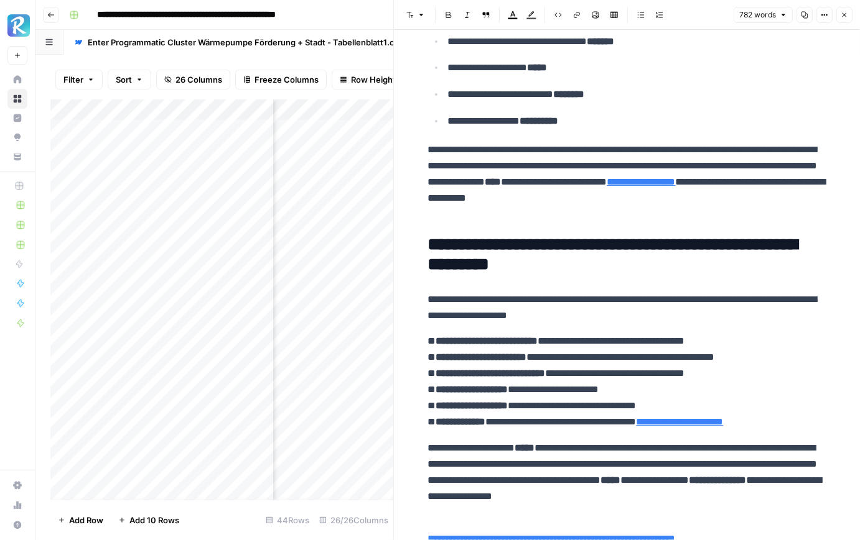
scroll to position [1789, 0]
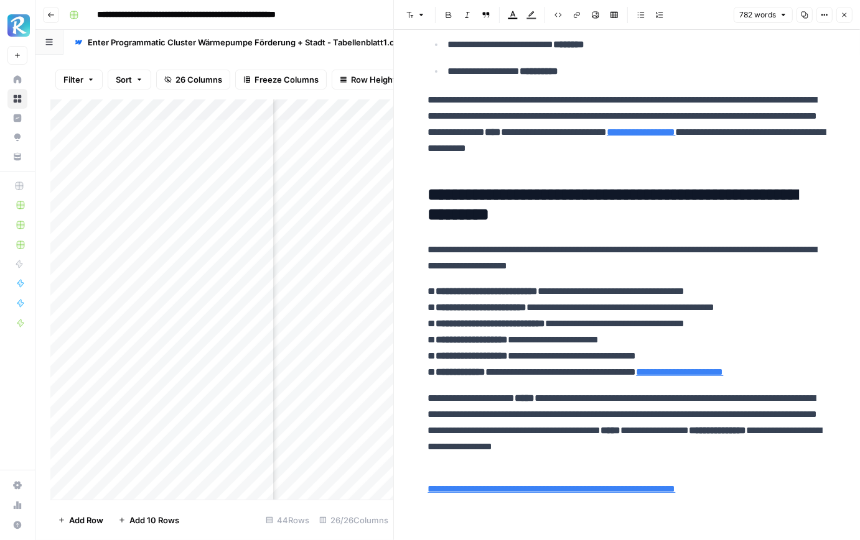
click at [846, 17] on icon "button" at bounding box center [843, 14] width 7 height 7
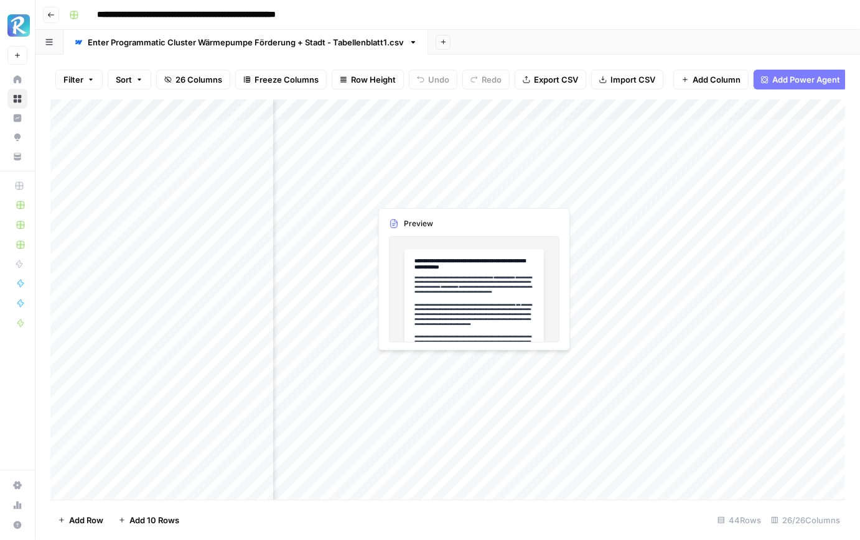
click at [425, 196] on div "Add Column" at bounding box center [447, 300] width 794 height 401
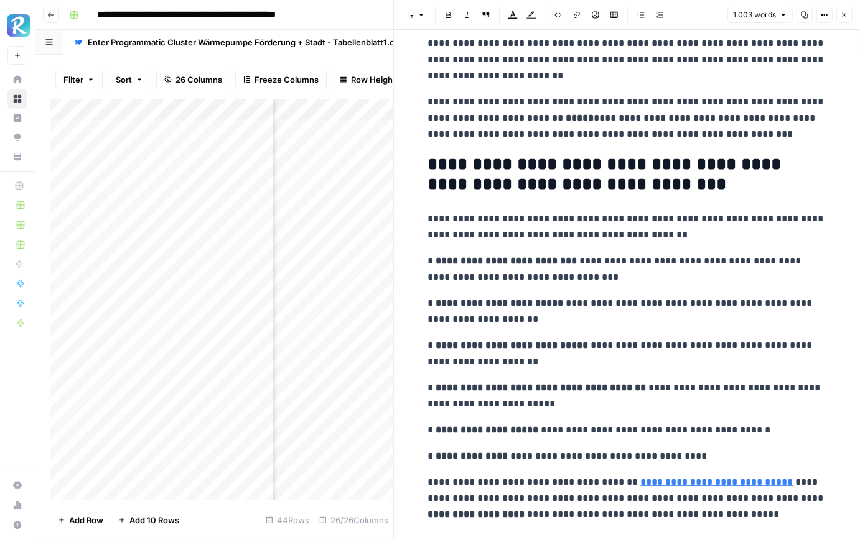
scroll to position [2388, 0]
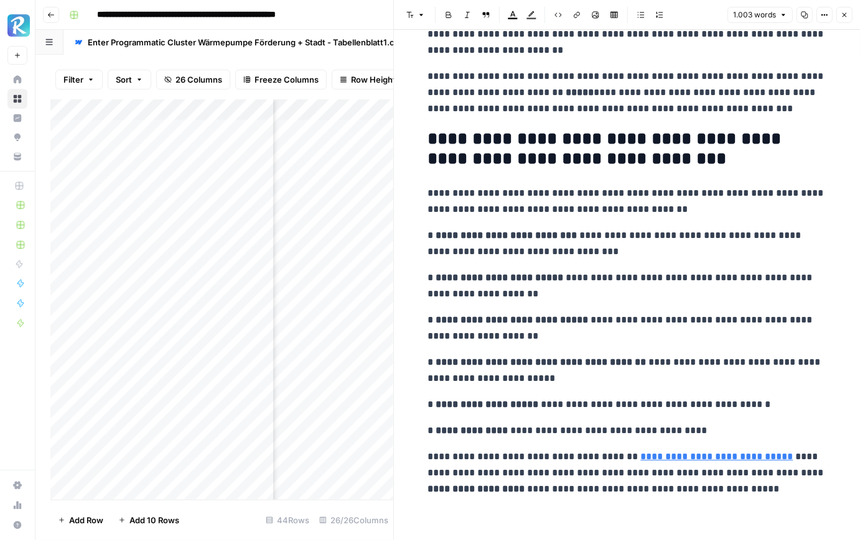
click at [846, 19] on button "Close" at bounding box center [844, 15] width 16 height 16
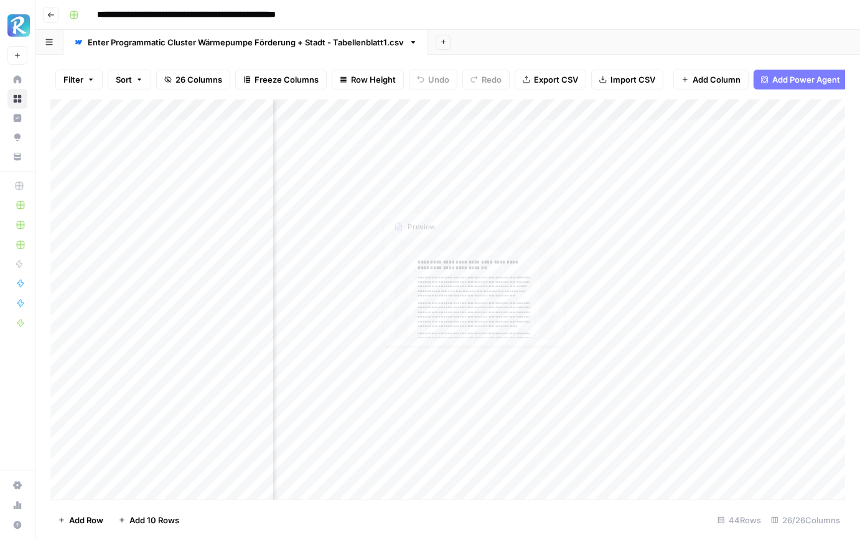
click at [436, 216] on div "Add Column" at bounding box center [447, 300] width 794 height 401
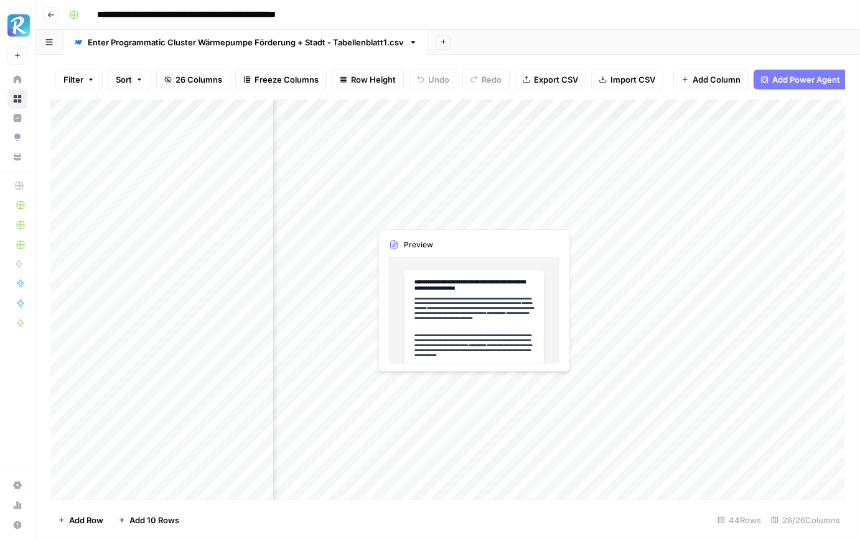
click at [436, 216] on div "Add Column" at bounding box center [447, 300] width 794 height 401
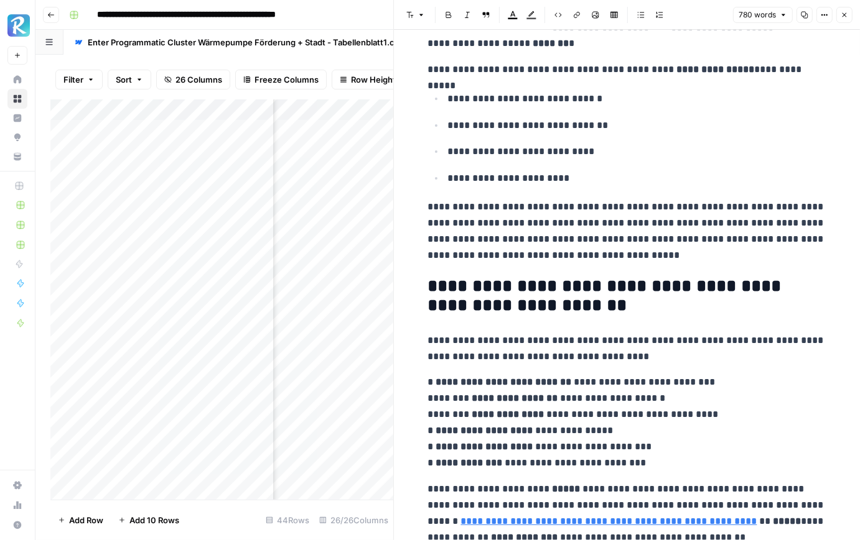
scroll to position [1932, 0]
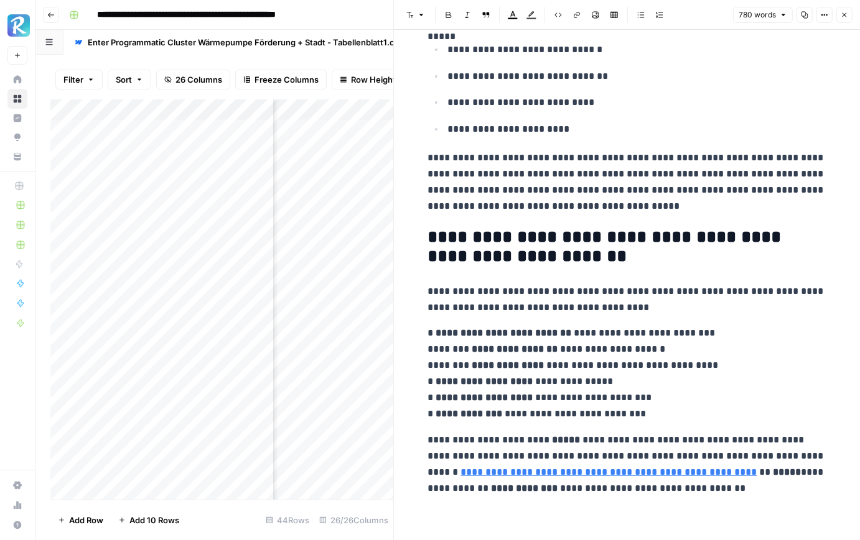
click at [842, 18] on icon "button" at bounding box center [843, 14] width 7 height 7
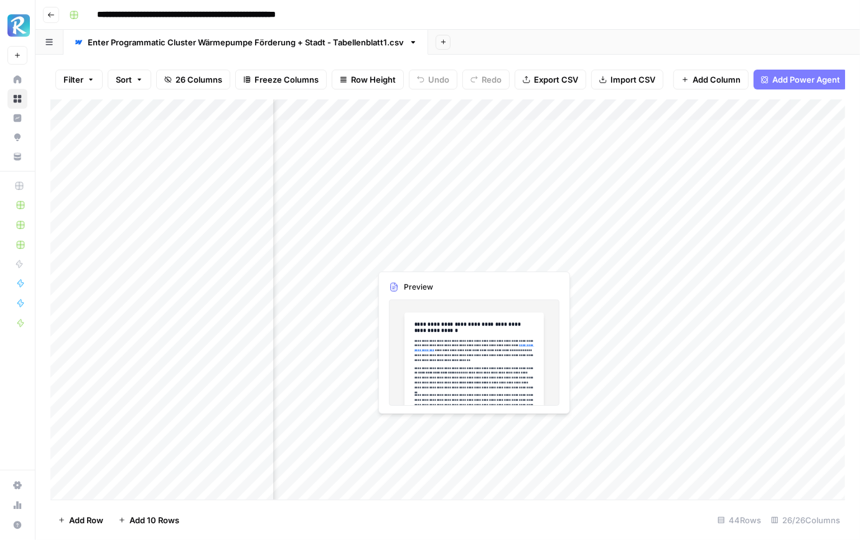
click at [429, 235] on div "Add Column" at bounding box center [447, 300] width 794 height 401
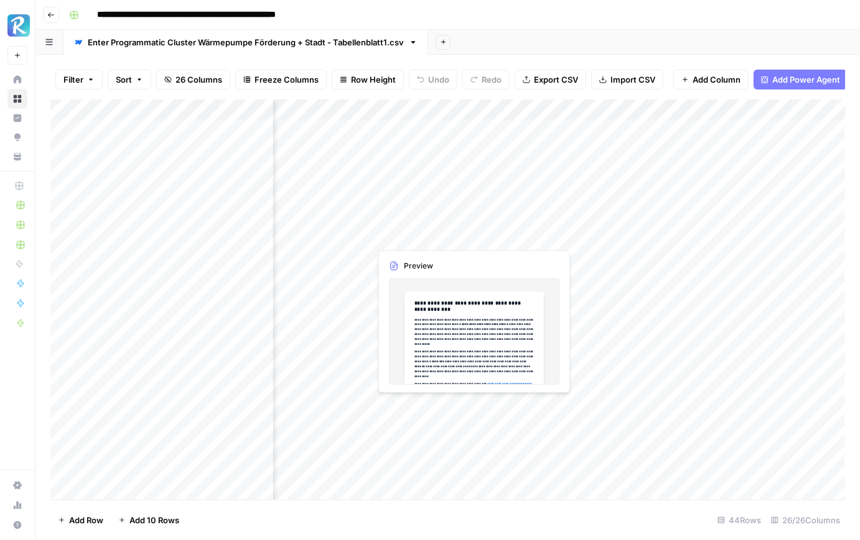
click at [429, 235] on div "Add Column" at bounding box center [447, 300] width 794 height 401
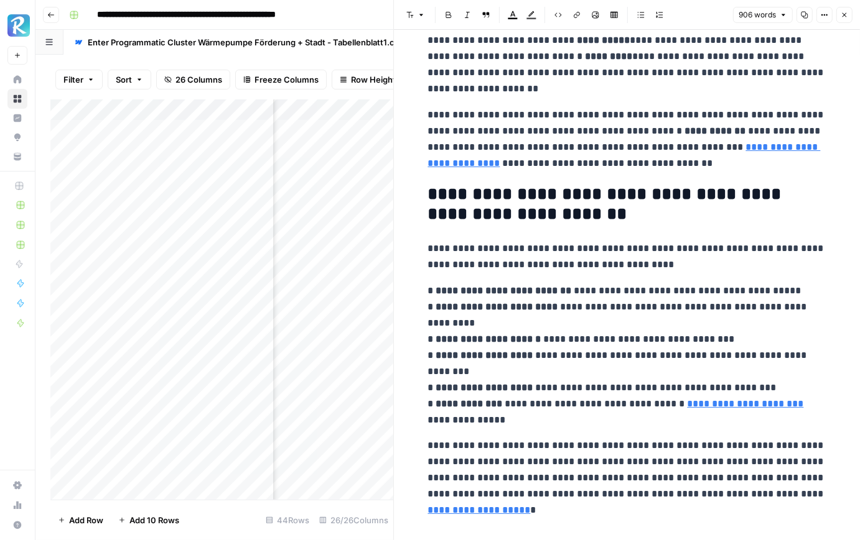
scroll to position [2036, 0]
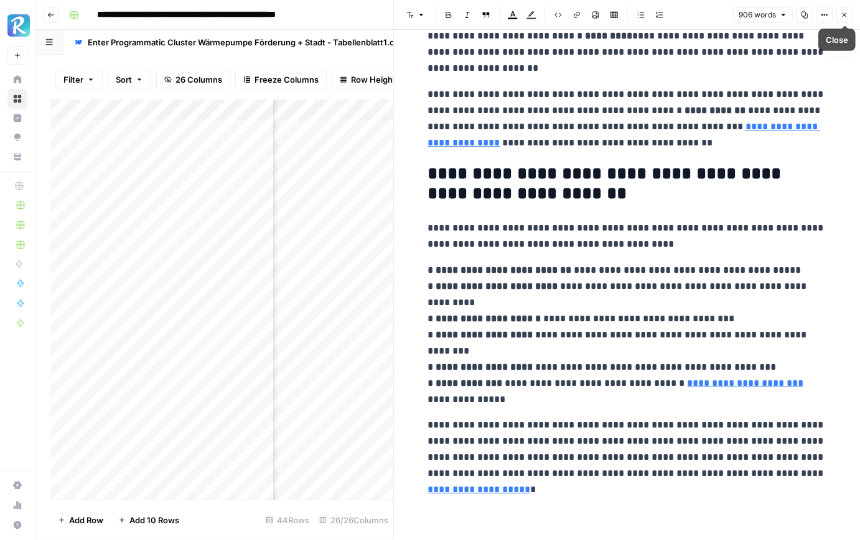
click at [847, 12] on icon "button" at bounding box center [843, 14] width 7 height 7
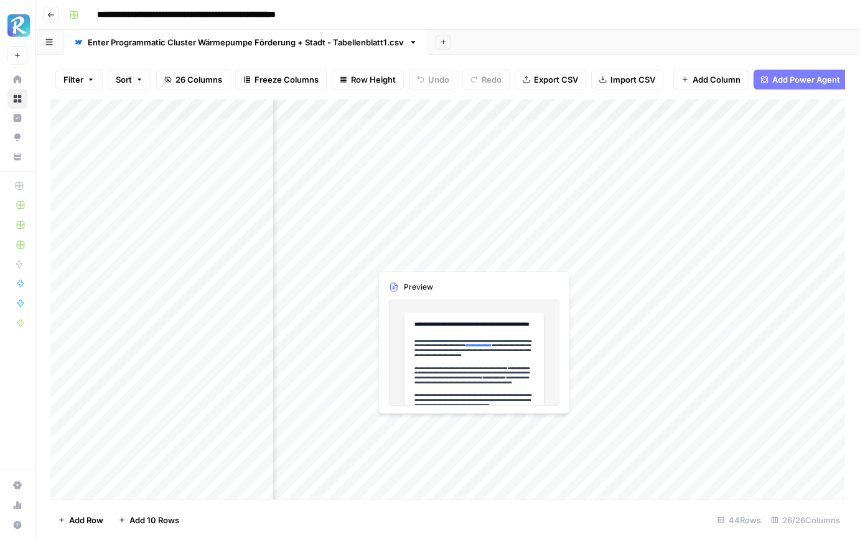
click at [430, 253] on div "Add Column" at bounding box center [447, 300] width 794 height 401
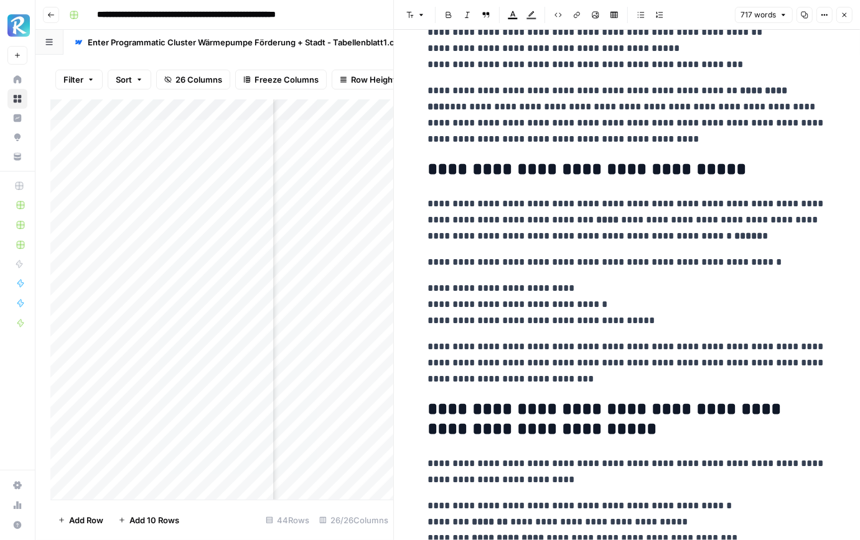
scroll to position [1712, 0]
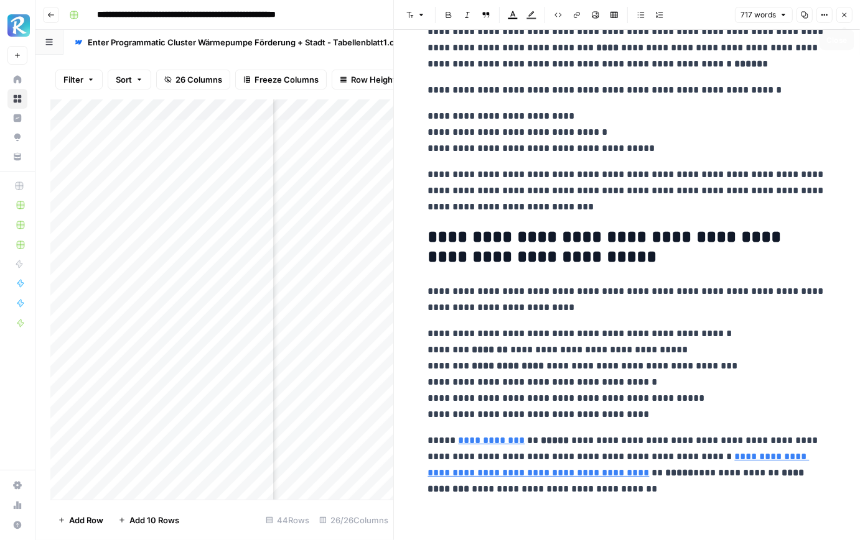
click at [846, 14] on icon "button" at bounding box center [843, 14] width 7 height 7
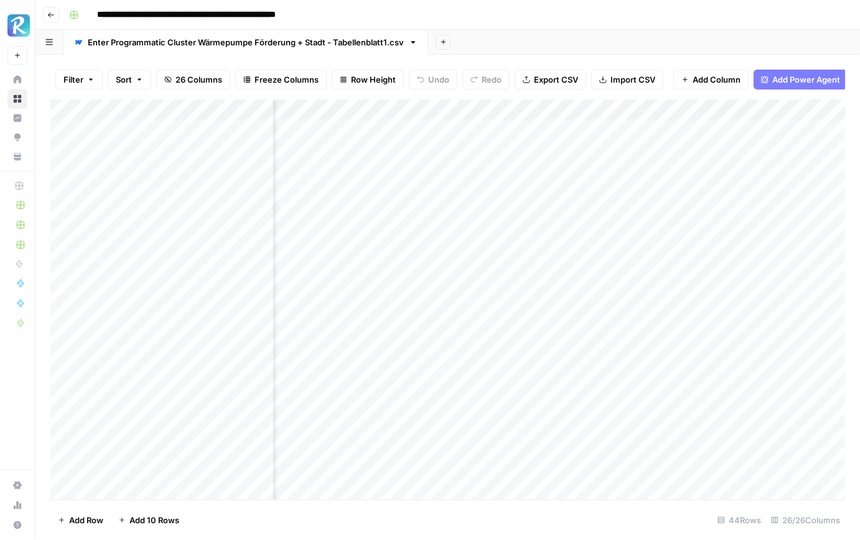
click at [539, 128] on div "Add Column" at bounding box center [447, 300] width 794 height 401
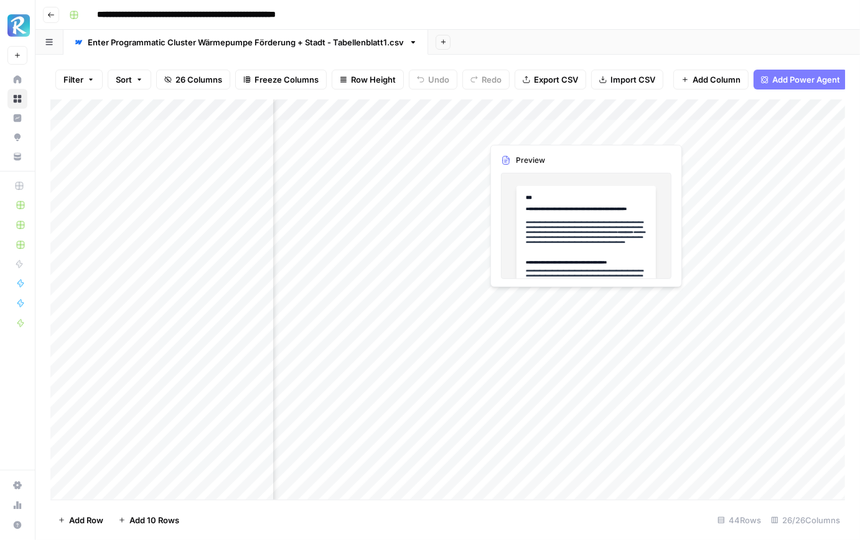
click at [539, 128] on div "Add Column" at bounding box center [447, 300] width 794 height 401
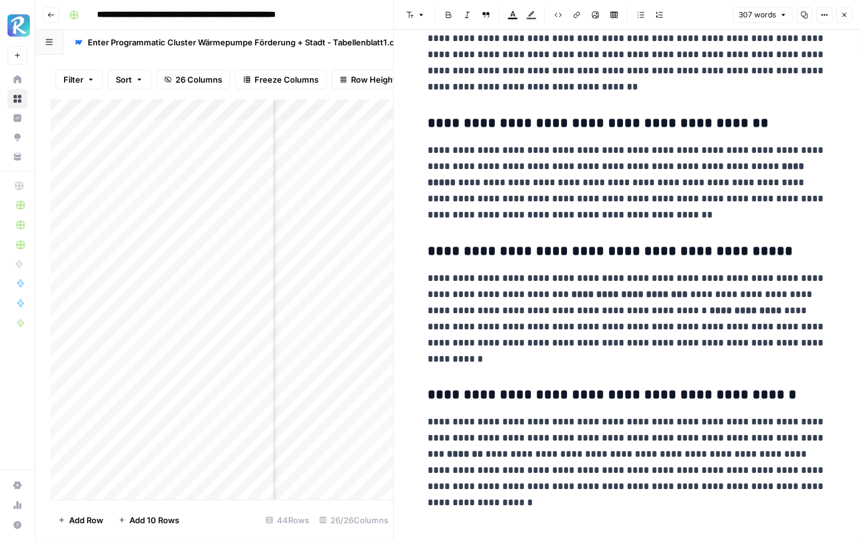
scroll to position [317, 0]
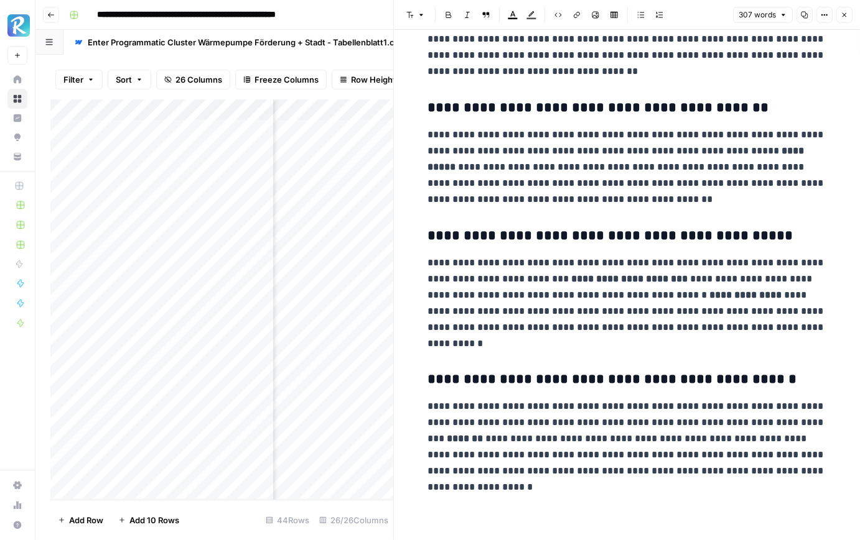
click at [848, 12] on button "Close" at bounding box center [844, 15] width 16 height 16
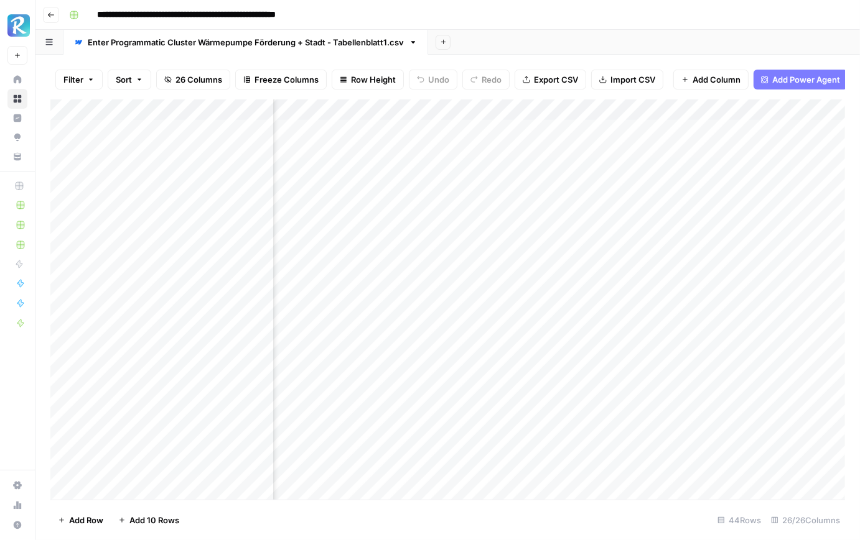
click at [544, 172] on div "Add Column" at bounding box center [447, 300] width 794 height 401
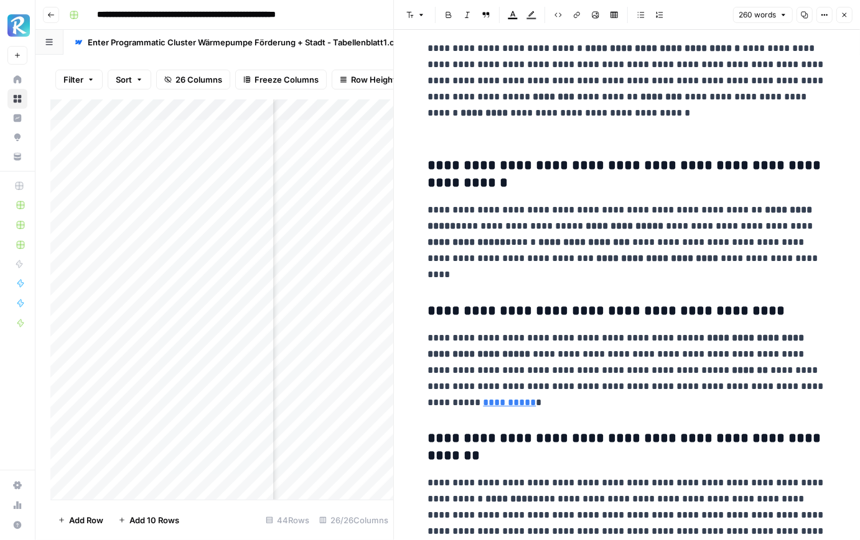
scroll to position [321, 0]
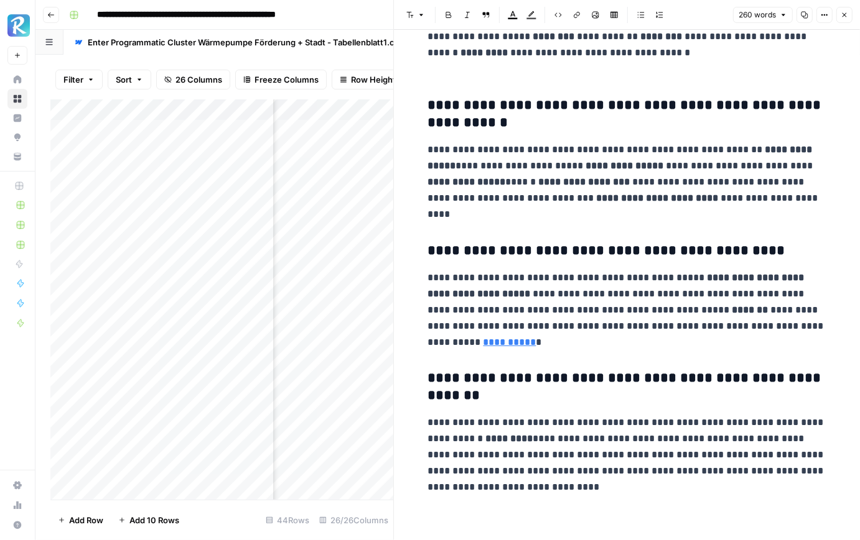
click at [846, 19] on button "Close" at bounding box center [844, 15] width 16 height 16
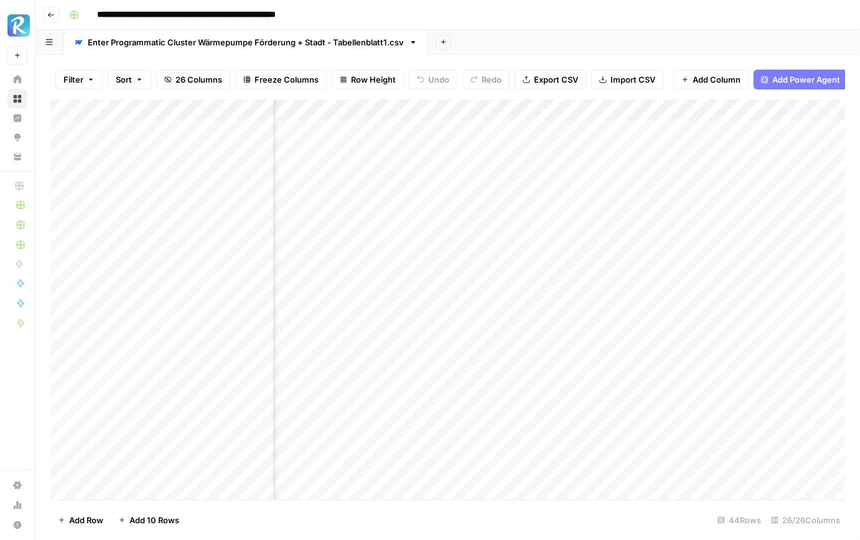
click at [514, 193] on div "Add Column" at bounding box center [447, 300] width 794 height 401
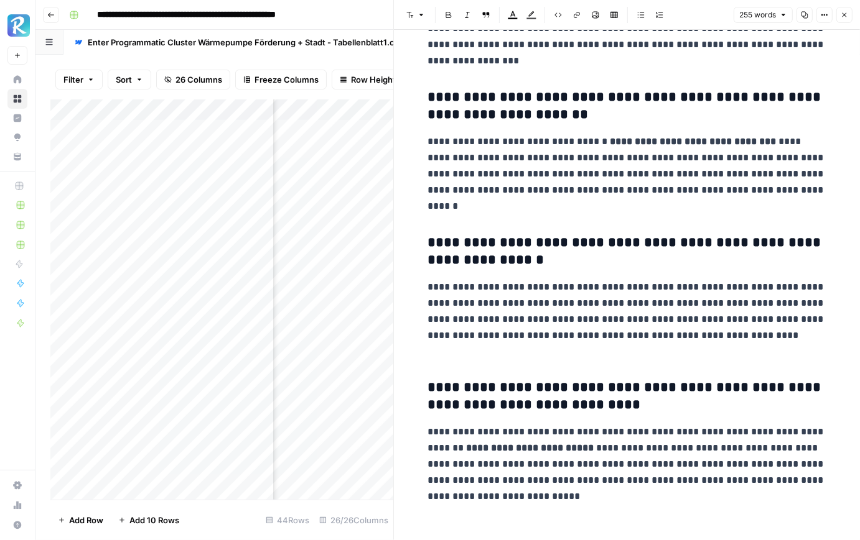
scroll to position [322, 0]
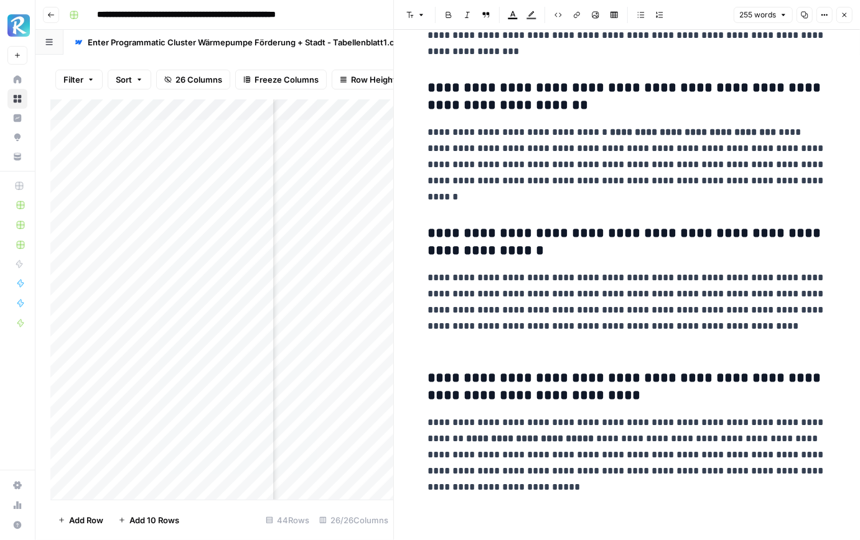
click at [840, 18] on icon "button" at bounding box center [843, 14] width 7 height 7
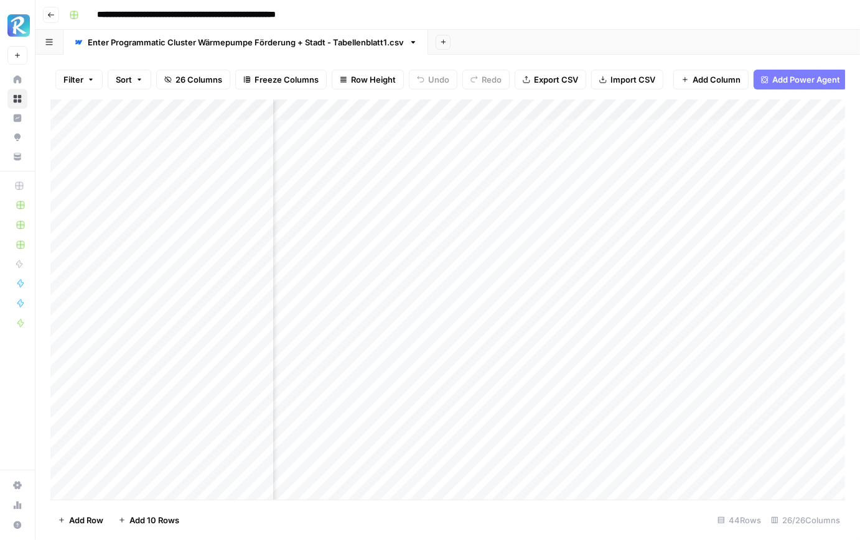
click at [536, 219] on div "Add Column" at bounding box center [447, 300] width 794 height 401
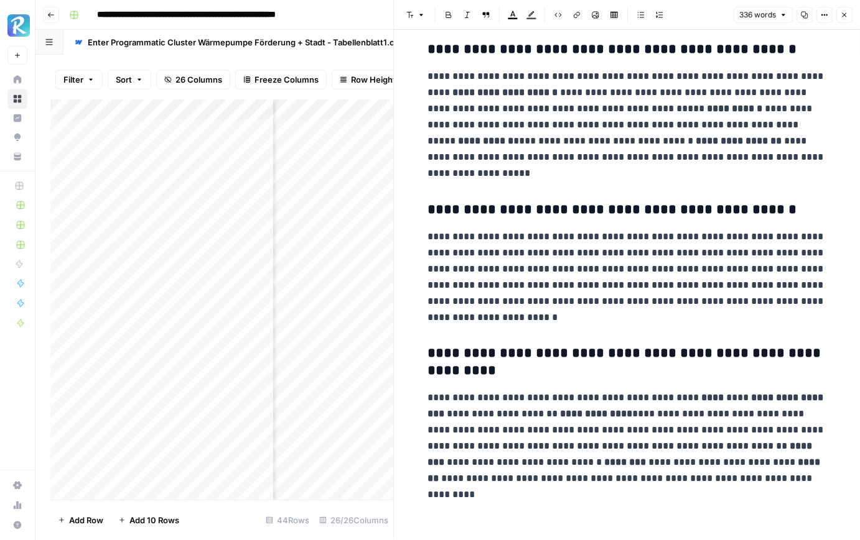
scroll to position [383, 0]
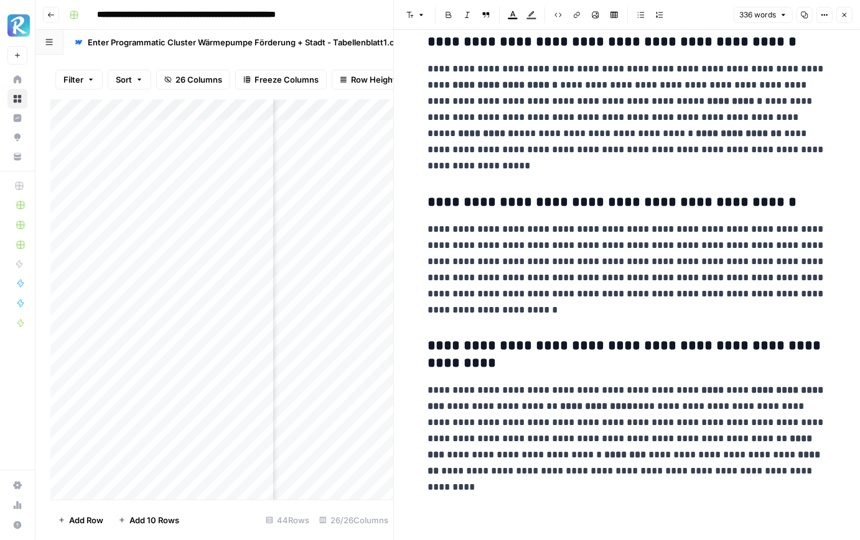
click at [850, 13] on button "Close" at bounding box center [844, 15] width 16 height 16
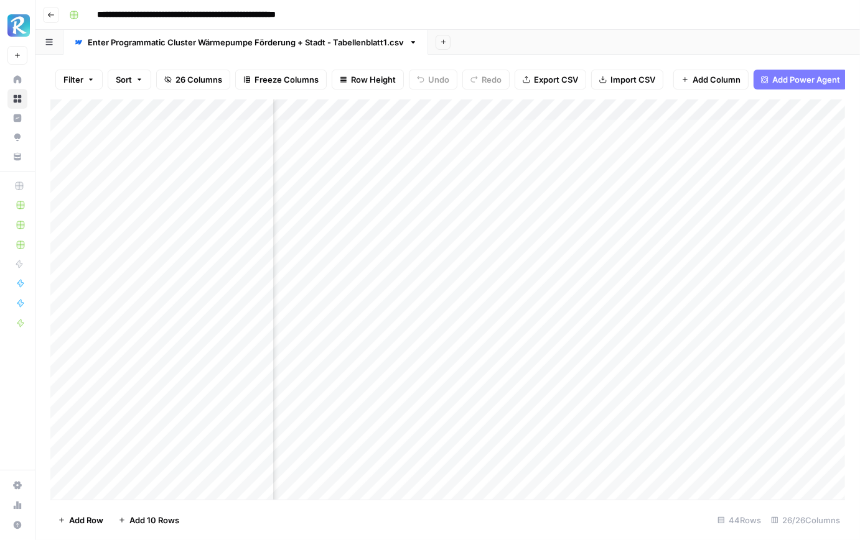
scroll to position [0, 212]
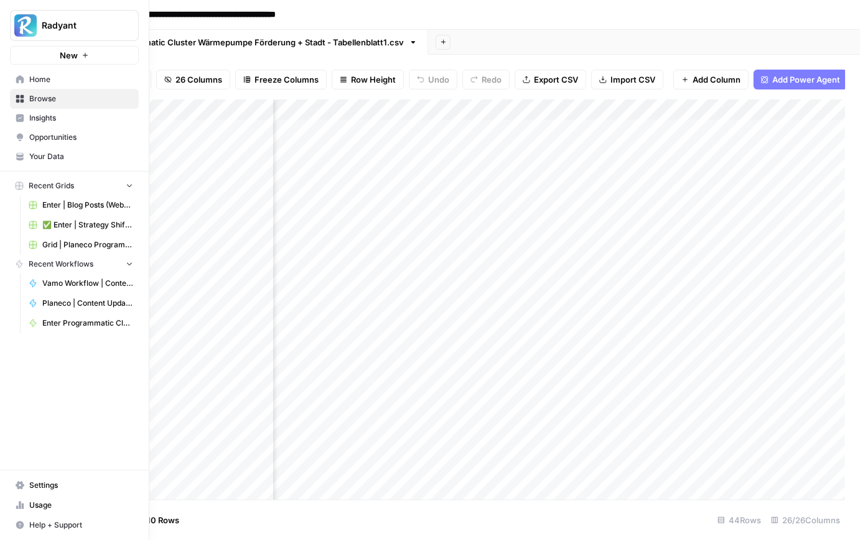
click at [23, 83] on icon at bounding box center [20, 79] width 9 height 9
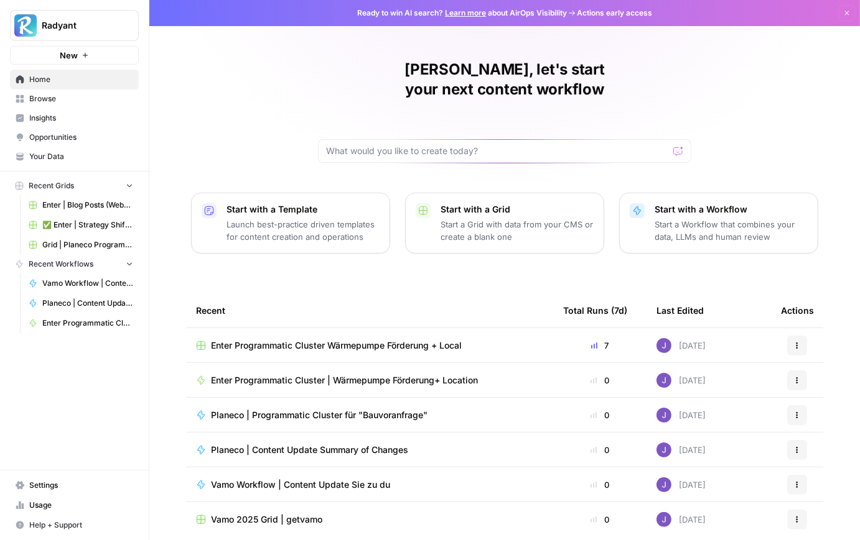
click at [66, 101] on span "Browse" at bounding box center [81, 98] width 104 height 11
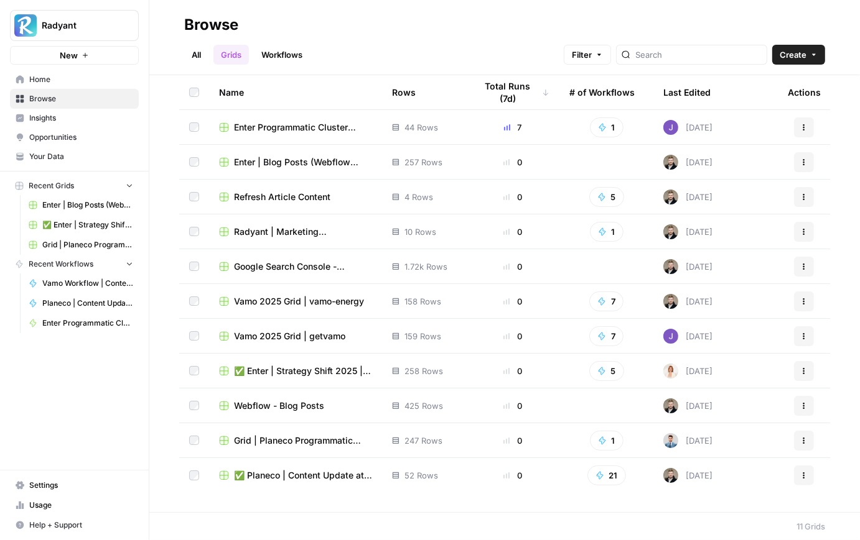
click at [293, 49] on link "Workflows" at bounding box center [282, 55] width 56 height 20
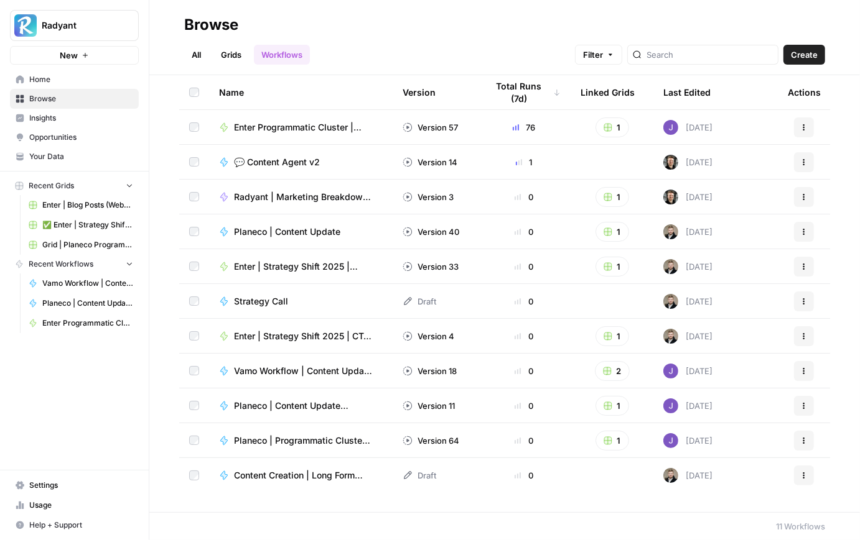
click at [304, 122] on span "Enter Programmatic Cluster | Wärmepumpe Förderung+ Location" at bounding box center [303, 127] width 139 height 12
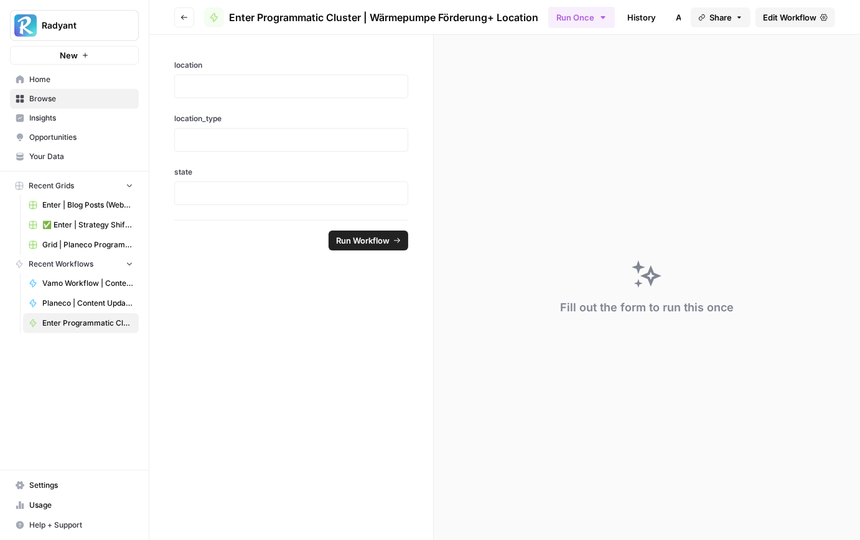
click at [795, 11] on span "Edit Workflow" at bounding box center [789, 17] width 53 height 12
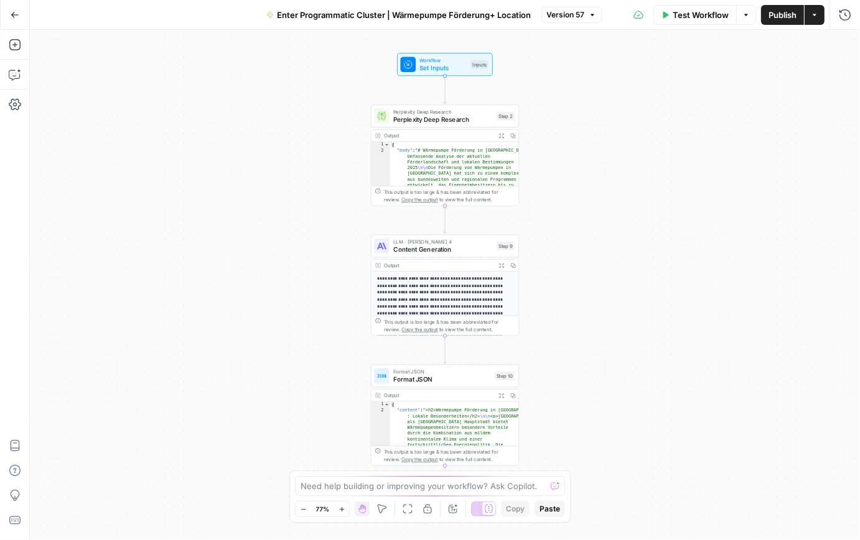
click at [484, 505] on icon at bounding box center [488, 508] width 9 height 9
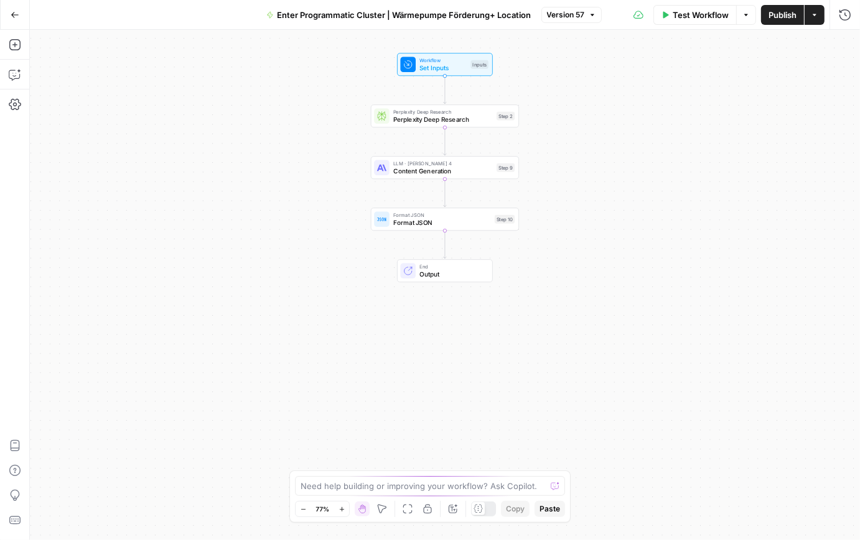
click at [424, 174] on span "Content Generation" at bounding box center [443, 170] width 100 height 9
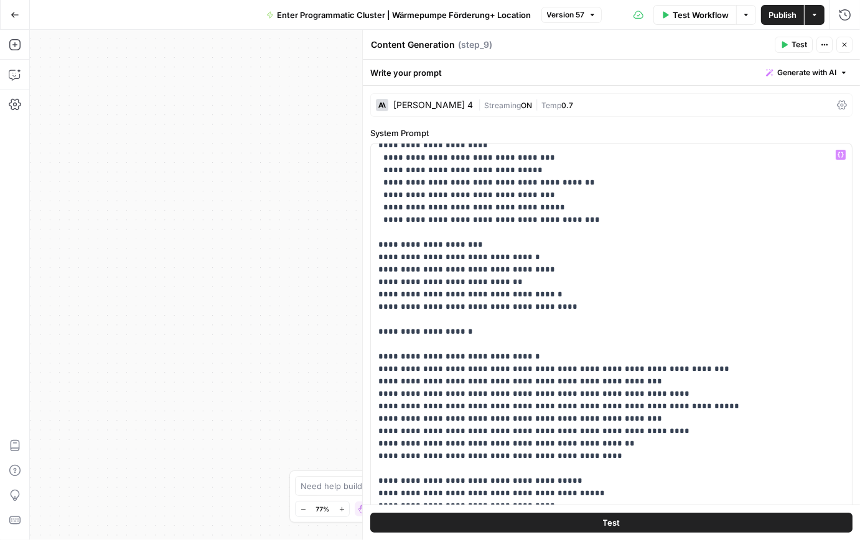
scroll to position [1147, 0]
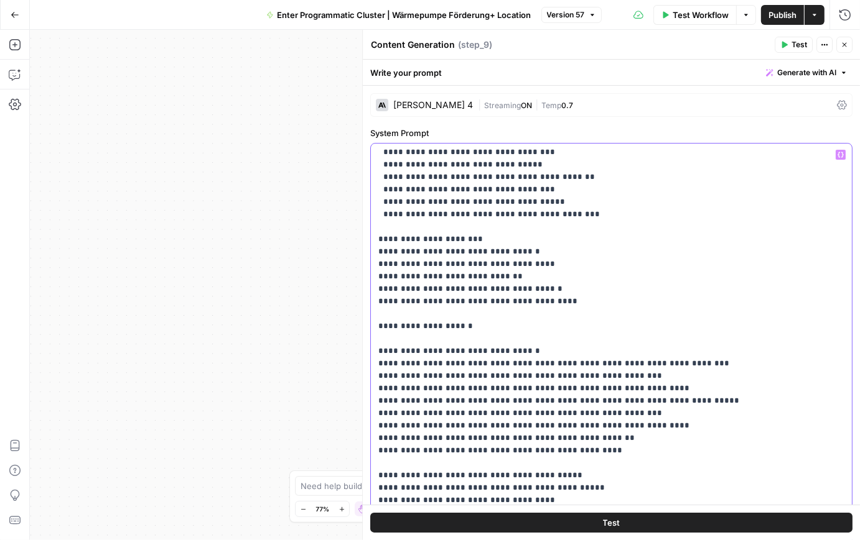
drag, startPoint x: 410, startPoint y: 375, endPoint x: 384, endPoint y: 375, distance: 26.1
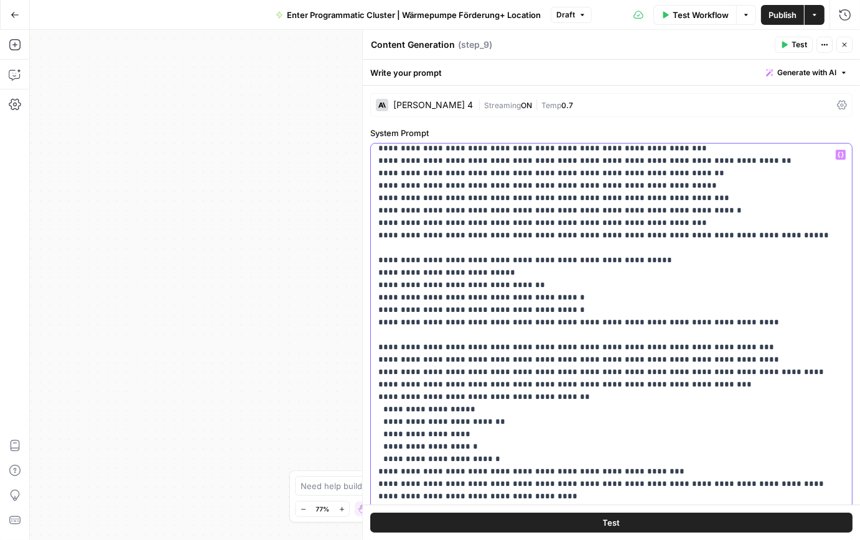
scroll to position [1929, 0]
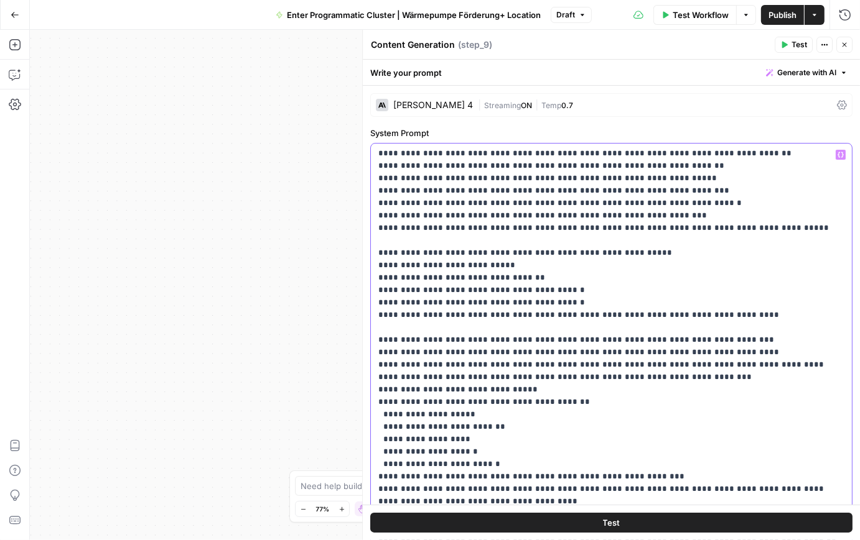
drag, startPoint x: 513, startPoint y: 378, endPoint x: 385, endPoint y: 378, distance: 128.1
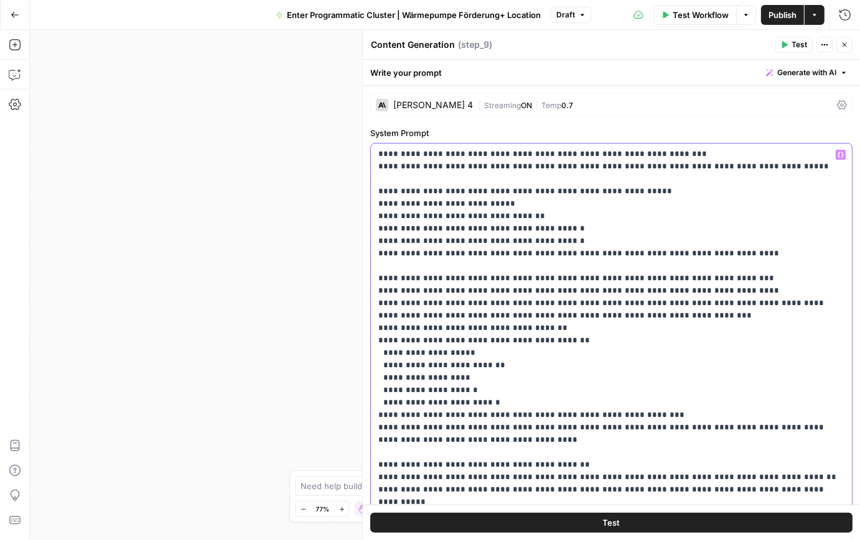
scroll to position [1989, 0]
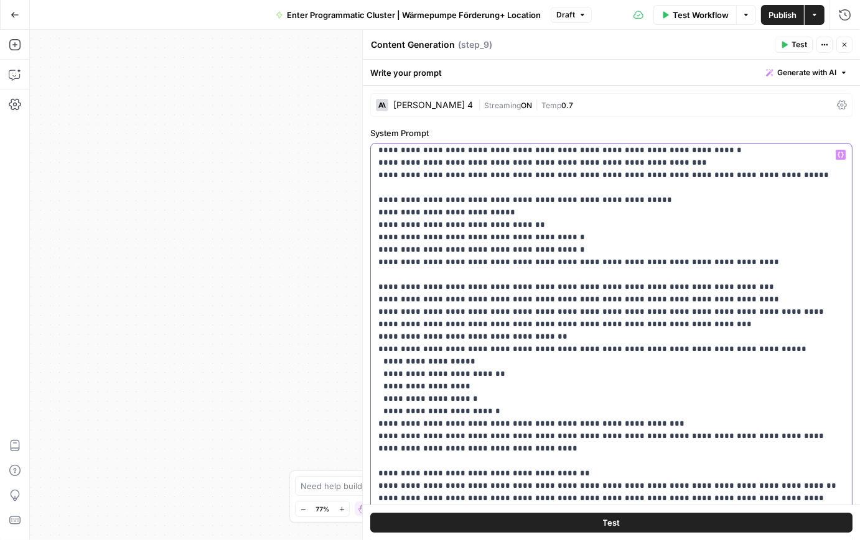
drag, startPoint x: 531, startPoint y: 323, endPoint x: 466, endPoint y: 325, distance: 64.7
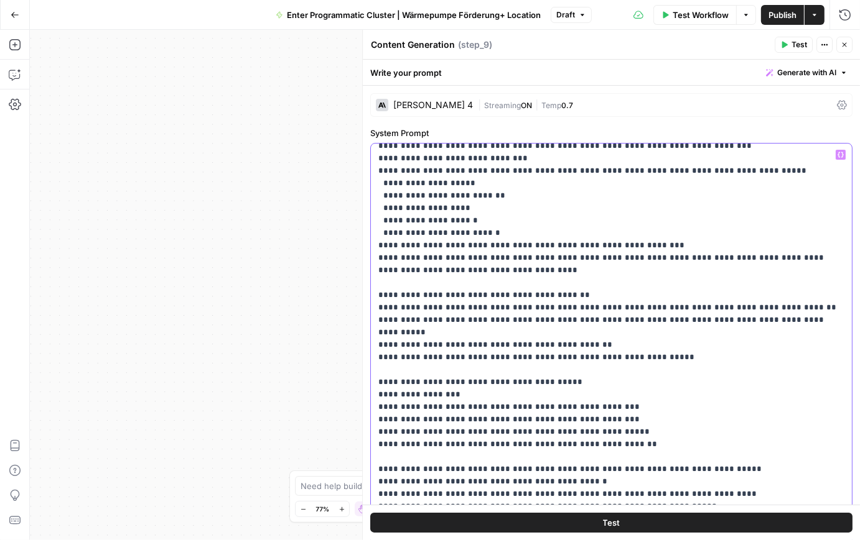
scroll to position [2162, 0]
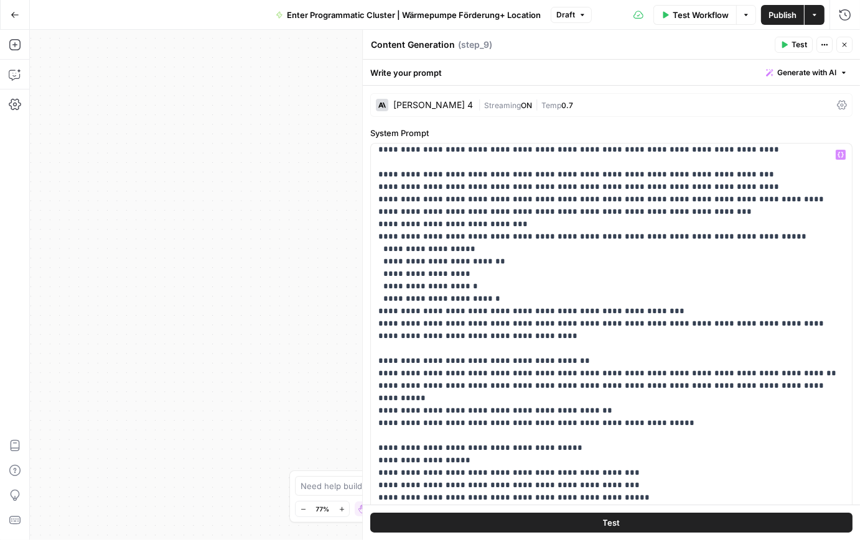
scroll to position [2146, 0]
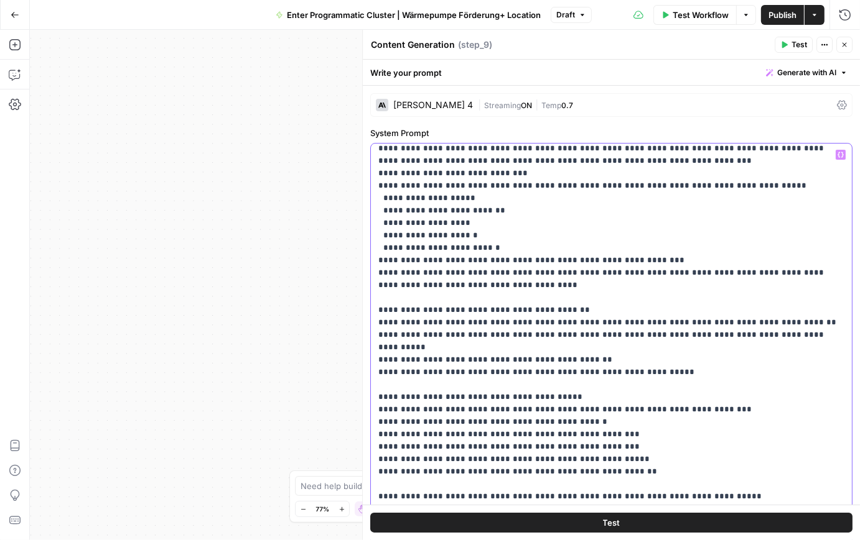
click at [376, 396] on div "**********" at bounding box center [611, 397] width 481 height 506
copy p "*"
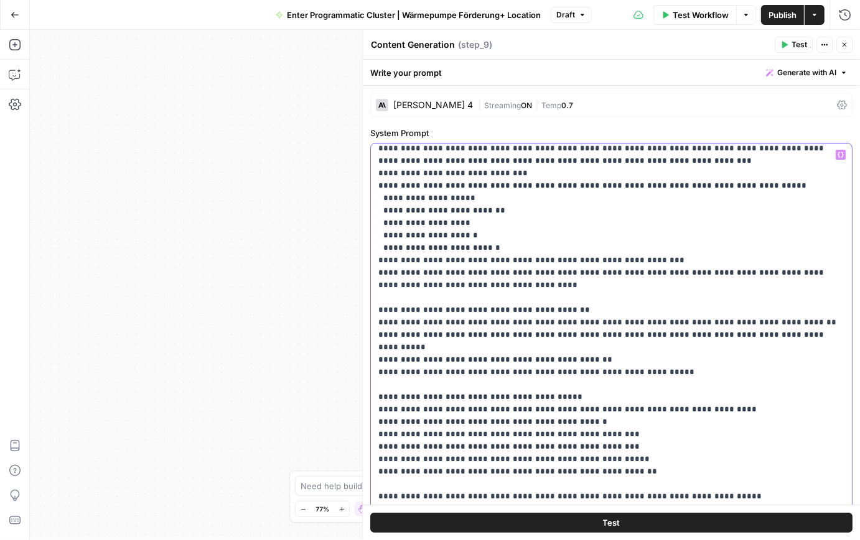
copy p "*"
drag, startPoint x: 647, startPoint y: 457, endPoint x: 374, endPoint y: 458, distance: 273.0
click at [374, 458] on div "**********" at bounding box center [611, 397] width 481 height 506
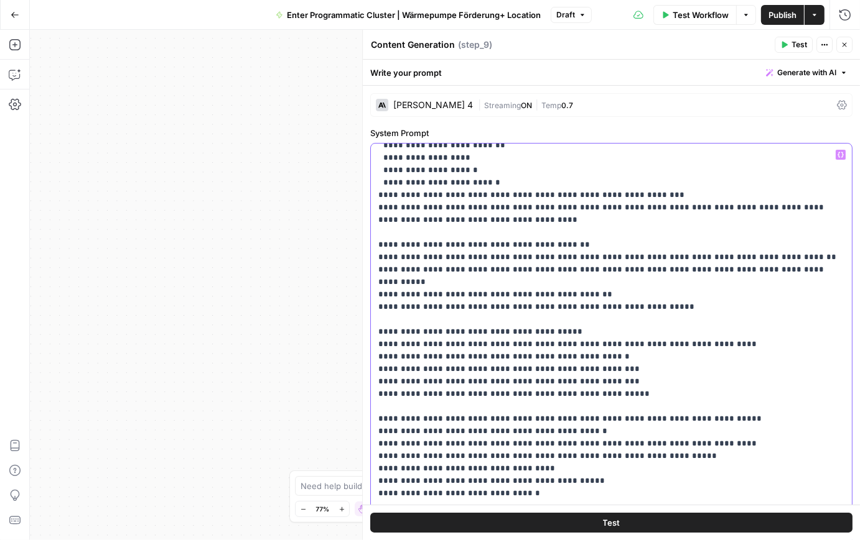
scroll to position [2210, 0]
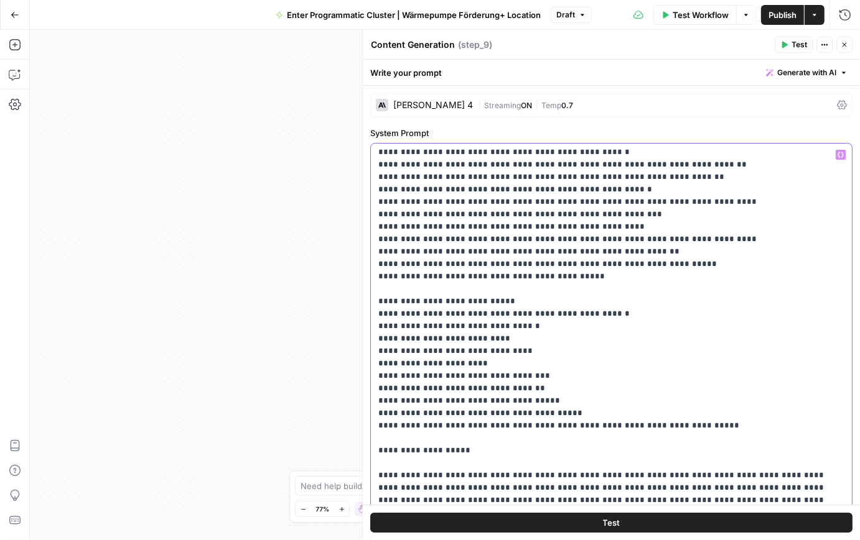
scroll to position [2918, 0]
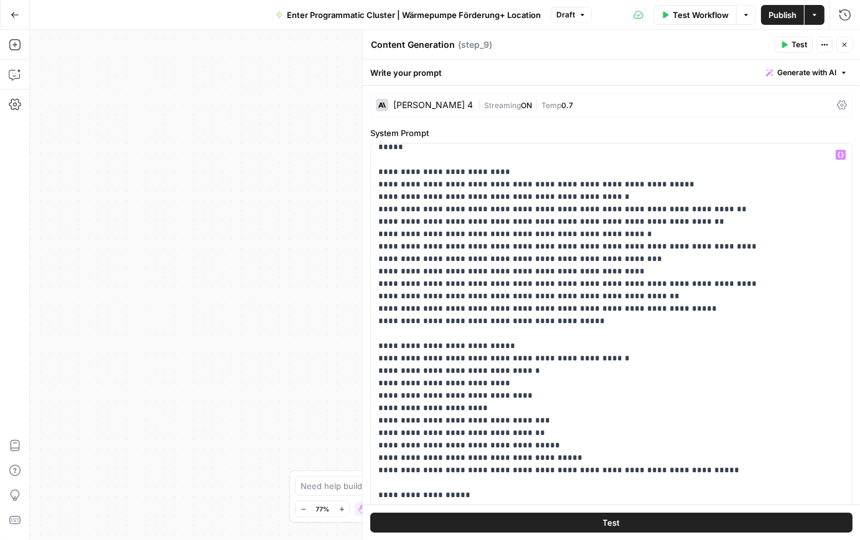
click at [790, 16] on span "Publish" at bounding box center [782, 15] width 28 height 12
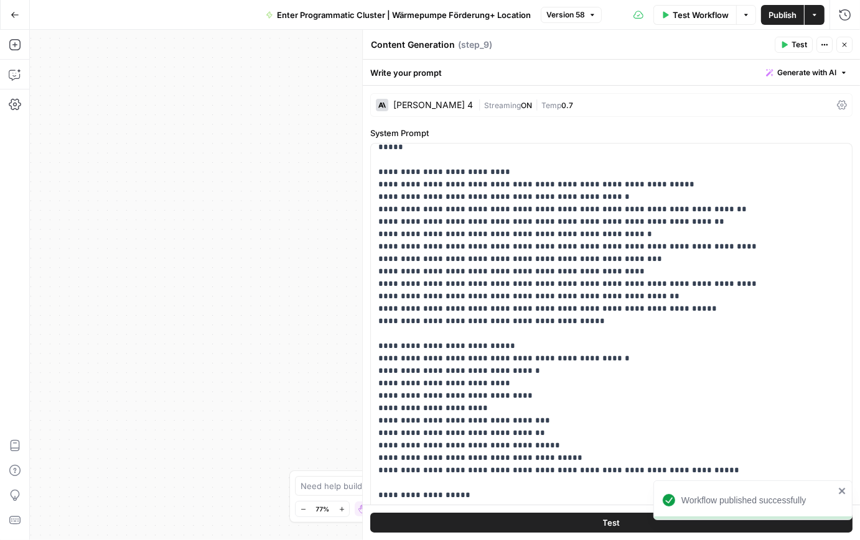
click at [12, 18] on icon "button" at bounding box center [15, 15] width 9 height 9
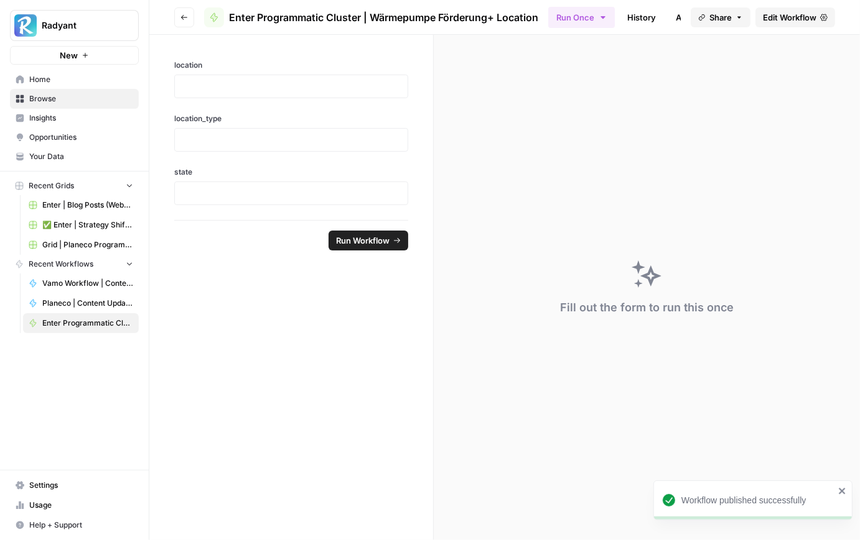
click at [52, 84] on span "Home" at bounding box center [81, 79] width 104 height 11
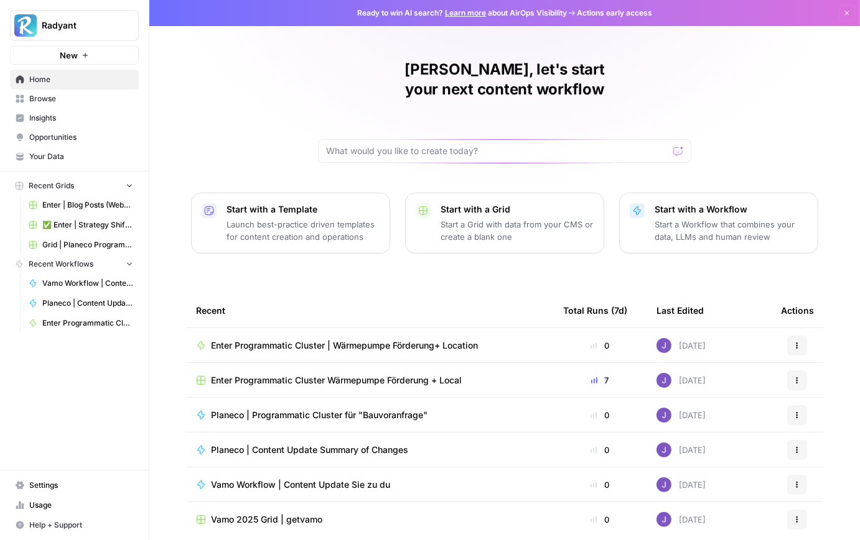
click at [343, 374] on span "Enter Programmatic Cluster Wärmepumpe Förderung + Local" at bounding box center [336, 380] width 251 height 12
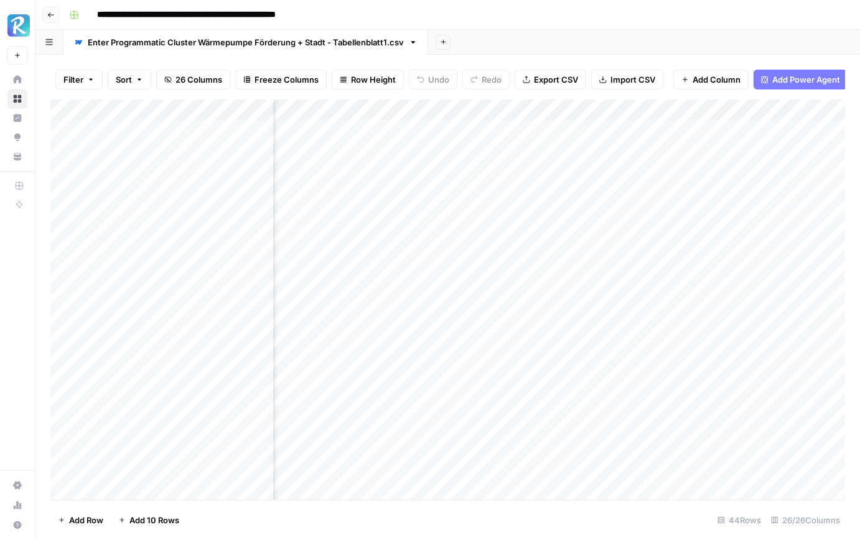
scroll to position [0, 475]
click at [399, 132] on div "Add Column" at bounding box center [447, 300] width 794 height 401
click at [399, 154] on div "Add Column" at bounding box center [447, 300] width 794 height 401
click at [398, 175] on div "Add Column" at bounding box center [447, 300] width 794 height 401
click at [399, 197] on div "Add Column" at bounding box center [447, 300] width 794 height 401
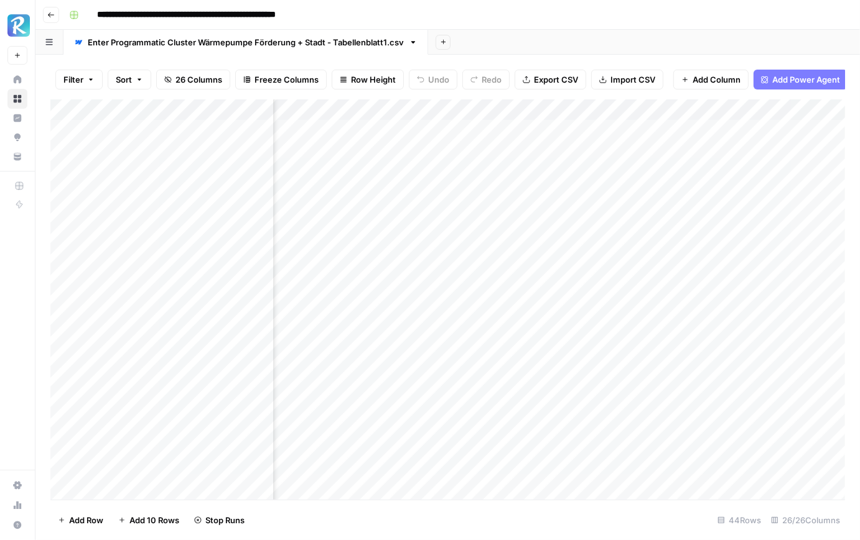
click at [399, 214] on div "Add Column" at bounding box center [447, 300] width 794 height 401
click at [399, 239] on div "Add Column" at bounding box center [447, 300] width 794 height 401
click at [399, 256] on div "Add Column" at bounding box center [447, 300] width 794 height 401
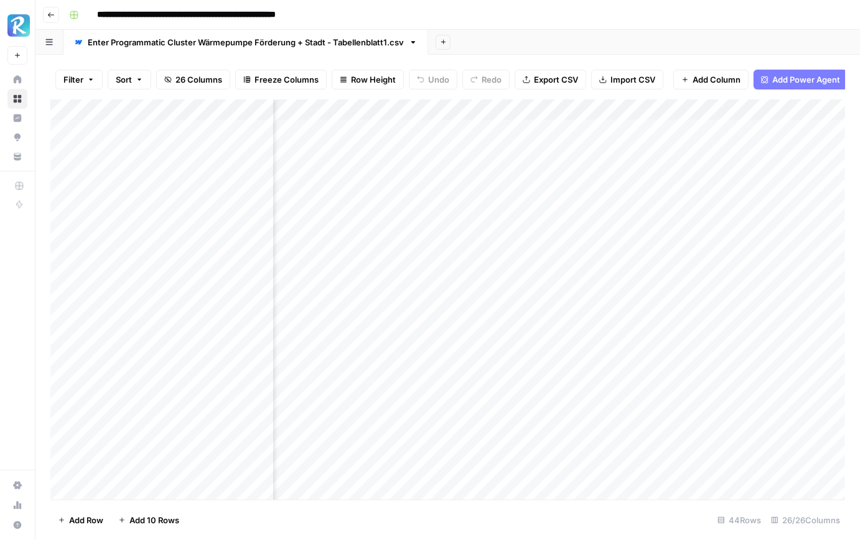
click at [447, 146] on div "Add Column" at bounding box center [447, 300] width 794 height 401
click at [461, 190] on div "Add Column" at bounding box center [447, 300] width 794 height 401
click at [472, 217] on div "Add Column" at bounding box center [447, 300] width 794 height 401
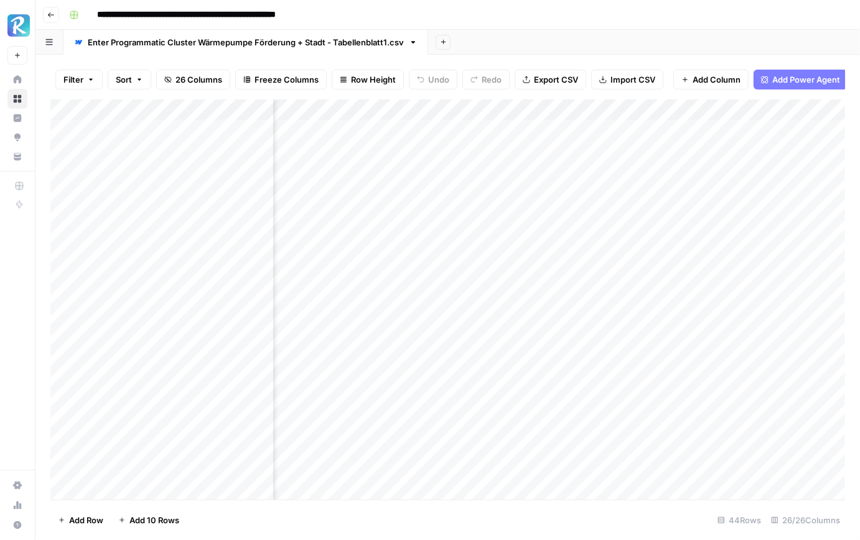
click at [472, 217] on div "Add Column" at bounding box center [447, 300] width 794 height 401
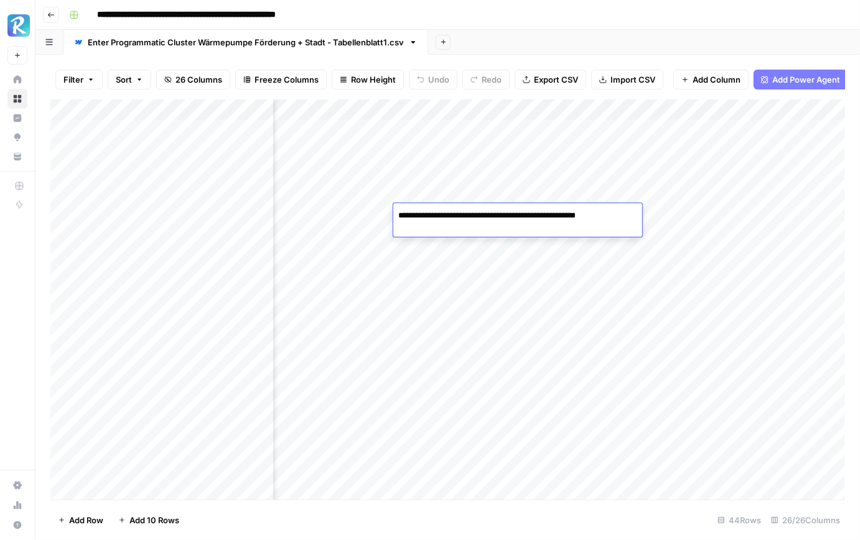
click at [575, 157] on div "Add Column" at bounding box center [447, 300] width 794 height 401
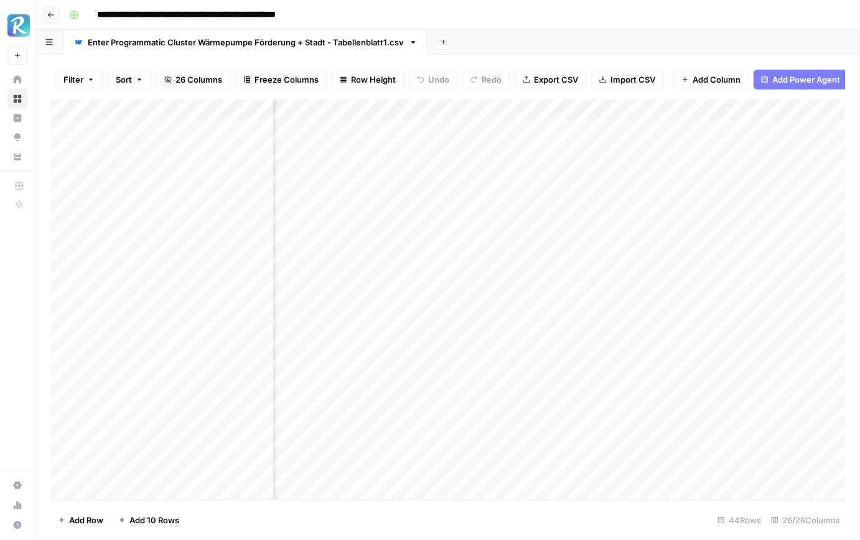
click at [575, 157] on div "Add Column" at bounding box center [447, 300] width 794 height 401
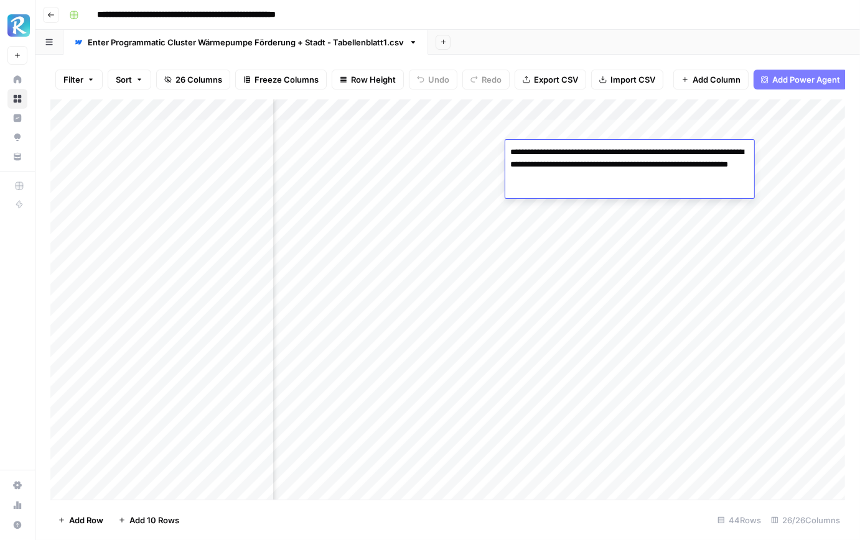
click at [578, 191] on div "Add Column" at bounding box center [447, 300] width 794 height 401
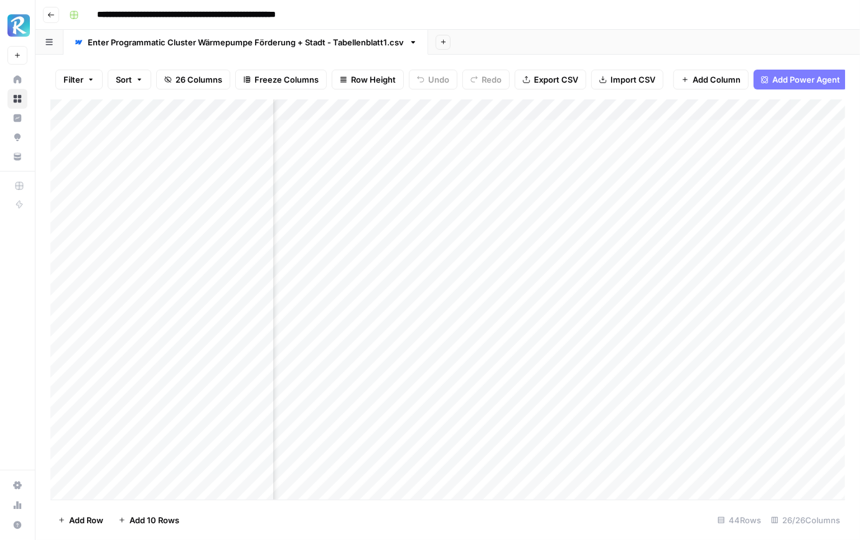
click at [578, 191] on div "Add Column" at bounding box center [447, 300] width 794 height 401
click at [660, 162] on div "Add Column" at bounding box center [447, 300] width 794 height 401
click at [660, 151] on div "Add Column" at bounding box center [447, 300] width 794 height 401
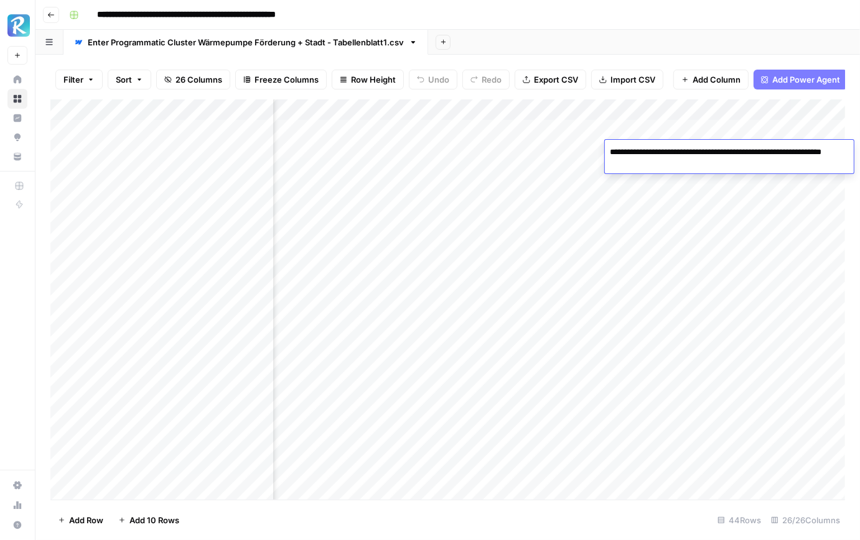
scroll to position [0, 710]
click at [585, 192] on div "Add Column" at bounding box center [447, 300] width 794 height 401
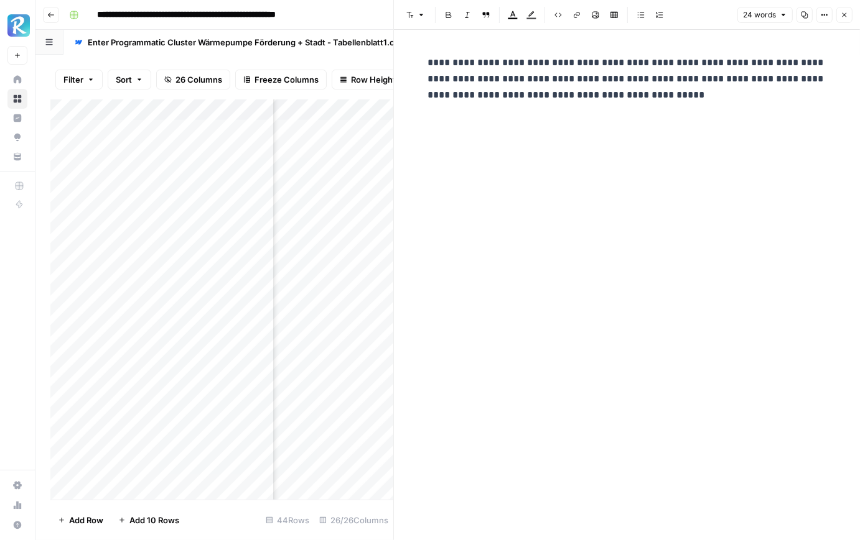
click at [845, 18] on icon "button" at bounding box center [843, 14] width 7 height 7
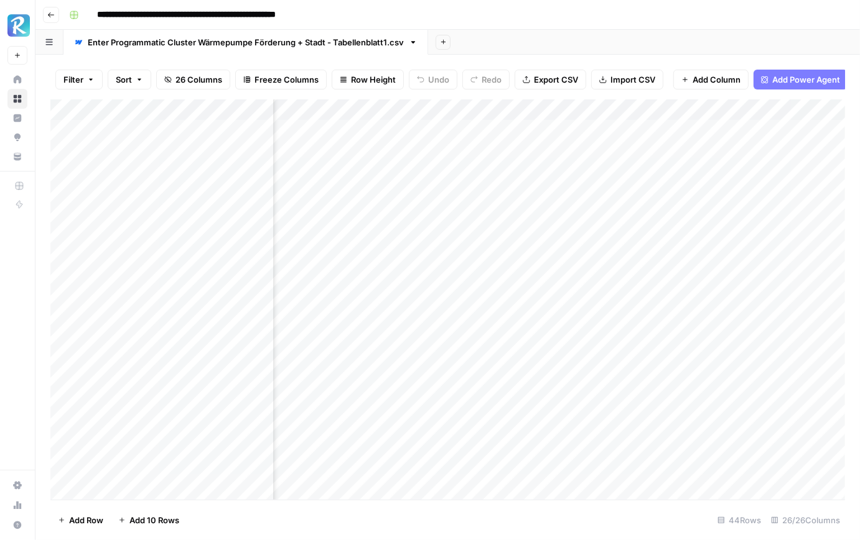
scroll to position [0, 871]
click at [516, 154] on div "Add Column" at bounding box center [447, 300] width 794 height 401
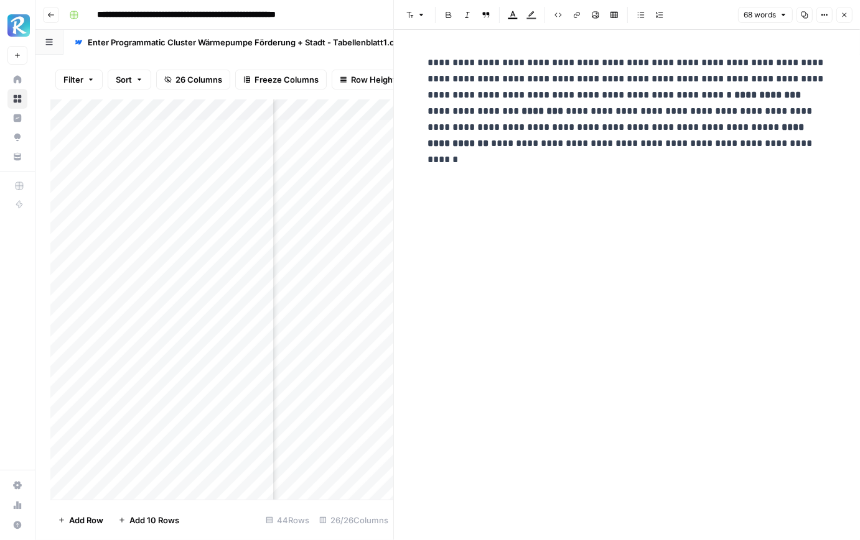
click at [843, 19] on button "Close" at bounding box center [844, 15] width 16 height 16
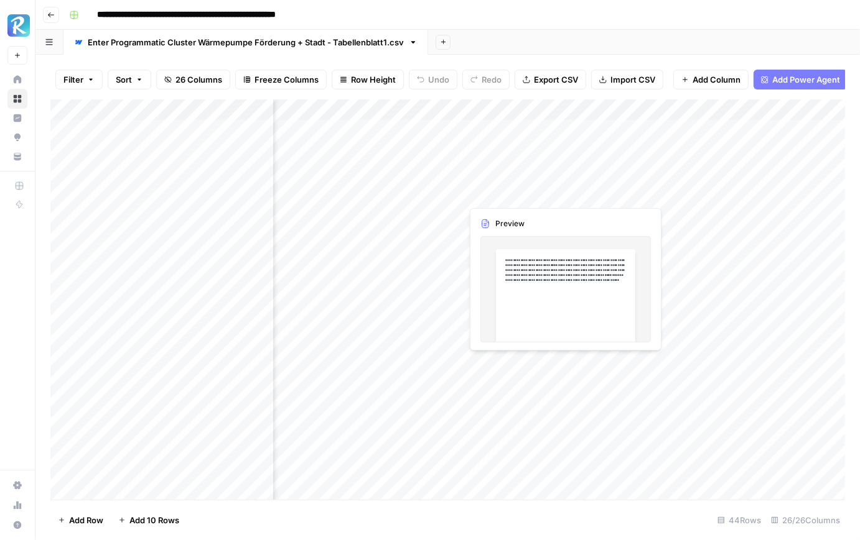
click at [514, 197] on div "Add Column" at bounding box center [447, 300] width 794 height 401
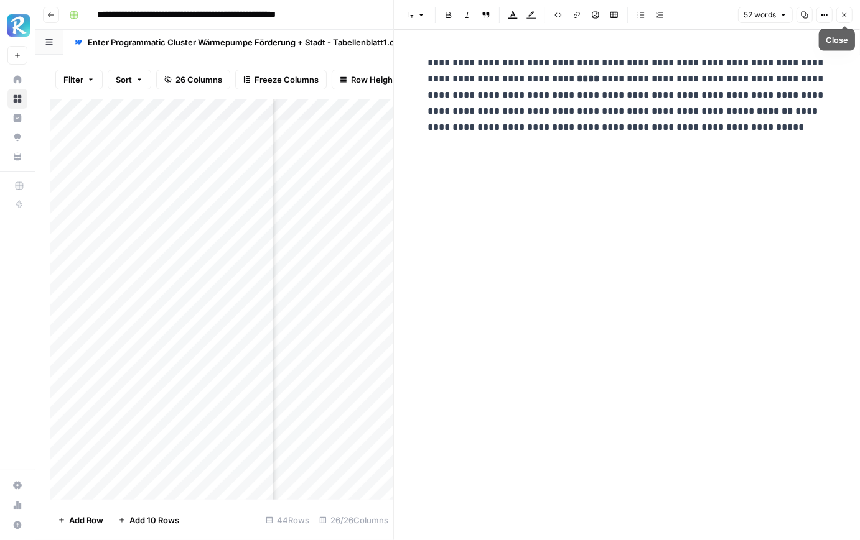
click at [847, 15] on span "Close" at bounding box center [847, 15] width 1 height 1
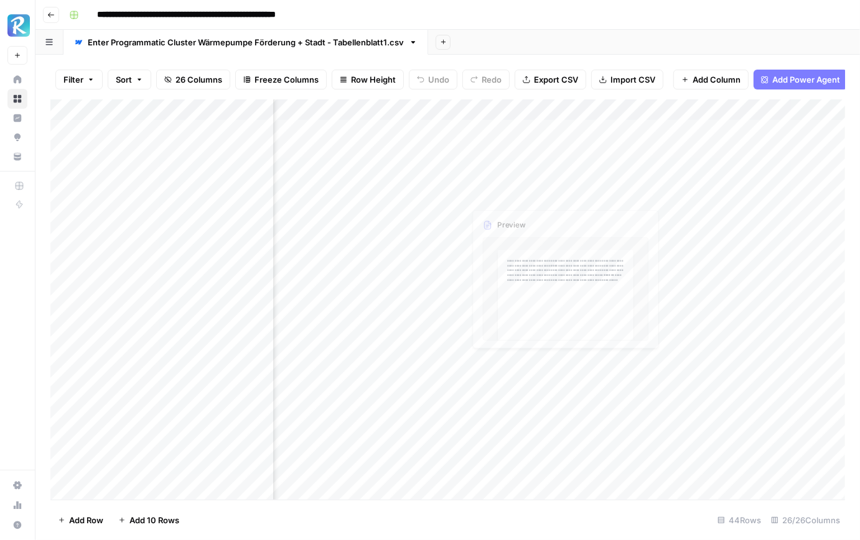
click at [514, 219] on div "Add Column" at bounding box center [447, 300] width 794 height 401
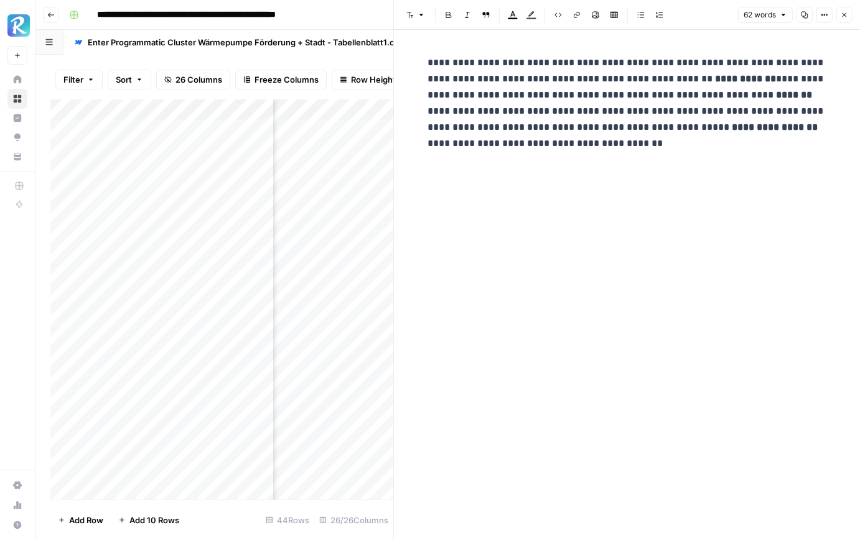
click at [845, 22] on div "Font style Bold Italic Block quote Text color Highlight color Code block Link I…" at bounding box center [626, 15] width 451 height 16
click at [840, 14] on icon "button" at bounding box center [843, 14] width 7 height 7
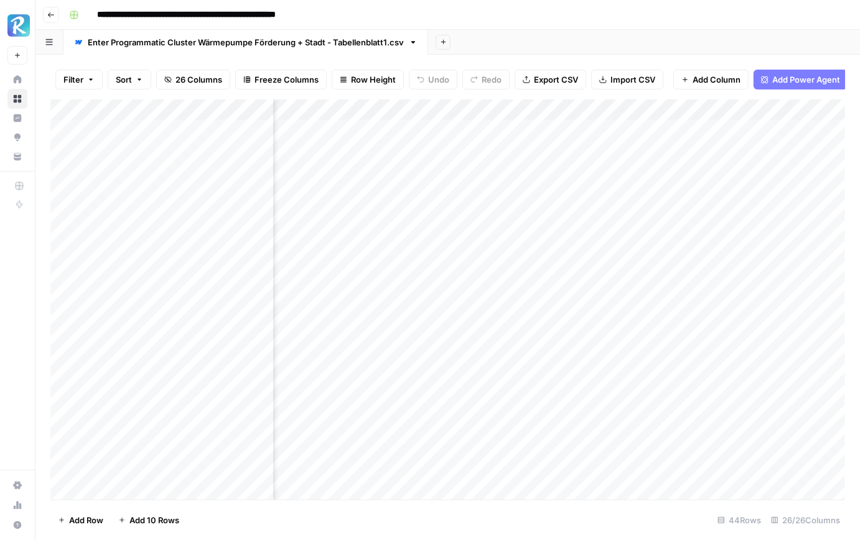
scroll to position [0, 1039]
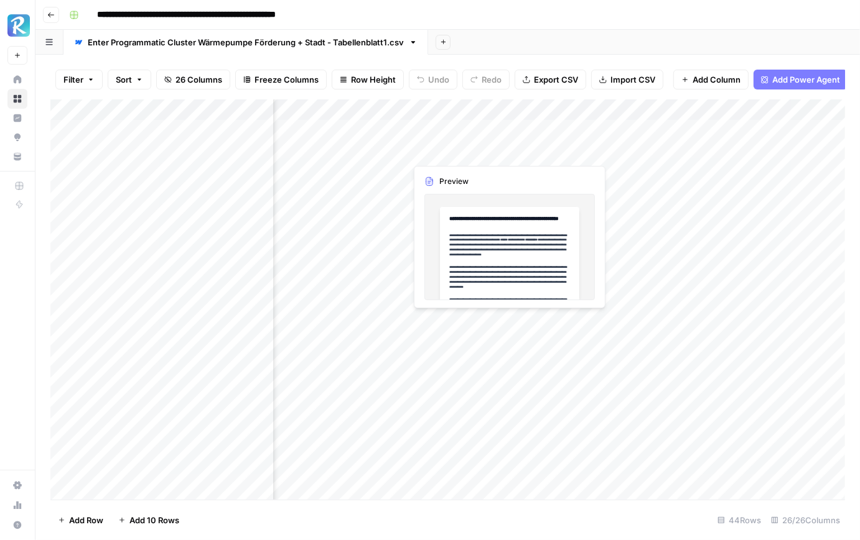
click at [457, 152] on div "Add Column" at bounding box center [447, 300] width 794 height 401
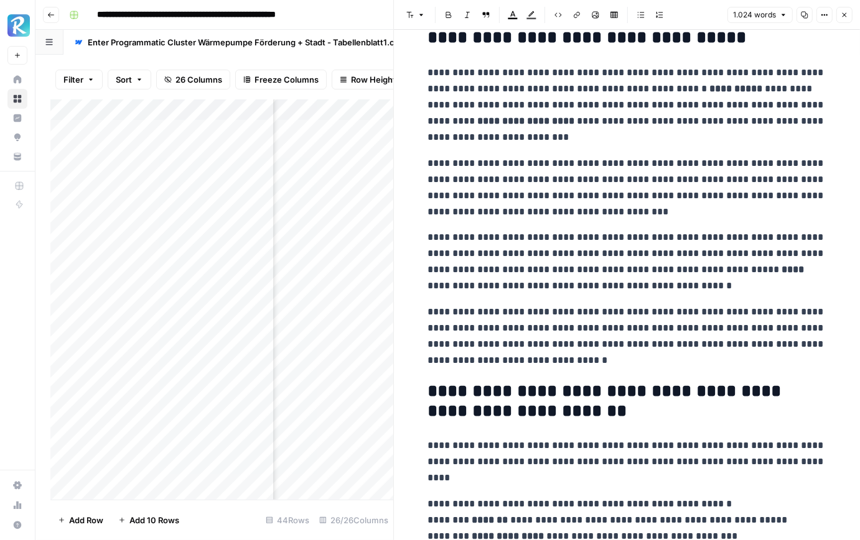
scroll to position [1981, 0]
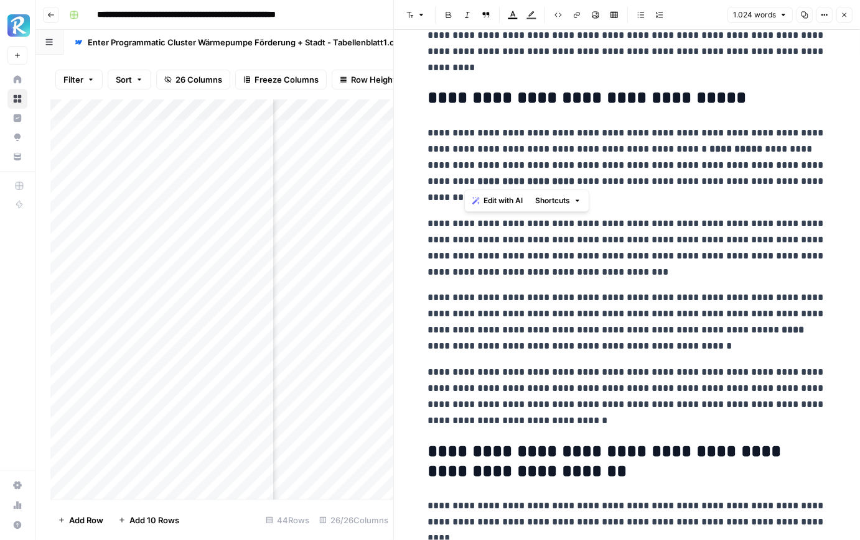
drag, startPoint x: 465, startPoint y: 182, endPoint x: 641, endPoint y: 180, distance: 176.0
click at [641, 180] on p "**********" at bounding box center [627, 165] width 398 height 81
copy p "**********"
click at [656, 290] on p "**********" at bounding box center [627, 322] width 398 height 65
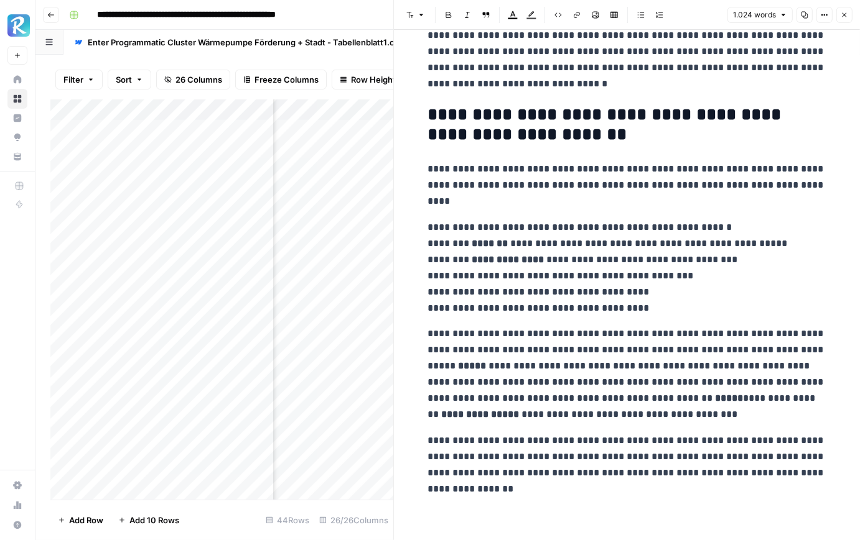
scroll to position [1653, 0]
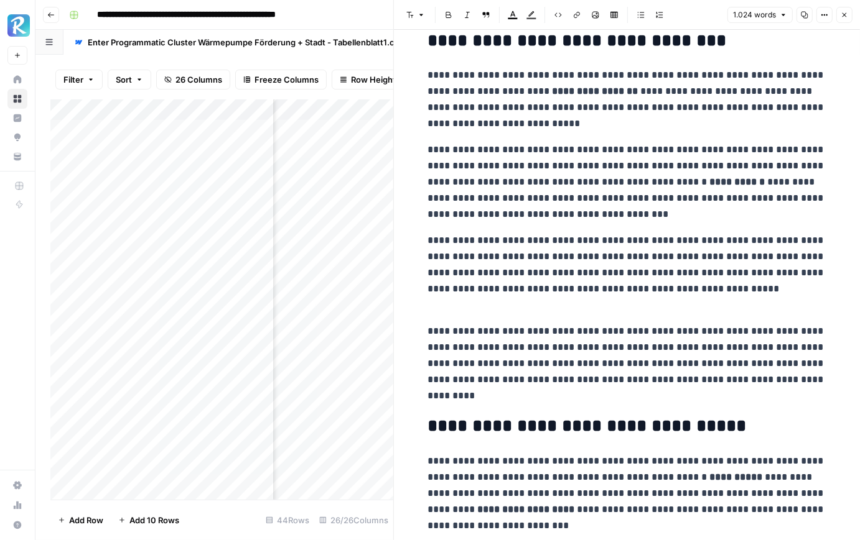
click at [850, 16] on button "Close" at bounding box center [844, 15] width 16 height 16
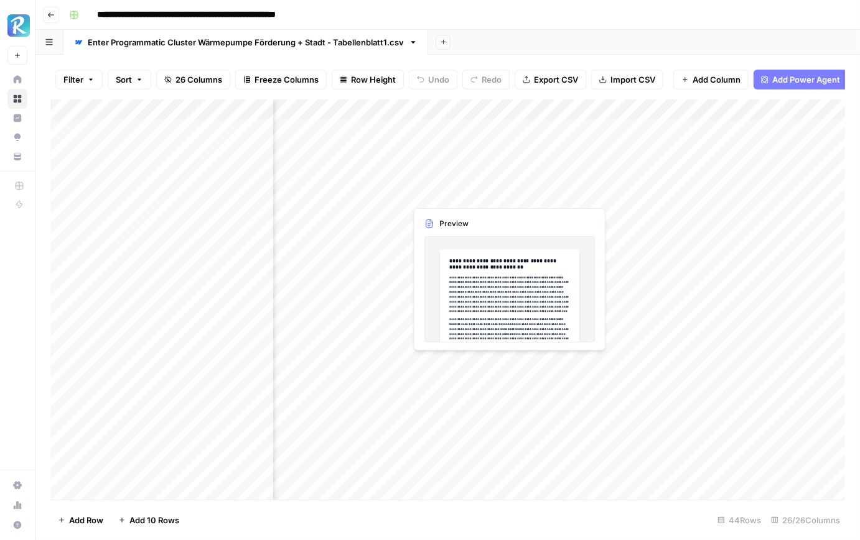
click at [475, 196] on div "Add Column" at bounding box center [447, 300] width 794 height 401
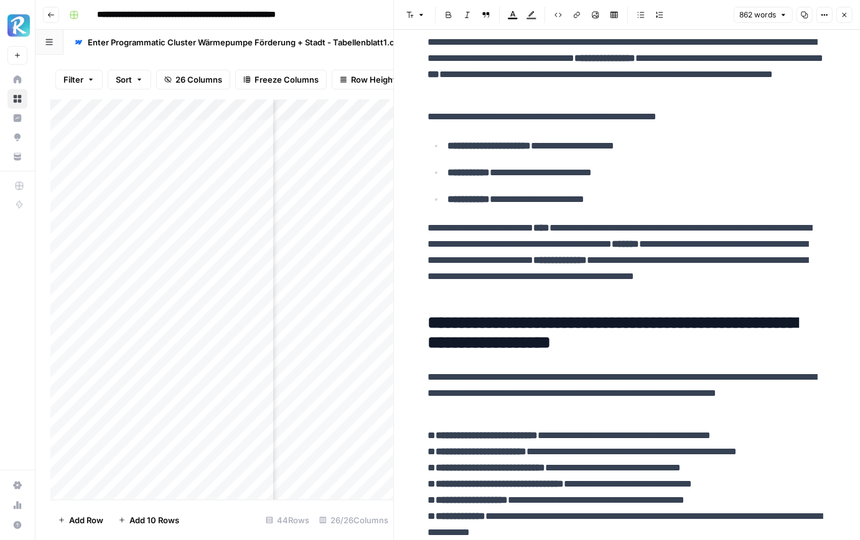
scroll to position [2022, 0]
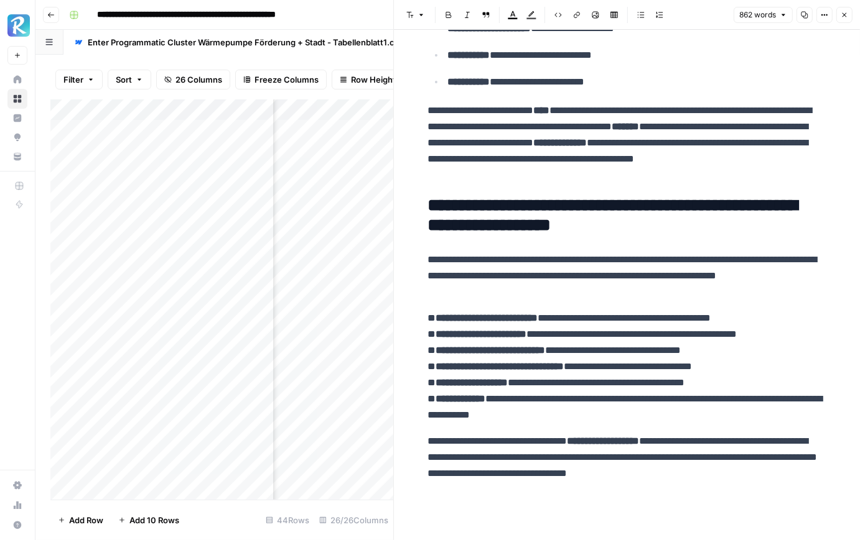
click at [841, 12] on icon "button" at bounding box center [843, 14] width 7 height 7
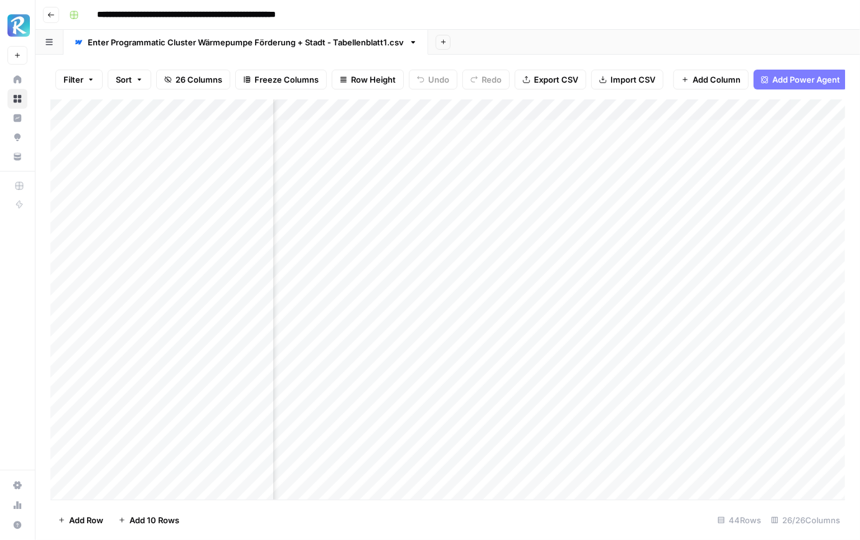
click at [458, 219] on div "Add Column" at bounding box center [447, 300] width 794 height 401
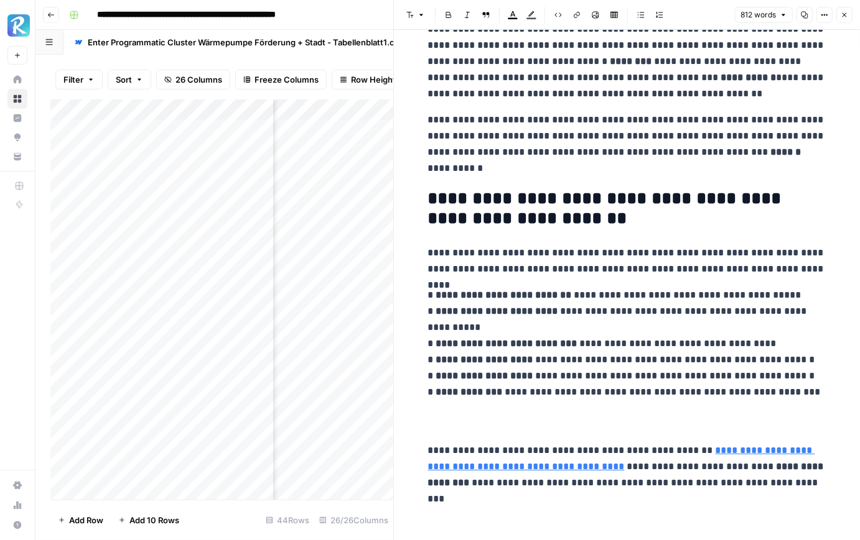
scroll to position [1942, 0]
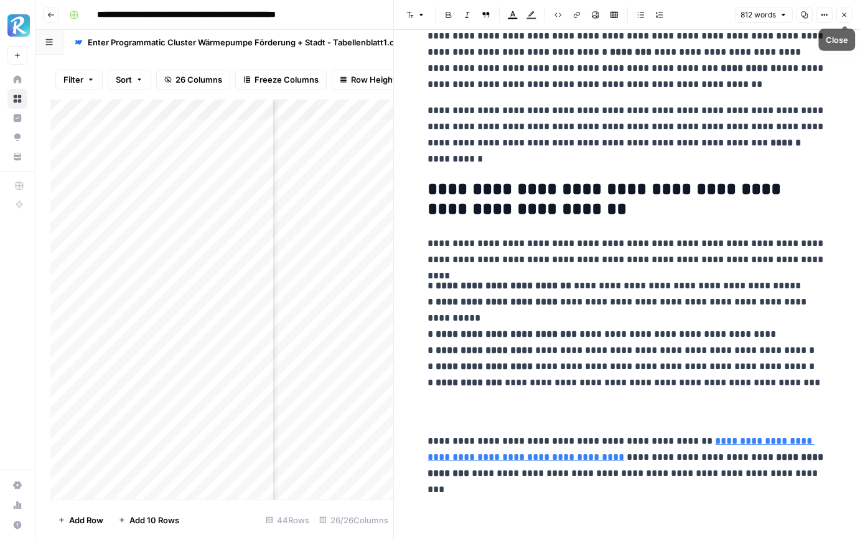
click at [842, 11] on button "Close" at bounding box center [844, 15] width 16 height 16
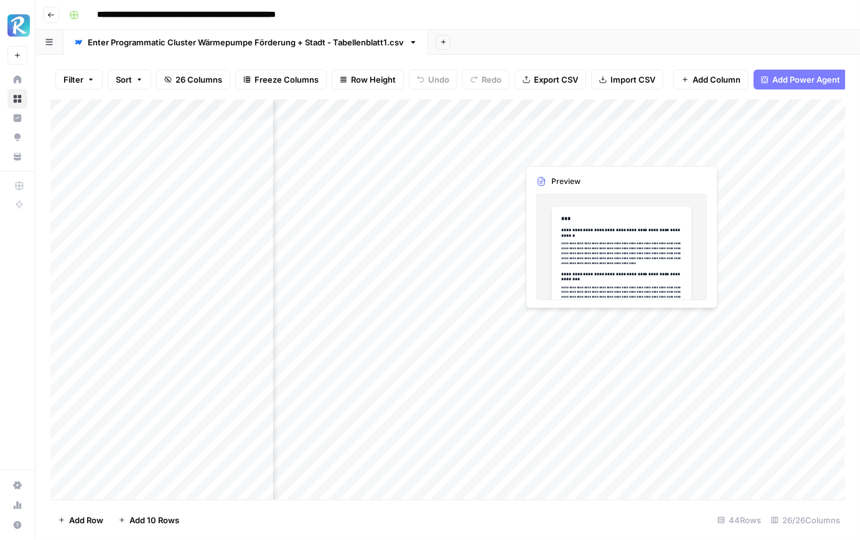
click at [554, 146] on div "Add Column" at bounding box center [447, 300] width 794 height 401
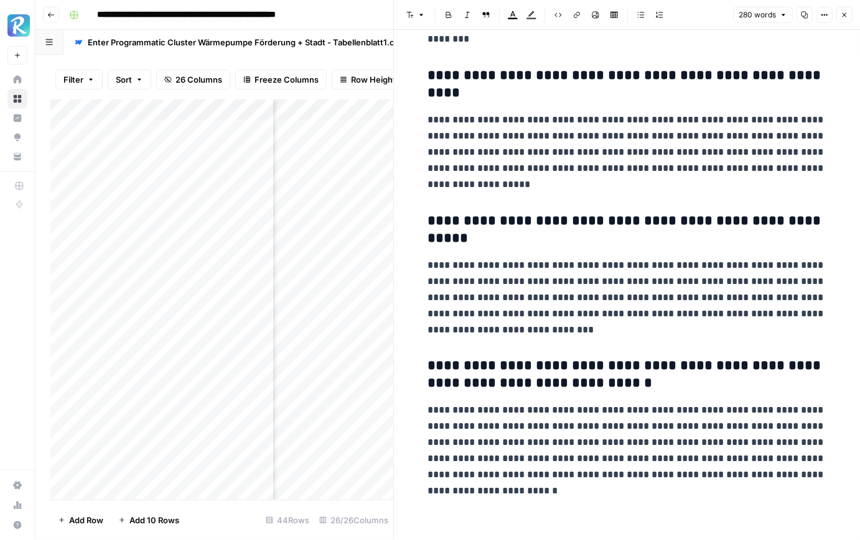
scroll to position [322, 0]
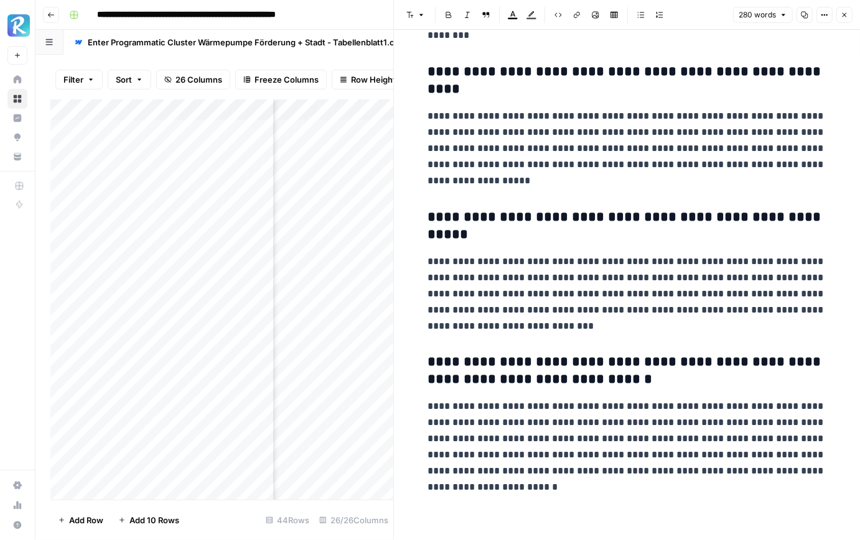
click at [843, 16] on icon "button" at bounding box center [844, 15] width 4 height 4
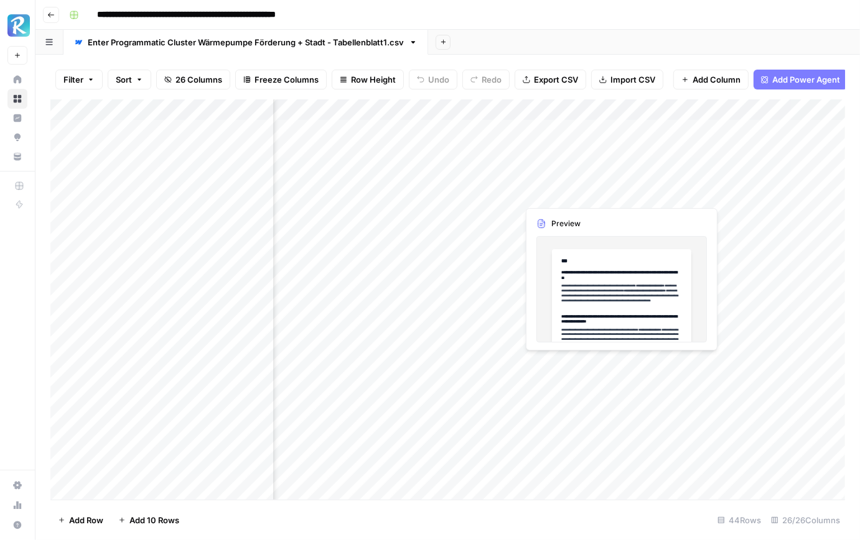
click at [537, 197] on div "Add Column" at bounding box center [447, 300] width 794 height 401
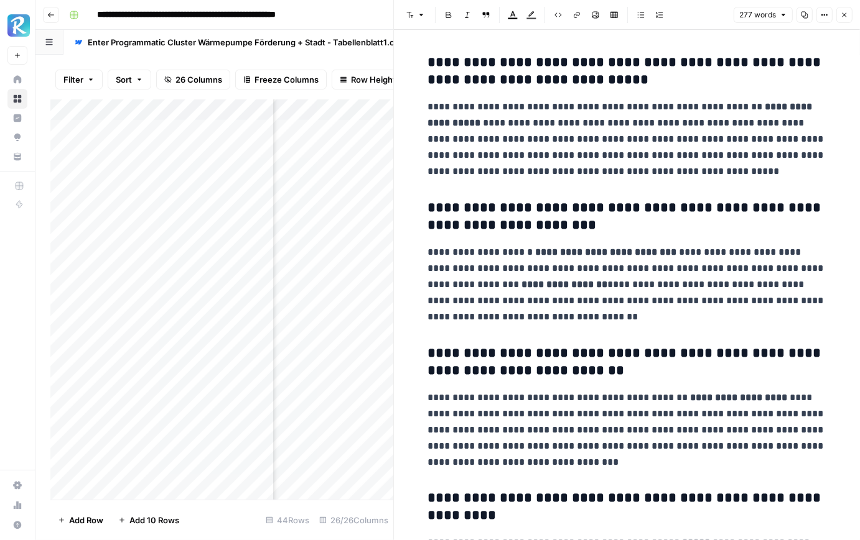
scroll to position [305, 0]
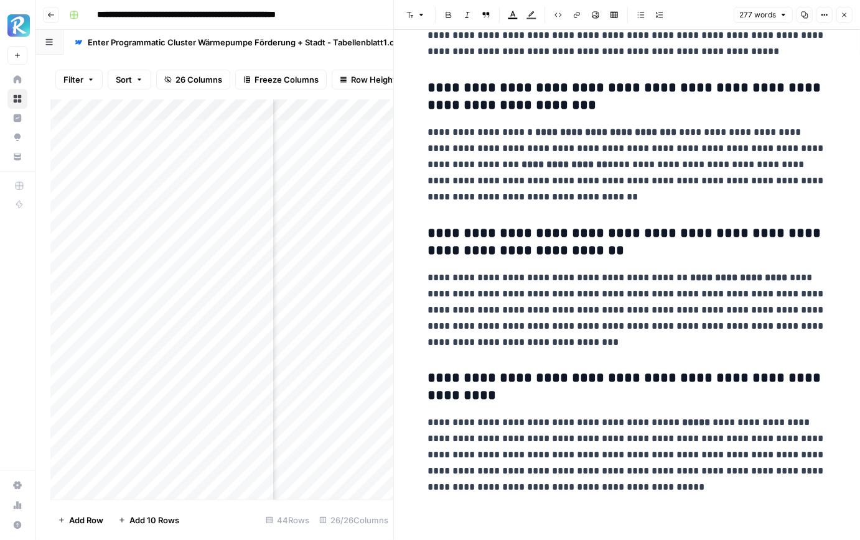
click at [838, 17] on button "Close" at bounding box center [844, 15] width 16 height 16
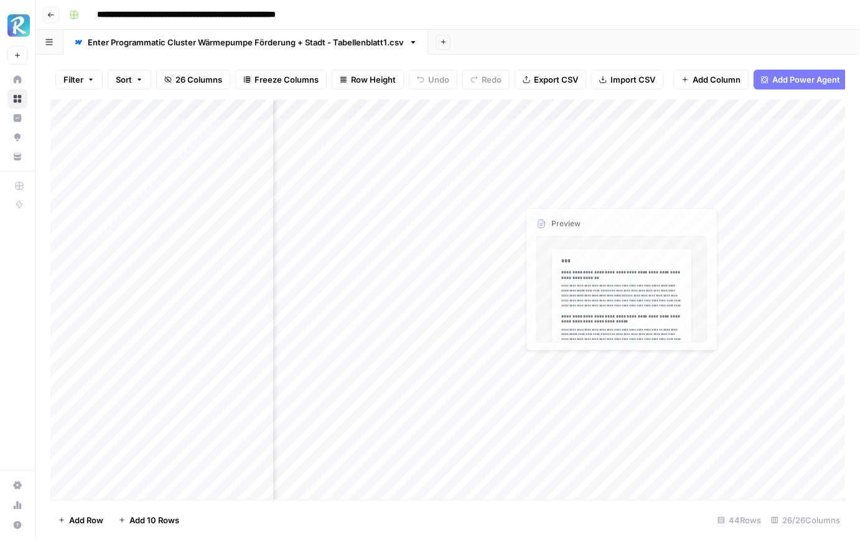
click at [565, 207] on div "Add Column" at bounding box center [447, 300] width 794 height 401
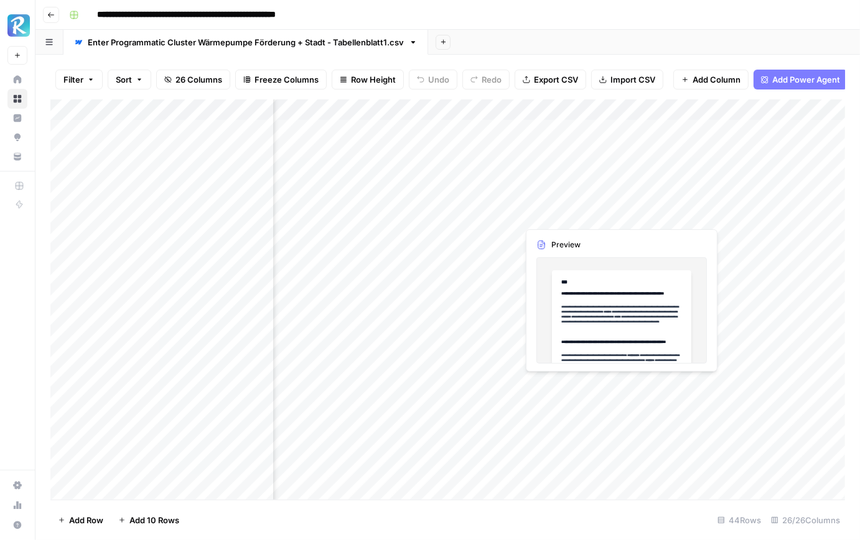
click at [565, 207] on div "Add Column" at bounding box center [447, 300] width 794 height 401
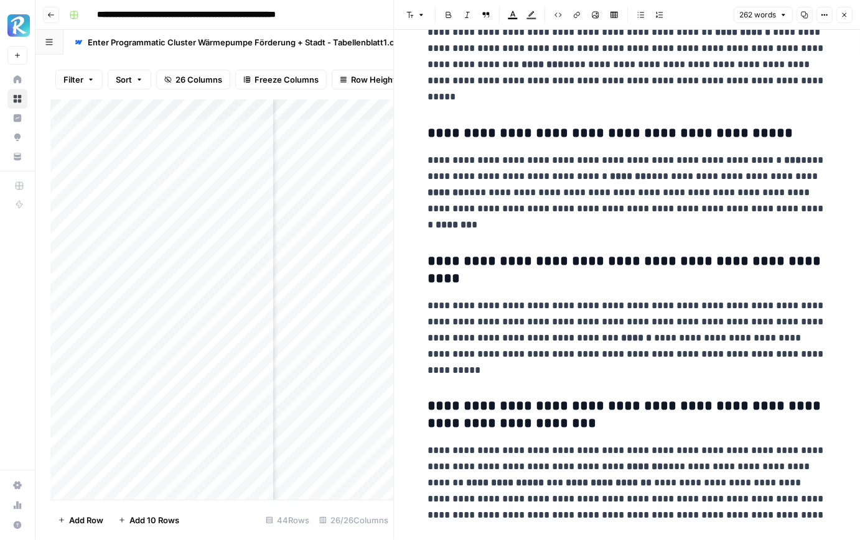
scroll to position [305, 0]
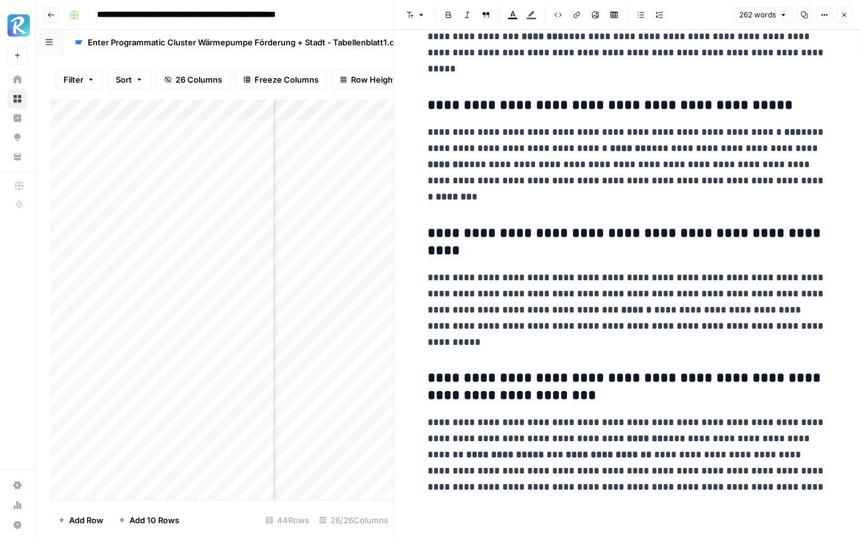
click at [848, 11] on button "Close" at bounding box center [844, 15] width 16 height 16
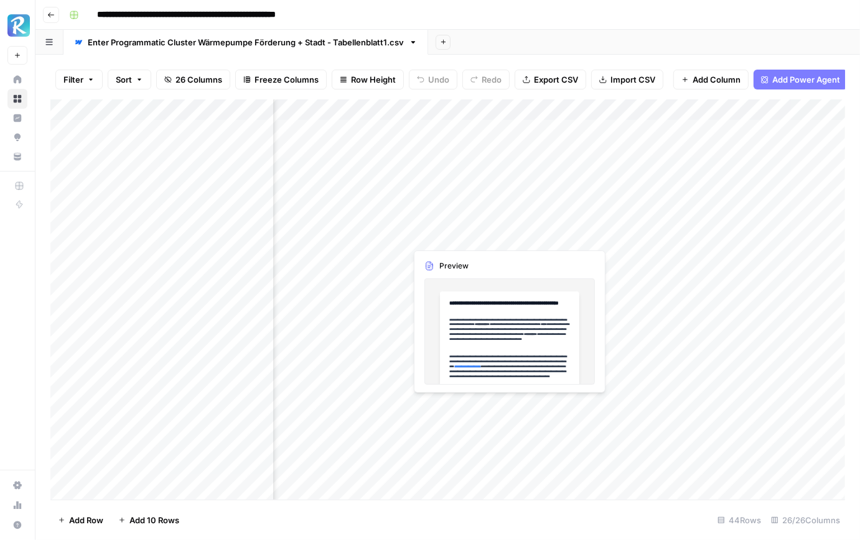
click at [473, 236] on div "Add Column" at bounding box center [447, 300] width 794 height 401
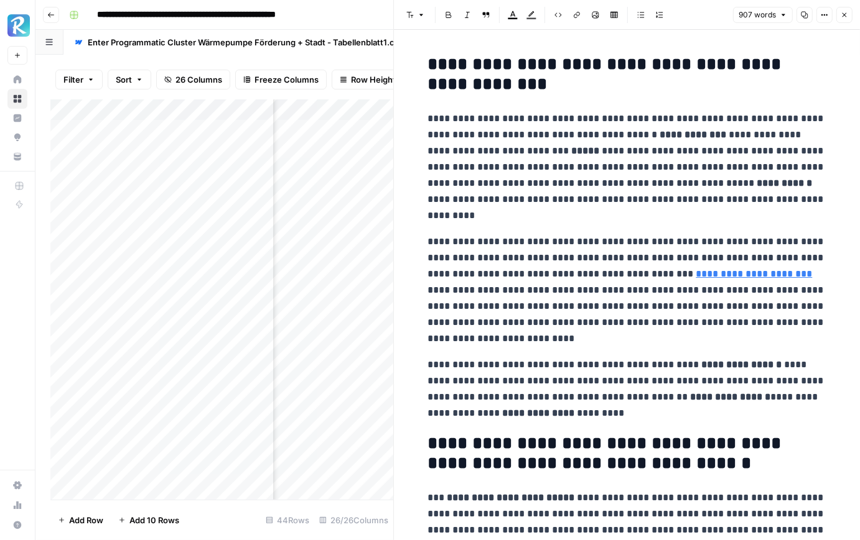
click at [846, 14] on icon "button" at bounding box center [843, 14] width 7 height 7
